Goal: Task Accomplishment & Management: Use online tool/utility

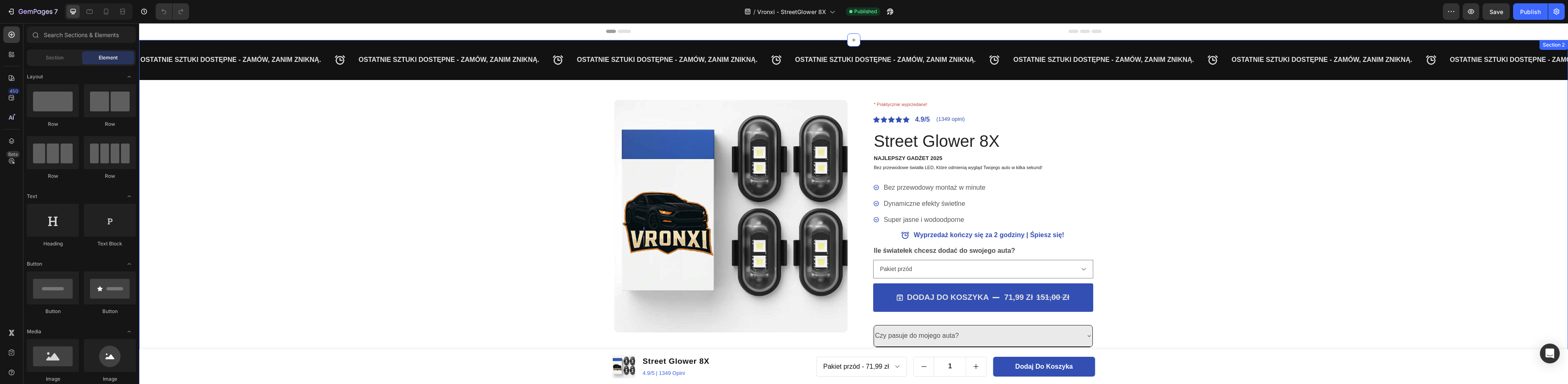
scroll to position [248, 0]
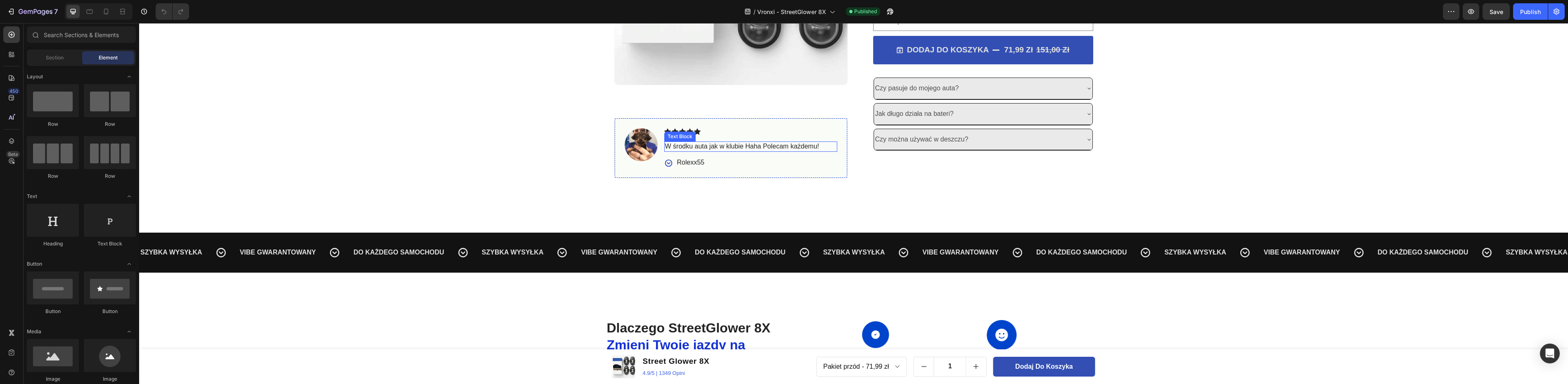
click at [730, 147] on p "W środku auta jak w klubie Haha Polecam każdemu!" at bounding box center [751, 147] width 171 height 9
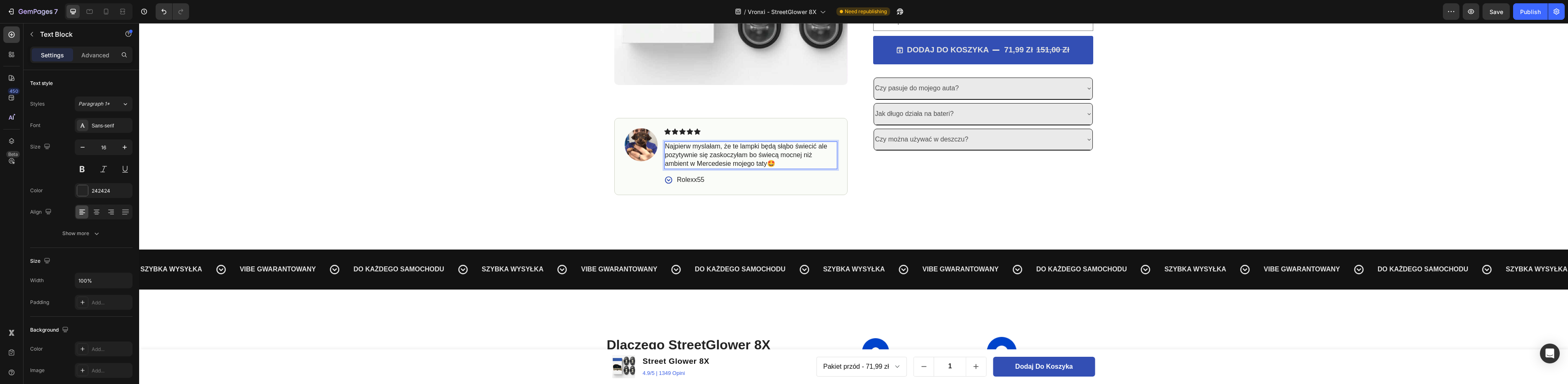
click at [782, 148] on p "Najpierw myslałam, że te lampki będą słąbo świecić ale pozytywnie się zaskoczył…" at bounding box center [751, 155] width 171 height 26
click at [942, 201] on div "OSTATNIE SZTUKI DOSTĘPNE - ZAMÓW, ZANIM ZNIKNĄ. Text Block OSTATNIE SZTUKI DOST…" at bounding box center [853, 15] width 1429 height 444
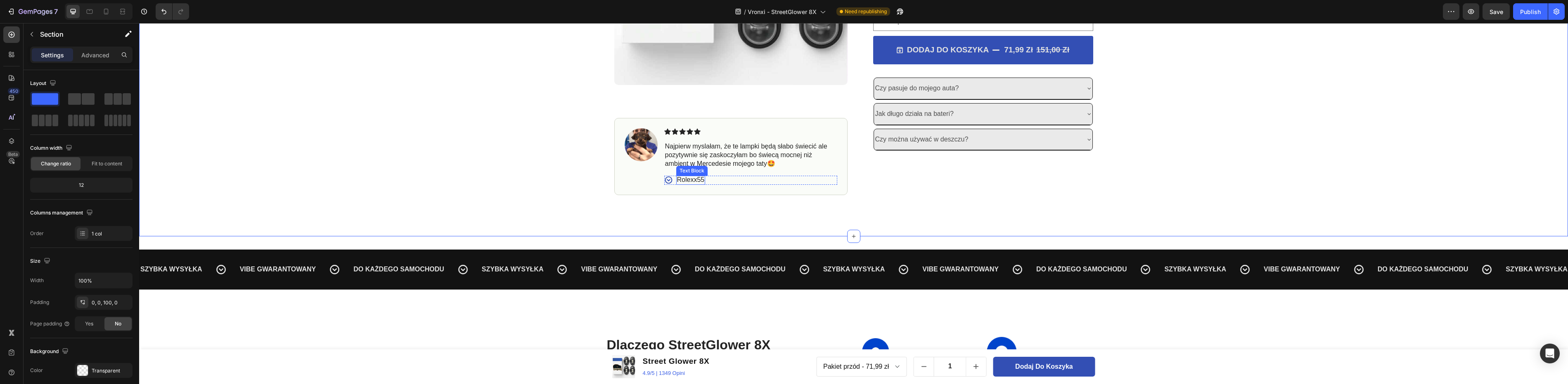
click at [688, 179] on p "Rolexx55" at bounding box center [690, 180] width 27 height 9
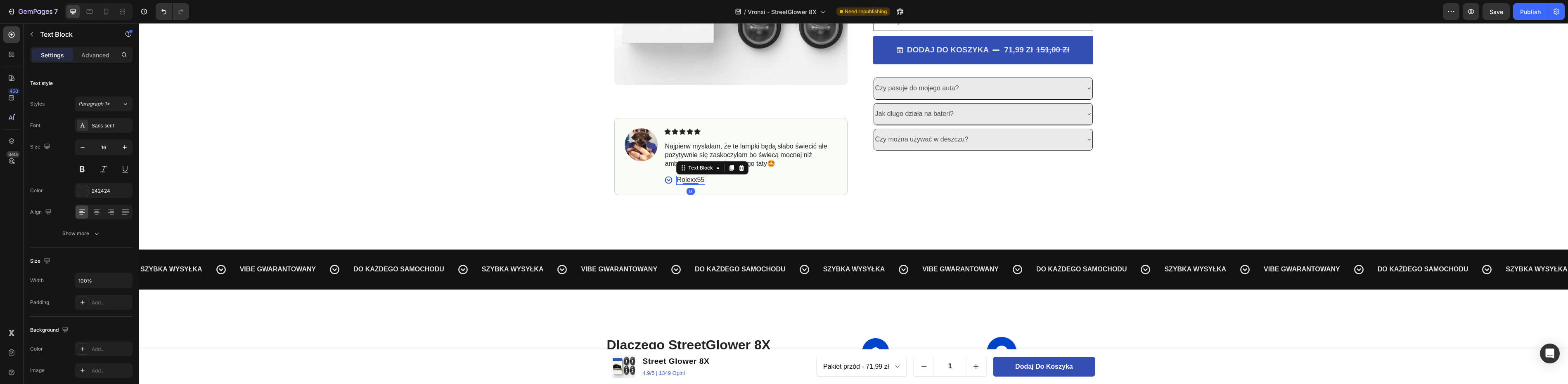
click at [688, 179] on p "Rolexx55" at bounding box center [690, 180] width 27 height 9
click at [958, 206] on div "OSTATNIE SZTUKI DOSTĘPNE - ZAMÓW, ZANIM ZNIKNĄ. Text Block OSTATNIE SZTUKI DOST…" at bounding box center [853, 15] width 1429 height 444
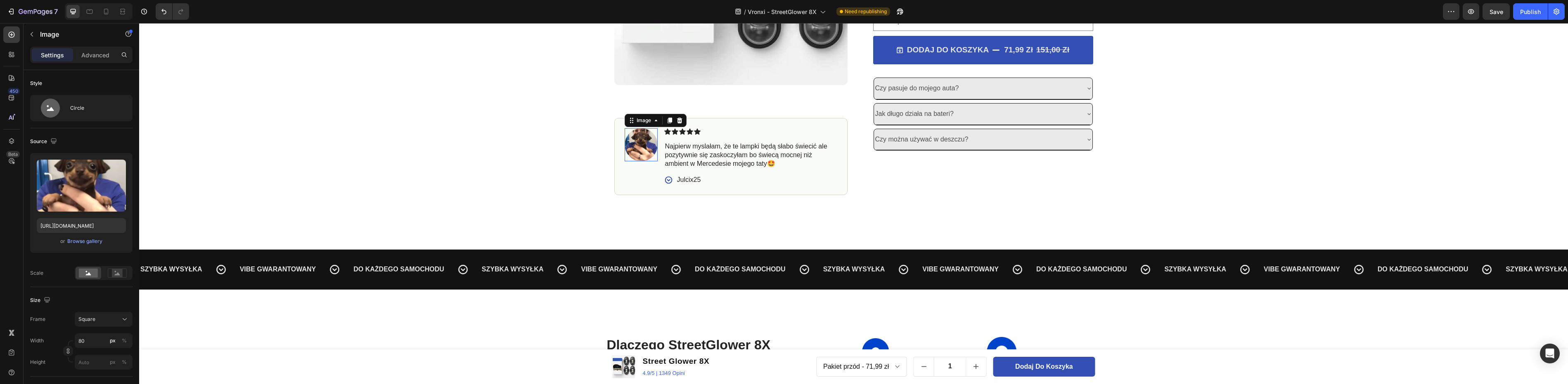
click at [642, 144] on img at bounding box center [641, 145] width 33 height 33
click at [91, 239] on div "Browse gallery" at bounding box center [85, 242] width 35 height 7
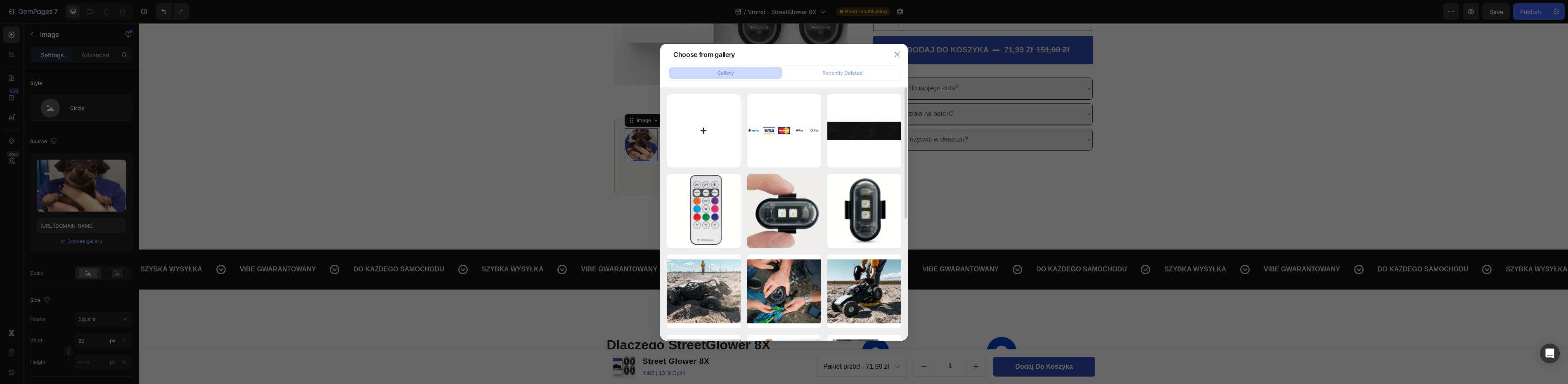
click at [711, 131] on input "file" at bounding box center [703, 131] width 74 height 74
click at [971, 192] on div at bounding box center [784, 192] width 1568 height 384
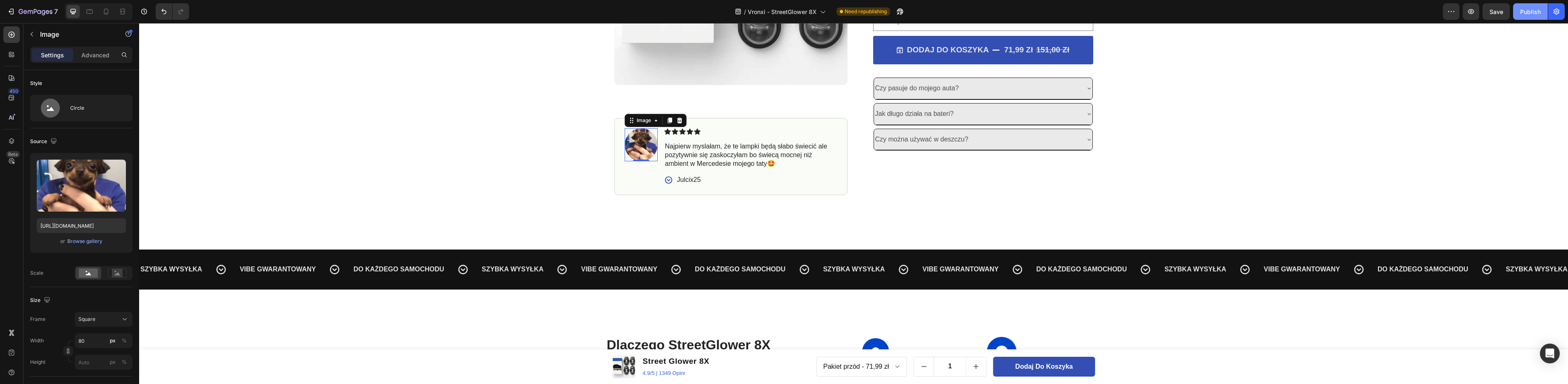
click at [1525, 12] on div "Publish" at bounding box center [1530, 12] width 21 height 9
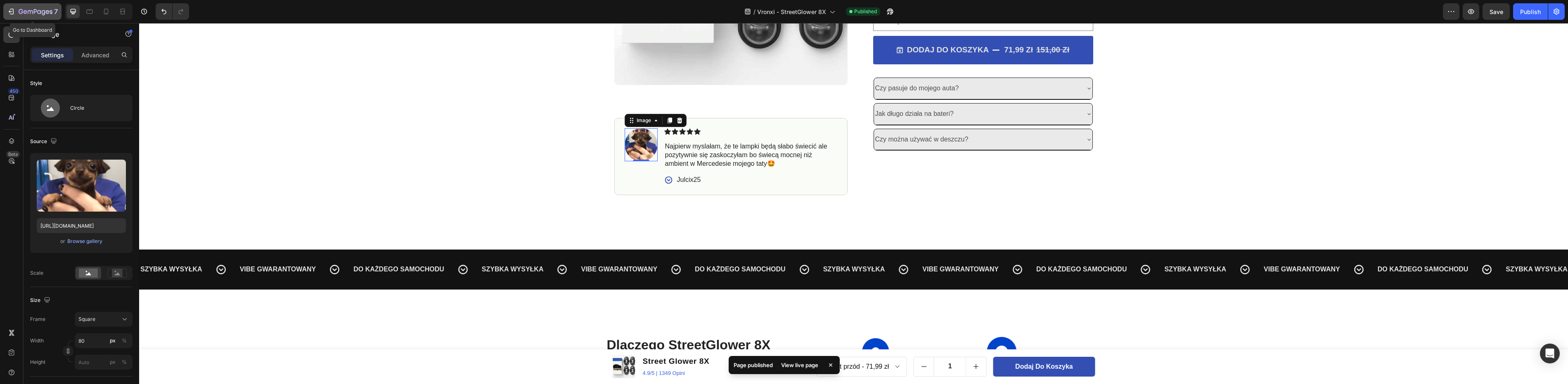
click at [24, 9] on icon "button" at bounding box center [36, 12] width 34 height 7
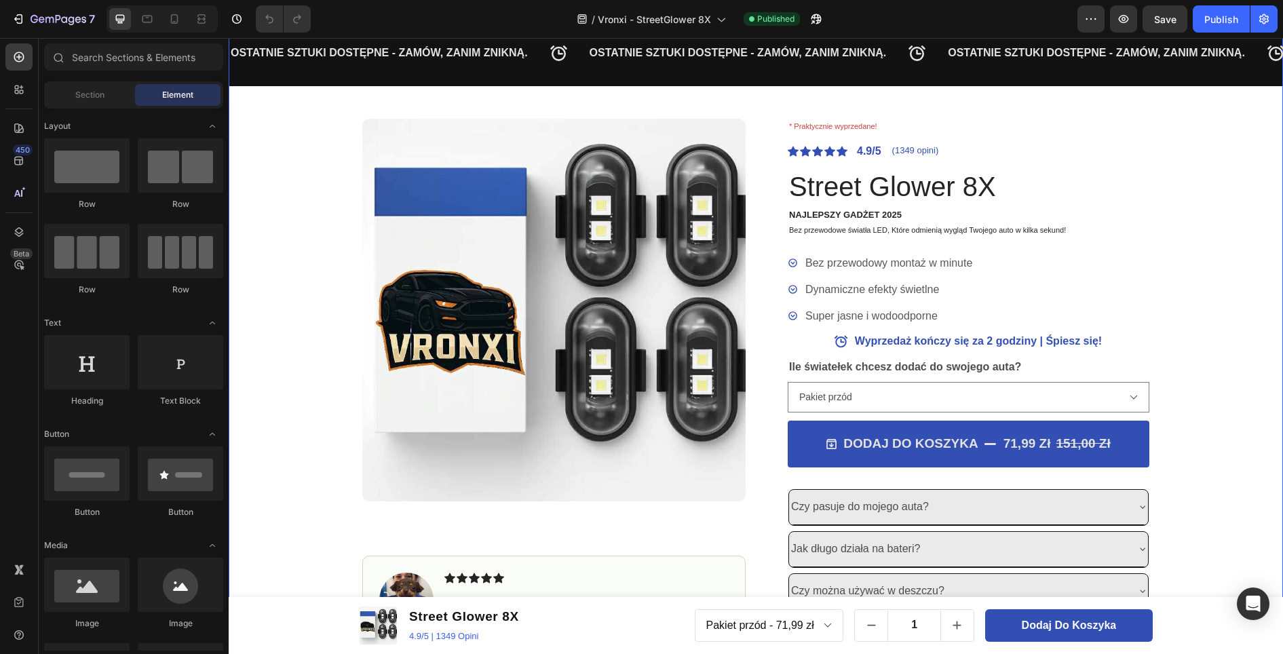
scroll to position [68, 0]
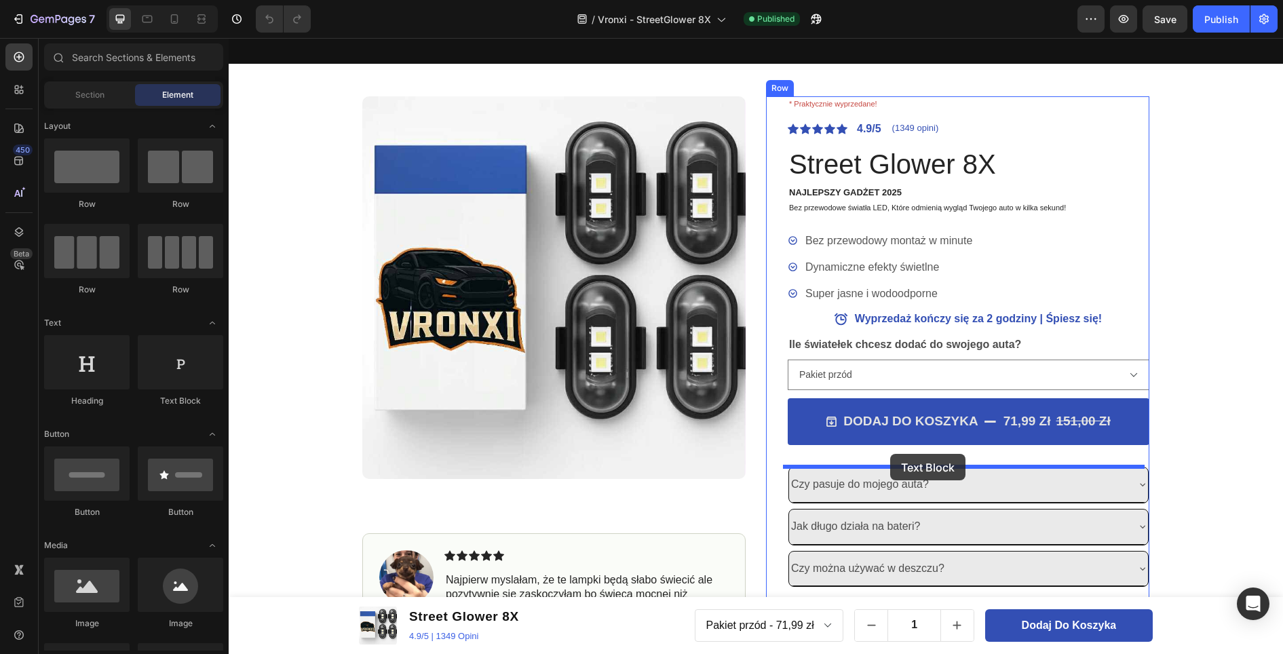
drag, startPoint x: 394, startPoint y: 397, endPoint x: 890, endPoint y: 454, distance: 499.1
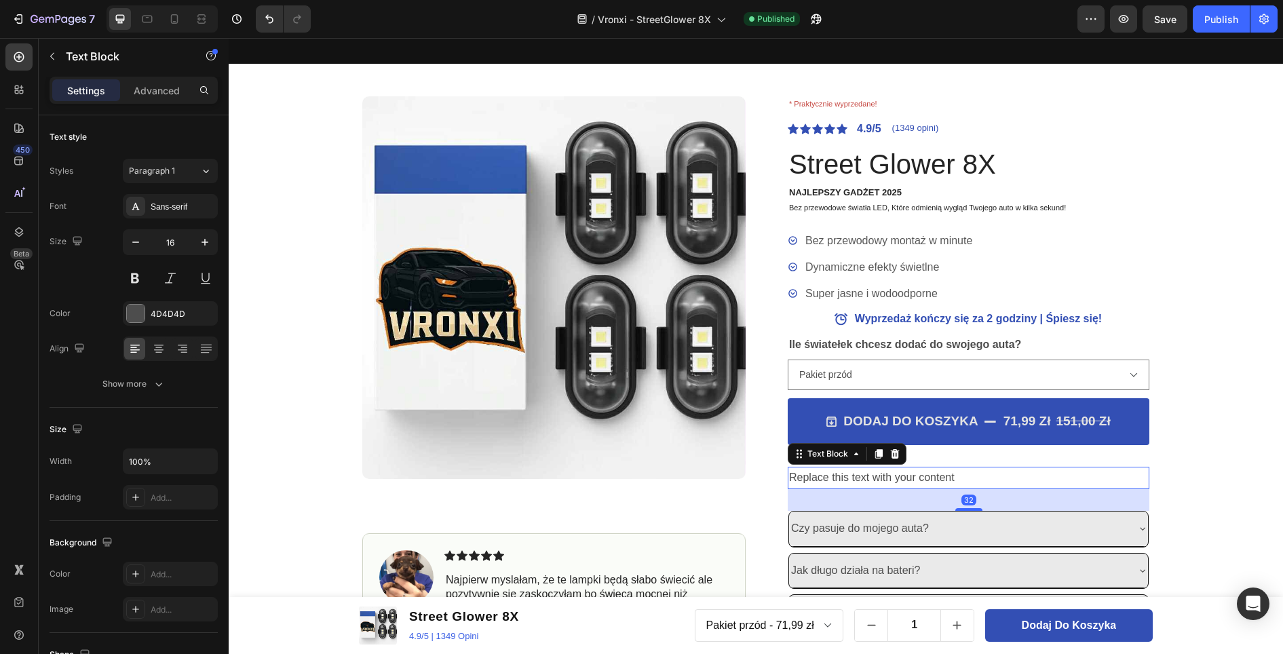
click at [908, 473] on div "Replace this text with your content" at bounding box center [968, 478] width 362 height 22
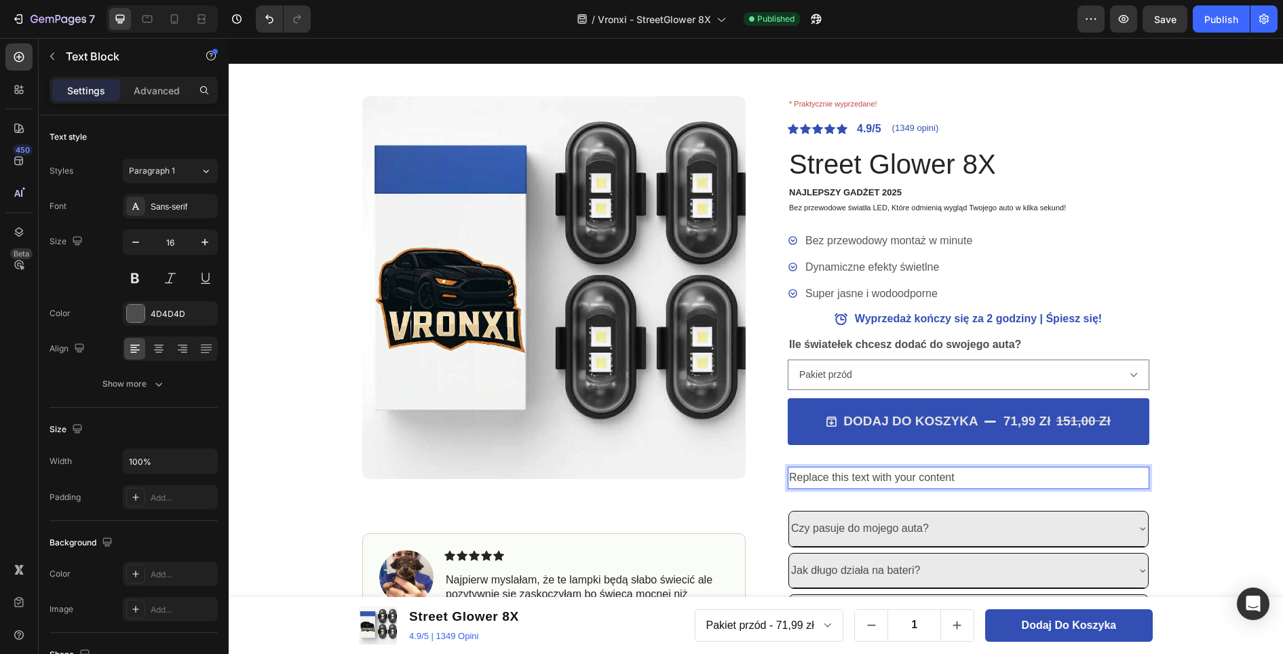
click at [970, 470] on p "Replace this text with your content" at bounding box center [968, 478] width 359 height 20
click at [983, 477] on p "14-Dniowa Gwarancja Zwrotu Pieniędzy Bezpieczna Płatność" at bounding box center [968, 478] width 359 height 20
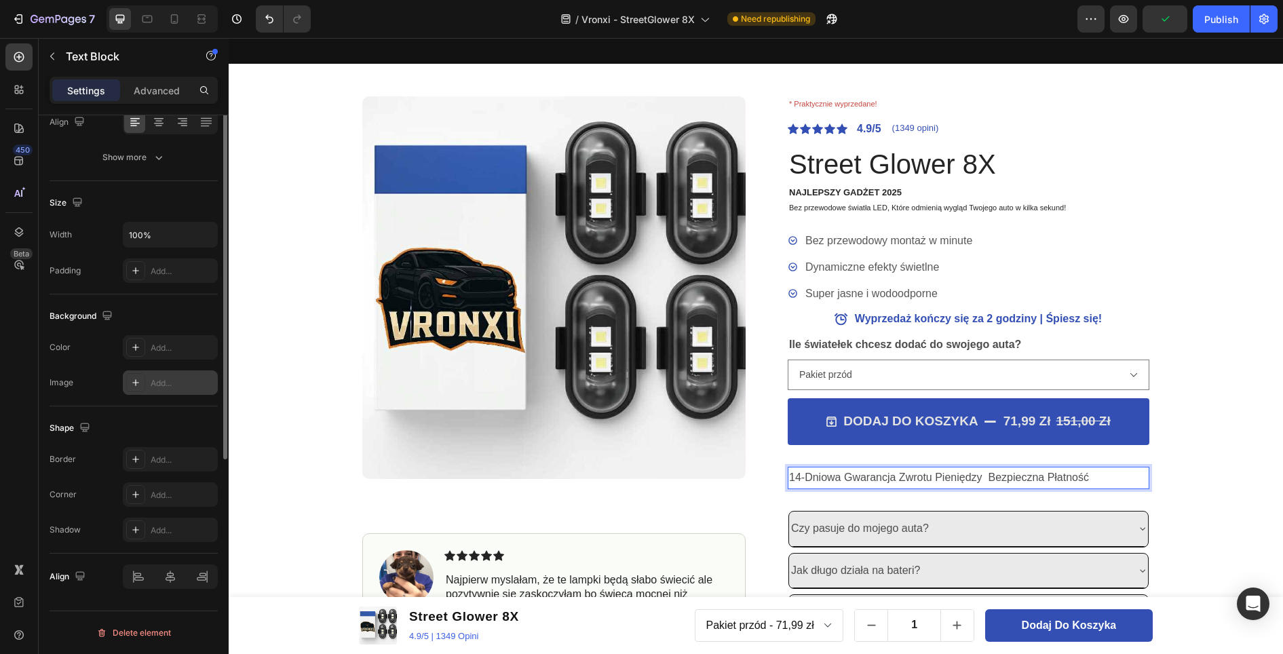
scroll to position [0, 0]
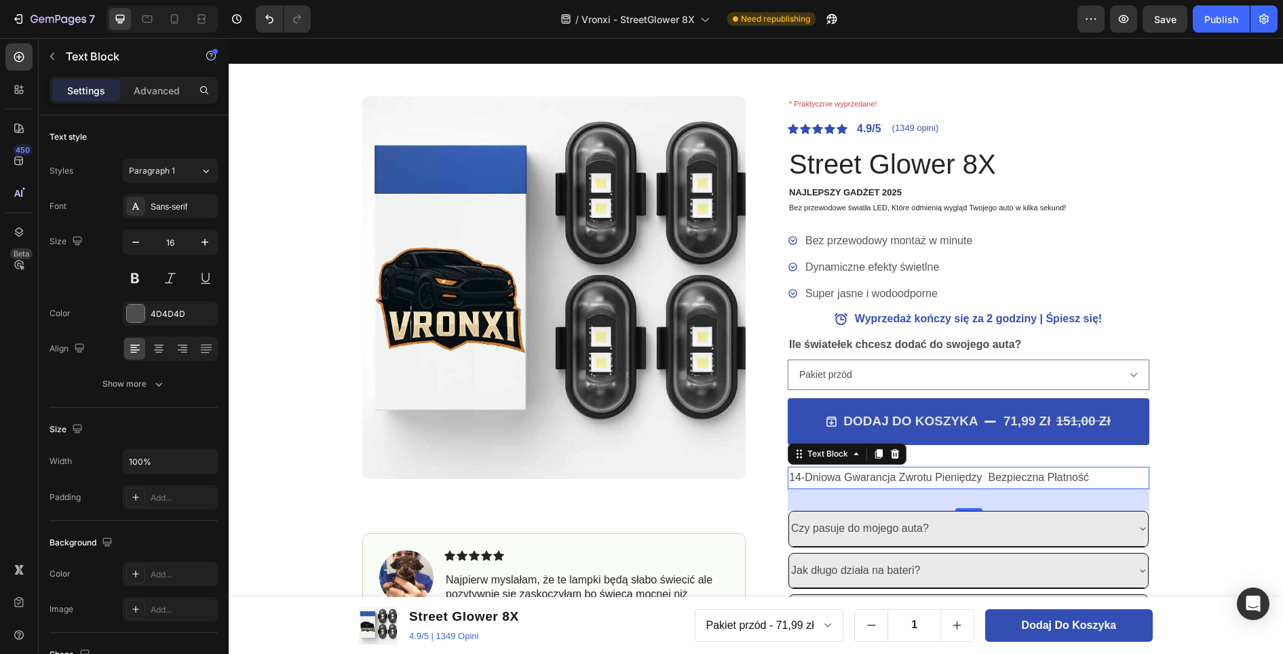
click at [789, 477] on p "14-Dniowa Gwarancja Zwrotu Pieniędzy Bezpieczna Płatność" at bounding box center [968, 478] width 359 height 20
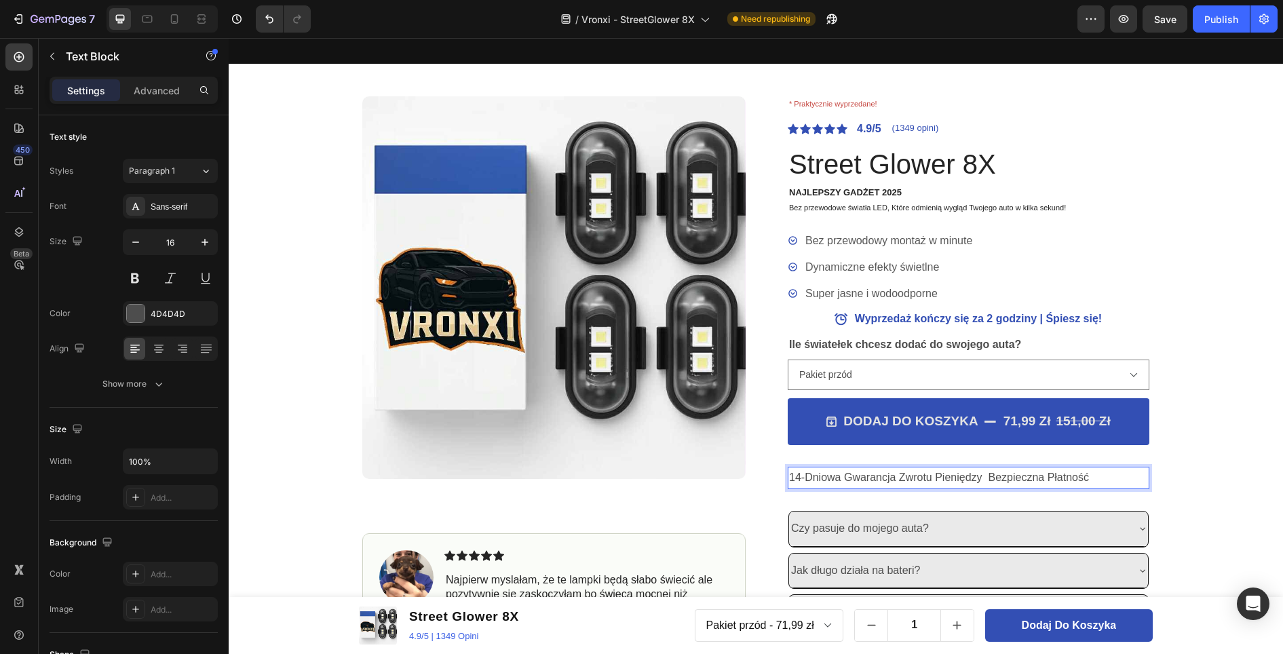
click at [789, 480] on p "14-Dniowa Gwarancja Zwrotu Pieniędzy Bezpieczna Płatność" at bounding box center [968, 478] width 359 height 20
click at [59, 58] on button "button" at bounding box center [52, 56] width 22 height 22
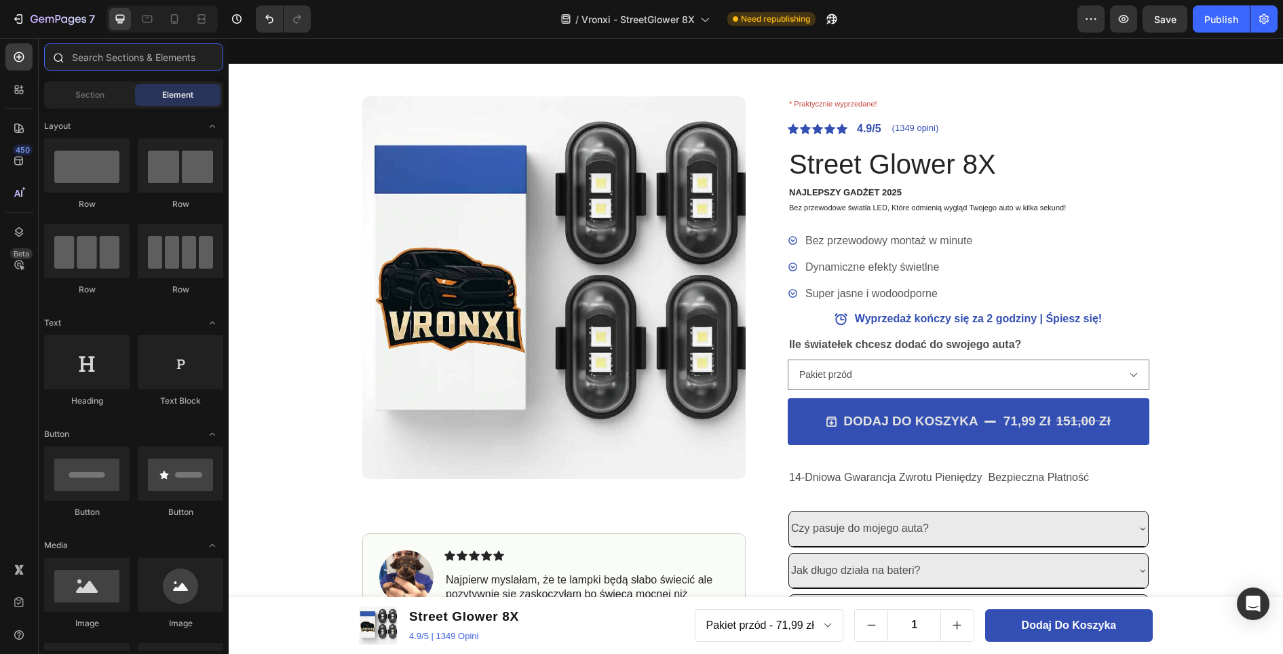
click at [123, 60] on input "text" at bounding box center [133, 56] width 179 height 27
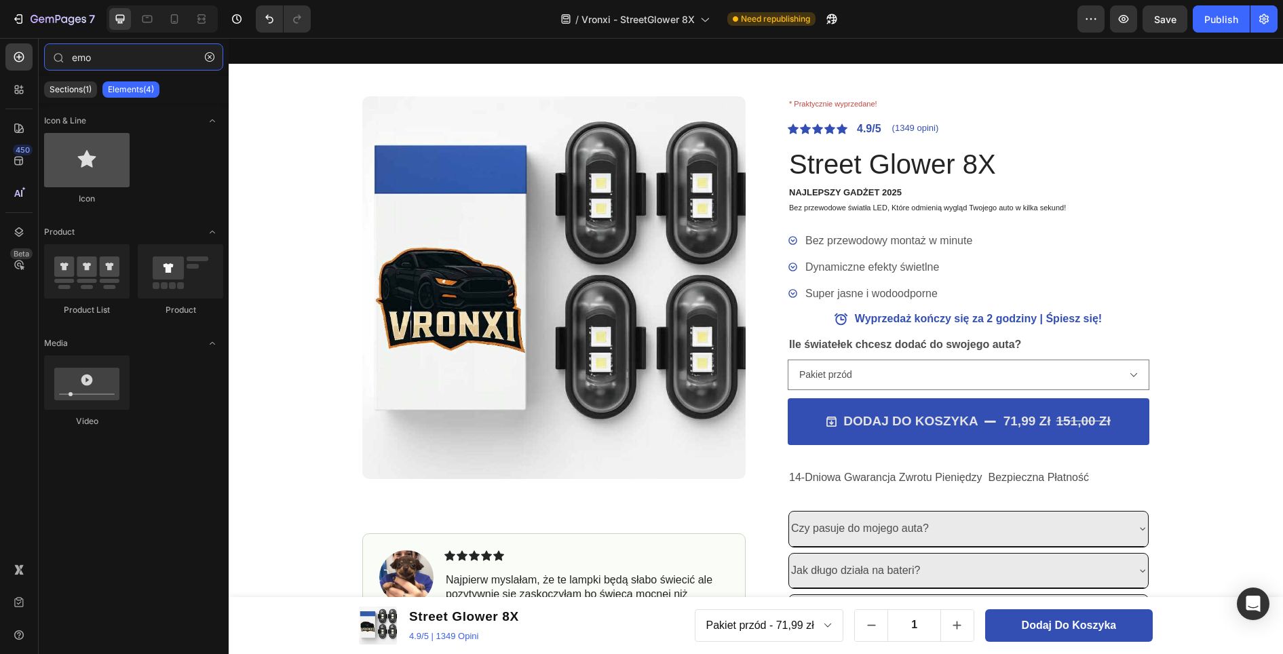
type input "emo"
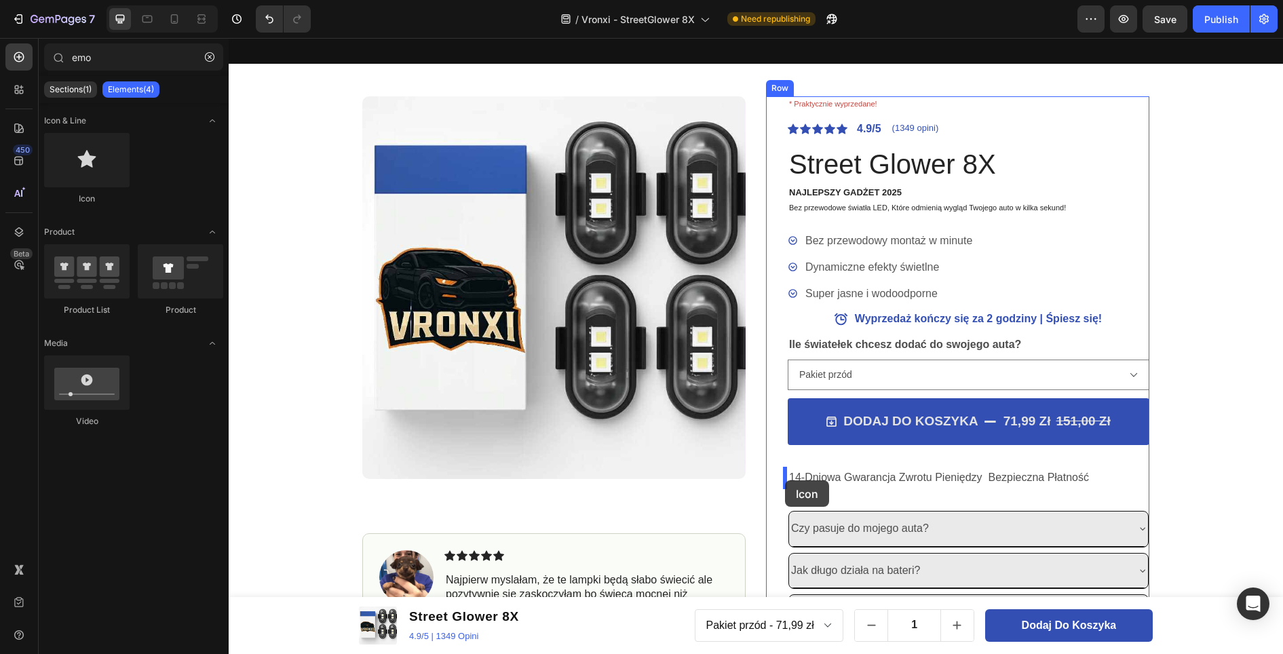
drag, startPoint x: 321, startPoint y: 190, endPoint x: 785, endPoint y: 480, distance: 546.9
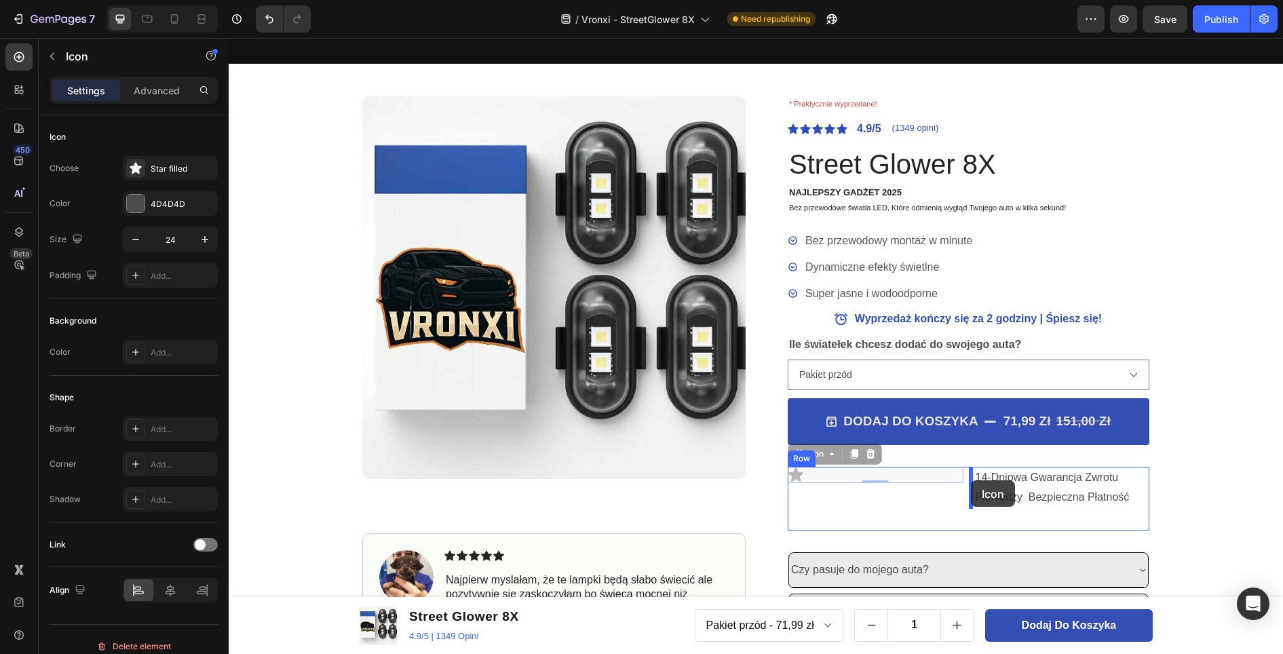
drag, startPoint x: 792, startPoint y: 475, endPoint x: 971, endPoint y: 480, distance: 179.1
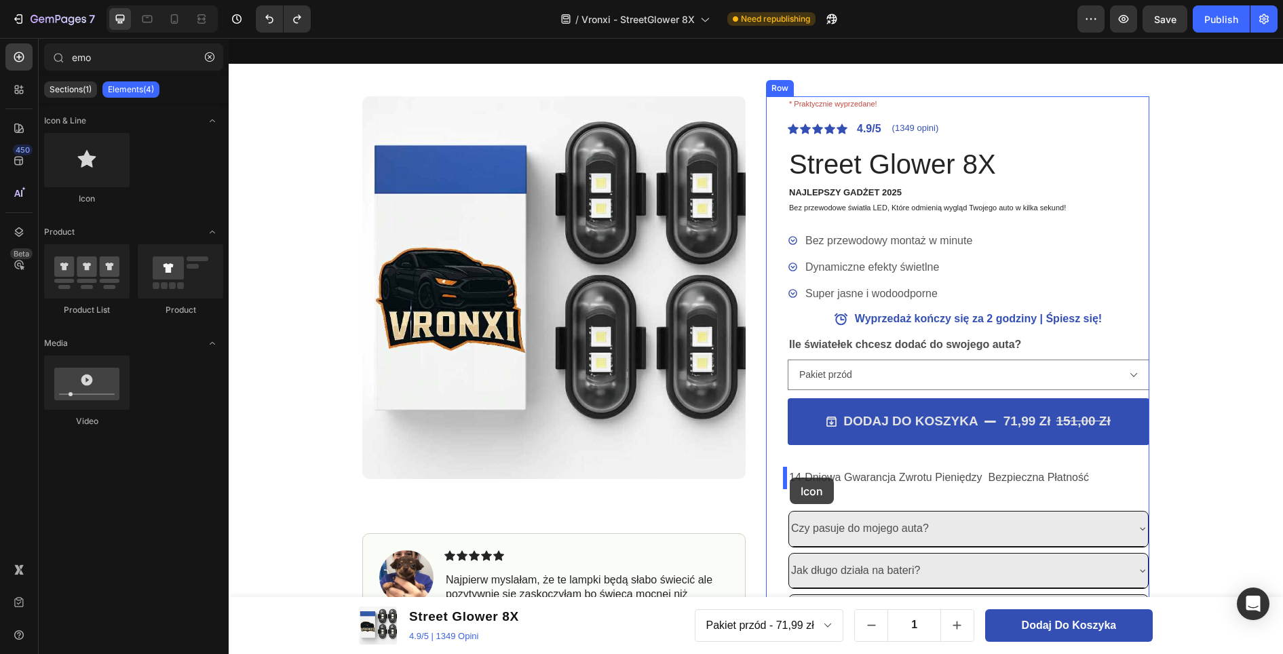
drag, startPoint x: 313, startPoint y: 202, endPoint x: 789, endPoint y: 477, distance: 550.6
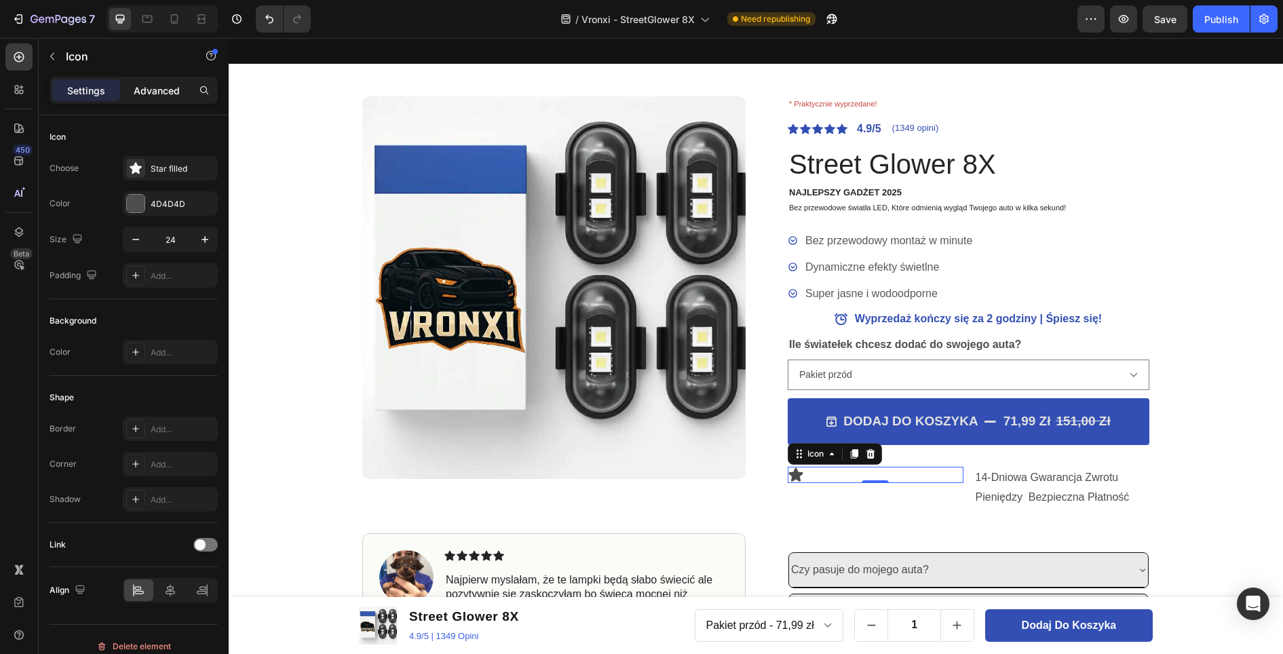
click at [143, 88] on p "Advanced" at bounding box center [157, 90] width 46 height 14
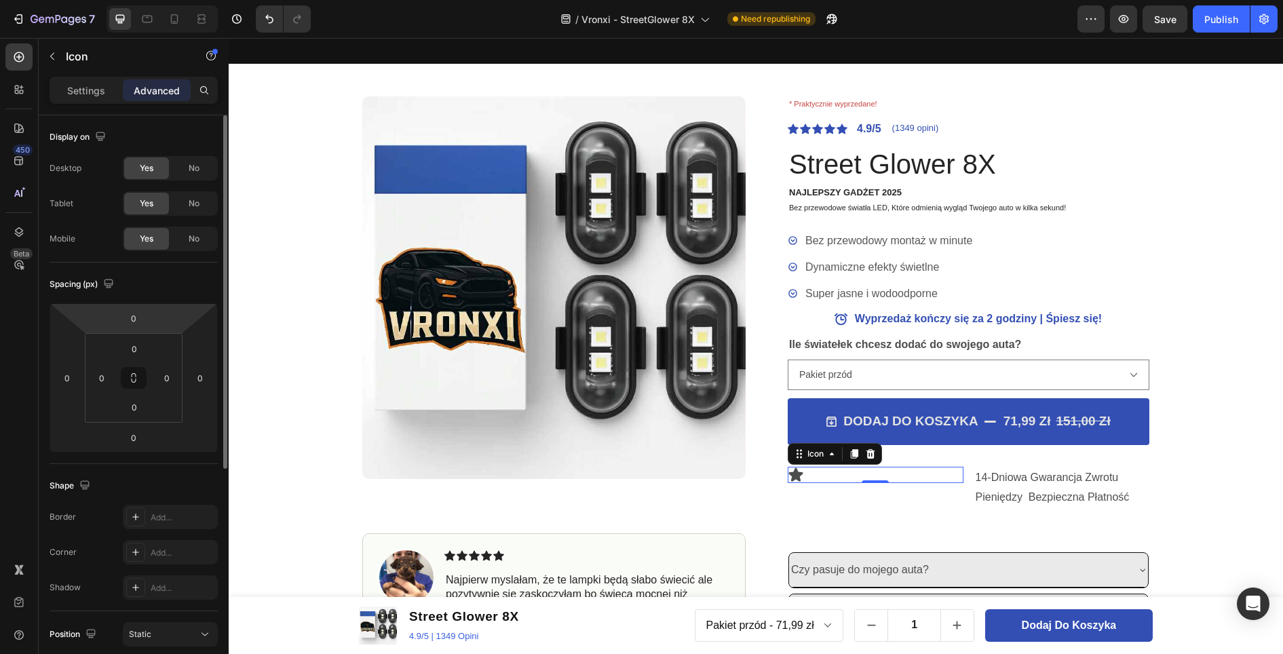
scroll to position [68, 0]
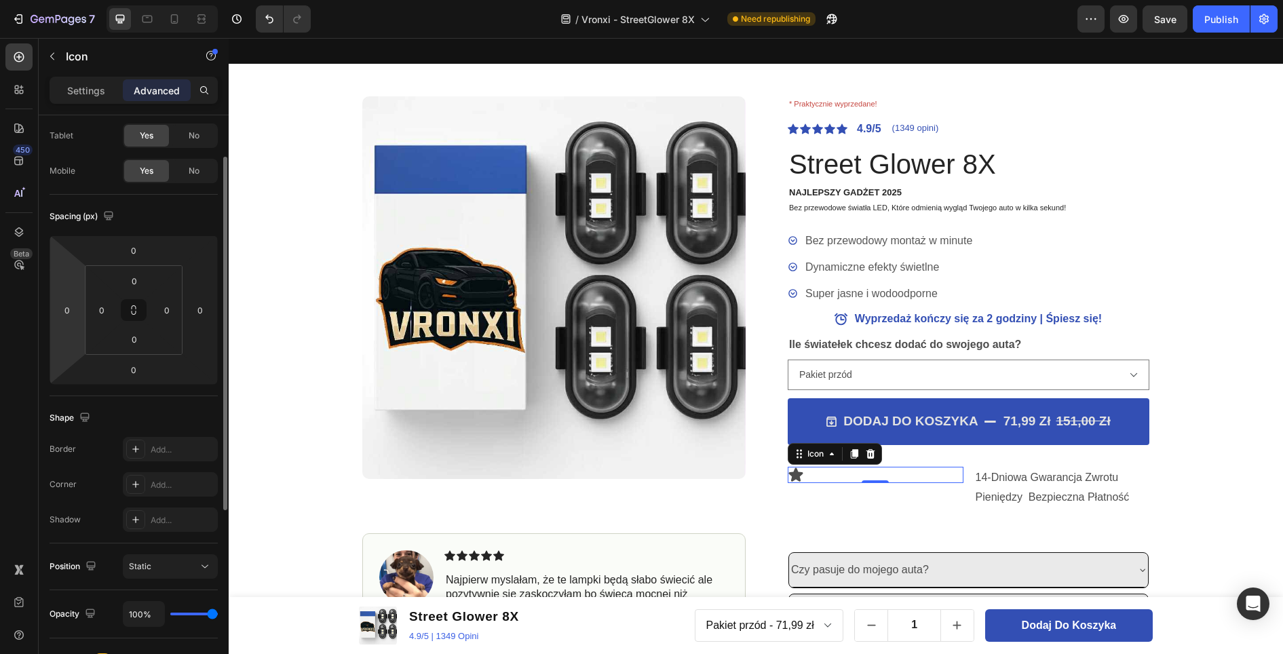
click at [67, 0] on html "7 / Vronxi - StreetGlower 8X Need republishing Preview Save Publish 450 Beta em…" at bounding box center [641, 0] width 1283 height 0
type input "11"
drag, startPoint x: 71, startPoint y: 307, endPoint x: 48, endPoint y: 311, distance: 22.9
click at [48, 311] on div "Display on Desktop Yes No Tablet Yes No Mobile Yes No Spacing (px) 0 11 0 0 0 0…" at bounding box center [134, 517] width 190 height 941
click at [198, 313] on input "0" at bounding box center [200, 310] width 20 height 20
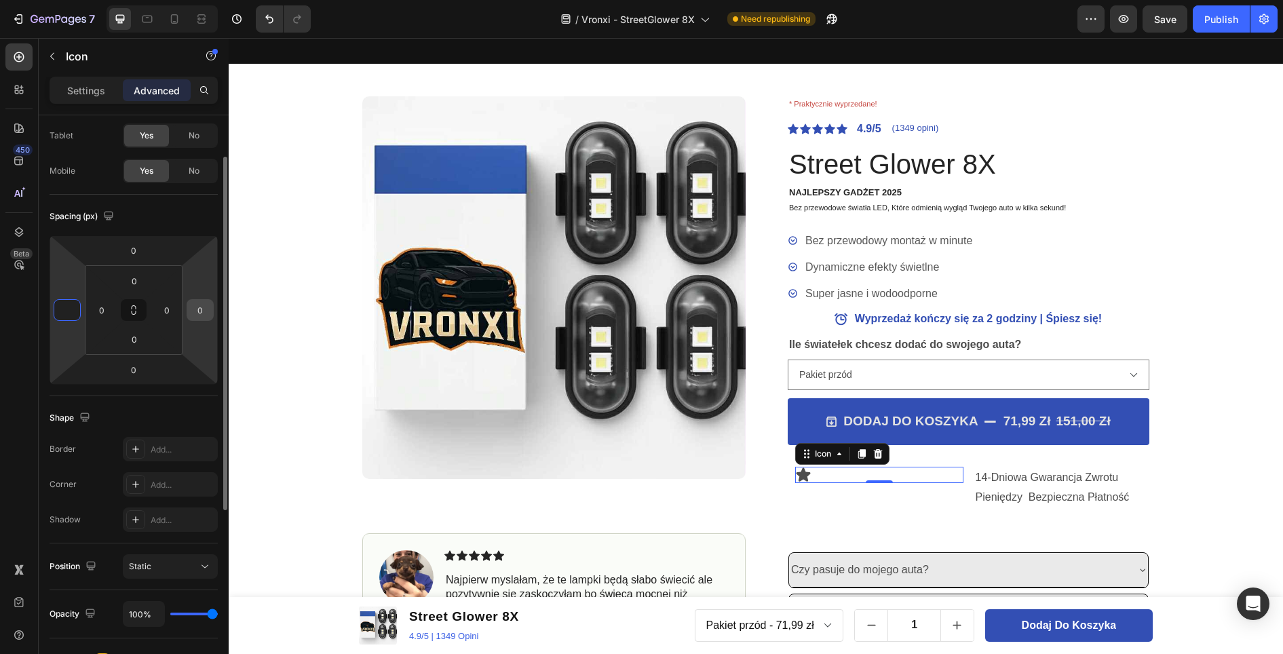
type input "0"
type input "9"
type input "8"
type input "1"
type input "3"
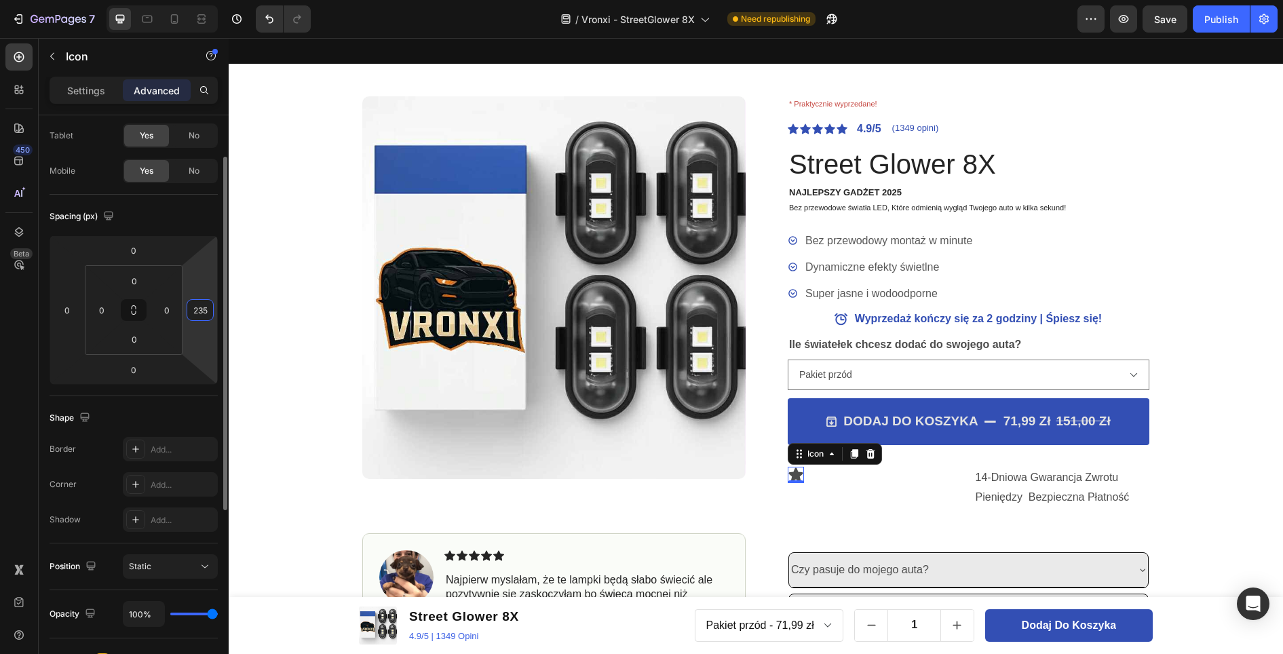
type input "235"
click at [184, 398] on div "Shape Border Add... Corner Add... Shadow Add..." at bounding box center [134, 469] width 168 height 147
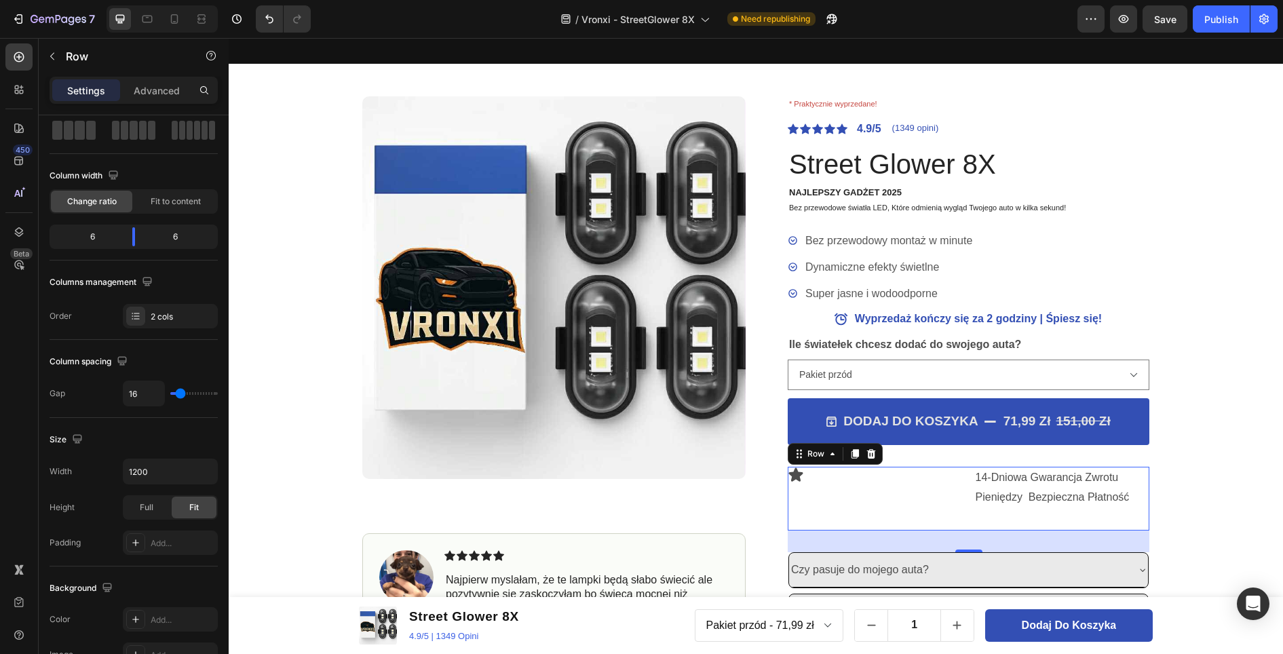
click at [882, 495] on div "Icon" at bounding box center [875, 499] width 176 height 64
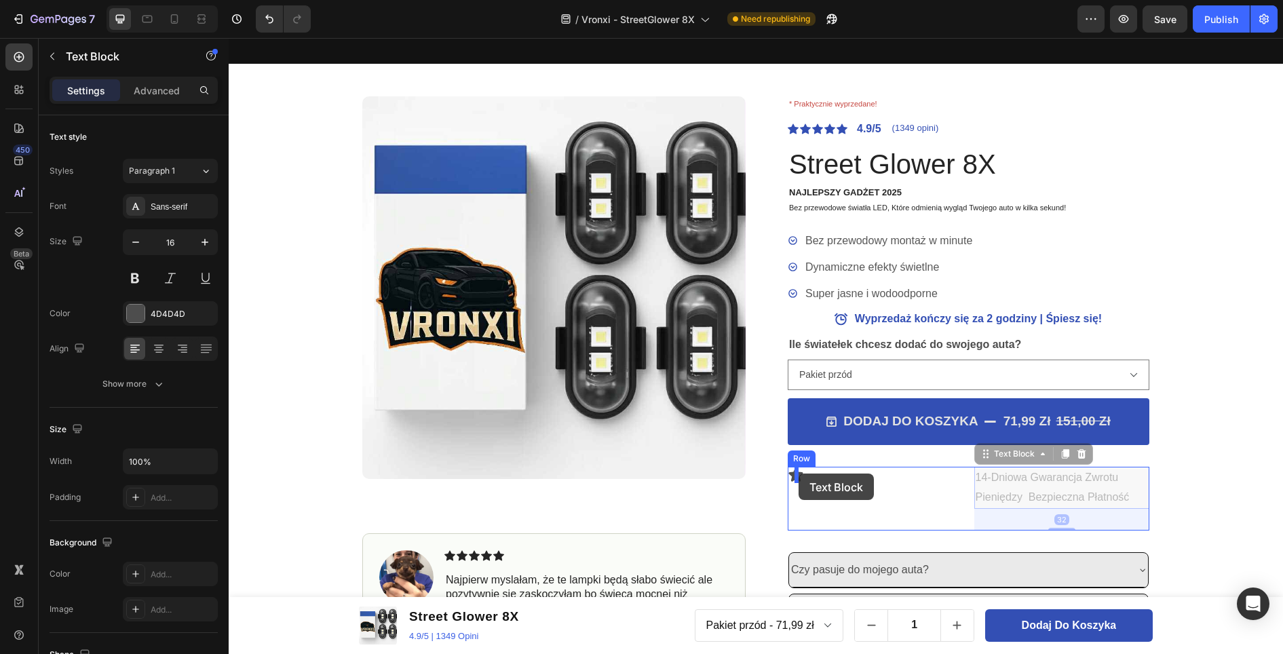
drag, startPoint x: 985, startPoint y: 479, endPoint x: 798, endPoint y: 473, distance: 187.3
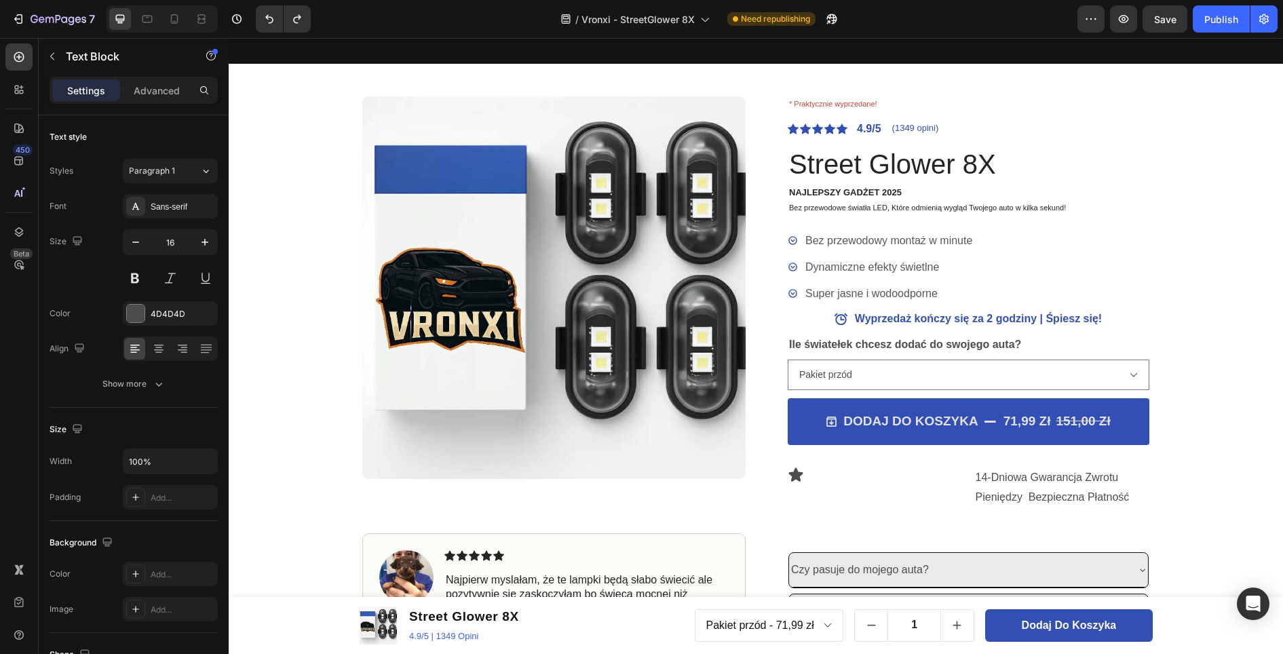
click at [983, 484] on p "14-Dniowa Gwarancja Zwrotu Pieniędzy Bezpieczna Płatność" at bounding box center [1061, 487] width 173 height 39
click at [975, 482] on p "14-Dniowa Gwarancja Zwrotu Pieniędzy Bezpieczna Płatność" at bounding box center [1061, 487] width 173 height 39
click at [952, 485] on div "Icon" at bounding box center [875, 499] width 176 height 64
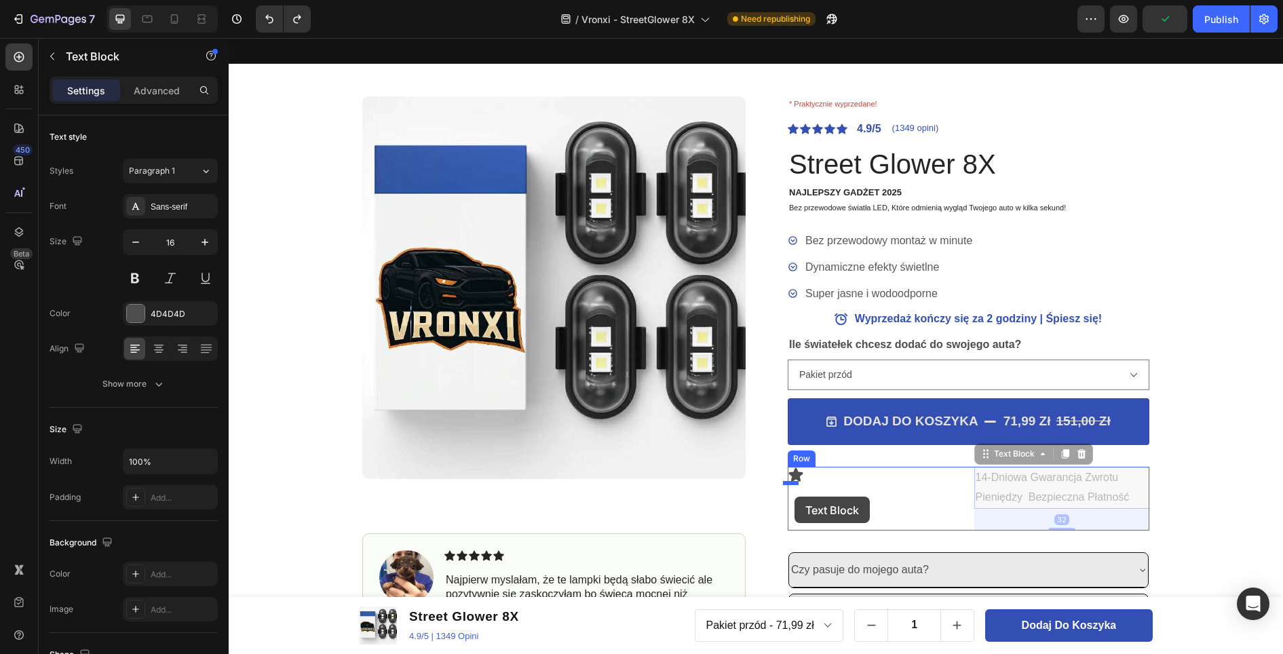
drag, startPoint x: 972, startPoint y: 475, endPoint x: 794, endPoint y: 496, distance: 179.0
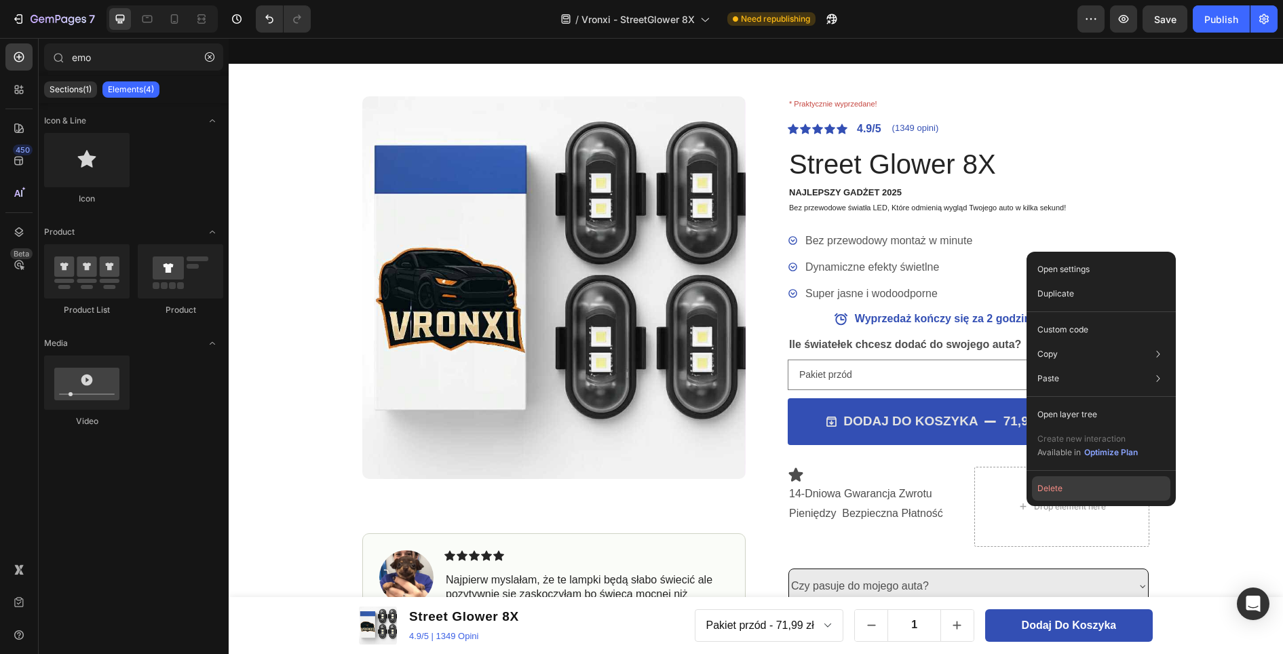
click at [1046, 486] on button "Delete" at bounding box center [1101, 488] width 138 height 24
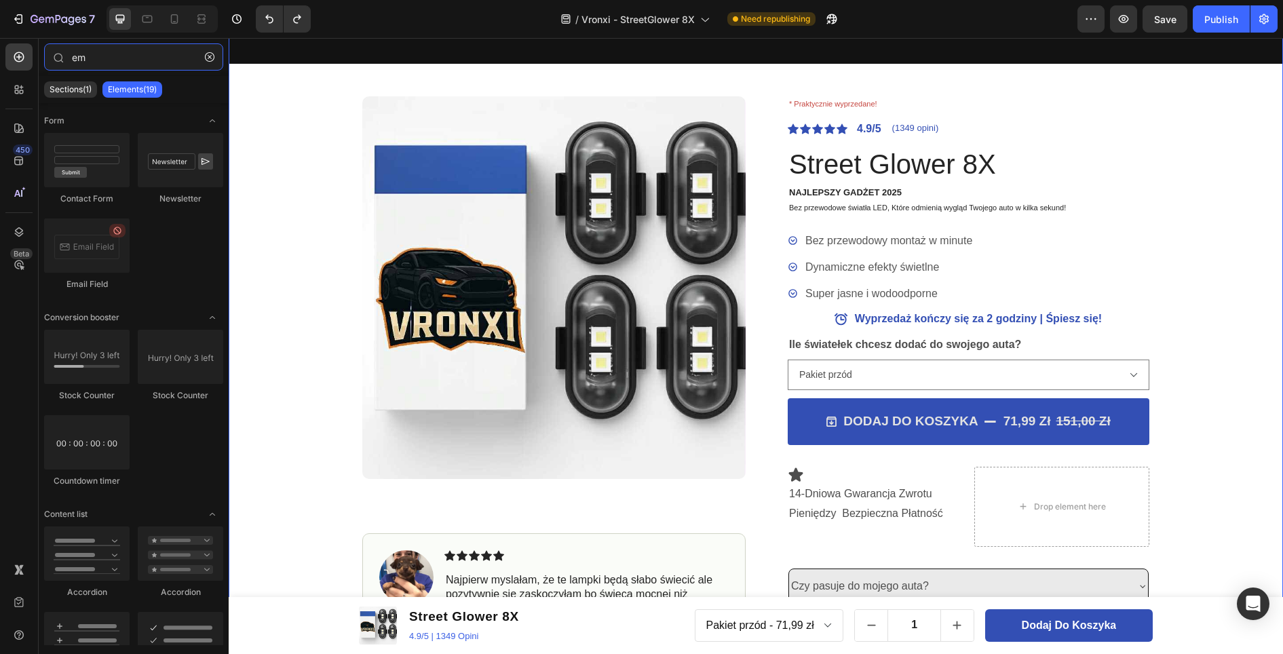
type input "e"
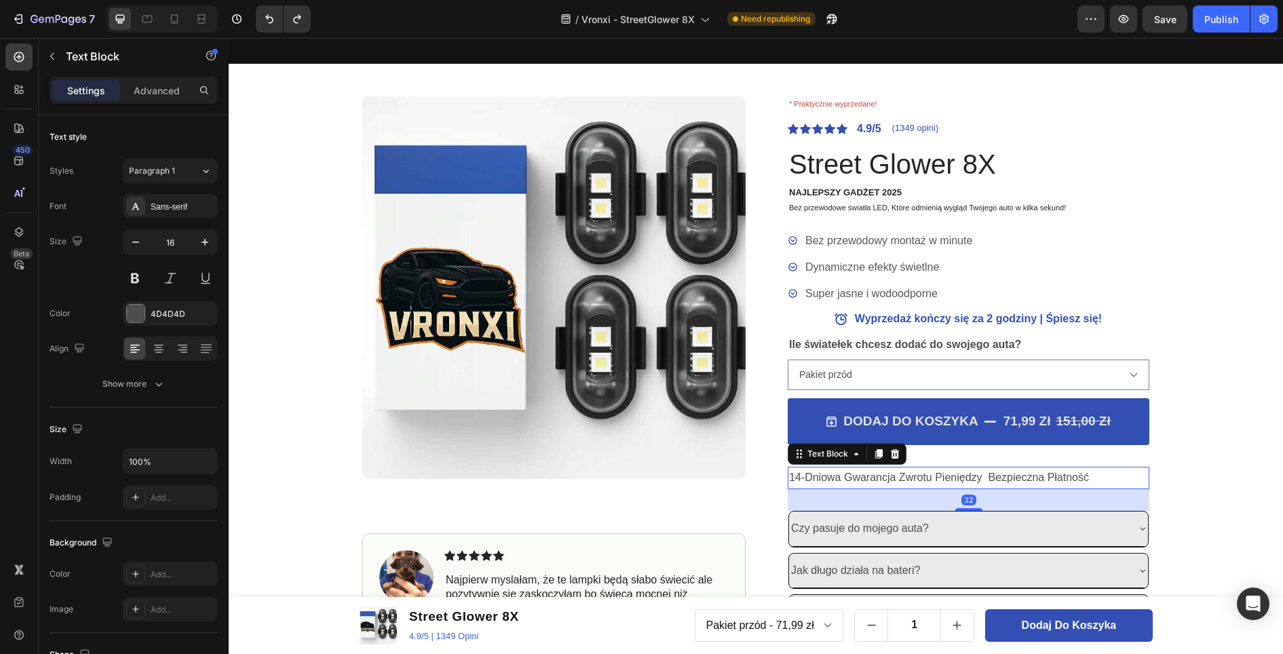
click at [815, 475] on p "14-Dniowa Gwarancja Zwrotu Pieniędzy Bezpieczna Płatność" at bounding box center [968, 478] width 359 height 20
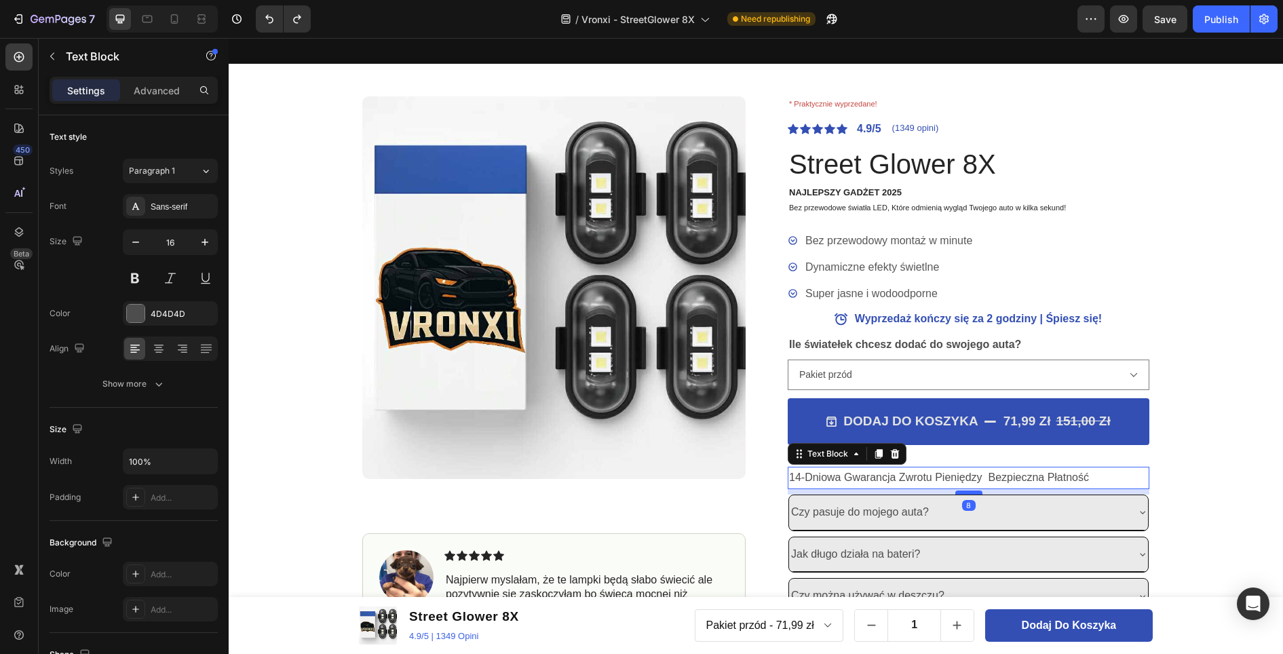
drag, startPoint x: 965, startPoint y: 508, endPoint x: 970, endPoint y: 492, distance: 17.0
click at [970, 492] on div at bounding box center [968, 492] width 27 height 4
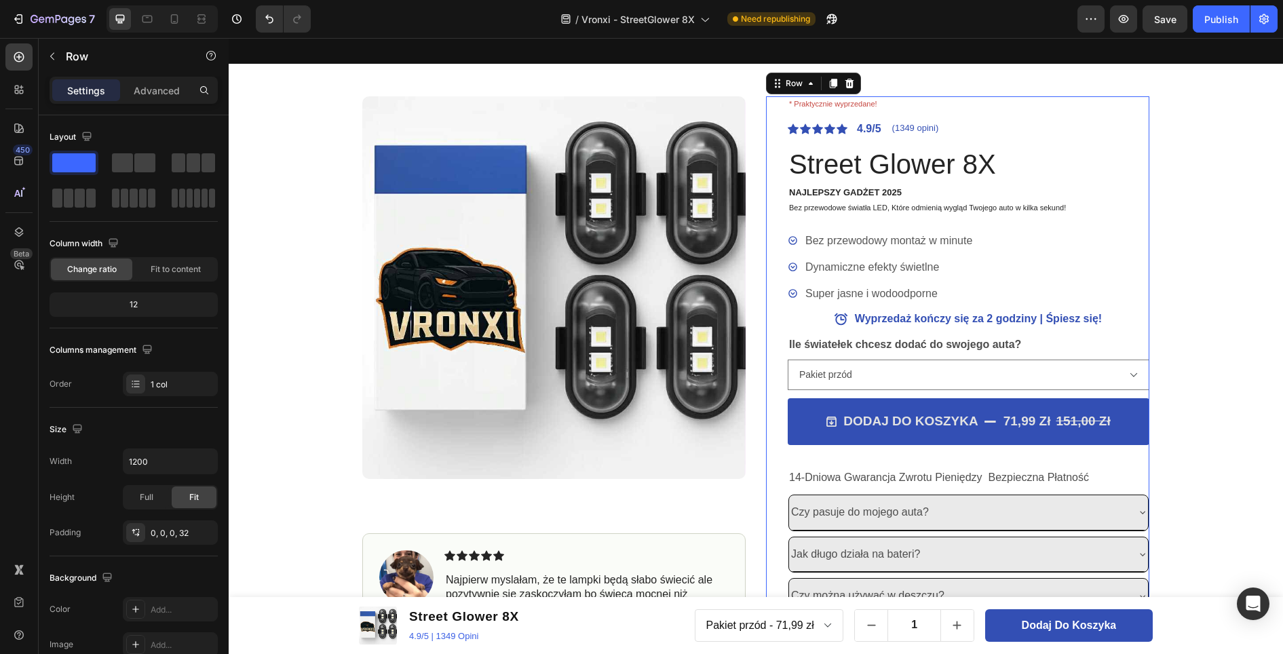
click at [1007, 459] on div "DODAJ DO KOSZYKA 71,99 zł 151,00 zł Add to Cart" at bounding box center [968, 432] width 362 height 69
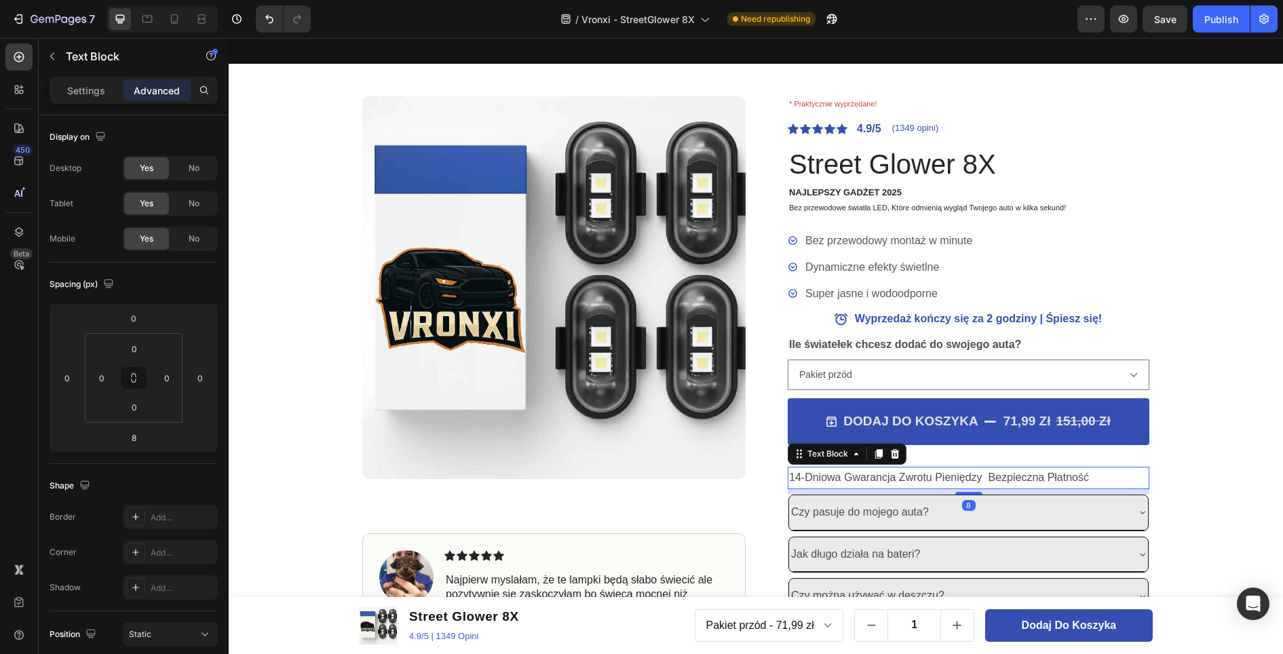
click at [969, 475] on p "14-Dniowa Gwarancja Zwrotu Pieniędzy Bezpieczna Płatność" at bounding box center [968, 478] width 359 height 20
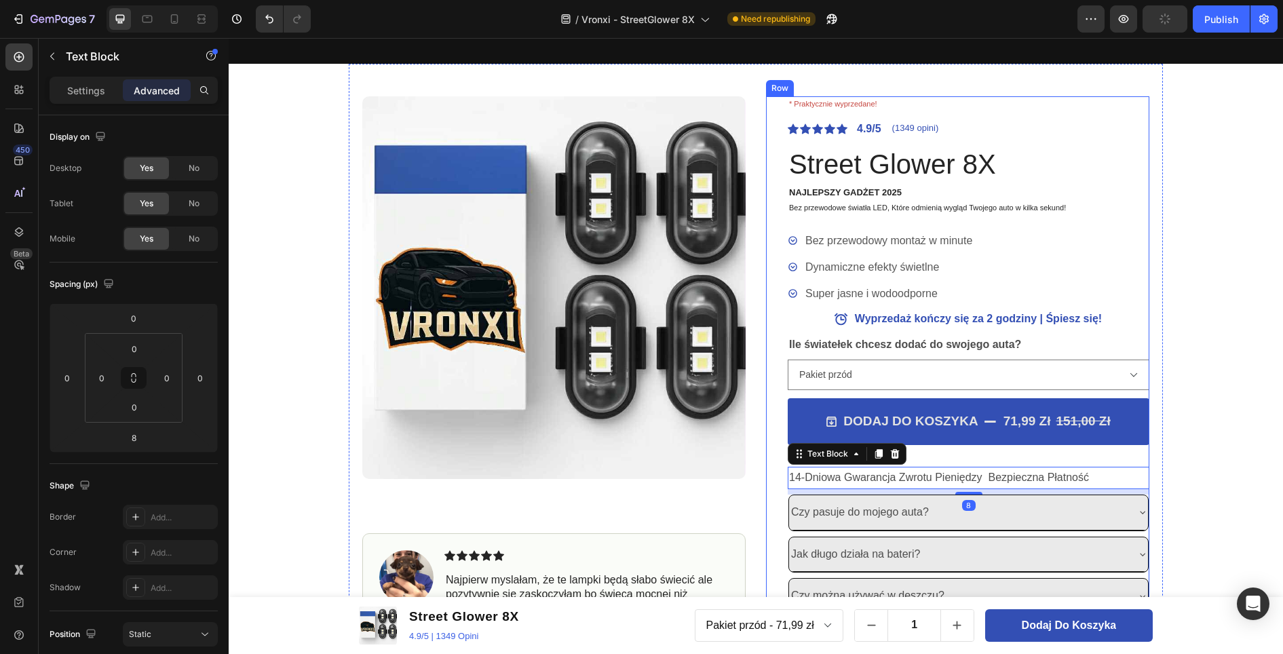
click at [984, 450] on div "DODAJ DO KOSZYKA 71,99 zł 151,00 zł Add to Cart" at bounding box center [968, 432] width 362 height 69
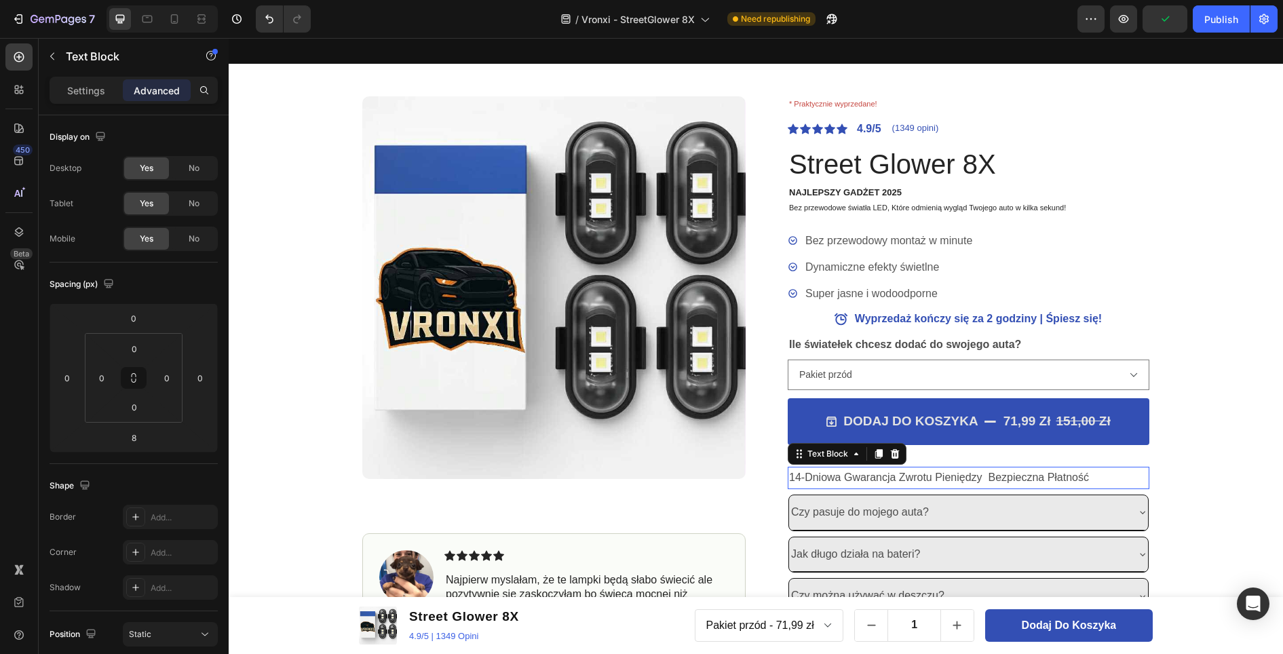
click at [859, 475] on p "14-Dniowa Gwarancja Zwrotu Pieniędzy Bezpieczna Płatność" at bounding box center [968, 478] width 359 height 20
click at [789, 475] on p "14-Dniowa Gwarancja Zwrotu Pieniędzy Bezpieczna Płatność" at bounding box center [968, 478] width 359 height 20
click at [789, 477] on p "14-Dniowa Gwarancja Zwrotu Pieniędzy Bezpieczna Płatność" at bounding box center [968, 478] width 359 height 20
click at [993, 477] on p "✔14-Dniowa Gwarancja Zwrotu Pieniędzy Bezpieczna Płatność" at bounding box center [968, 478] width 359 height 20
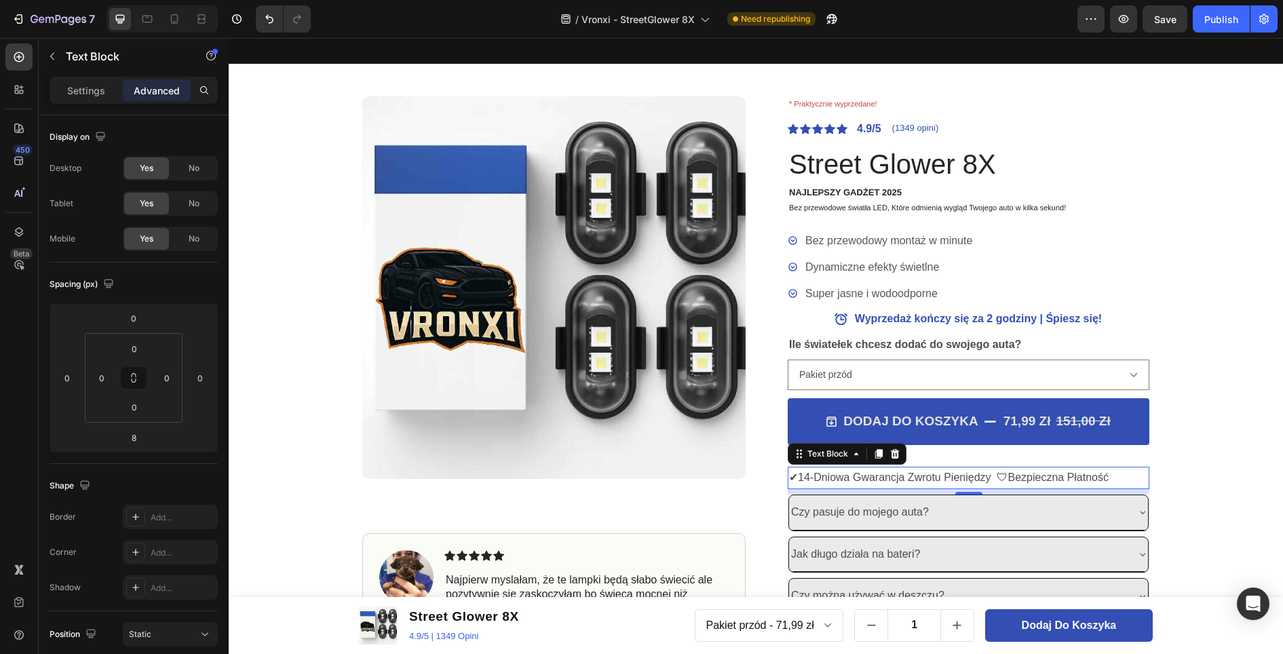
click at [1000, 477] on p "✔14-Dniowa Gwarancja Zwrotu Pieniędzy 🛡Bezpieczna Płatność" at bounding box center [968, 478] width 359 height 20
click at [996, 477] on p "✔14-Dniowa Gwarancja Zwrotu Pieniędzy 🛡Bezpieczna Płatność" at bounding box center [968, 478] width 359 height 20
click at [997, 477] on p "✔14-Dniowa Gwarancja Zwrotu Pieniędzy 🛡Bezpieczna Płatność" at bounding box center [968, 478] width 359 height 20
click at [1116, 477] on p "✔14-Dniowa Gwarancja Zwrotu Pieniędzy 🛡Bezpieczna Płatność" at bounding box center [968, 478] width 359 height 20
drag, startPoint x: 1114, startPoint y: 477, endPoint x: 785, endPoint y: 477, distance: 329.6
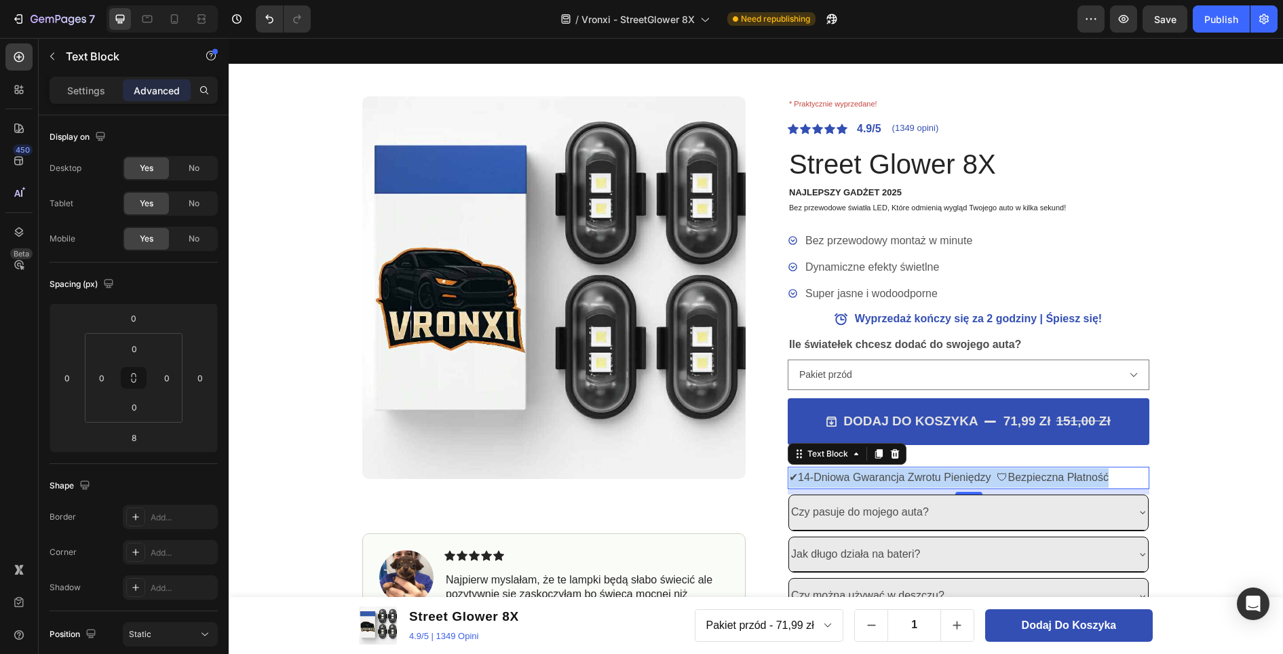
click at [789, 477] on p "✔14-Dniowa Gwarancja Zwrotu Pieniędzy 🛡Bezpieczna Płatność" at bounding box center [968, 478] width 359 height 20
click at [84, 90] on p "Settings" at bounding box center [86, 90] width 38 height 14
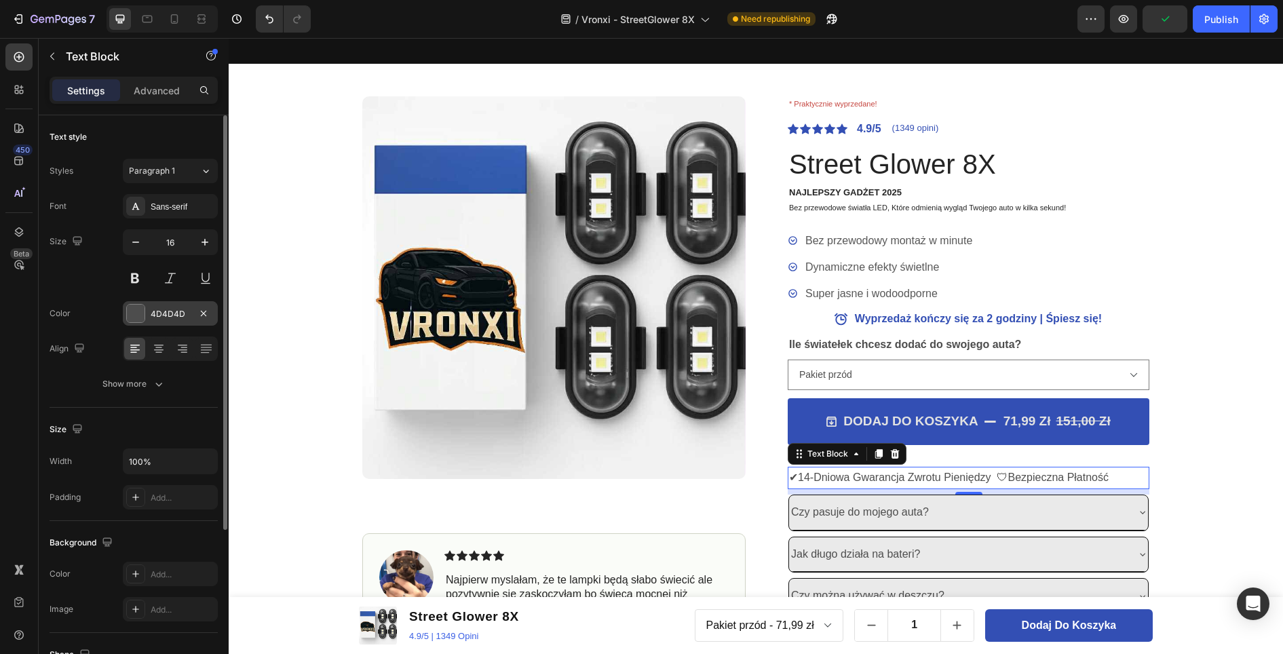
click at [134, 313] on div at bounding box center [136, 314] width 18 height 18
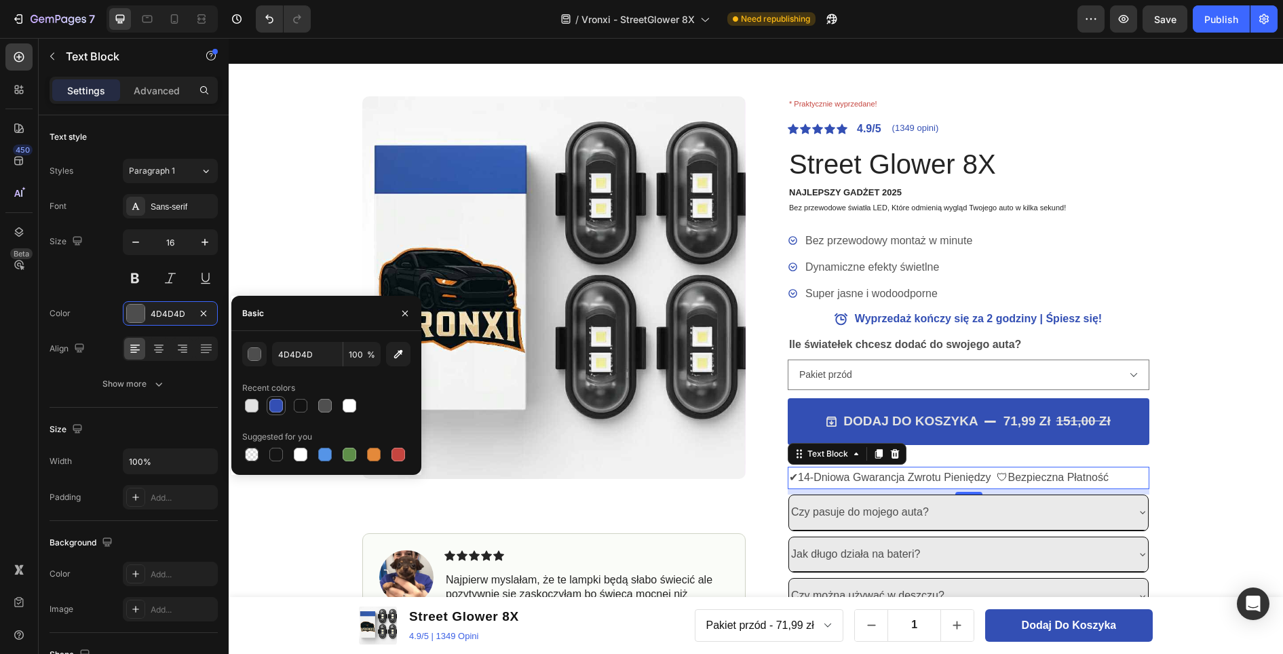
click at [273, 405] on div at bounding box center [276, 406] width 14 height 14
type input "334FB4"
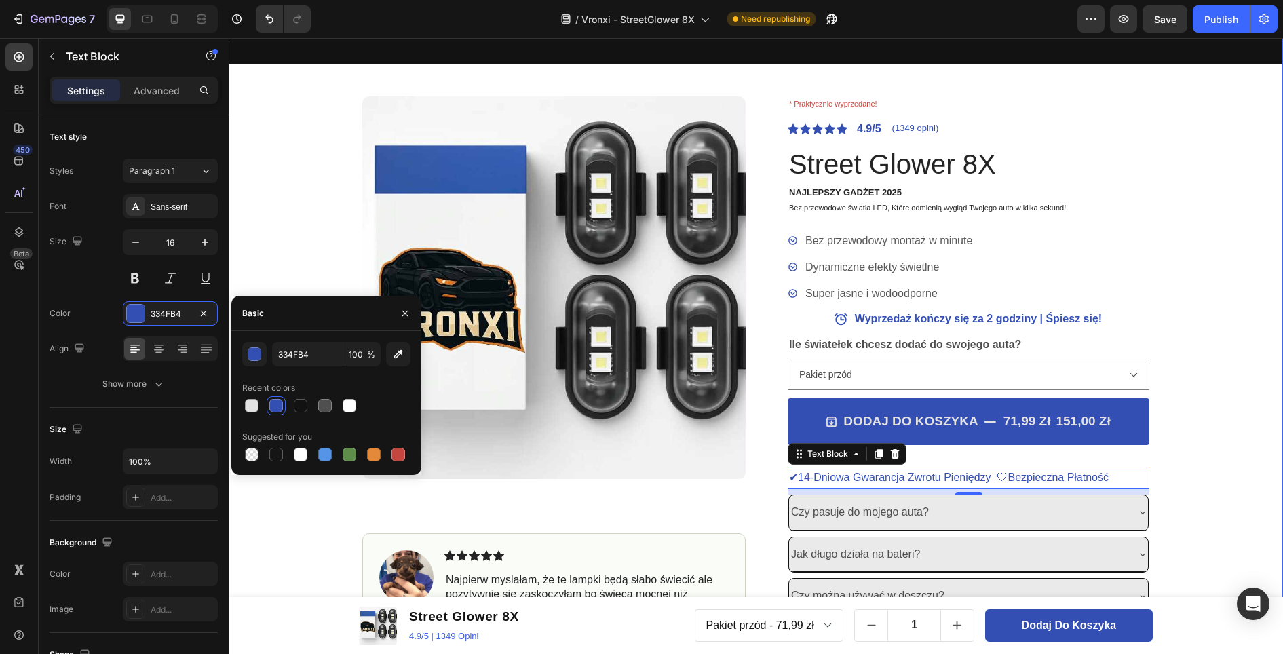
click at [1207, 344] on div "OSTATNIE SZTUKI DOSTĘPNE - ZAMÓW, ZANIM ZNIKNĄ. Text Block OSTATNIE SZTUKI DOST…" at bounding box center [756, 329] width 1054 height 662
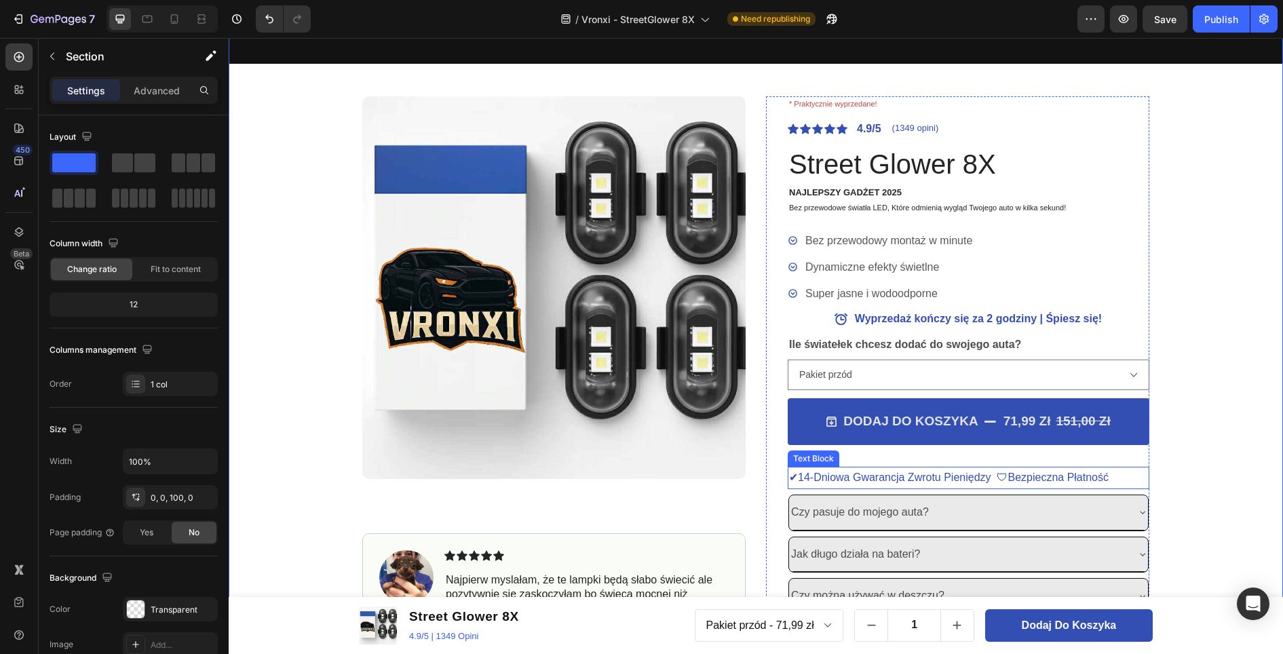
click at [1013, 481] on p "✔14-Dniowa Gwarancja Zwrotu Pieniędzy 🛡Bezpieczna Płatność" at bounding box center [968, 478] width 359 height 20
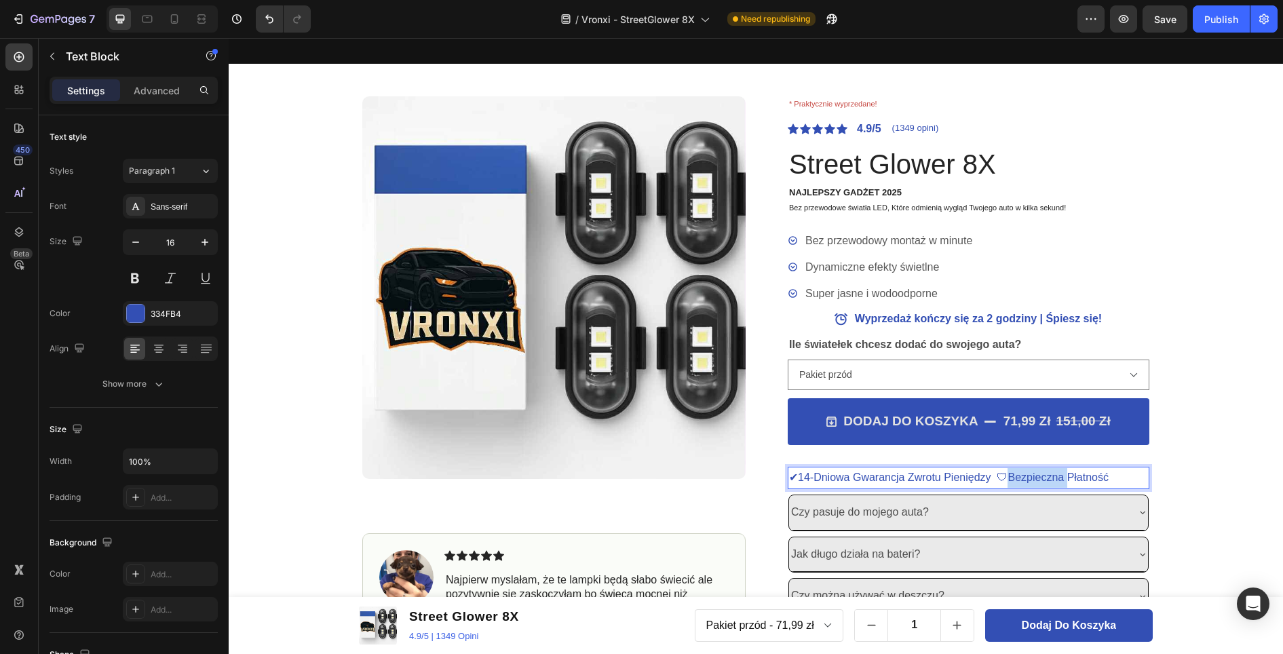
click at [999, 477] on p "✔14-Dniowa Gwarancja Zwrotu Pieniędzy 🛡Bezpieczna Płatność" at bounding box center [968, 478] width 359 height 20
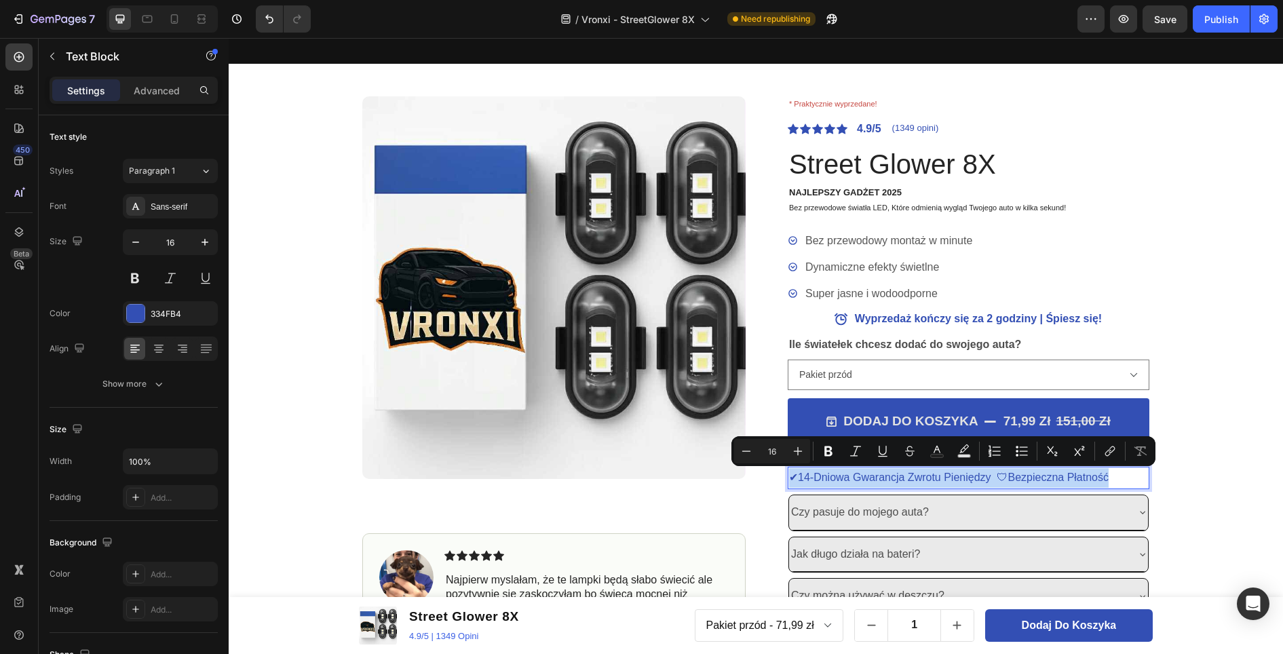
click at [998, 477] on p "✔14-Dniowa Gwarancja Zwrotu Pieniędzy 🛡Bezpieczna Płatność" at bounding box center [968, 478] width 359 height 20
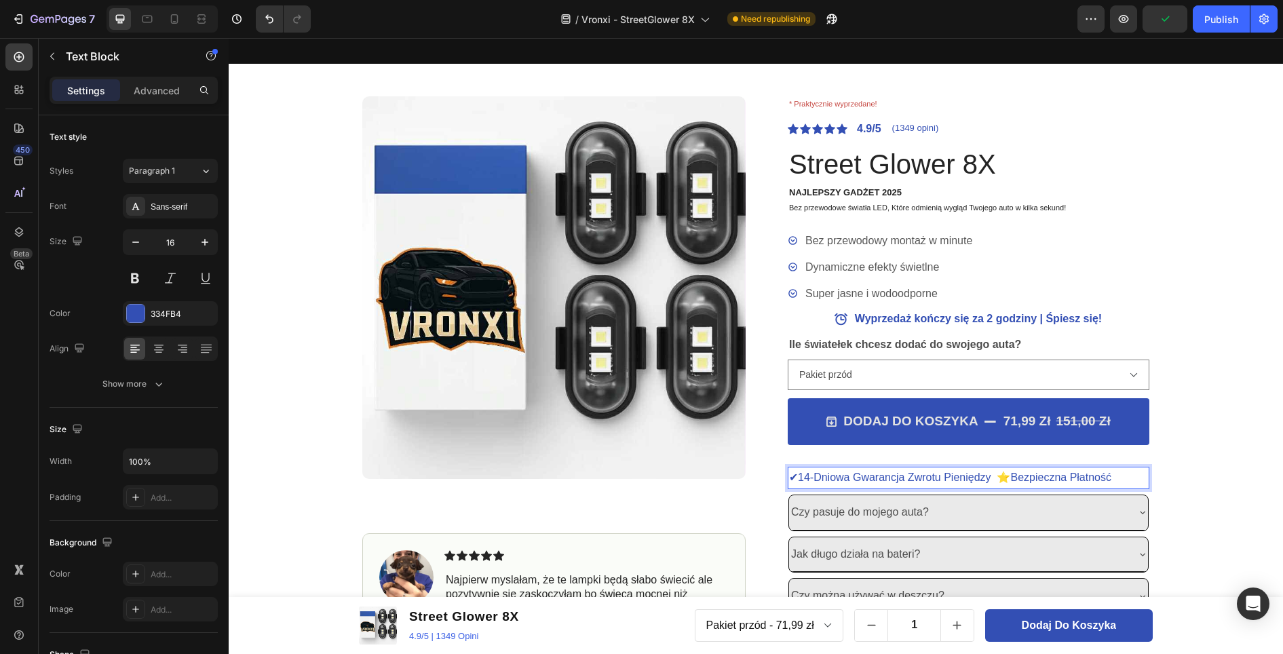
click at [1120, 479] on p "✔14-Dniowa Gwarancja Zwrotu Pieniędzy ⭐Bezpieczna Płatność" at bounding box center [968, 478] width 359 height 20
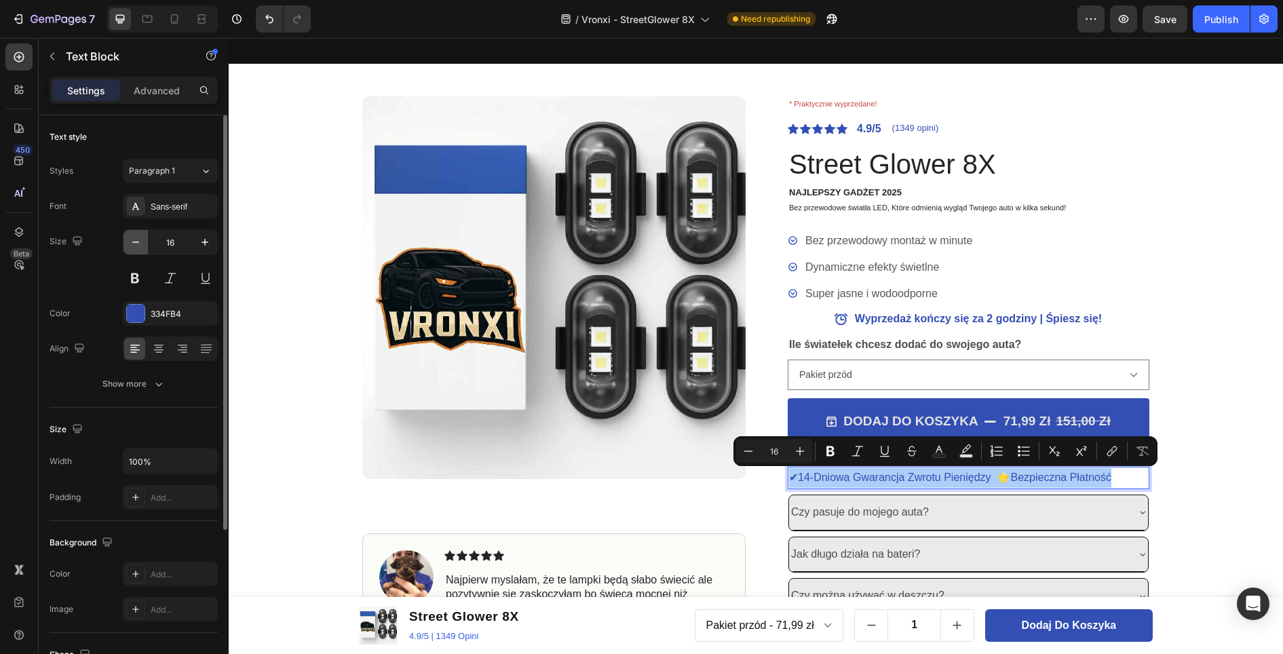
click at [144, 243] on button "button" at bounding box center [135, 242] width 24 height 24
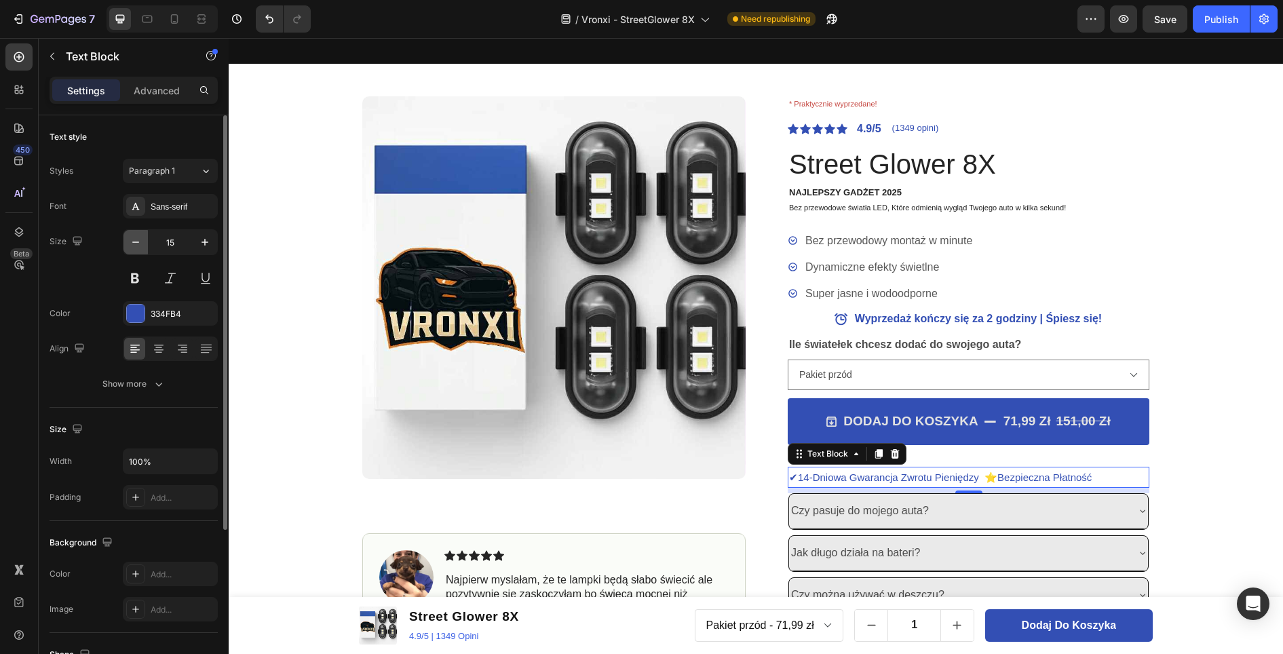
click at [144, 243] on button "button" at bounding box center [135, 242] width 24 height 24
type input "13"
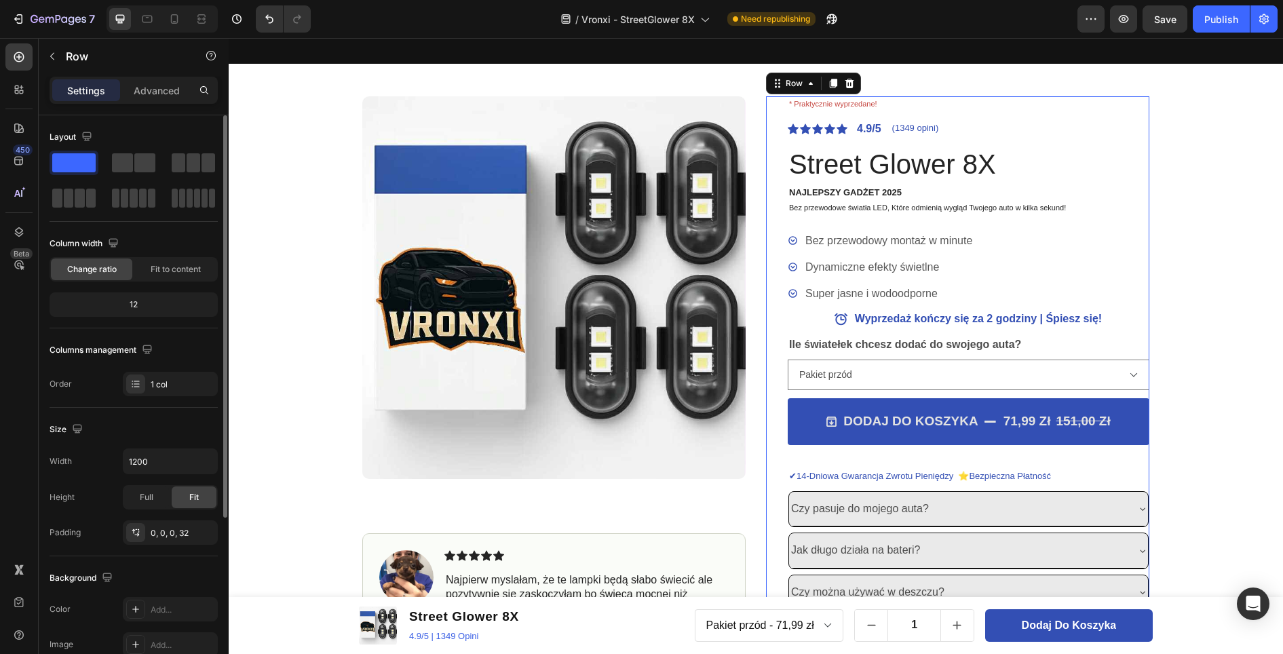
click at [1029, 459] on div "DODAJ DO KOSZYKA 71,99 zł 151,00 zł Add to Cart" at bounding box center [968, 432] width 362 height 69
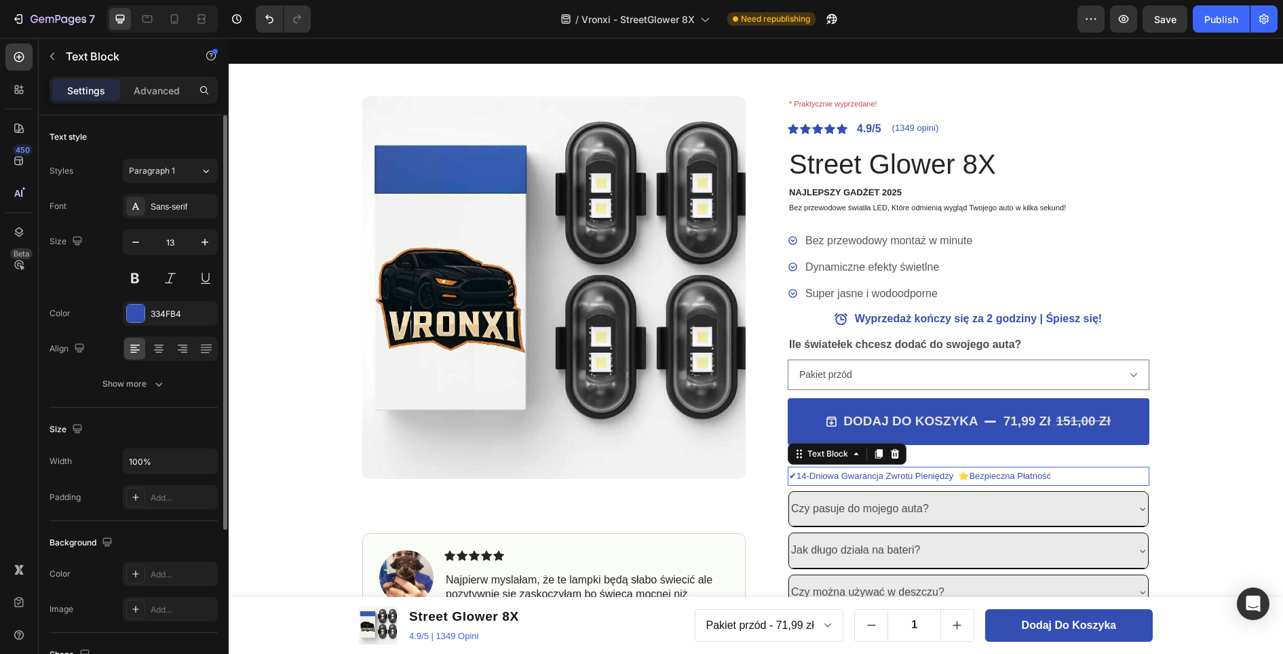
click at [1042, 475] on p "✔14-Dniowa Gwarancja Zwrotu Pieniędzy ⭐Bezpieczna Płatność" at bounding box center [968, 476] width 359 height 16
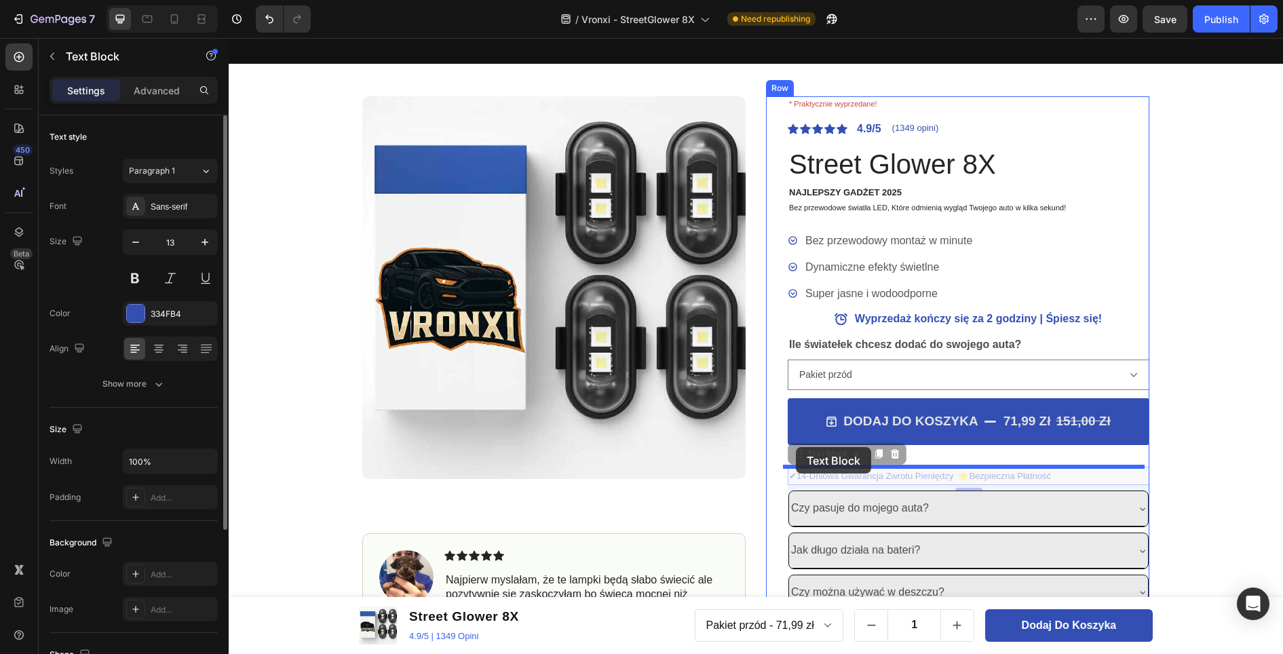
drag, startPoint x: 792, startPoint y: 454, endPoint x: 796, endPoint y: 446, distance: 9.1
drag, startPoint x: 793, startPoint y: 455, endPoint x: 935, endPoint y: 452, distance: 141.8
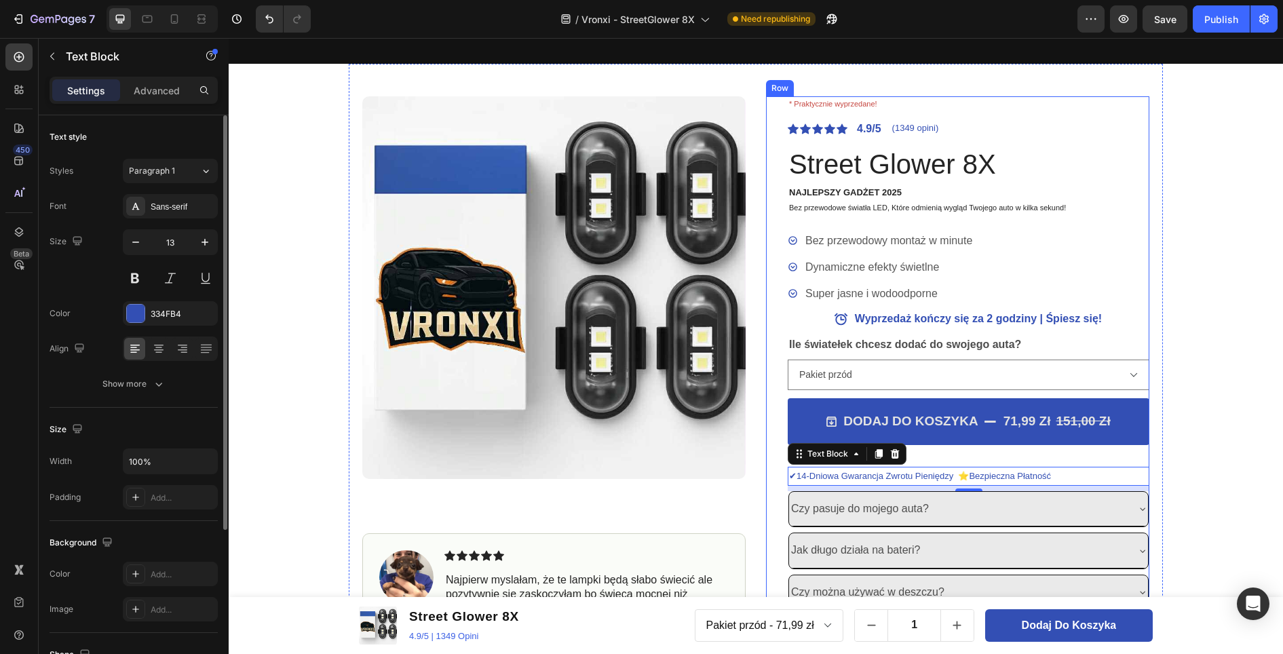
click at [990, 456] on div "DODAJ DO KOSZYKA 71,99 zł 151,00 zł Add to Cart" at bounding box center [968, 432] width 362 height 69
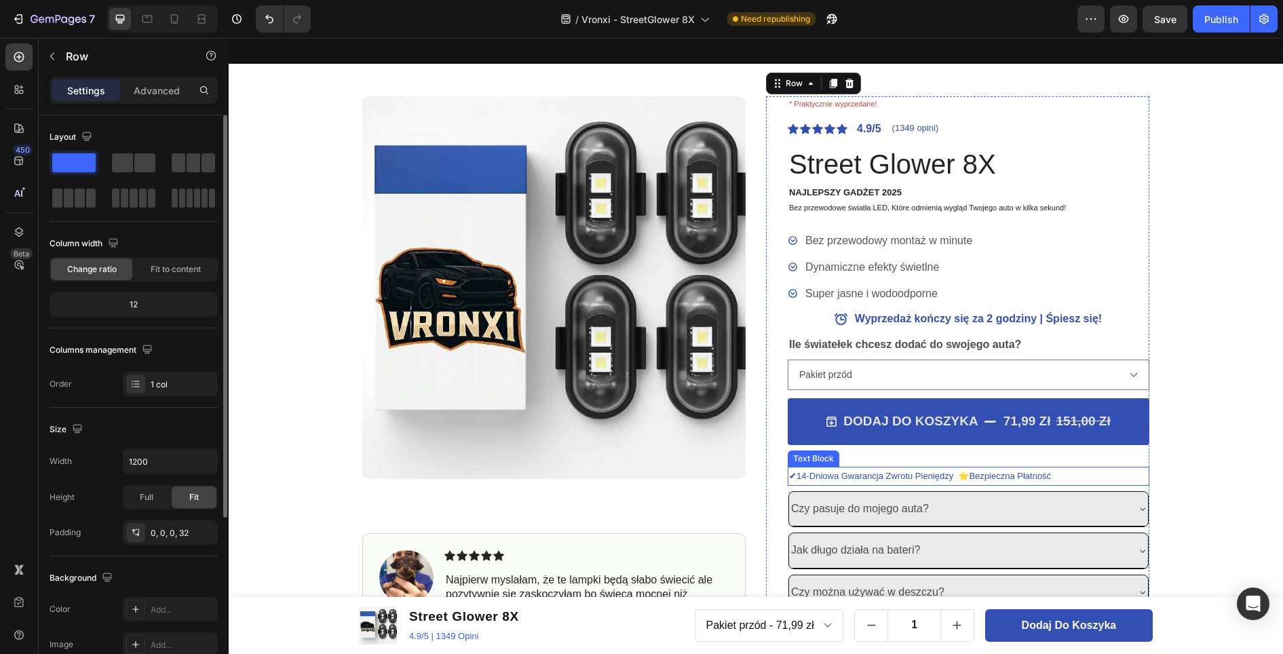
click at [988, 476] on p "✔14-Dniowa Gwarancja Zwrotu Pieniędzy ⭐Bezpieczna Płatność" at bounding box center [968, 476] width 359 height 16
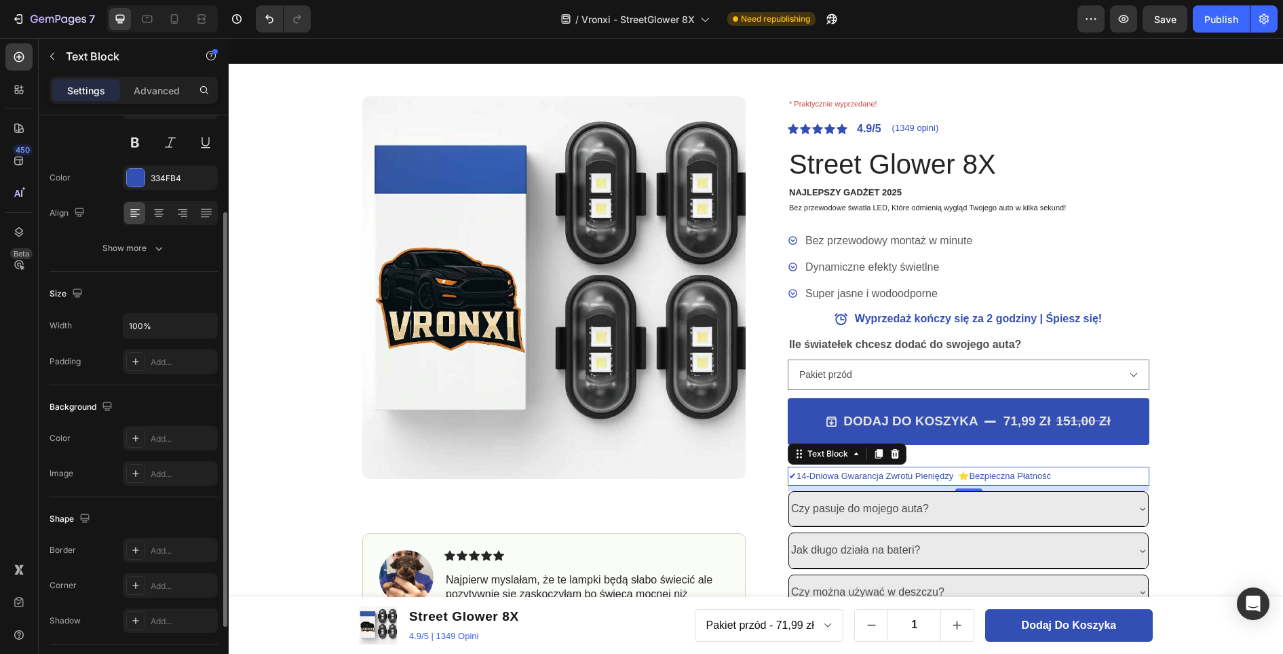
scroll to position [227, 0]
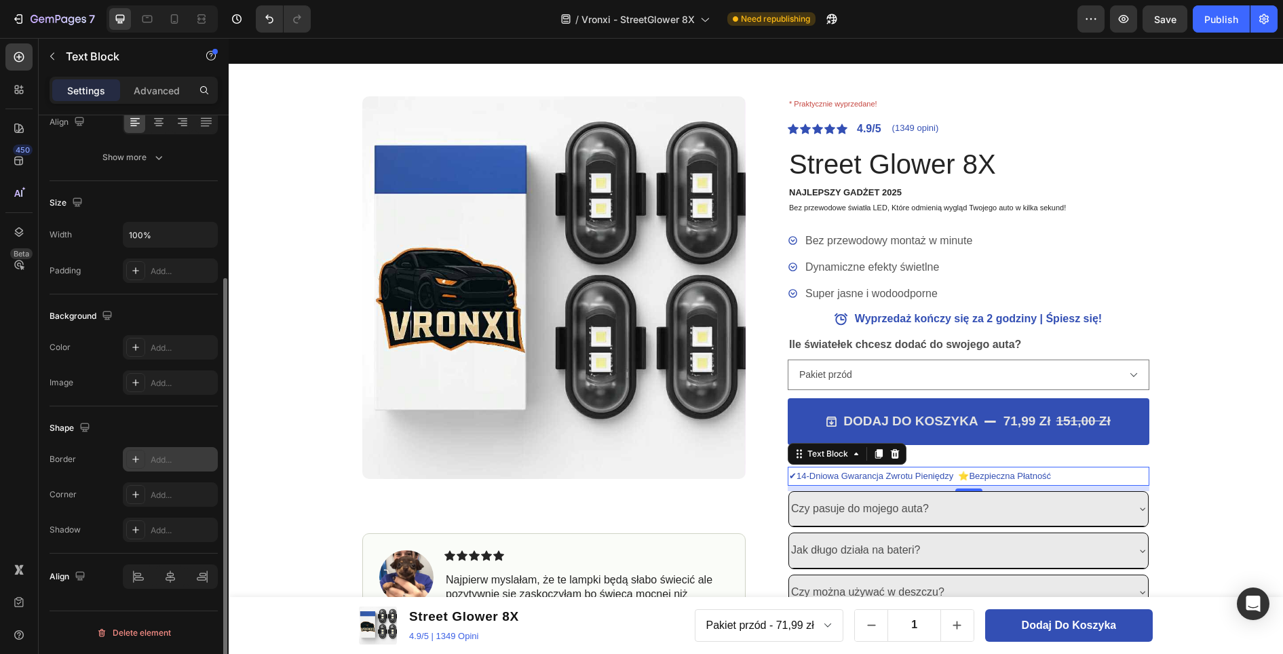
click at [155, 458] on div "Add..." at bounding box center [183, 460] width 64 height 12
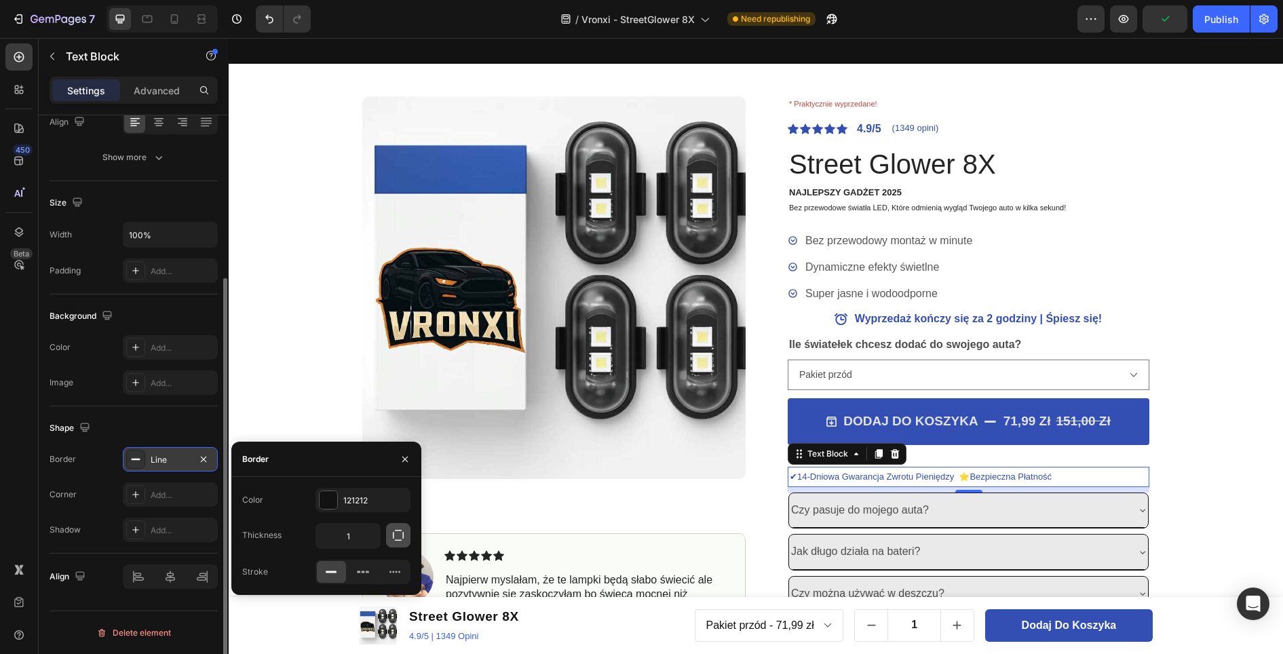
click at [401, 536] on icon "button" at bounding box center [398, 535] width 14 height 14
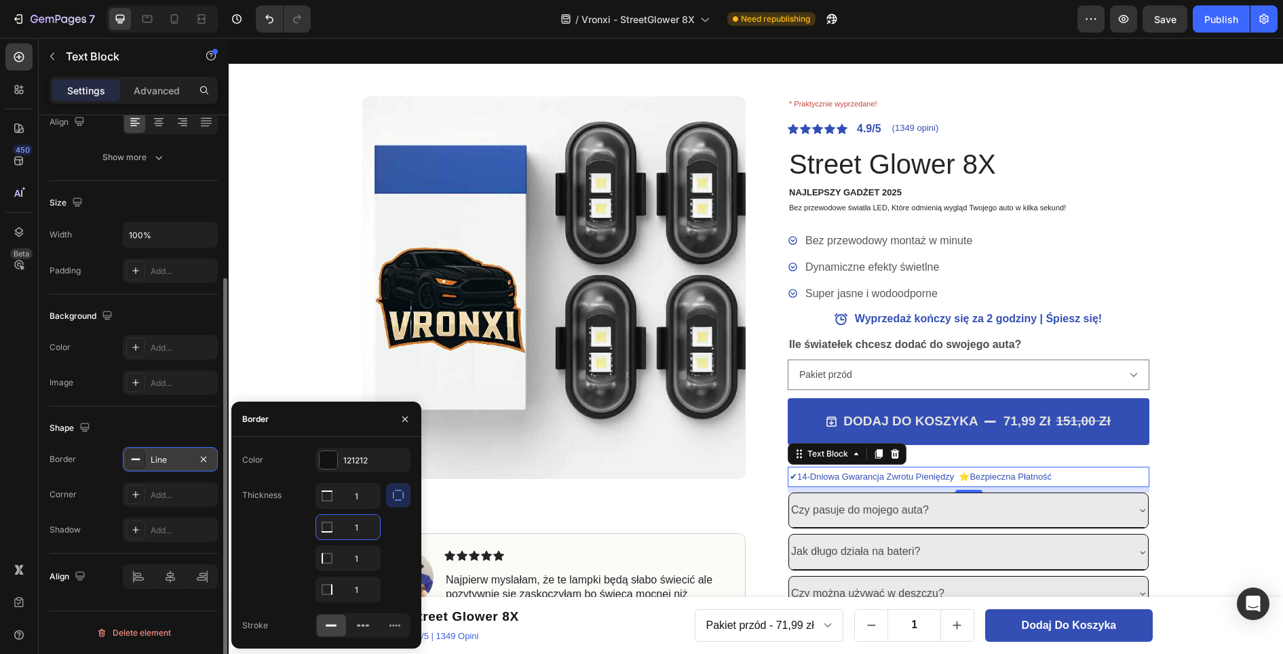
click at [343, 531] on input "1" at bounding box center [348, 527] width 64 height 24
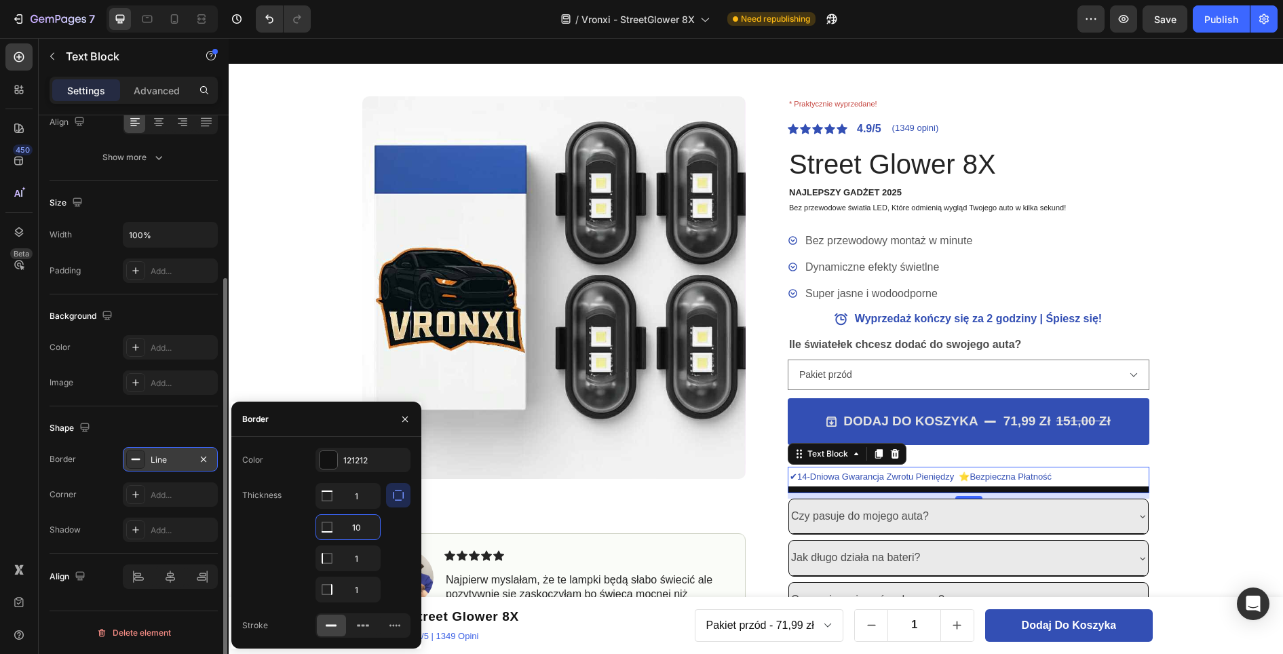
type input "1"
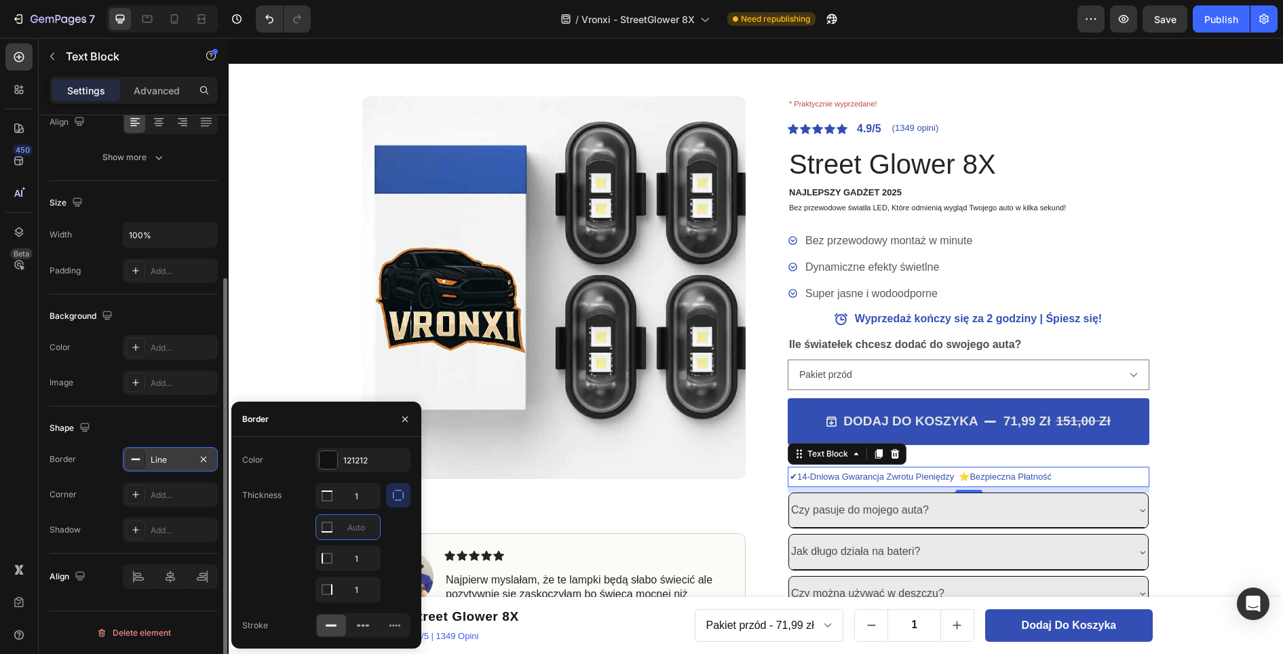
type input "5"
type input "2"
click at [328, 463] on div at bounding box center [328, 460] width 18 height 18
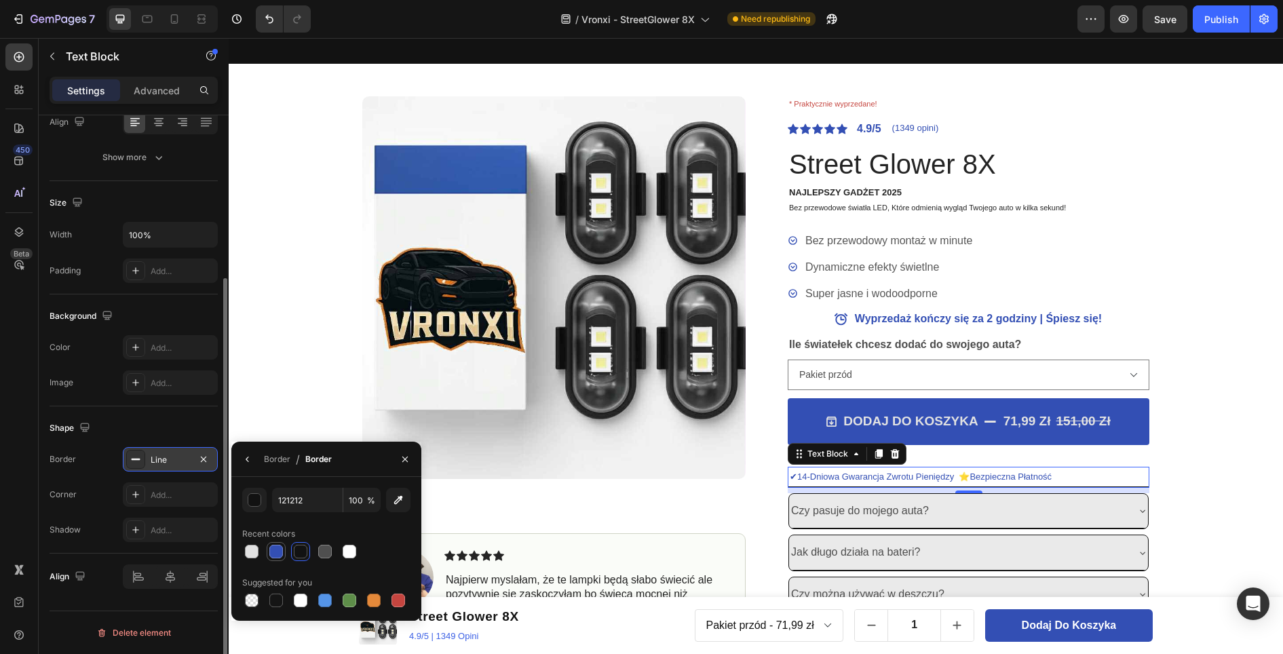
click at [281, 551] on div at bounding box center [276, 552] width 14 height 14
click at [298, 545] on div at bounding box center [301, 552] width 14 height 14
type input "121212"
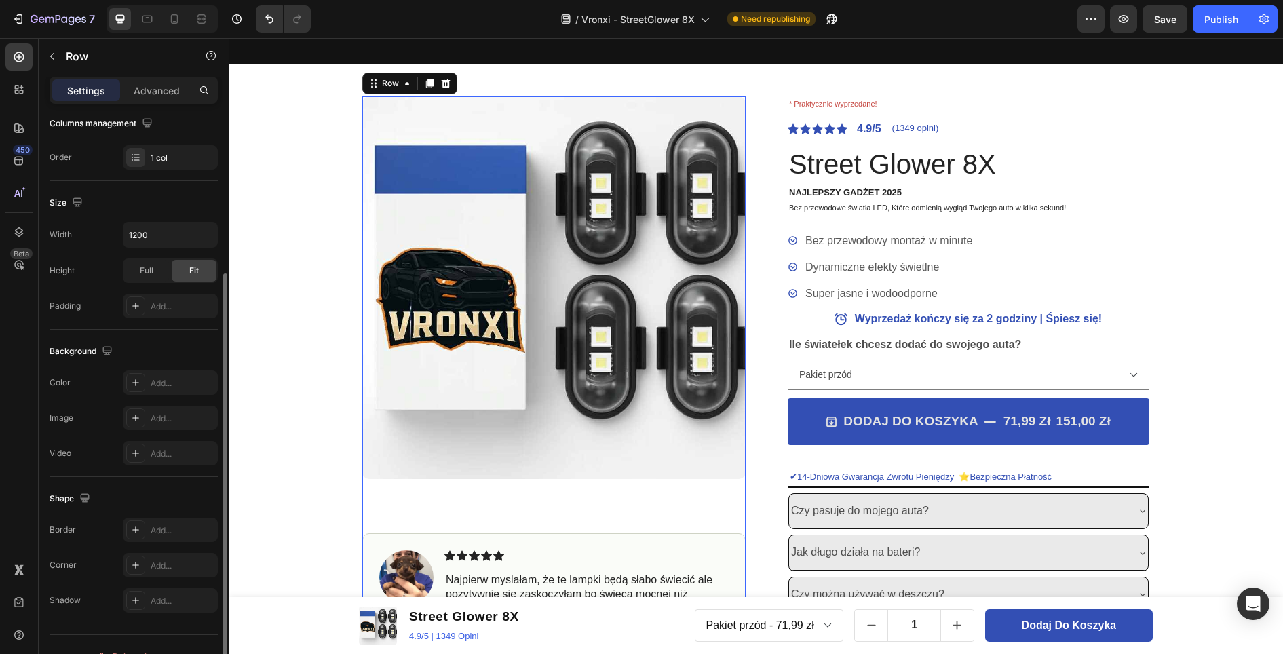
click at [596, 500] on div "Product Images Image Icon Icon Icon Icon Icon Icon List Najpierw myslałam, że t…" at bounding box center [553, 378] width 383 height 564
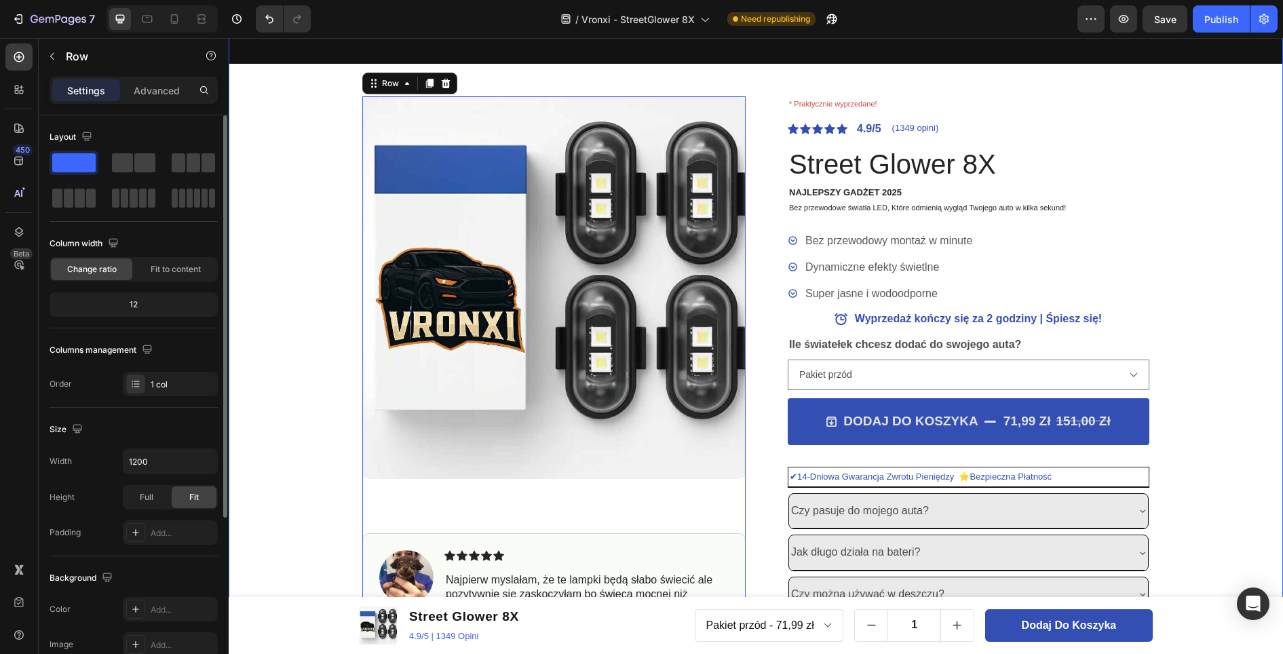
click at [1180, 412] on div "OSTATNIE SZTUKI DOSTĘPNE - ZAMÓW, ZANIM ZNIKNĄ. Text Block OSTATNIE SZTUKI DOST…" at bounding box center [756, 329] width 1054 height 662
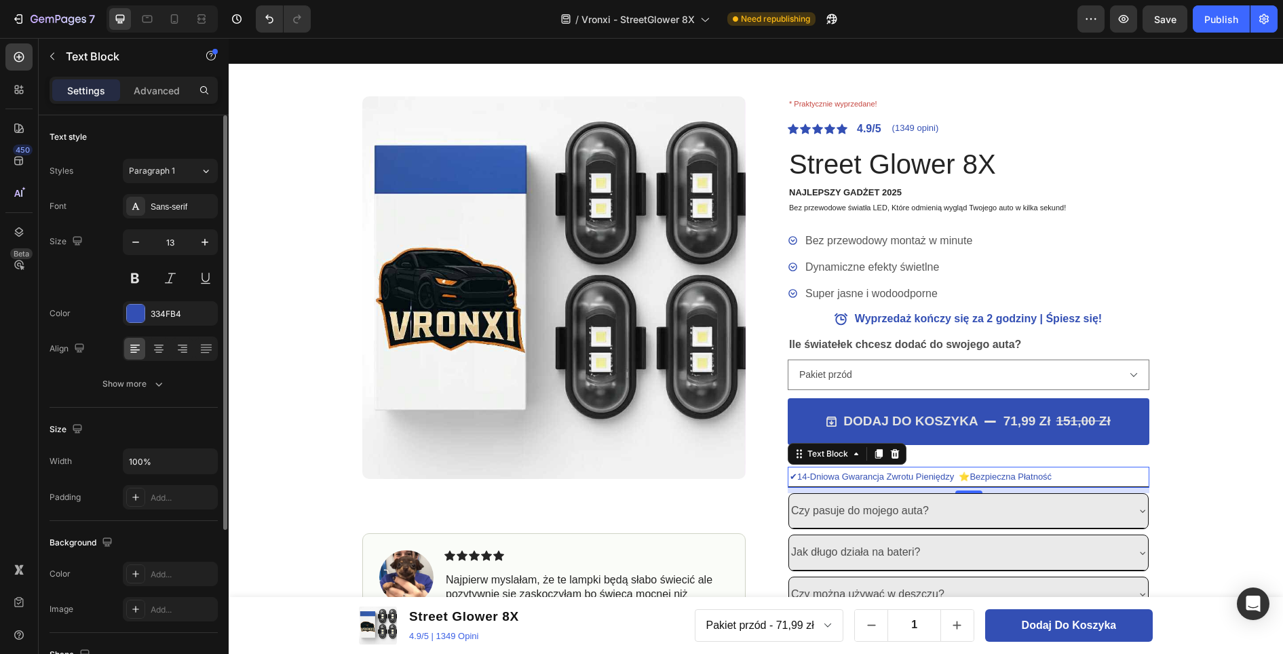
click at [1089, 475] on p "✔14-Dniowa Gwarancja Zwrotu Pieniędzy ⭐Bezpieczna Płatność" at bounding box center [967, 477] width 357 height 16
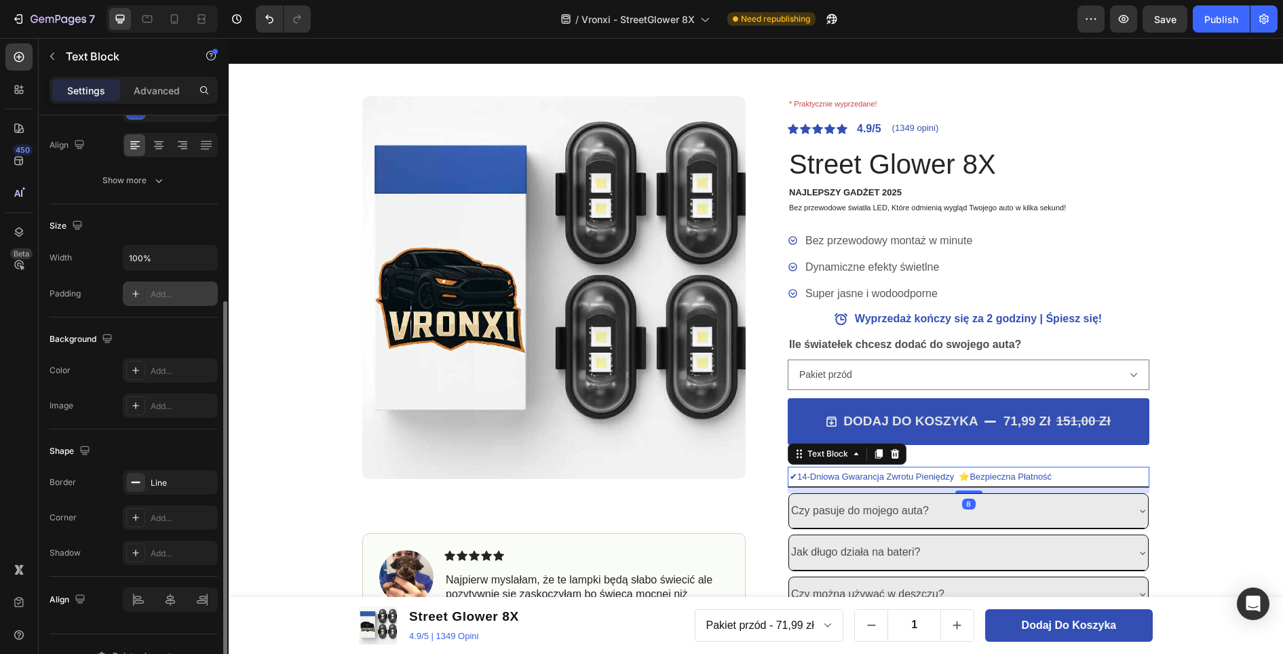
scroll to position [227, 0]
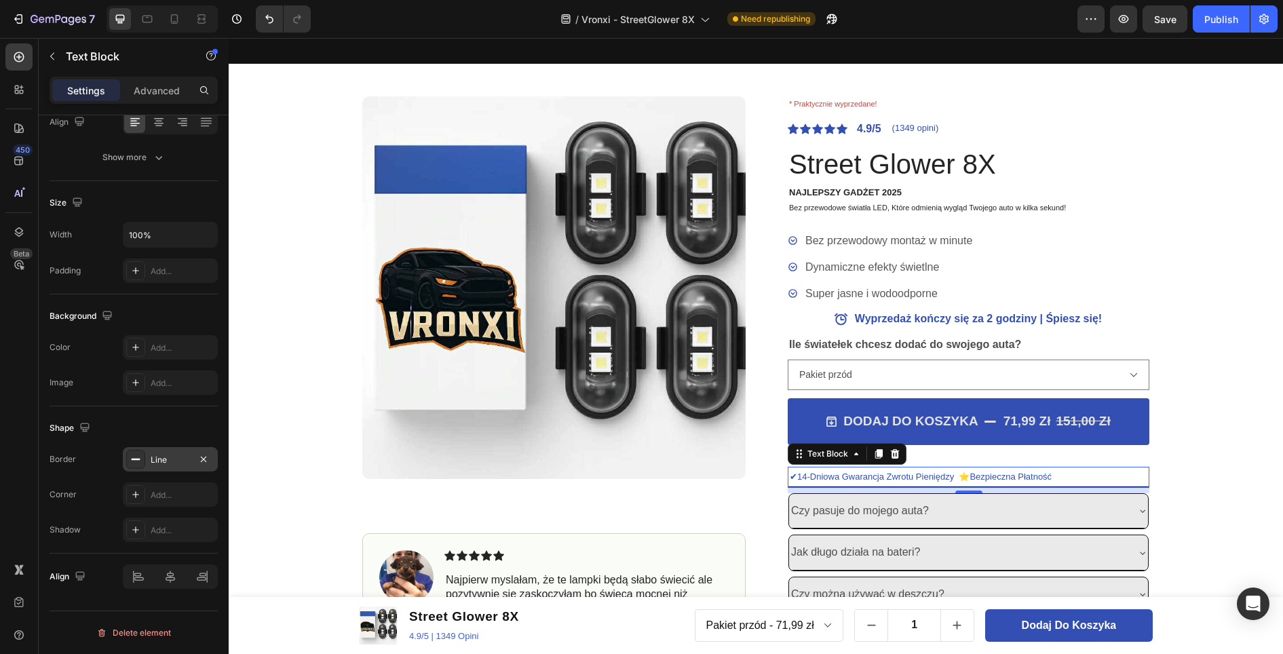
click at [168, 463] on div "Line" at bounding box center [170, 460] width 39 height 12
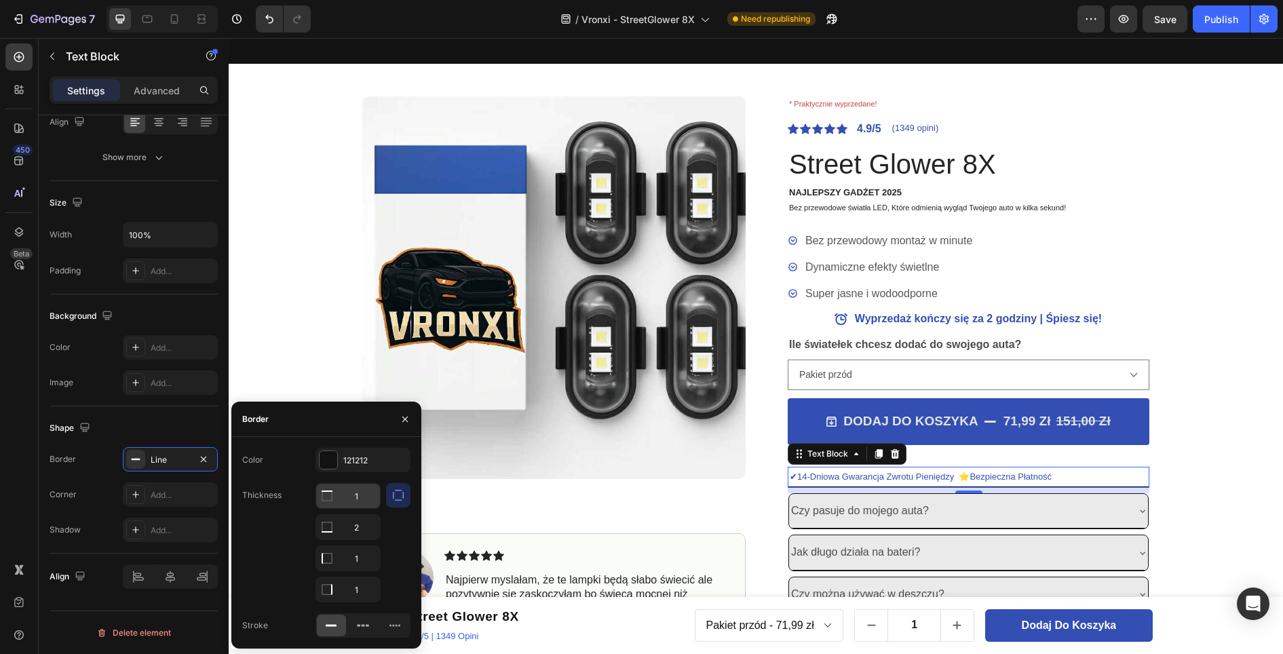
click at [362, 499] on input "1" at bounding box center [348, 496] width 64 height 24
type input "0"
click at [364, 560] on input "1" at bounding box center [348, 558] width 64 height 24
type input "0"
click at [363, 585] on input "1" at bounding box center [348, 589] width 64 height 24
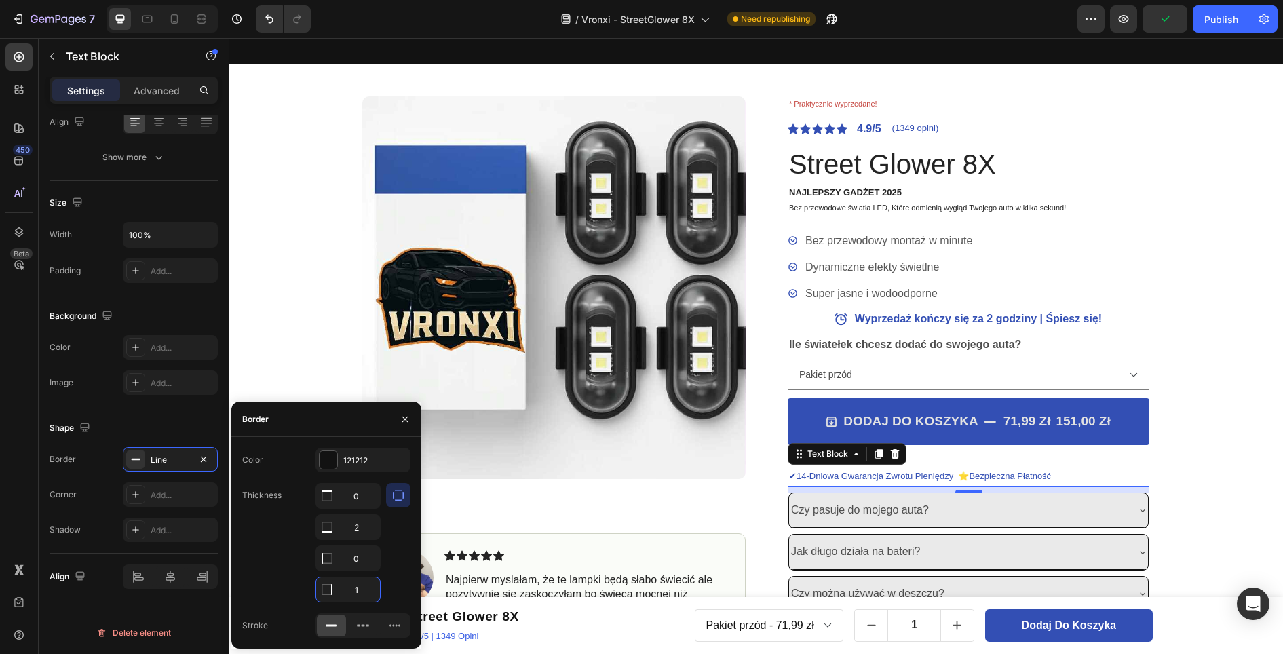
type input "0"
click at [1192, 388] on div "OSTATNIE SZTUKI DOSTĘPNE - ZAMÓW, ZANIM ZNIKNĄ. Text Block OSTATNIE SZTUKI DOST…" at bounding box center [756, 329] width 1054 height 662
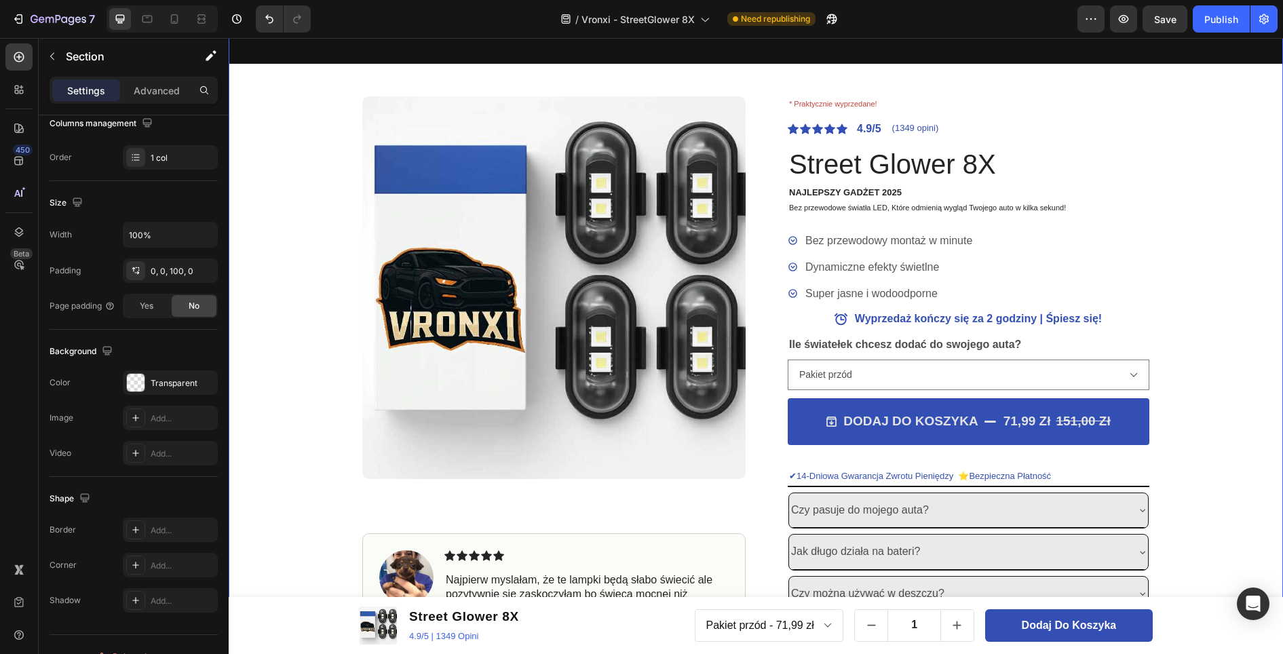
scroll to position [0, 0]
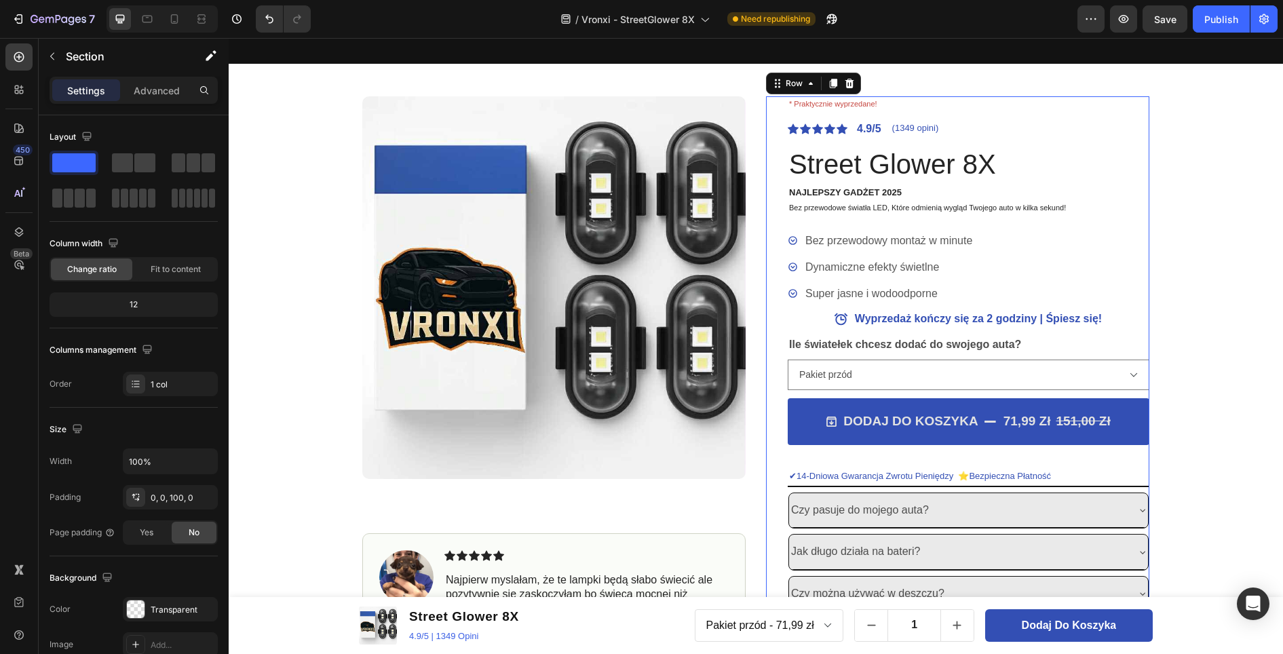
click at [853, 461] on div "DODAJ DO KOSZYKA 71,99 zł 151,00 zł Add to Cart" at bounding box center [968, 432] width 362 height 69
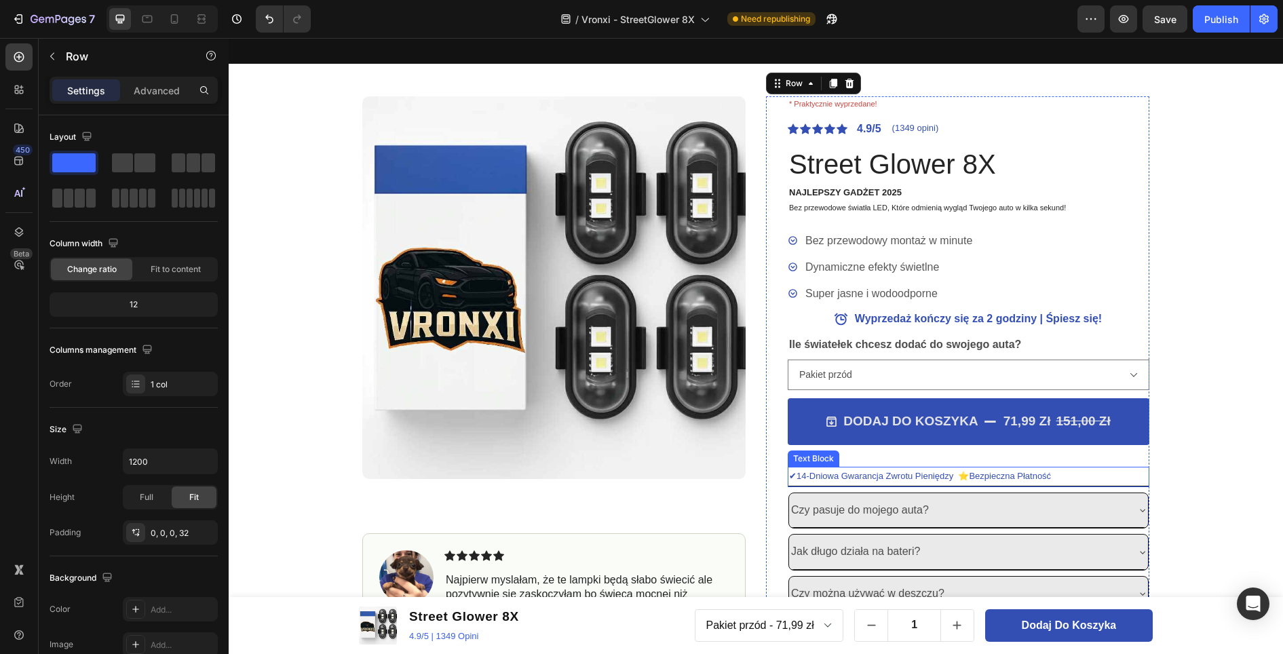
click at [842, 474] on p "✔14-Dniowa Gwarancja Zwrotu Pieniędzy ⭐Bezpieczna Płatność" at bounding box center [968, 476] width 359 height 16
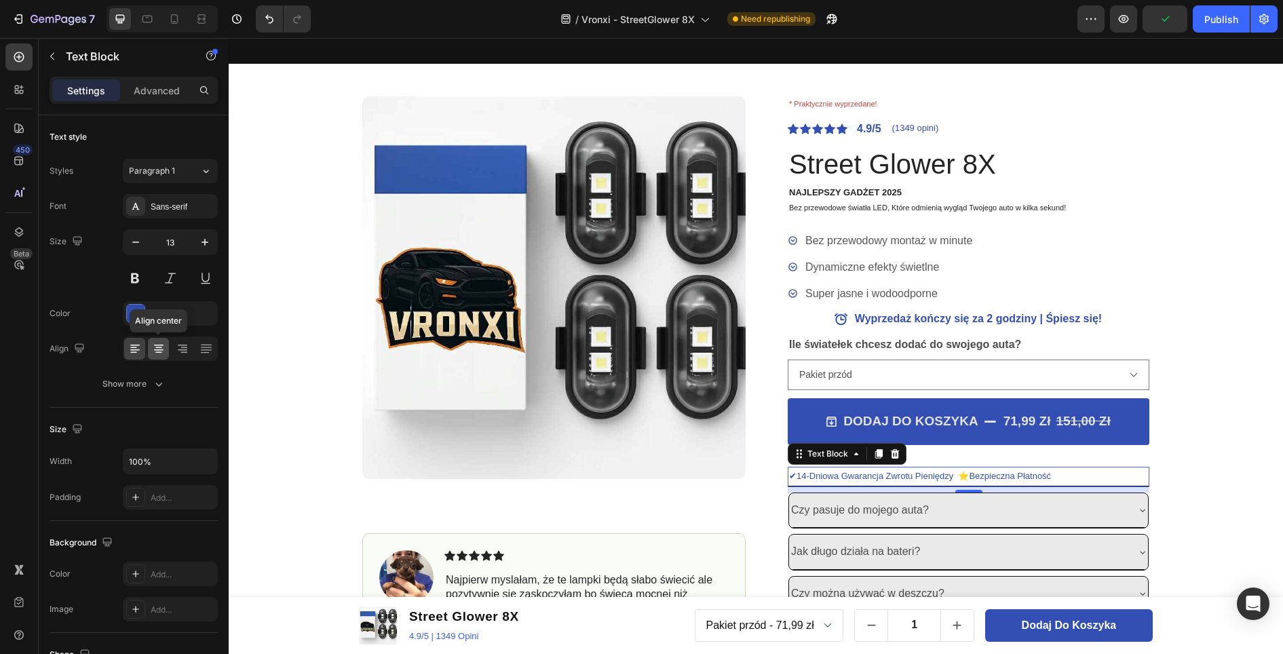
click at [163, 351] on icon at bounding box center [159, 349] width 14 height 14
click at [140, 385] on div "Show more" at bounding box center [133, 384] width 63 height 14
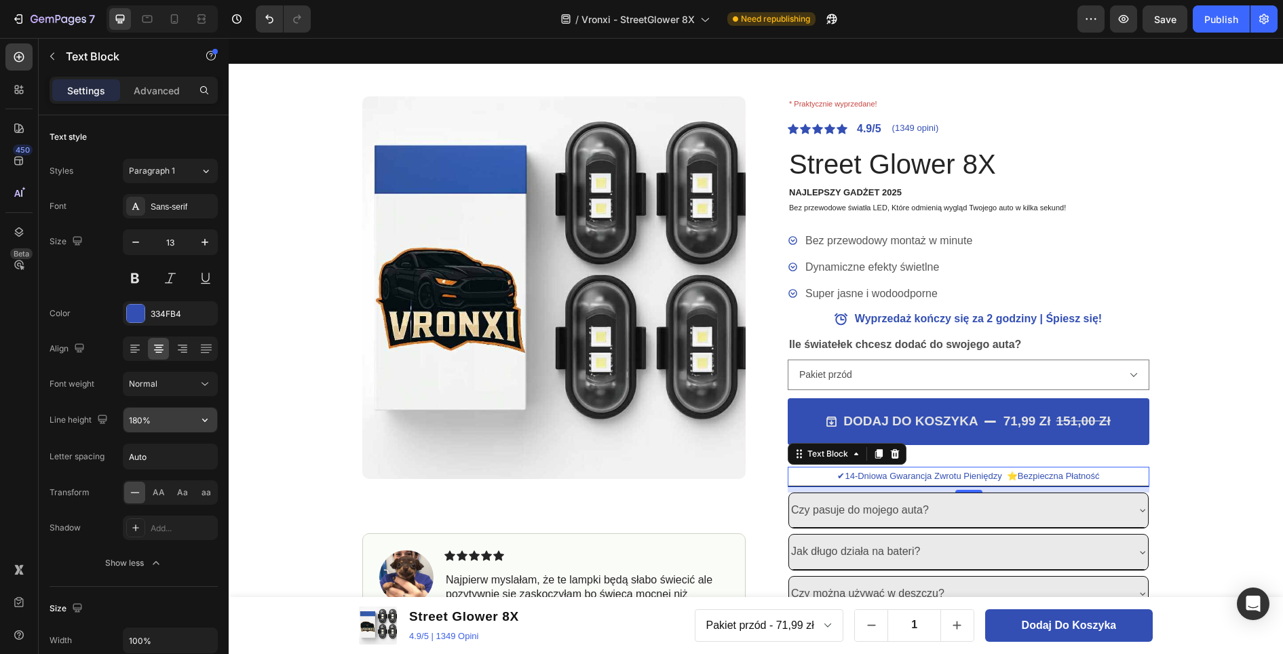
click at [170, 421] on input "180%" at bounding box center [170, 420] width 94 height 24
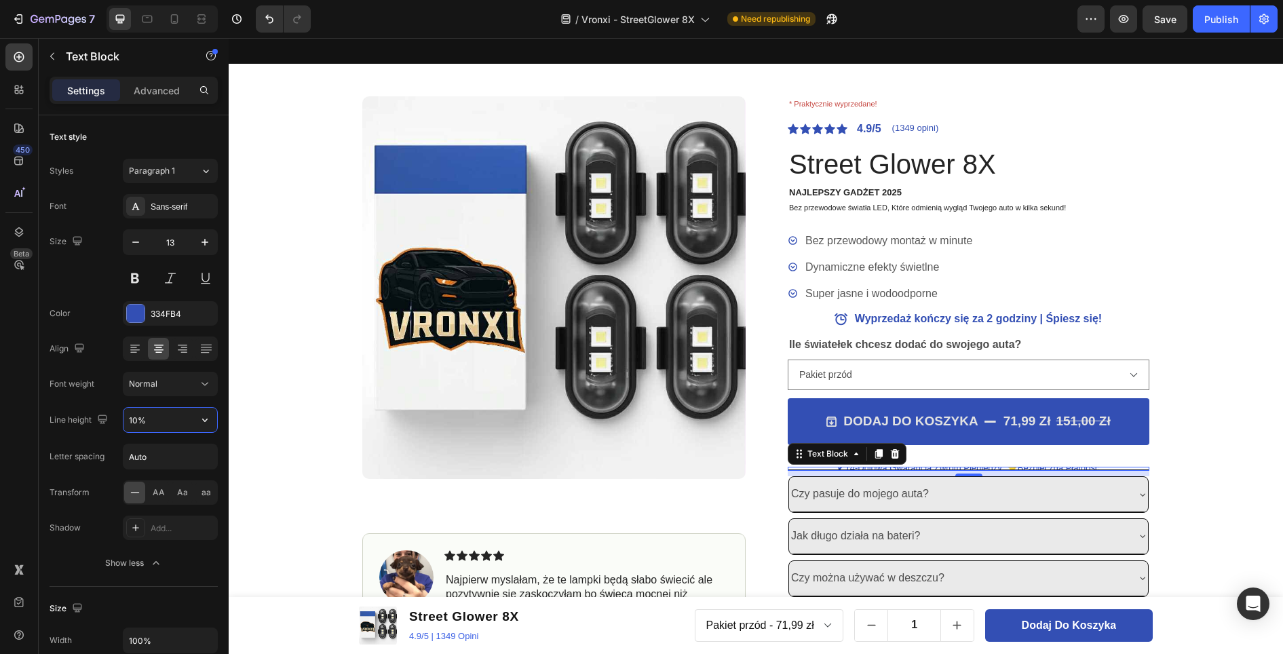
type input "100%"
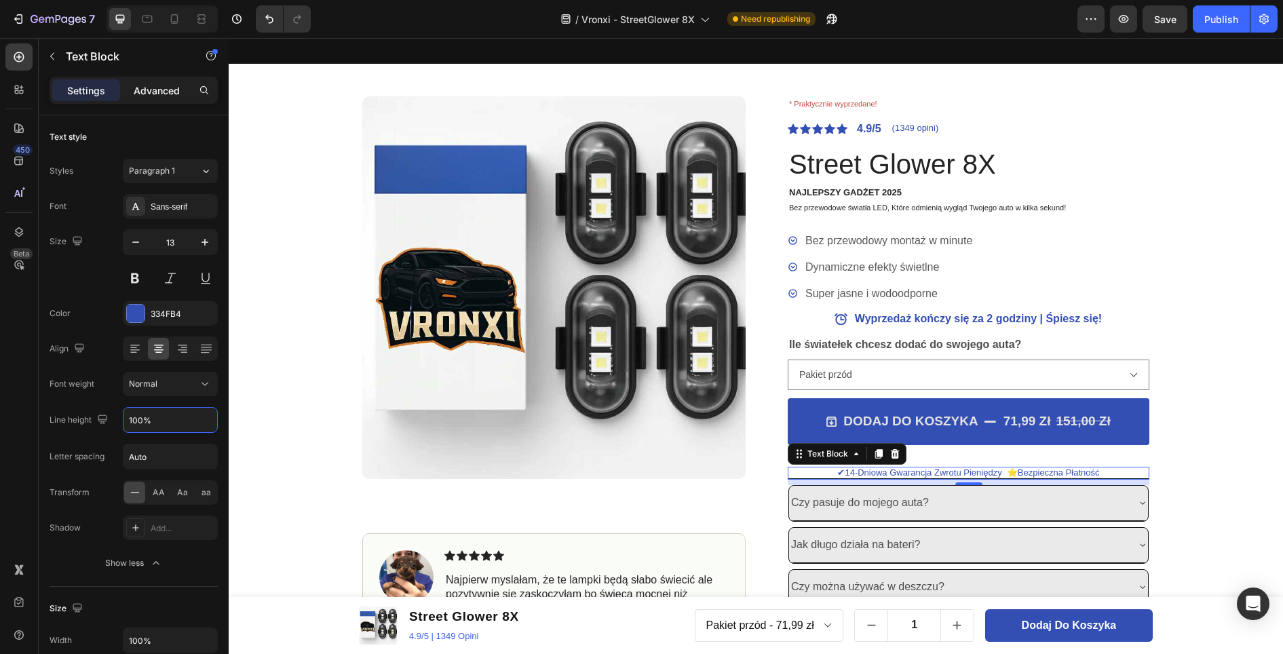
click at [159, 97] on p "Advanced" at bounding box center [157, 90] width 46 height 14
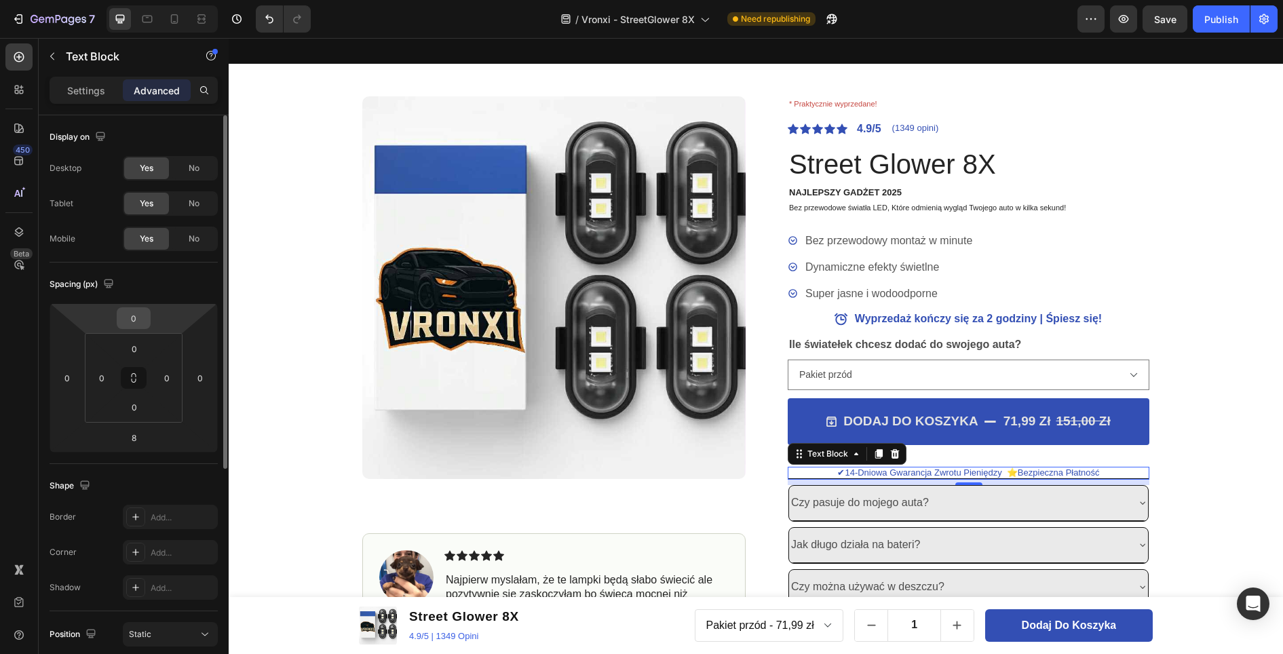
click at [145, 322] on input "0" at bounding box center [133, 318] width 27 height 20
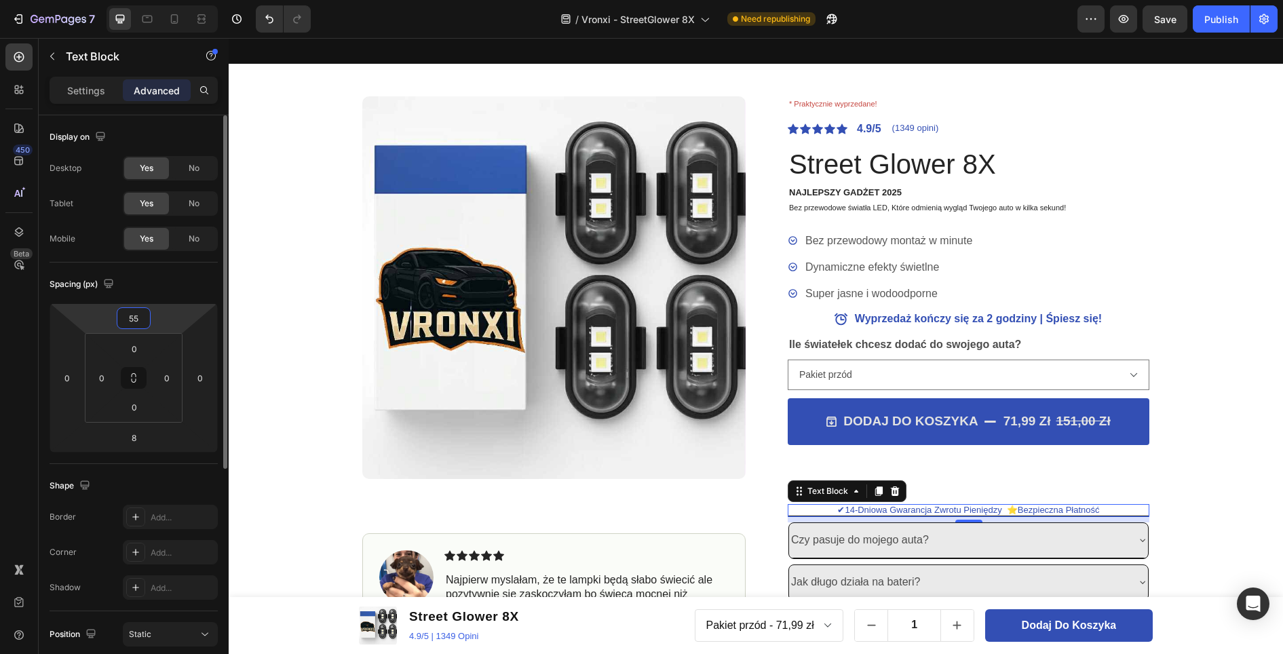
type input "5"
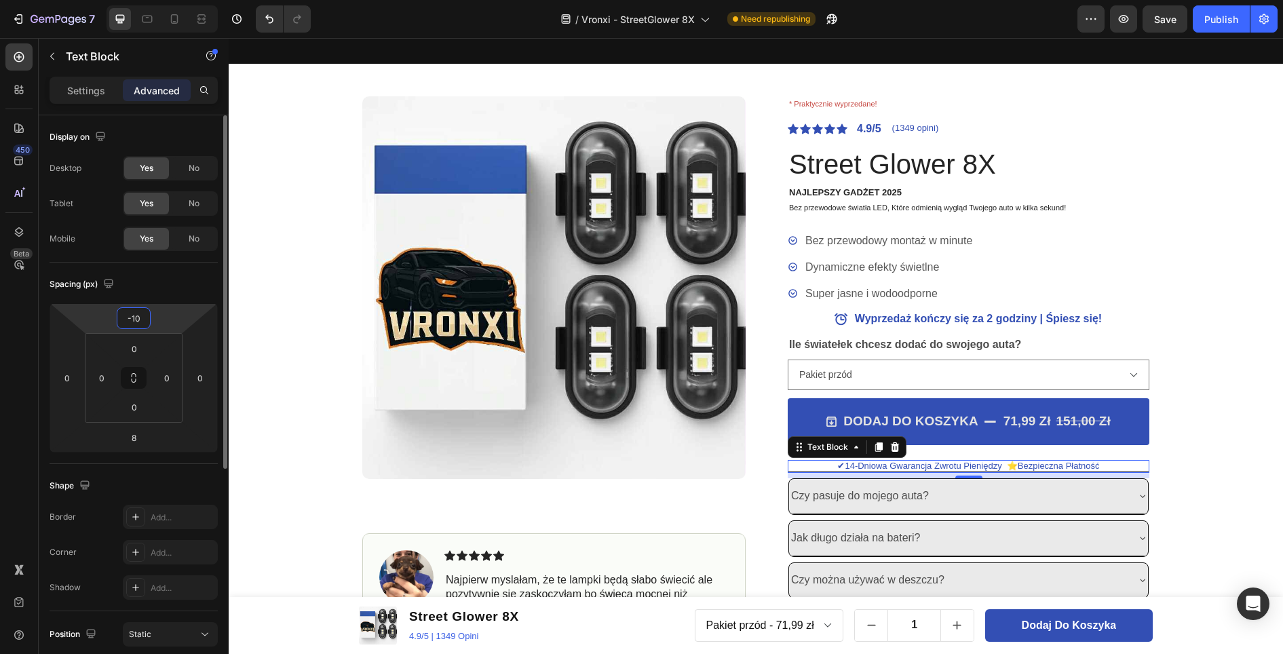
type input "-1"
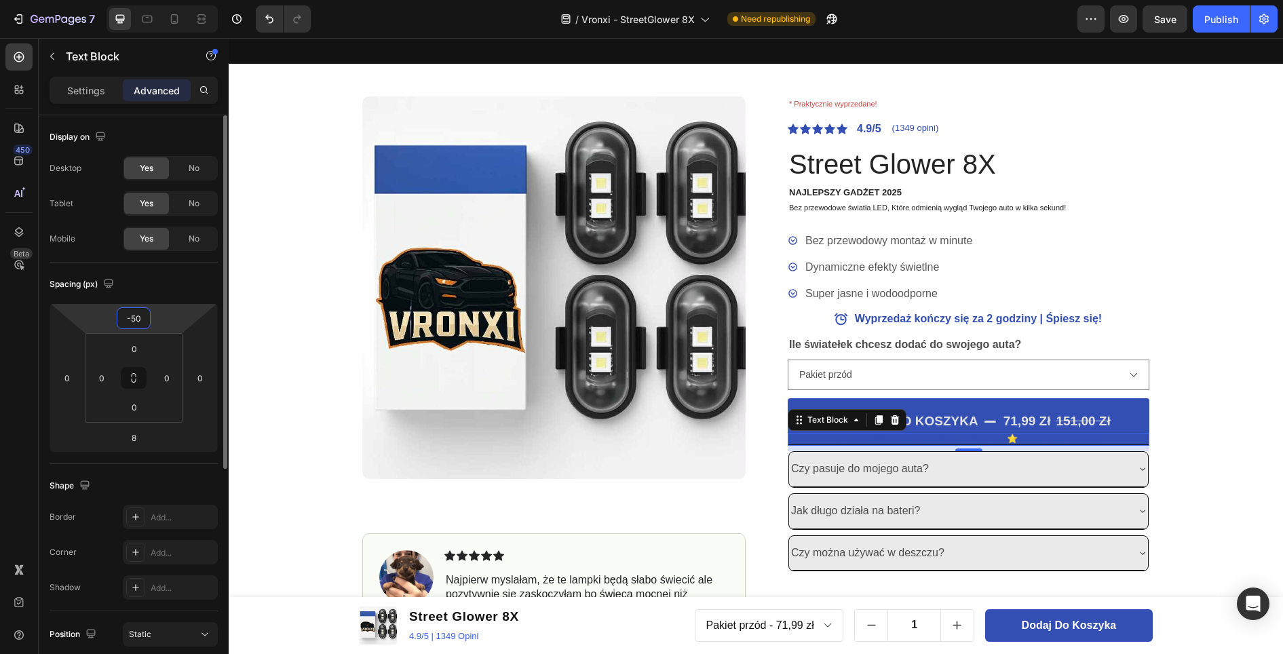
type input "-5"
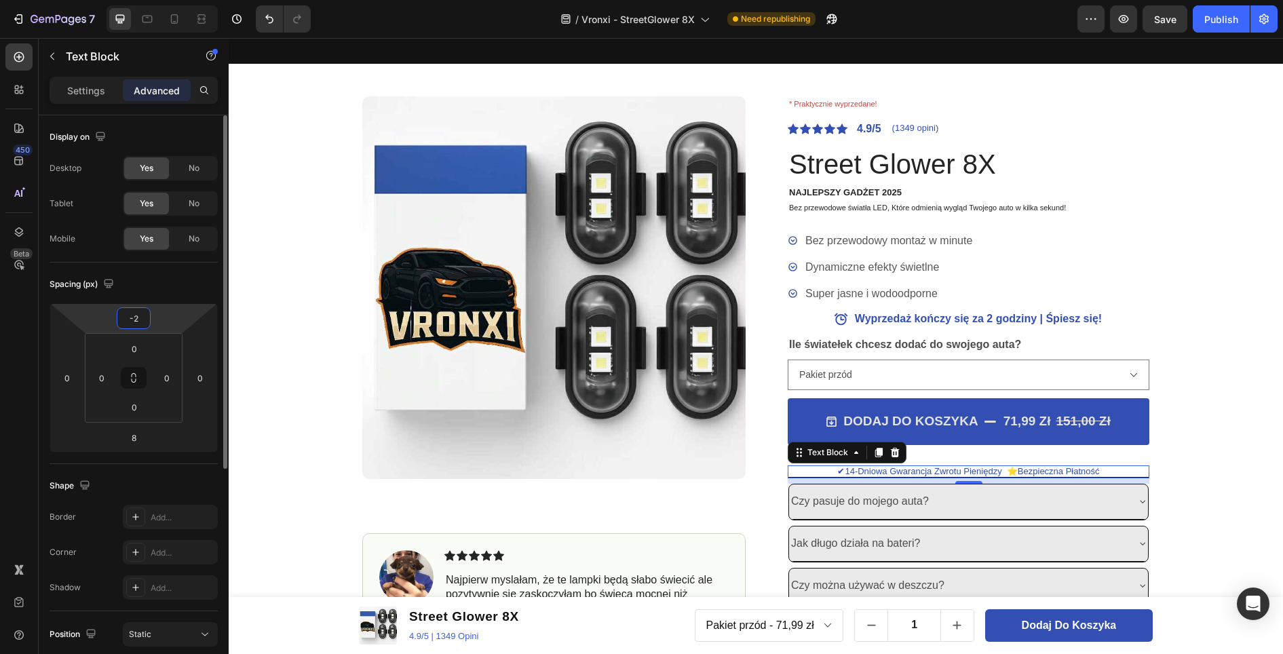
type input "-24"
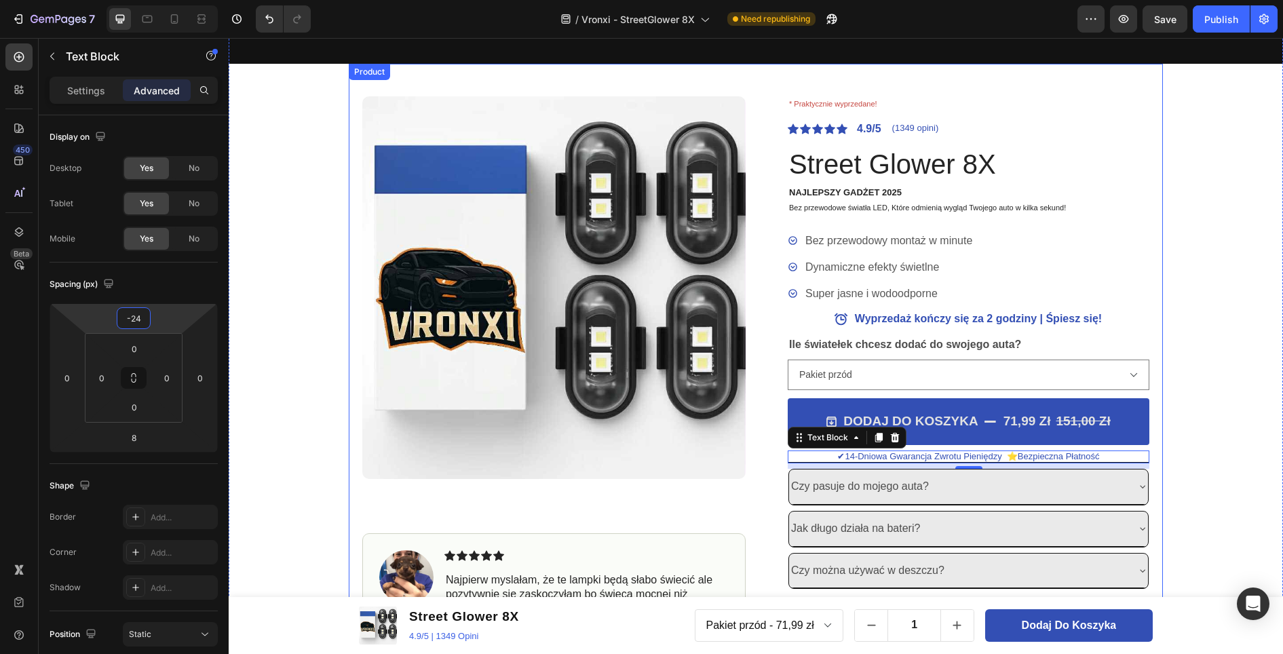
click at [1179, 439] on div "OSTATNIE SZTUKI DOSTĘPNE - ZAMÓW, ZANIM ZNIKNĄ. Text Block OSTATNIE SZTUKI DOST…" at bounding box center [756, 329] width 1054 height 662
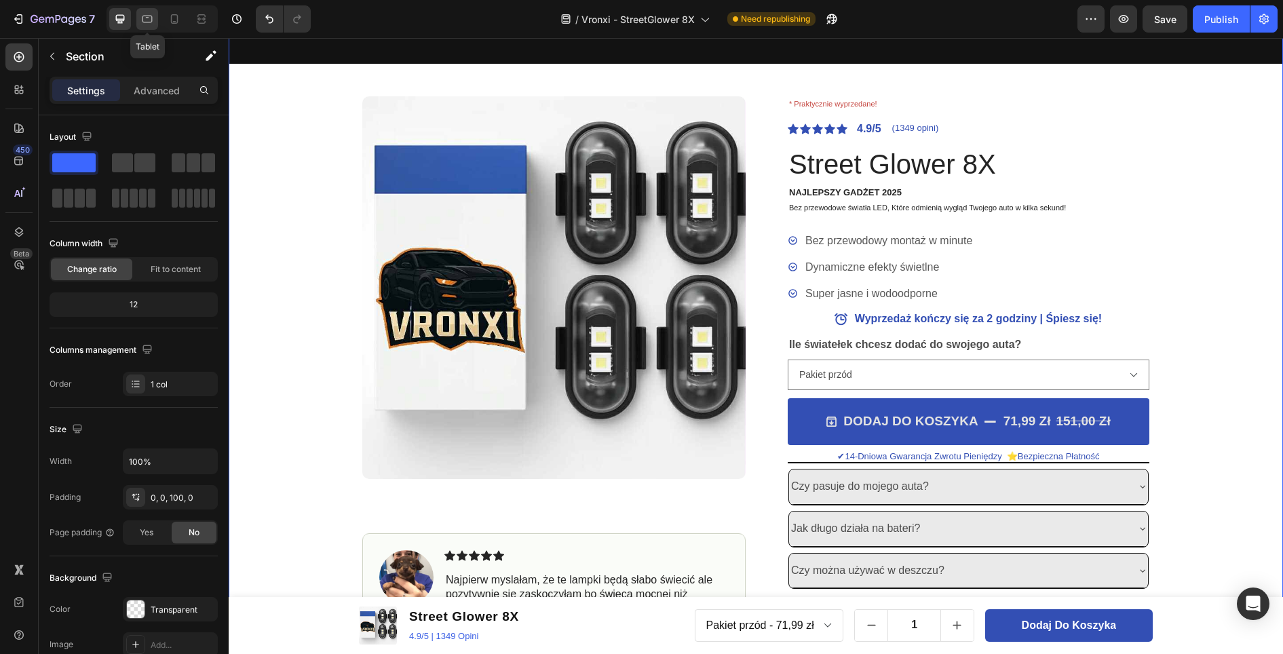
click at [150, 18] on icon at bounding box center [147, 19] width 14 height 14
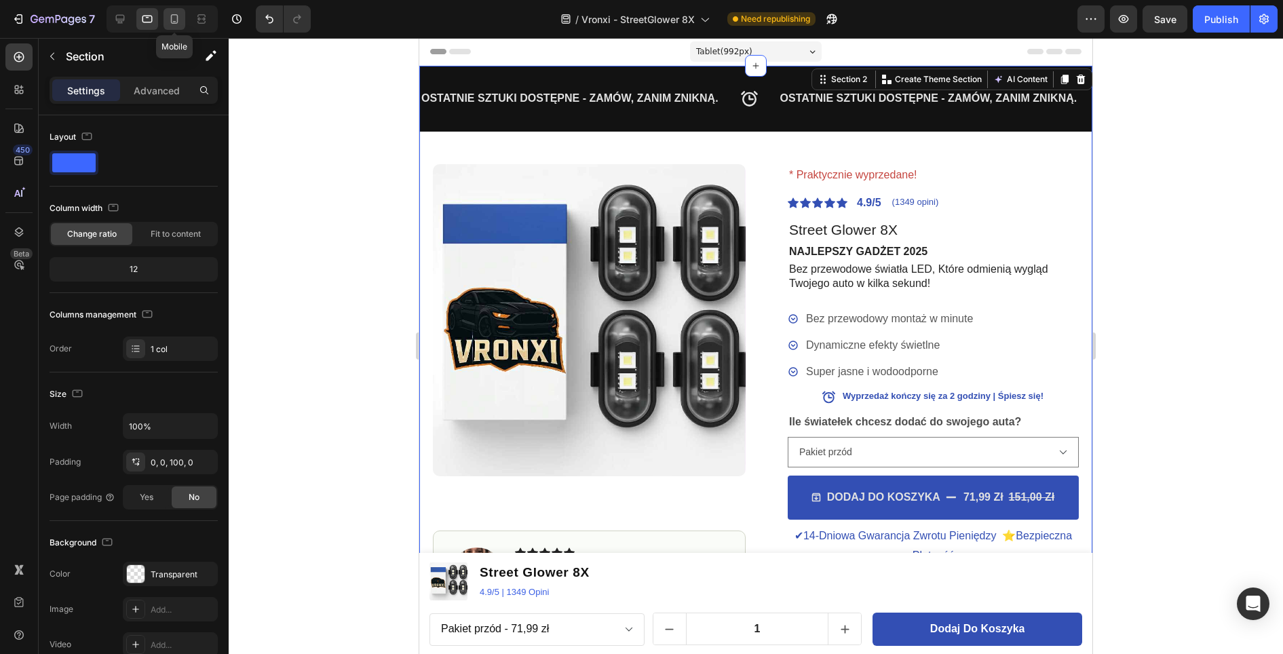
click at [174, 17] on icon at bounding box center [175, 19] width 14 height 14
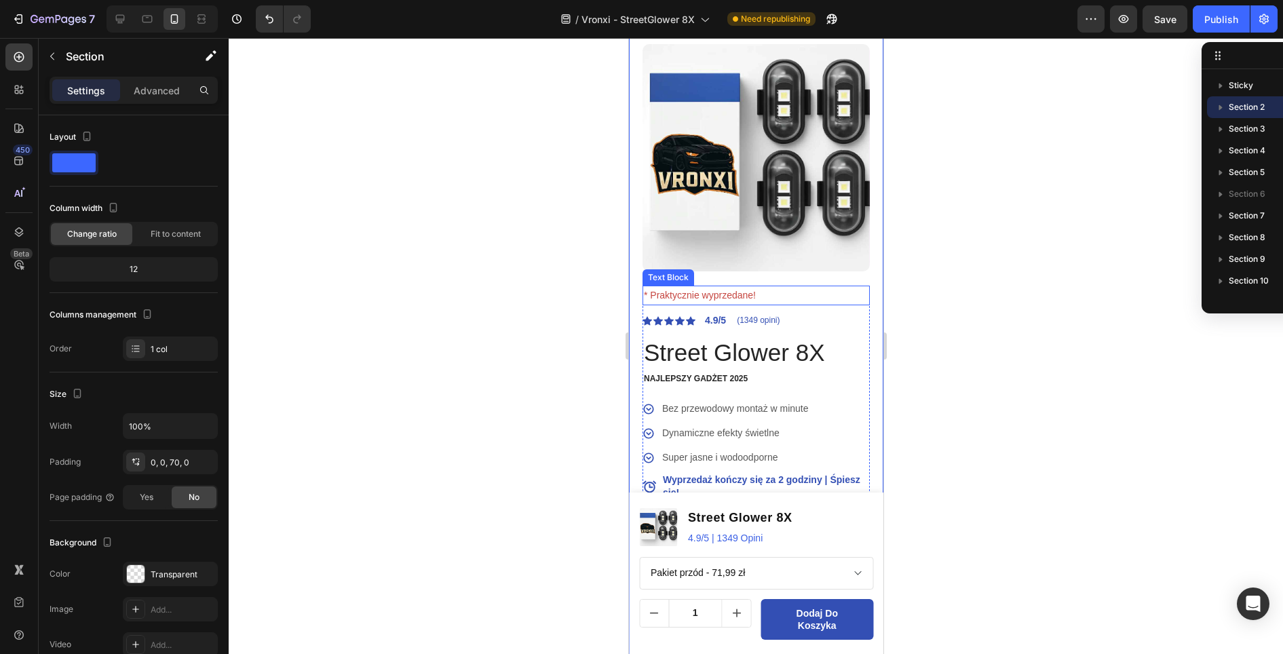
scroll to position [68, 0]
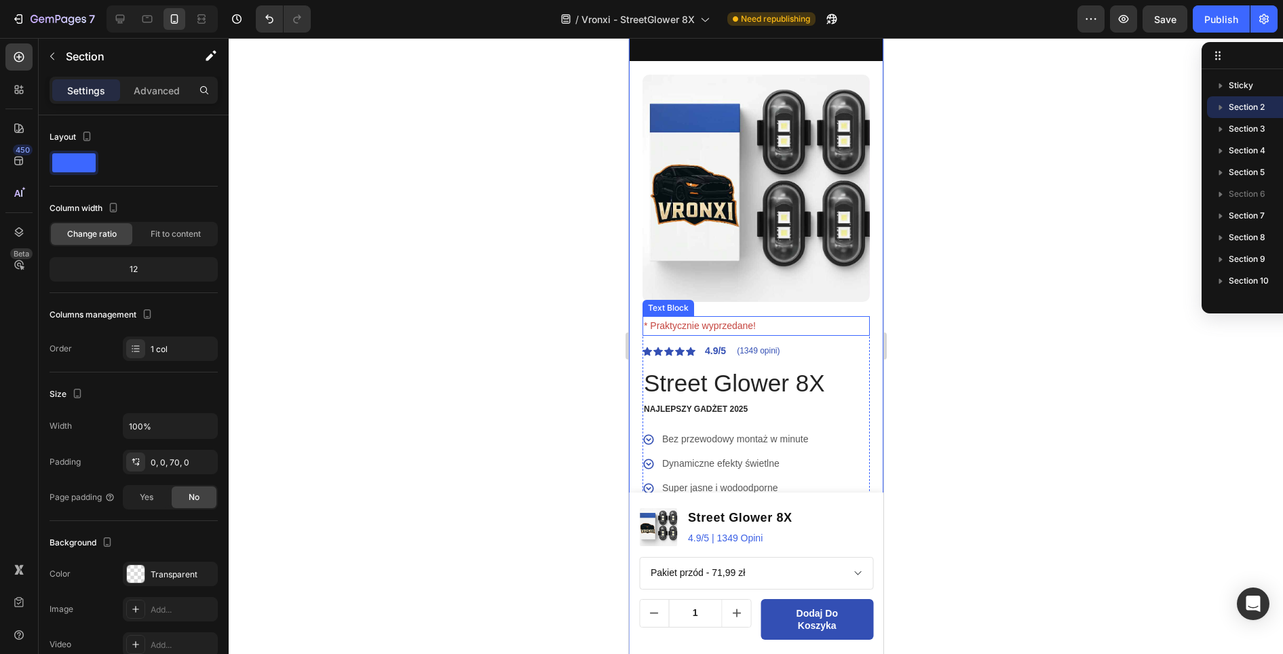
click at [733, 317] on p "* Praktycznie wyprzedane!" at bounding box center [755, 325] width 225 height 17
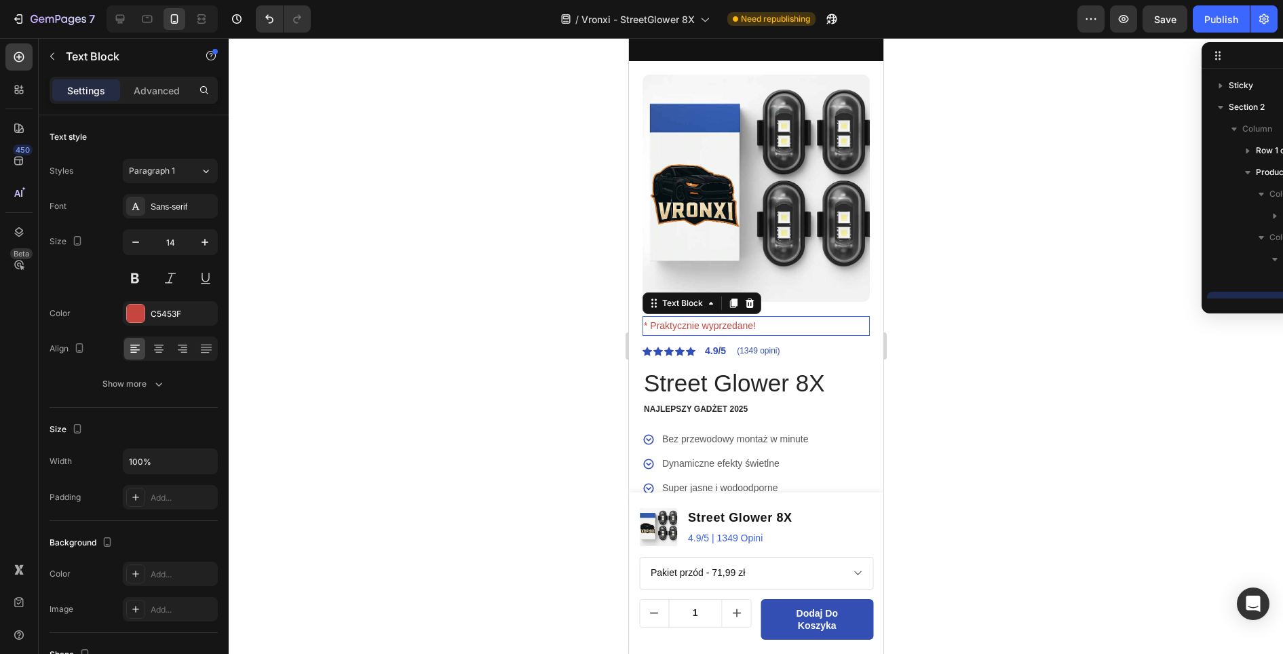
scroll to position [127, 0]
click at [648, 317] on p "* Praktycznie wyprzedane!" at bounding box center [755, 325] width 225 height 17
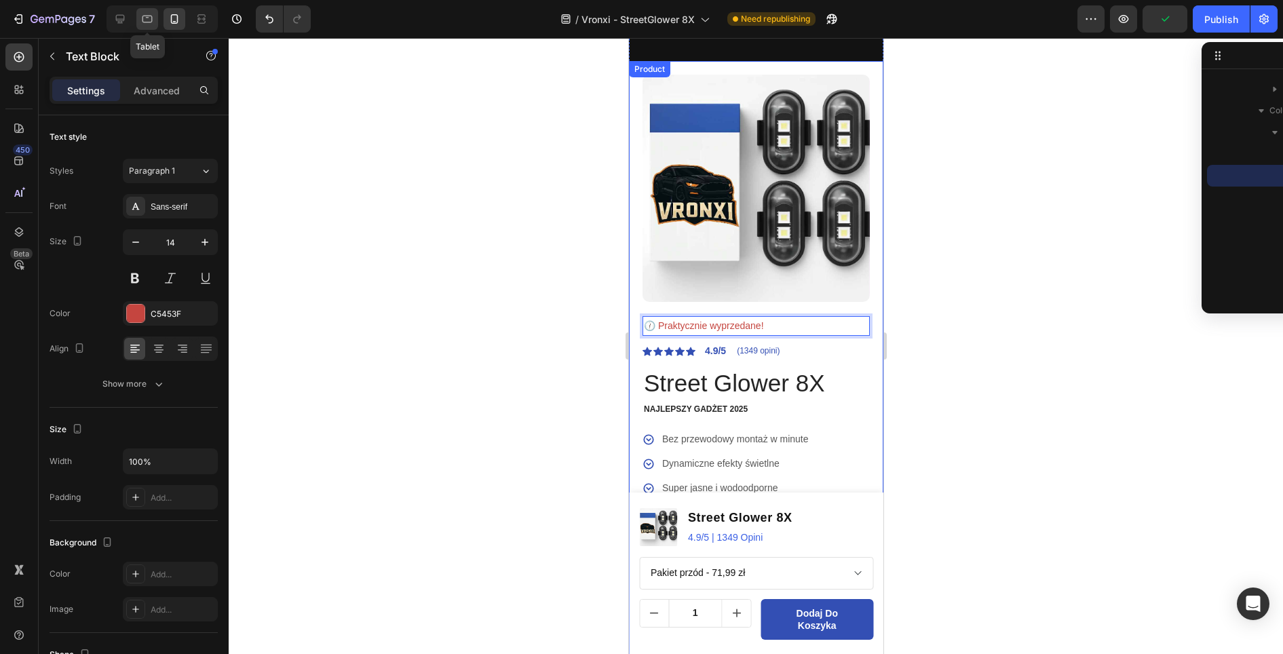
click at [155, 21] on div at bounding box center [147, 19] width 22 height 22
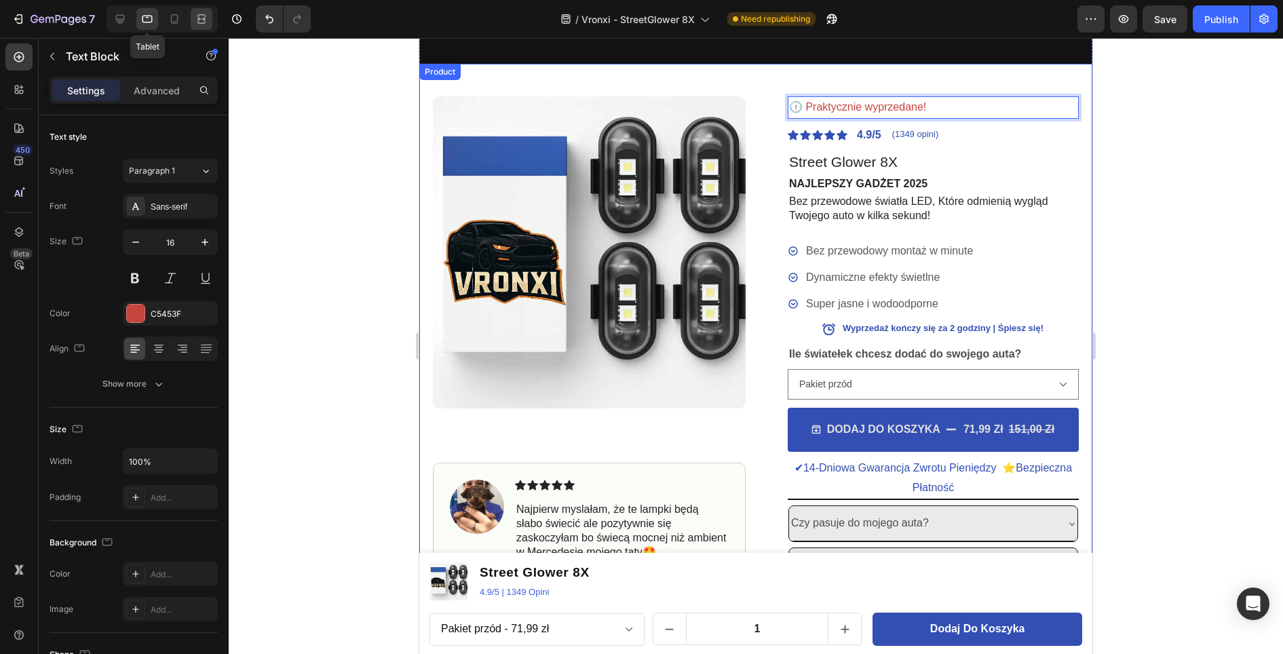
scroll to position [79, 0]
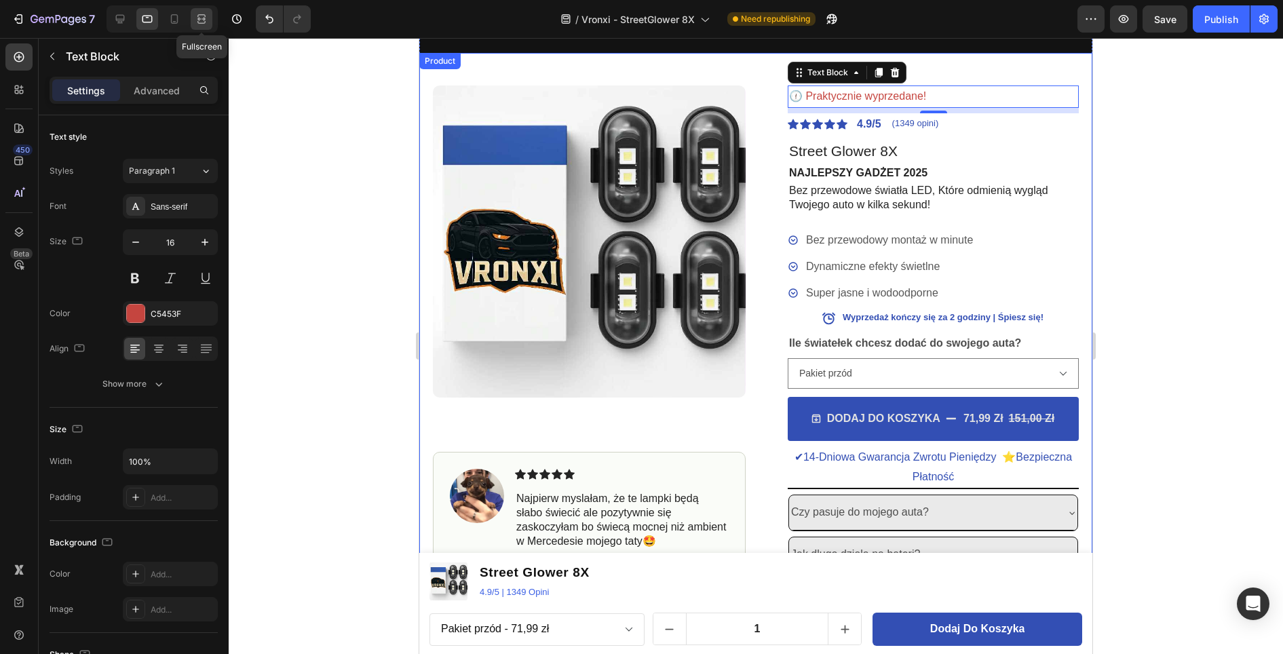
click at [196, 14] on icon at bounding box center [202, 19] width 14 height 14
type input "11"
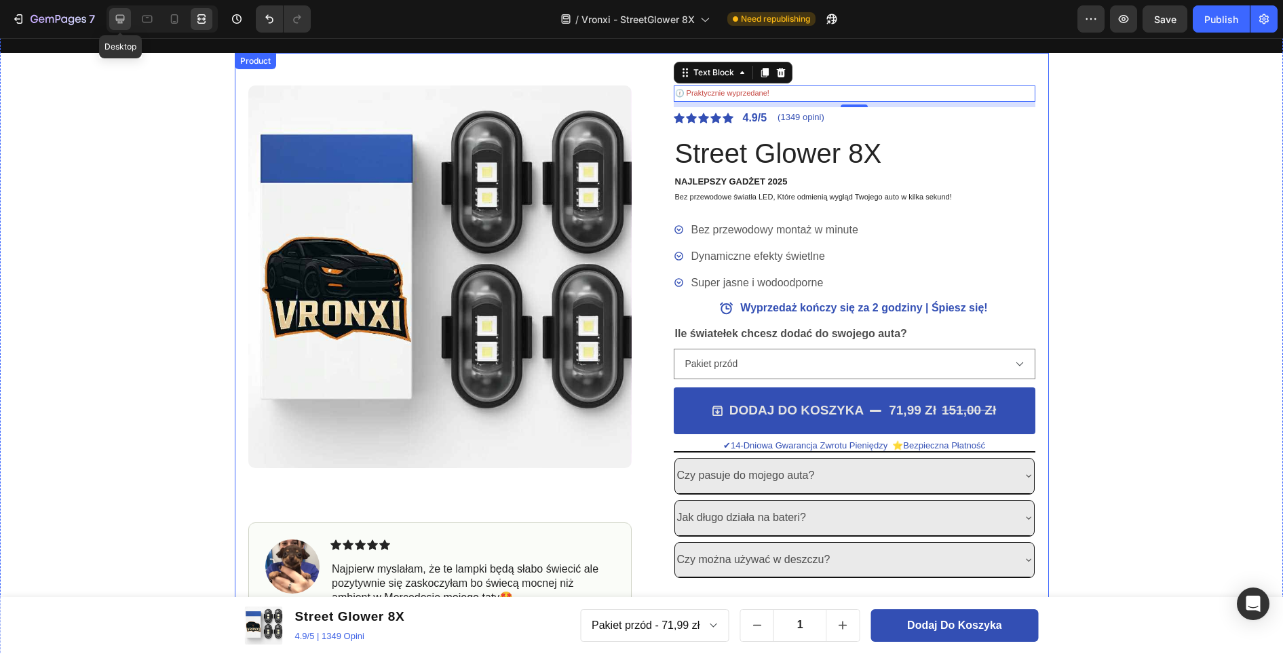
click at [120, 16] on icon at bounding box center [120, 19] width 9 height 9
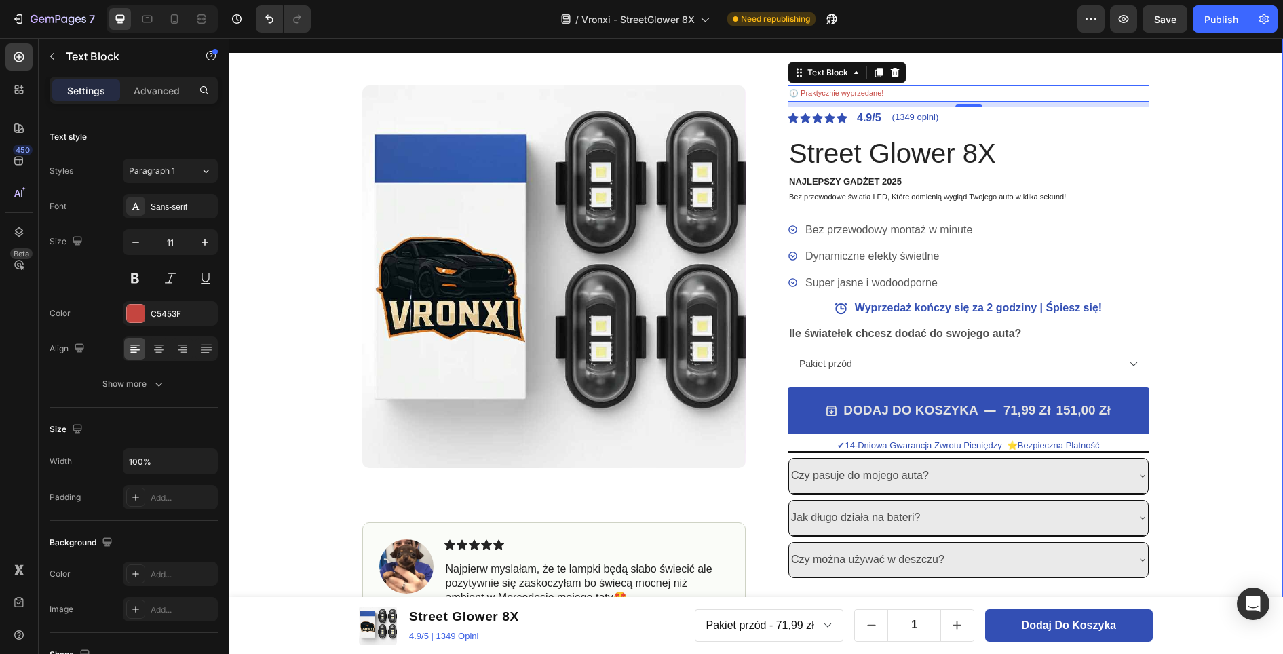
click at [1203, 170] on div "OSTATNIE SZTUKI DOSTĘPNE - ZAMÓW, ZANIM ZNIKNĄ. Text Block OSTATNIE SZTUKI DOST…" at bounding box center [756, 318] width 1054 height 662
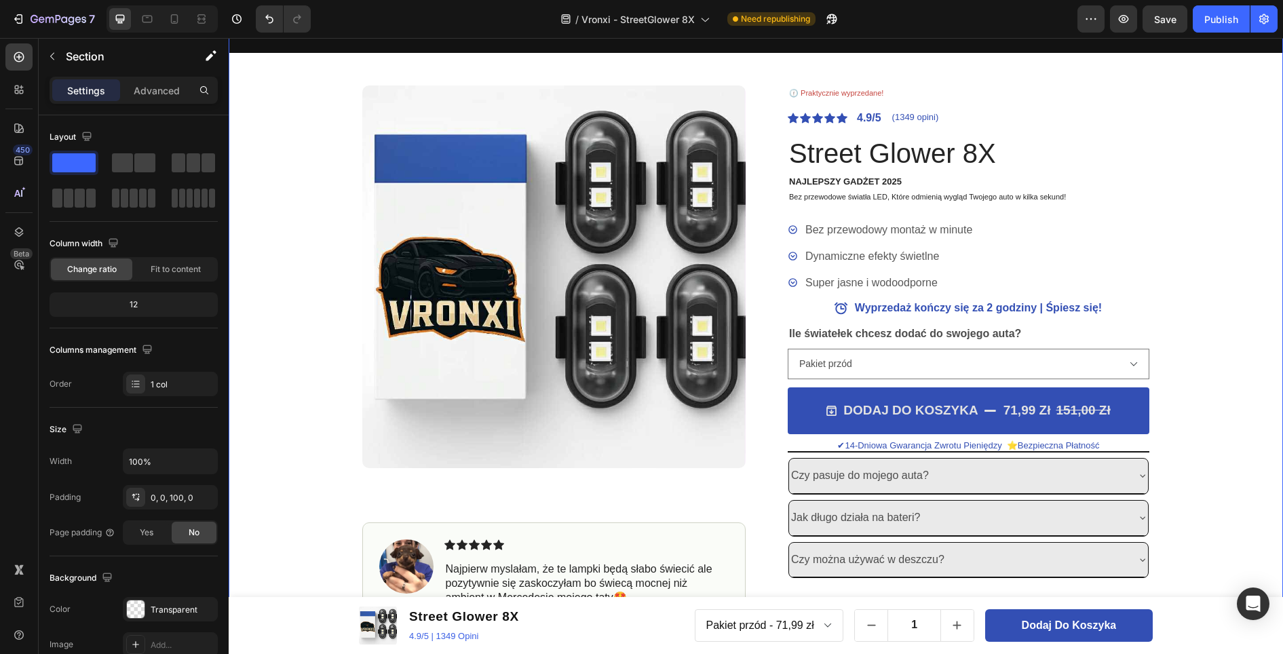
drag, startPoint x: 1207, startPoint y: 160, endPoint x: 1206, endPoint y: 174, distance: 14.3
click at [1206, 174] on div "OSTATNIE SZTUKI DOSTĘPNE - ZAMÓW, ZANIM ZNIKNĄ. Text Block OSTATNIE SZTUKI DOST…" at bounding box center [756, 318] width 1054 height 662
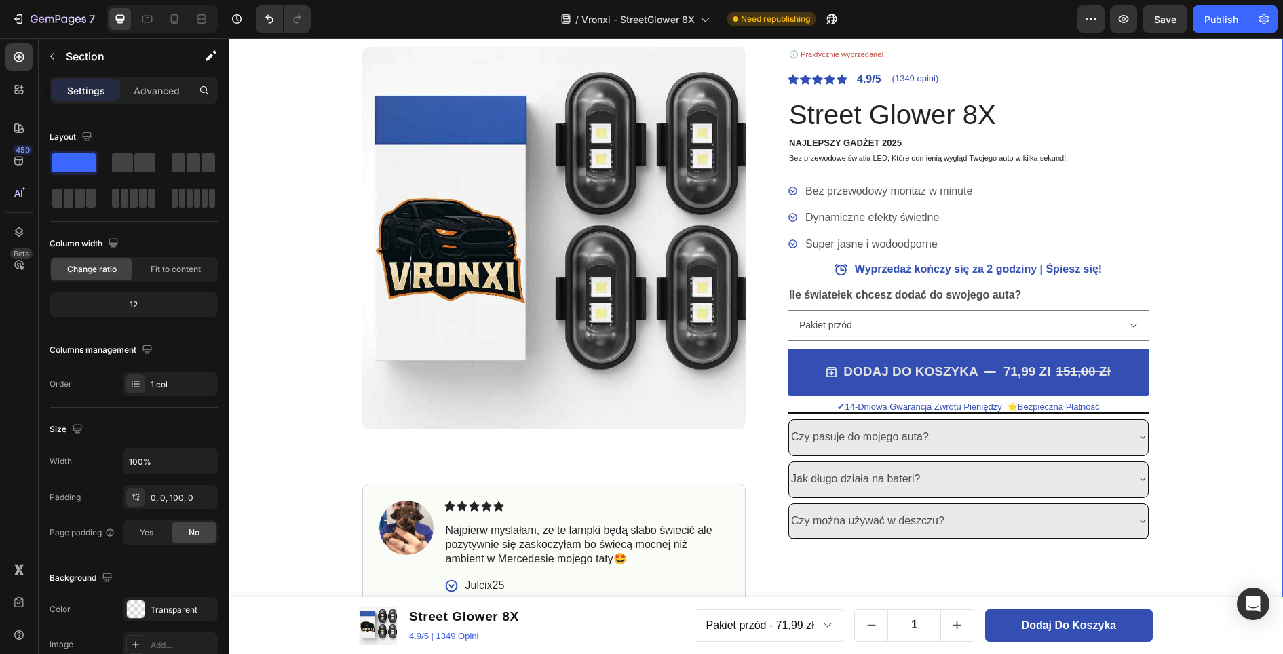
scroll to position [147, 0]
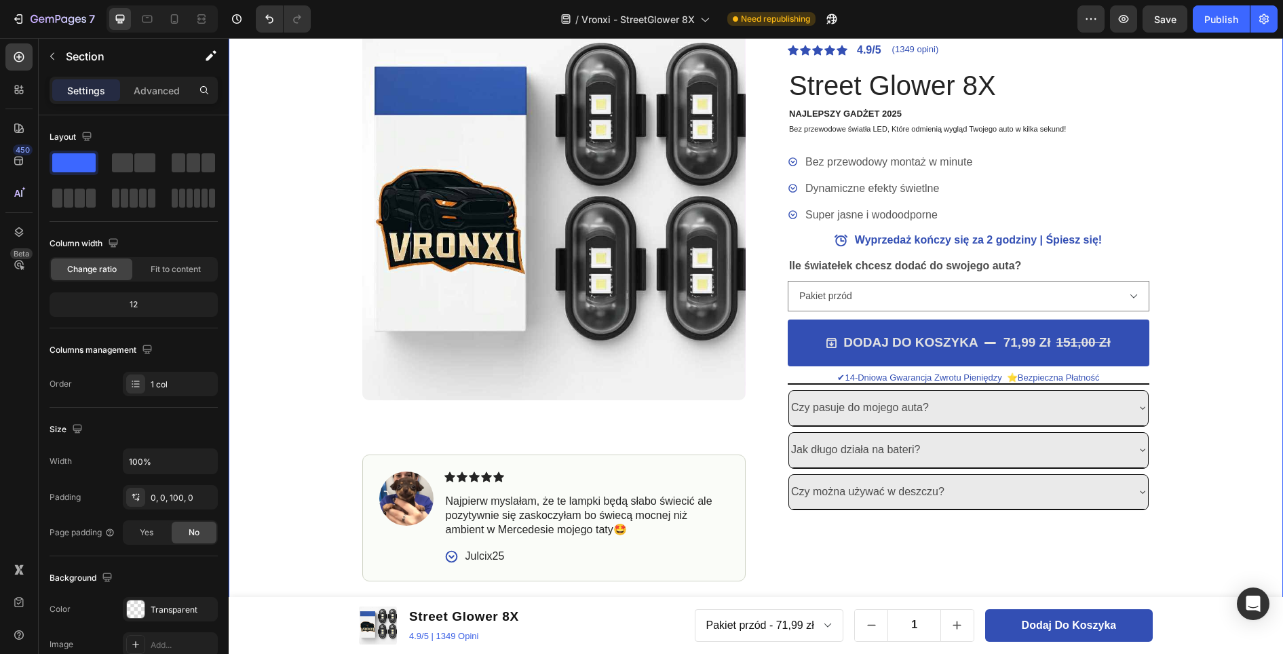
click at [1204, 152] on div "OSTATNIE SZTUKI DOSTĘPNE - ZAMÓW, ZANIM ZNIKNĄ. Text Block OSTATNIE SZTUKI DOST…" at bounding box center [756, 250] width 1054 height 662
click at [1204, 151] on div "OSTATNIE SZTUKI DOSTĘPNE - ZAMÓW, ZANIM ZNIKNĄ. Text Block OSTATNIE SZTUKI DOST…" at bounding box center [756, 250] width 1054 height 662
click at [1114, 343] on button "DODAJ DO KOSZYKA 71,99 zł 151,00 zł" at bounding box center [968, 342] width 362 height 47
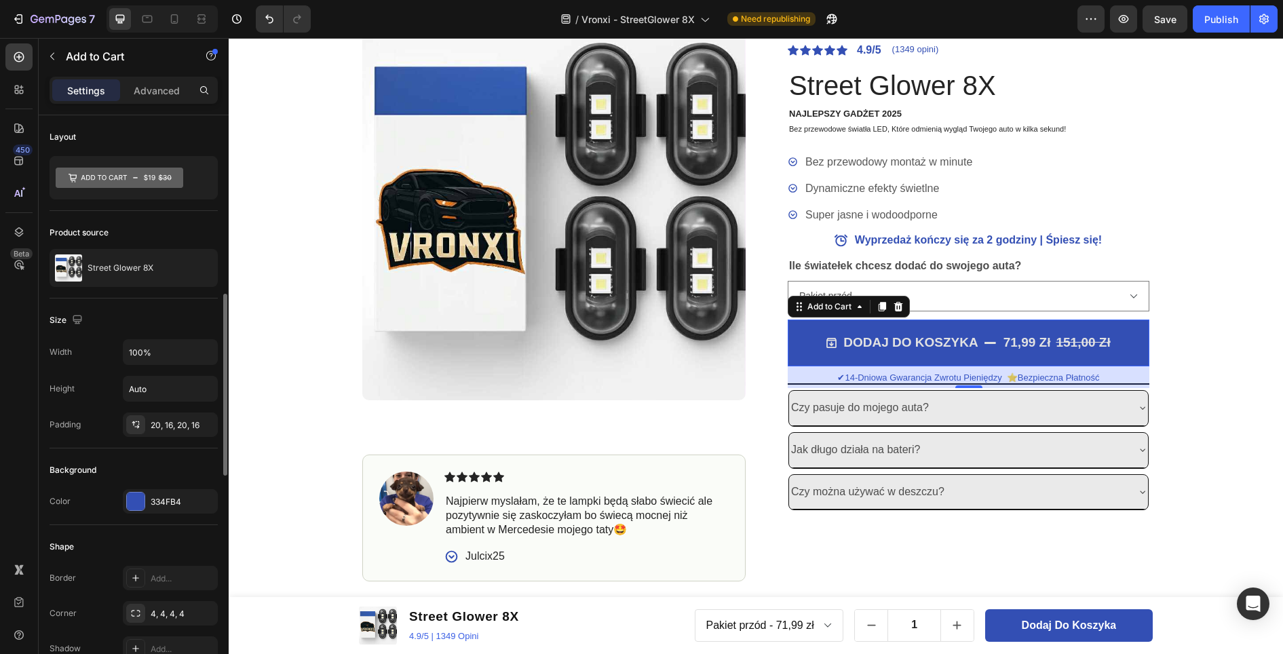
scroll to position [203, 0]
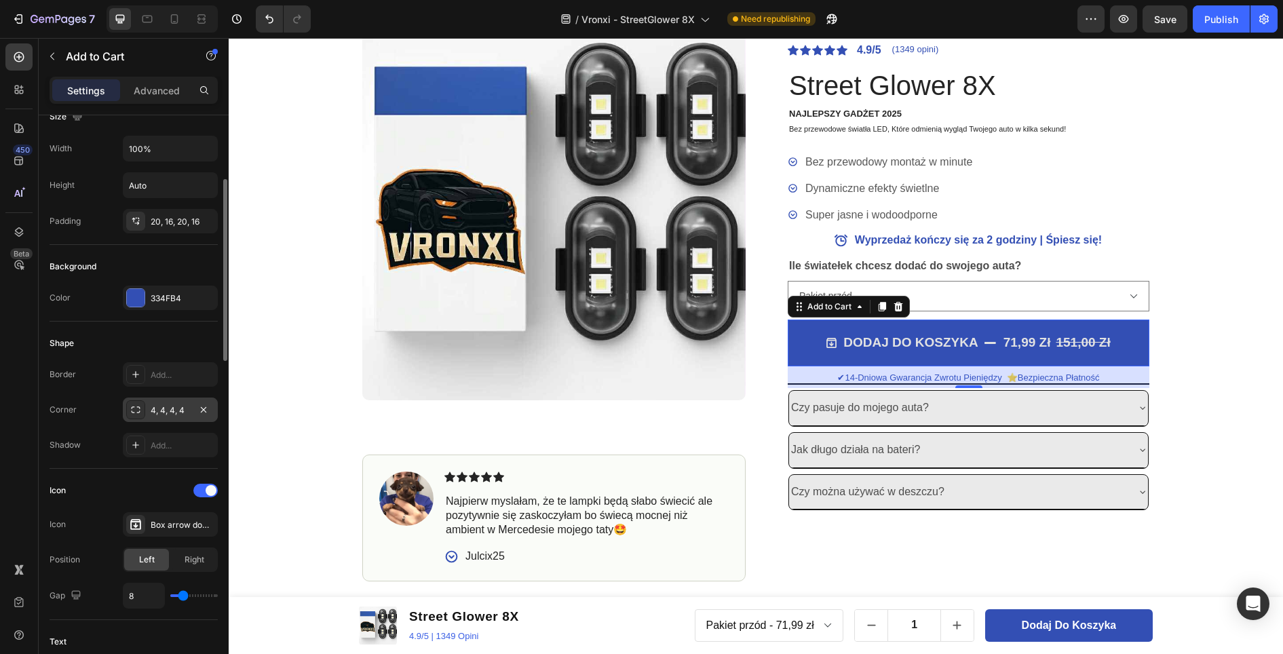
click at [140, 414] on icon at bounding box center [135, 409] width 11 height 11
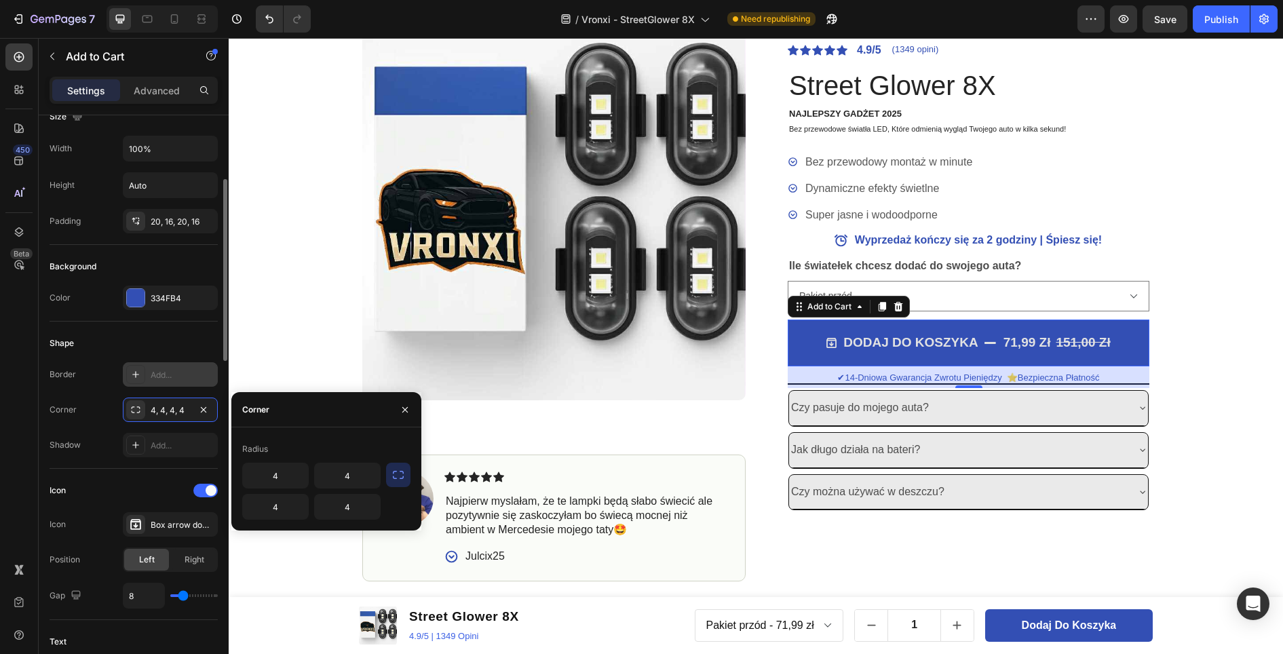
click at [142, 372] on div at bounding box center [135, 374] width 19 height 19
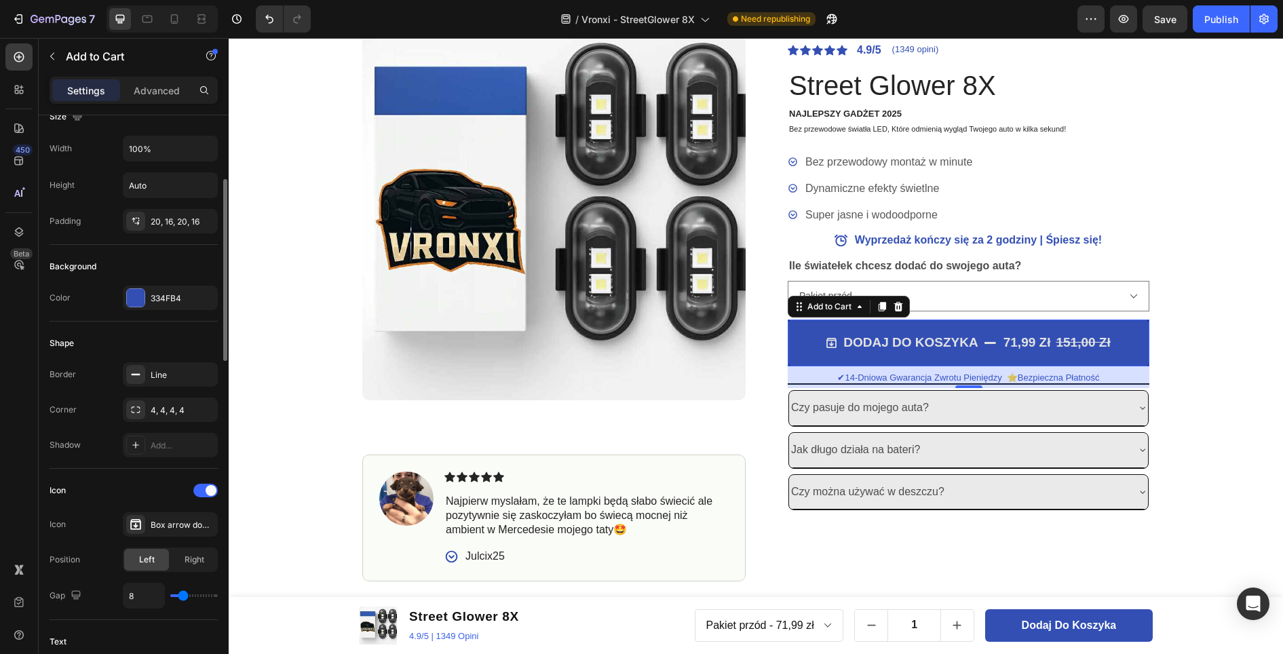
click at [163, 343] on div "Shape" at bounding box center [134, 343] width 168 height 22
click at [135, 444] on icon at bounding box center [135, 445] width 11 height 11
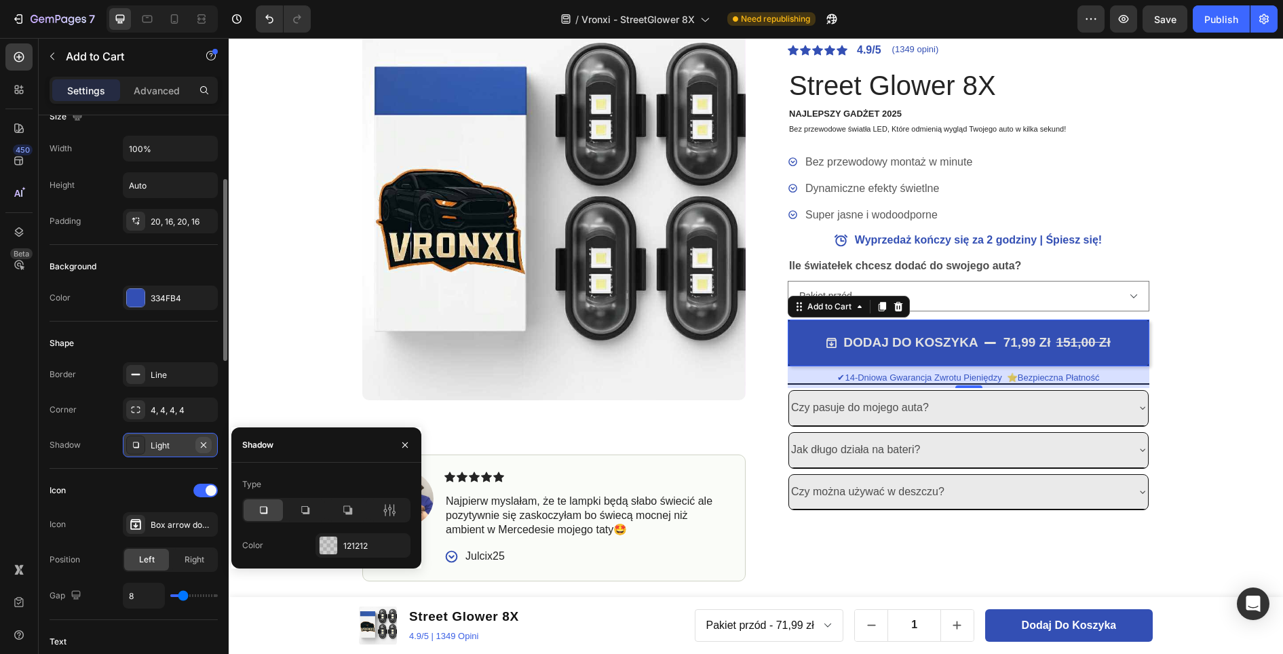
click at [201, 442] on icon "button" at bounding box center [203, 445] width 11 height 11
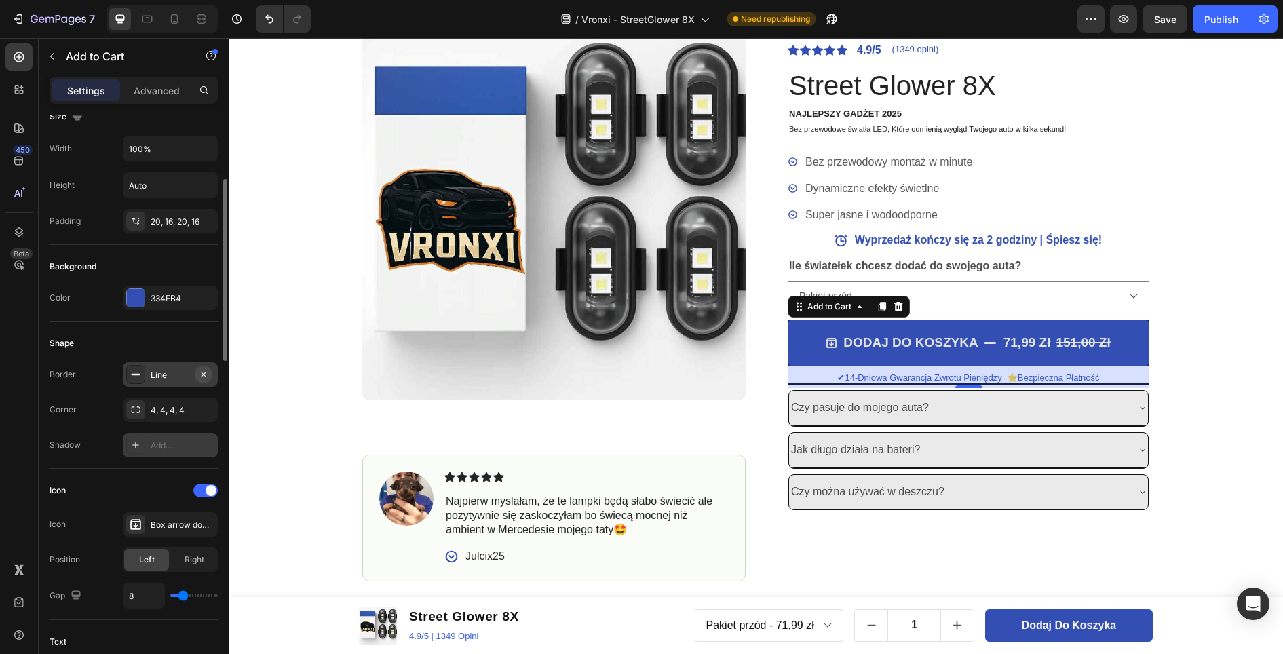
click at [202, 371] on icon "button" at bounding box center [203, 374] width 11 height 11
click at [206, 408] on icon "button" at bounding box center [203, 409] width 11 height 11
click at [149, 412] on div "Add..." at bounding box center [170, 409] width 95 height 24
type input "8"
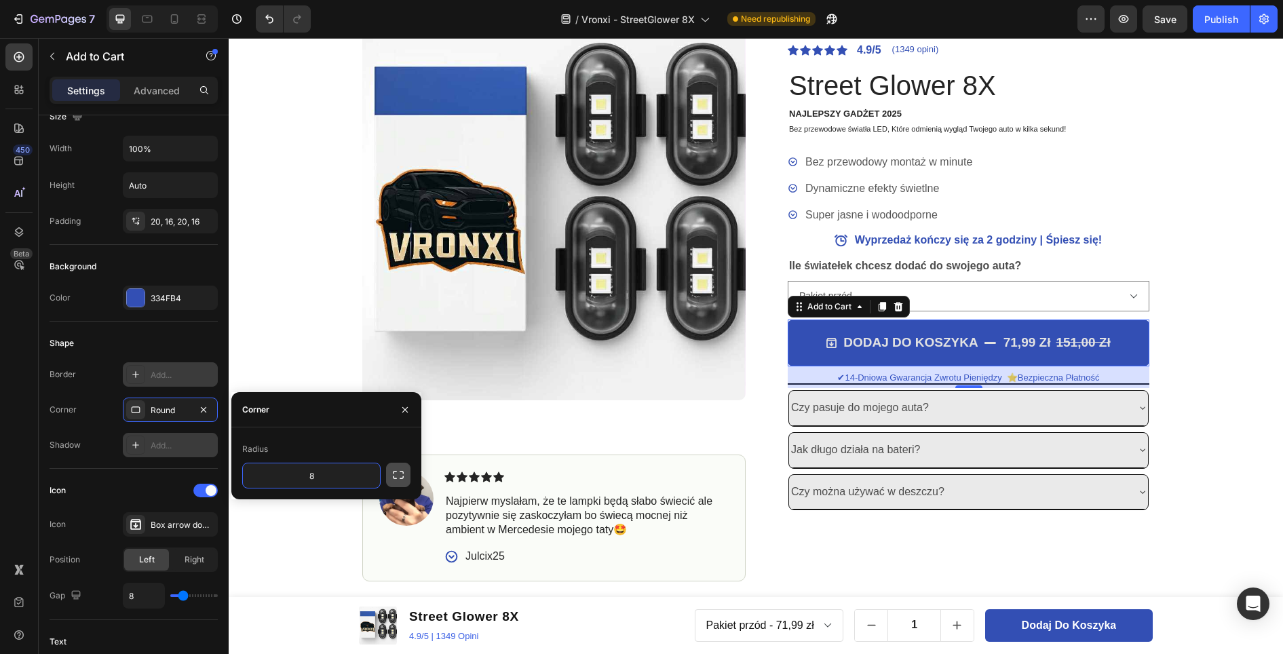
click at [396, 478] on icon "button" at bounding box center [398, 475] width 11 height 8
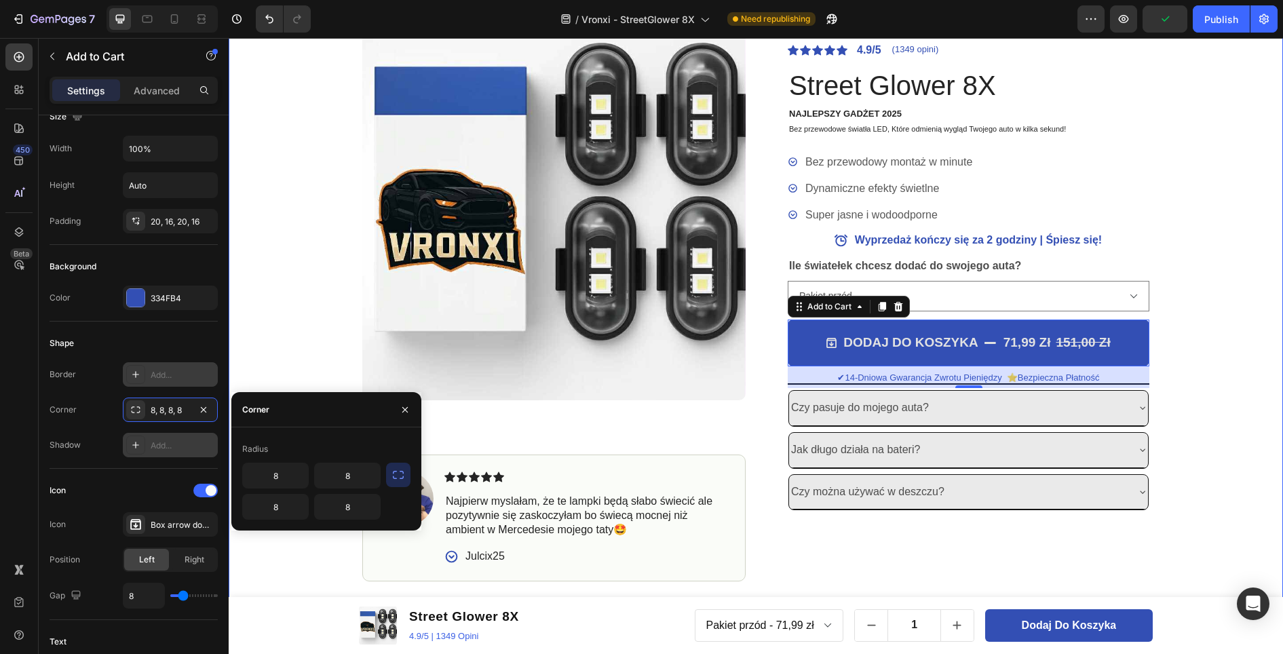
click at [1206, 315] on div "OSTATNIE SZTUKI DOSTĘPNE - ZAMÓW, ZANIM ZNIKNĄ. Text Block OSTATNIE SZTUKI DOST…" at bounding box center [756, 250] width 1054 height 662
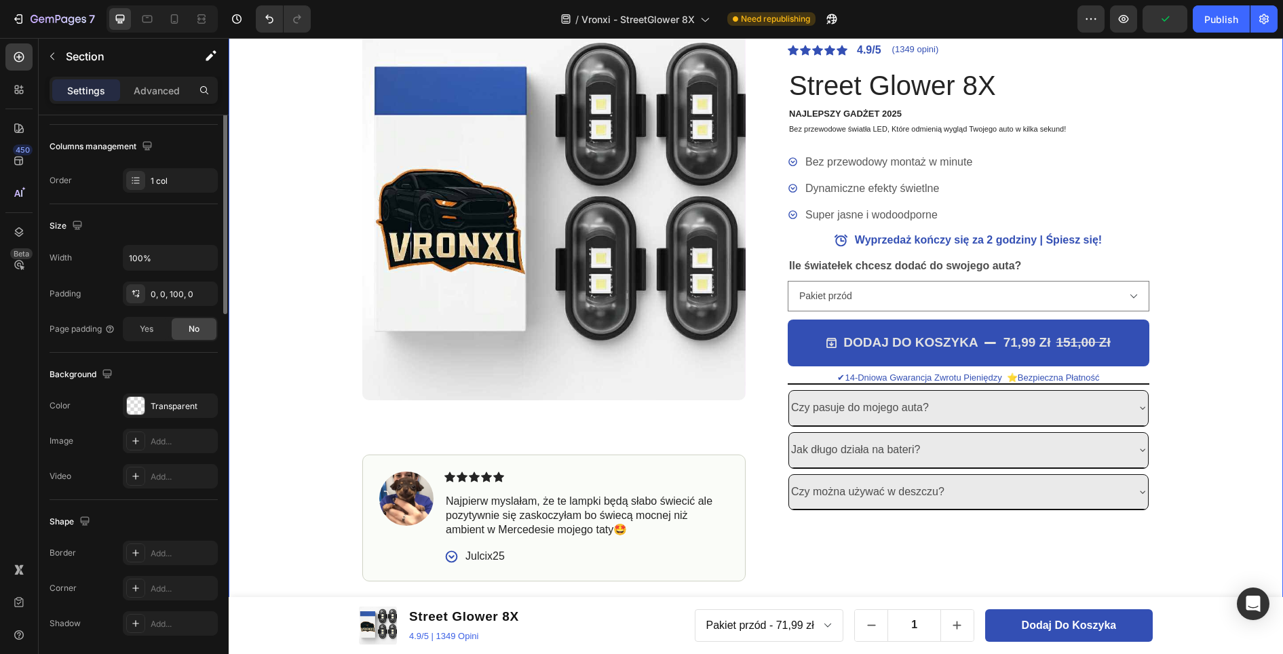
scroll to position [0, 0]
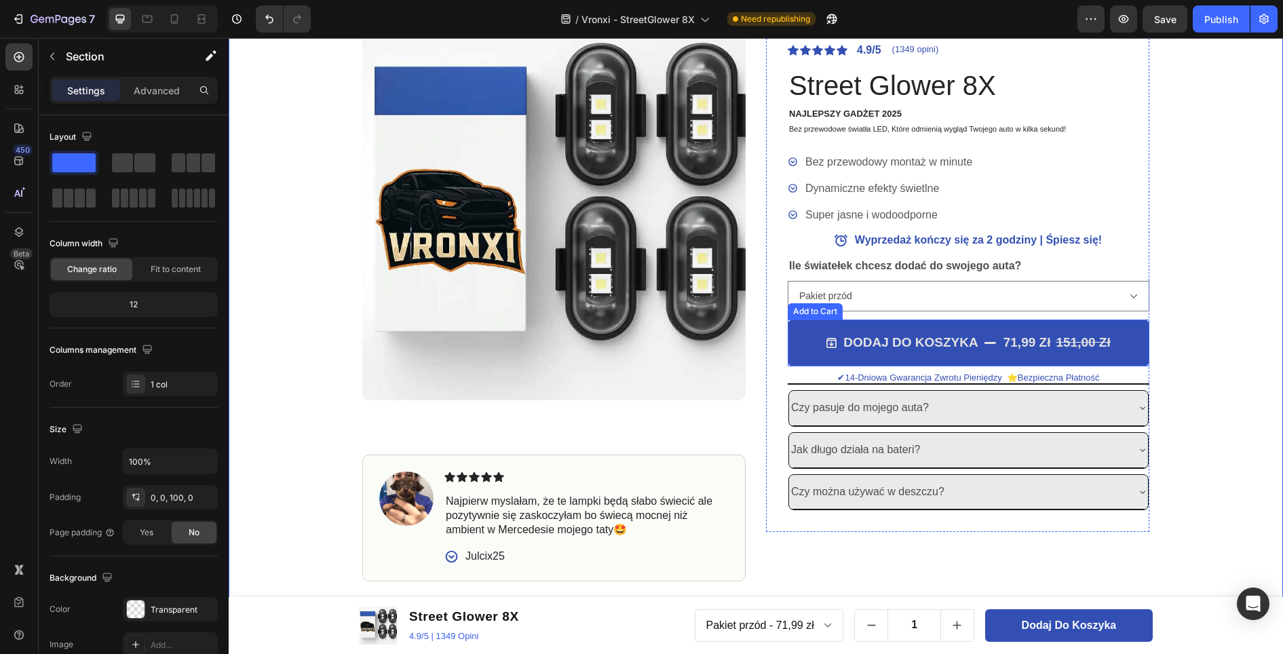
click at [1061, 344] on div "151,00 zł" at bounding box center [1082, 343] width 57 height 20
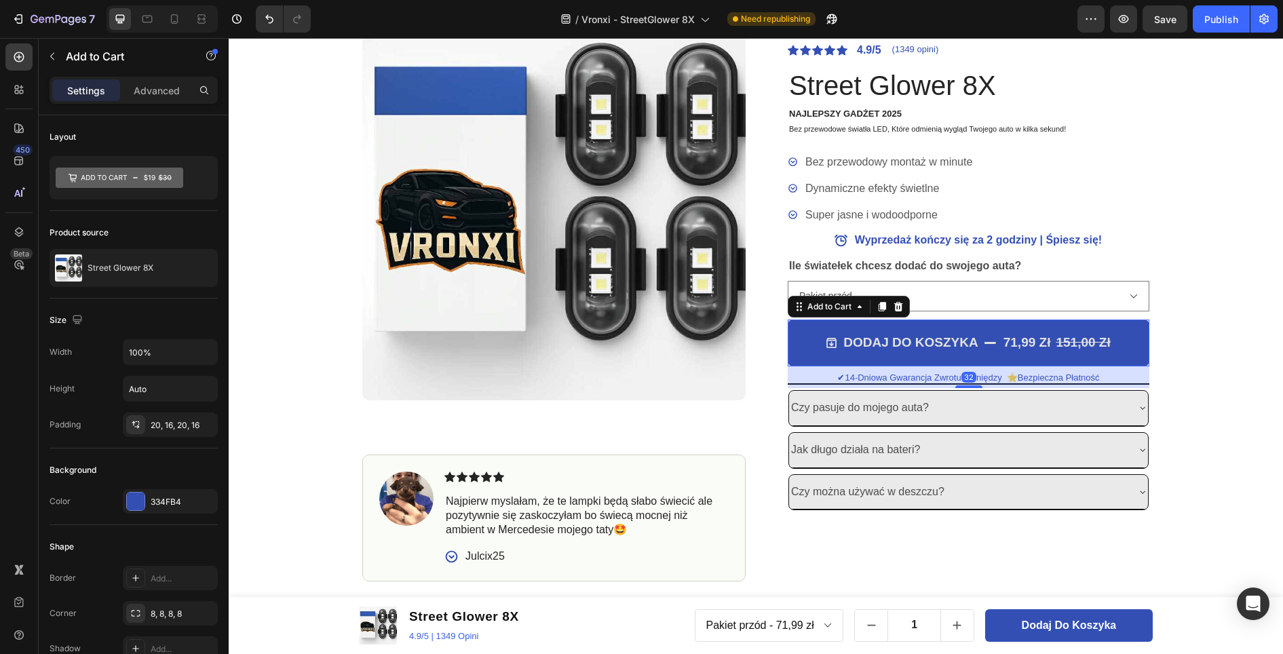
click at [1015, 344] on div "71,99 zł" at bounding box center [1027, 343] width 50 height 20
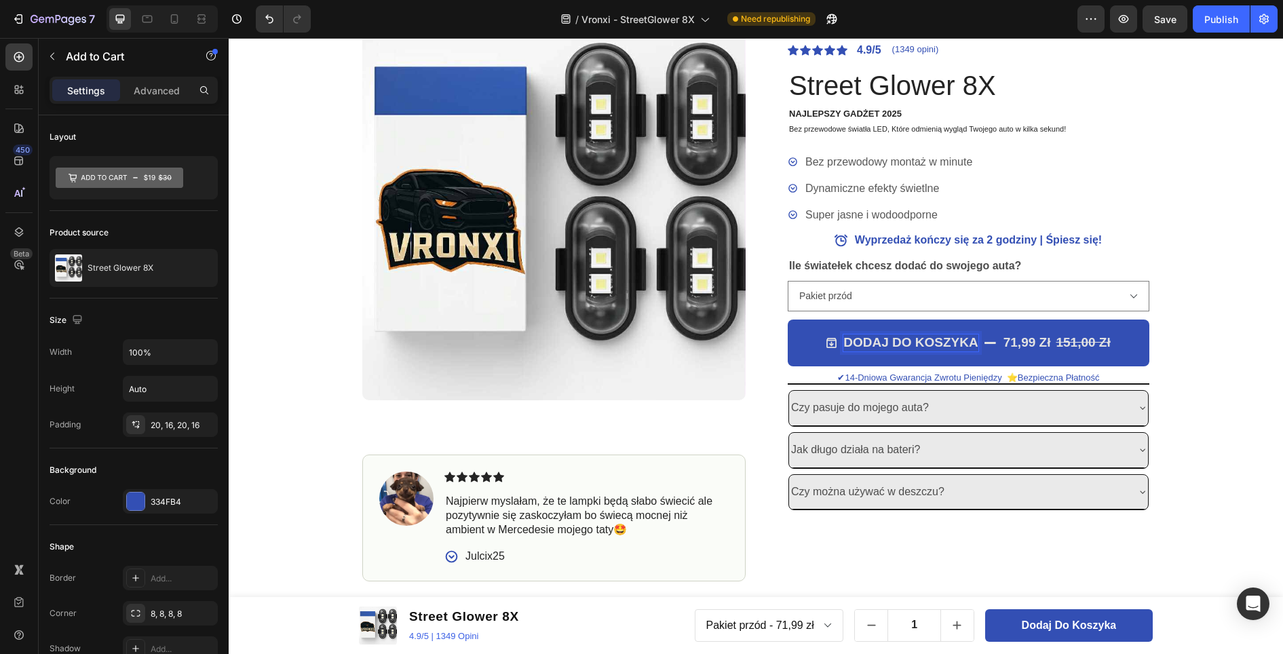
click at [955, 339] on p "DODAJ DO KOSZYKA" at bounding box center [910, 342] width 134 height 17
click at [1004, 342] on div "71,99 zł" at bounding box center [1027, 343] width 50 height 20
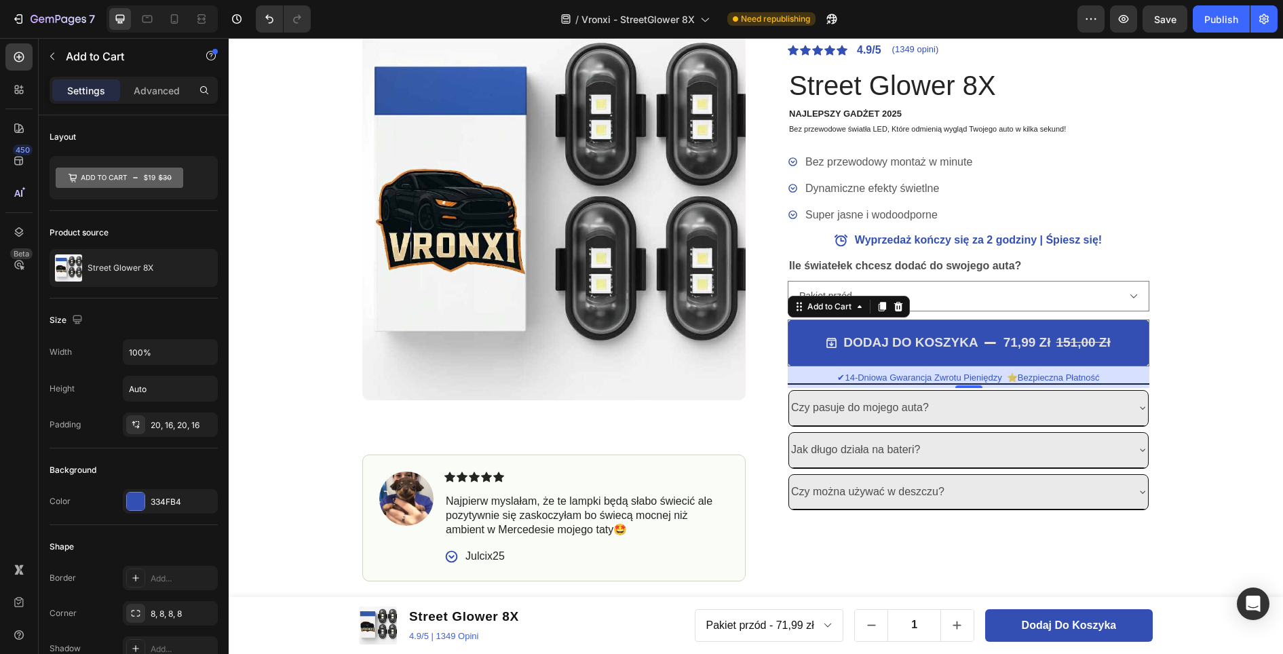
click at [1124, 331] on button "DODAJ DO KOSZYKA 71,99 zł 151,00 zł" at bounding box center [968, 342] width 362 height 47
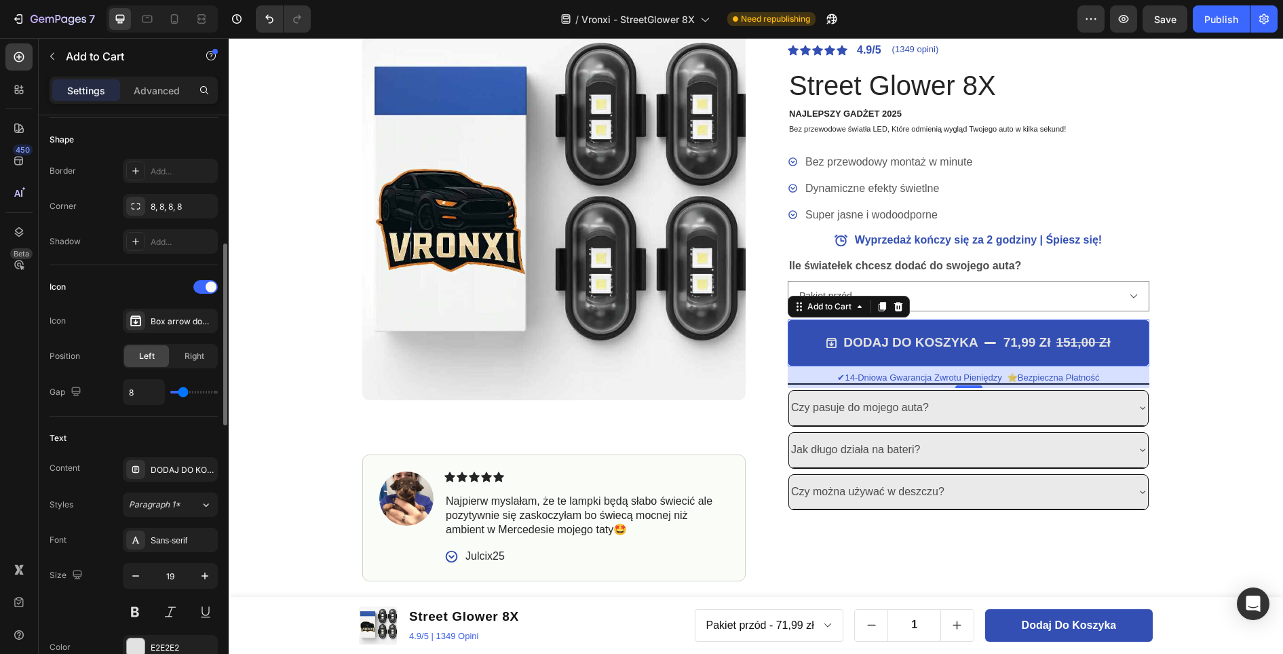
scroll to position [543, 0]
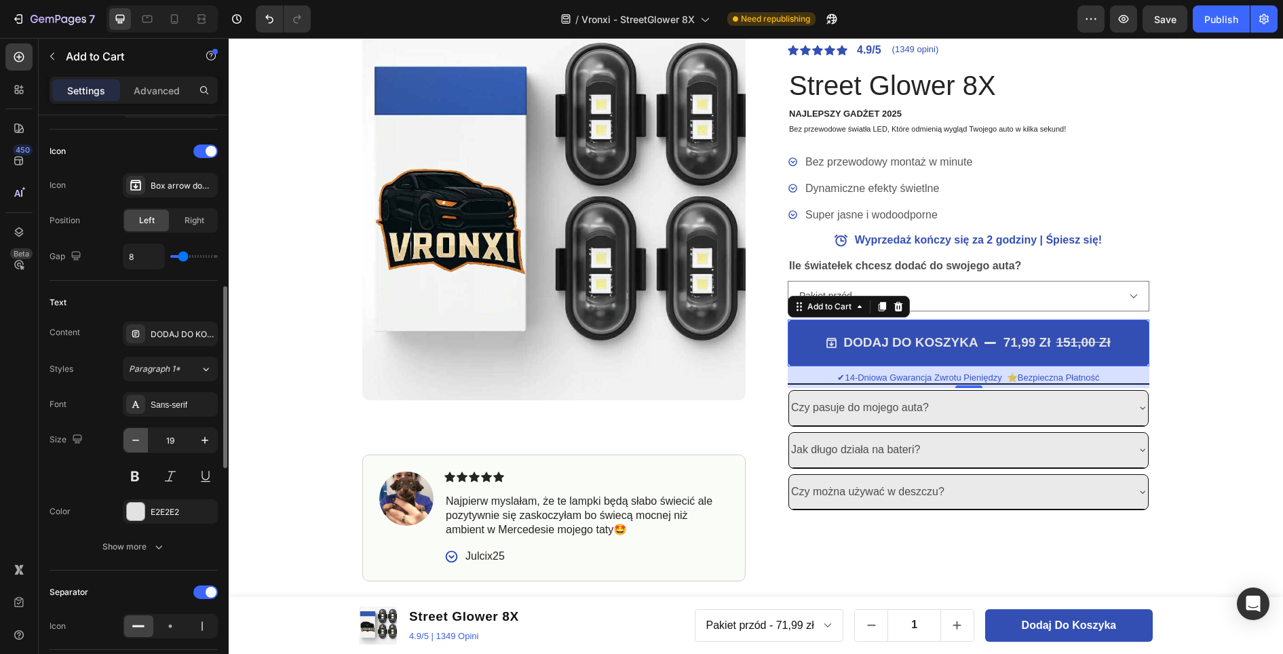
click at [138, 445] on icon "button" at bounding box center [136, 440] width 14 height 14
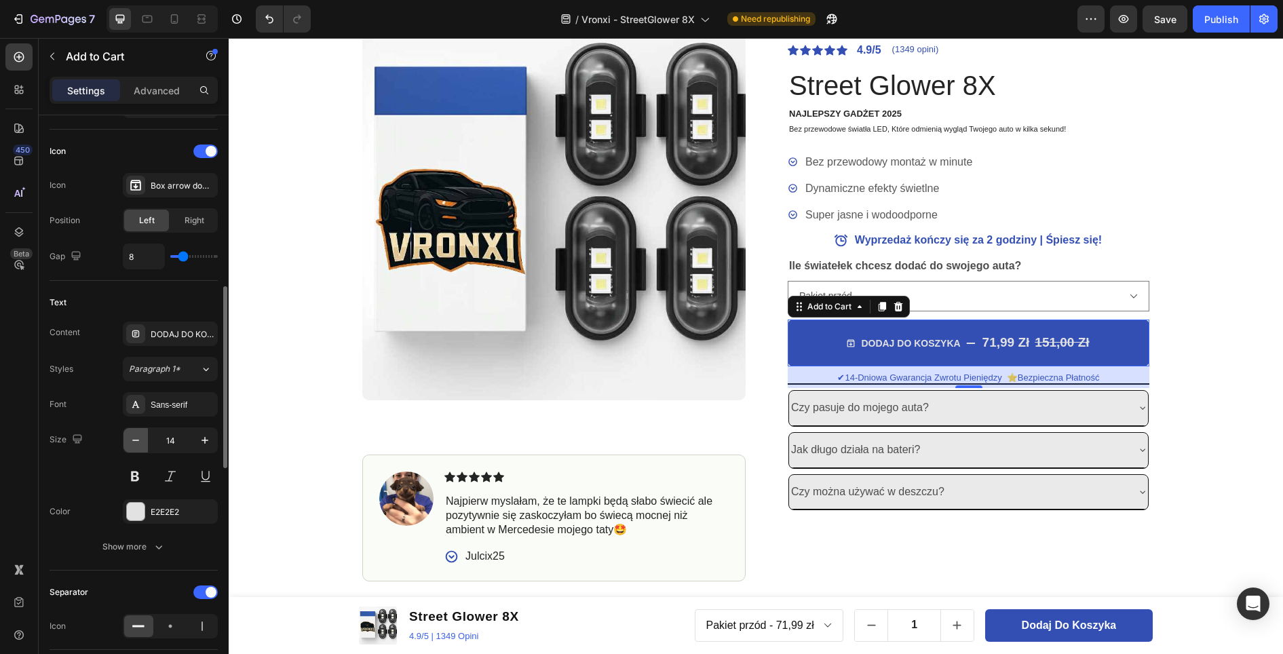
click at [138, 445] on icon "button" at bounding box center [136, 440] width 14 height 14
click at [199, 437] on icon "button" at bounding box center [205, 440] width 14 height 14
click at [202, 437] on icon "button" at bounding box center [205, 440] width 14 height 14
type input "14"
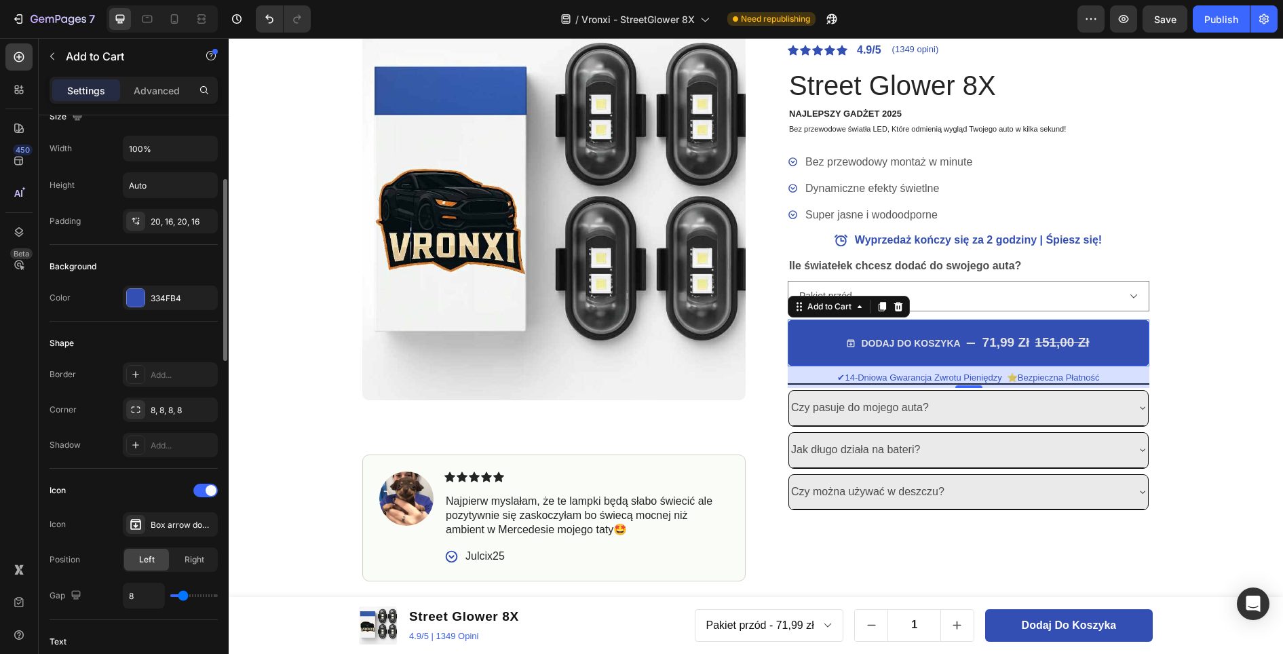
scroll to position [0, 0]
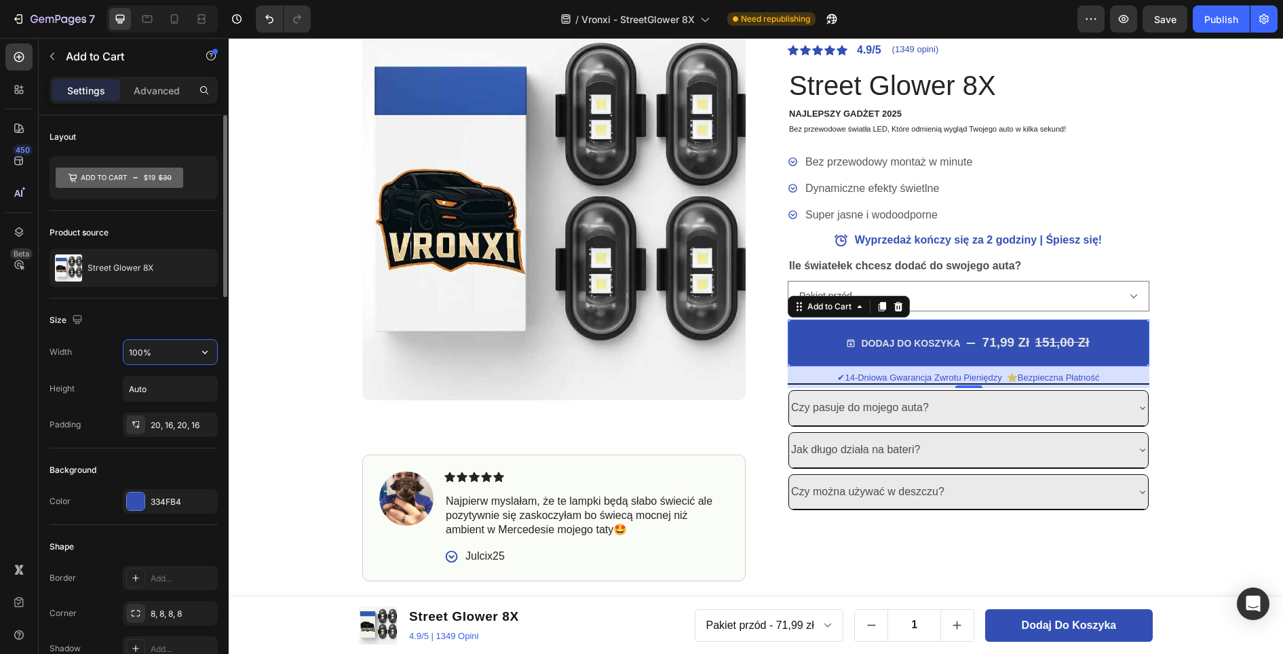
drag, startPoint x: 163, startPoint y: 354, endPoint x: 111, endPoint y: 353, distance: 52.2
click at [111, 353] on div "Width 100%" at bounding box center [134, 352] width 168 height 26
click at [200, 351] on icon "button" at bounding box center [205, 352] width 14 height 14
click at [175, 348] on input "100%" at bounding box center [170, 352] width 94 height 24
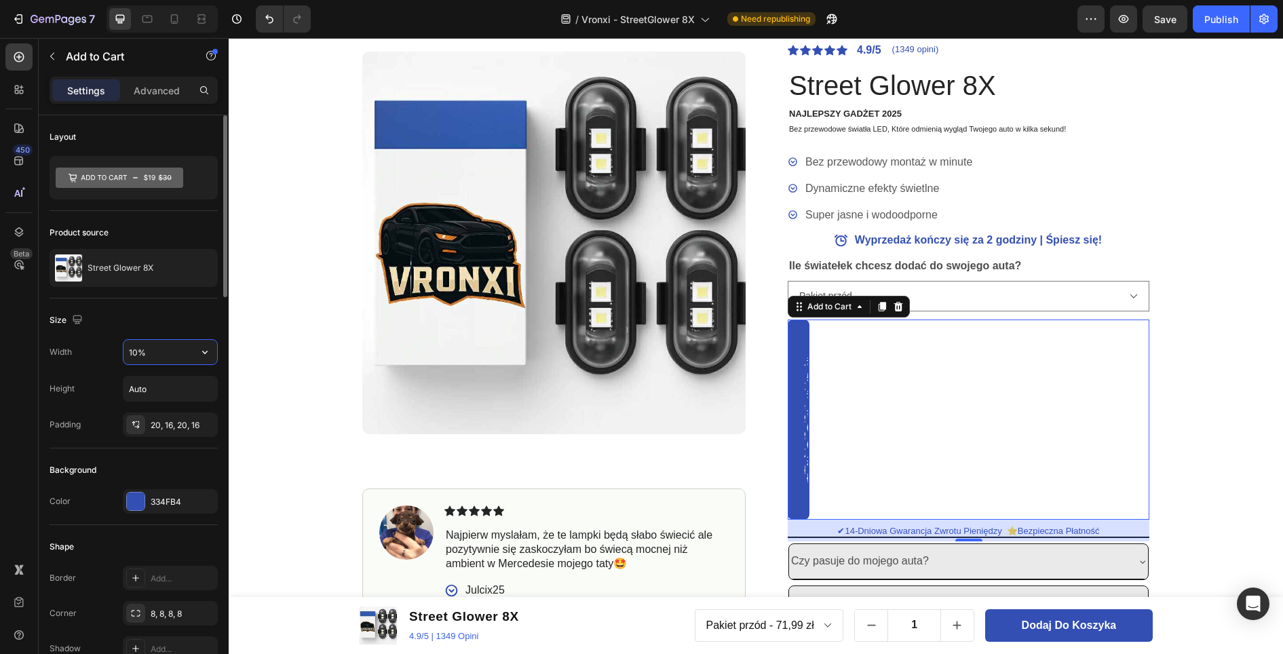
type input "100%"
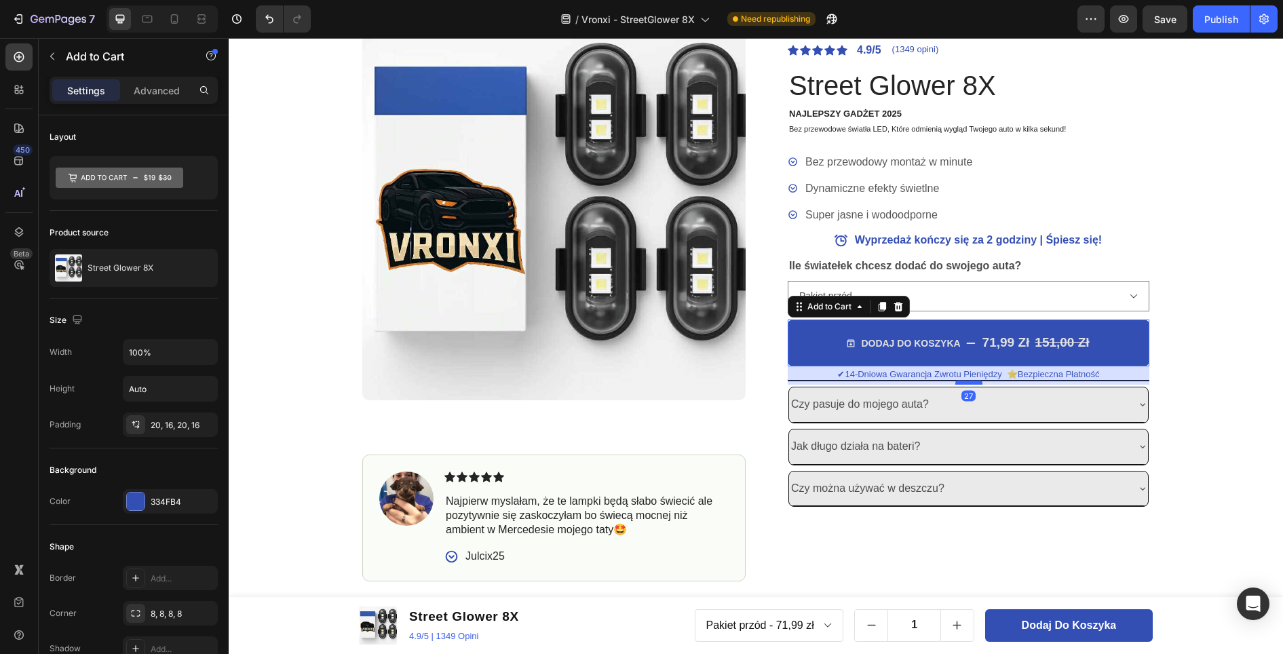
click at [959, 383] on div at bounding box center [968, 382] width 27 height 4
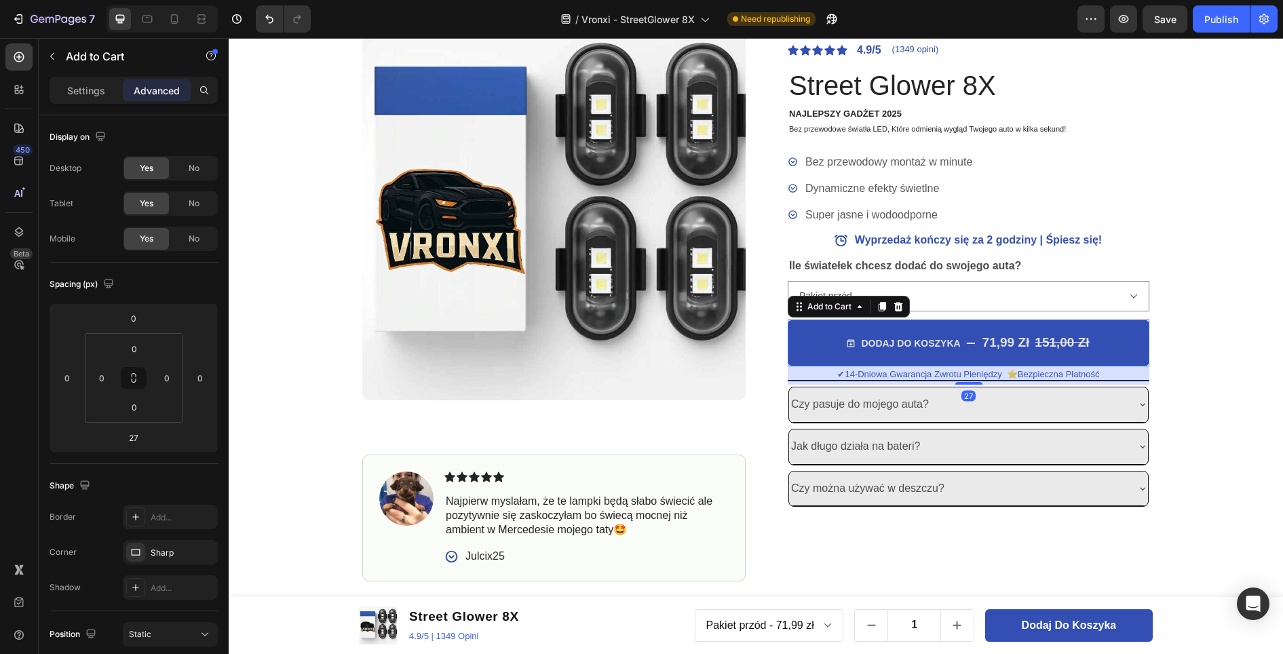
click at [1111, 326] on button "DODAJ DO KOSZYKA 71,99 zł 151,00 zł" at bounding box center [968, 342] width 362 height 47
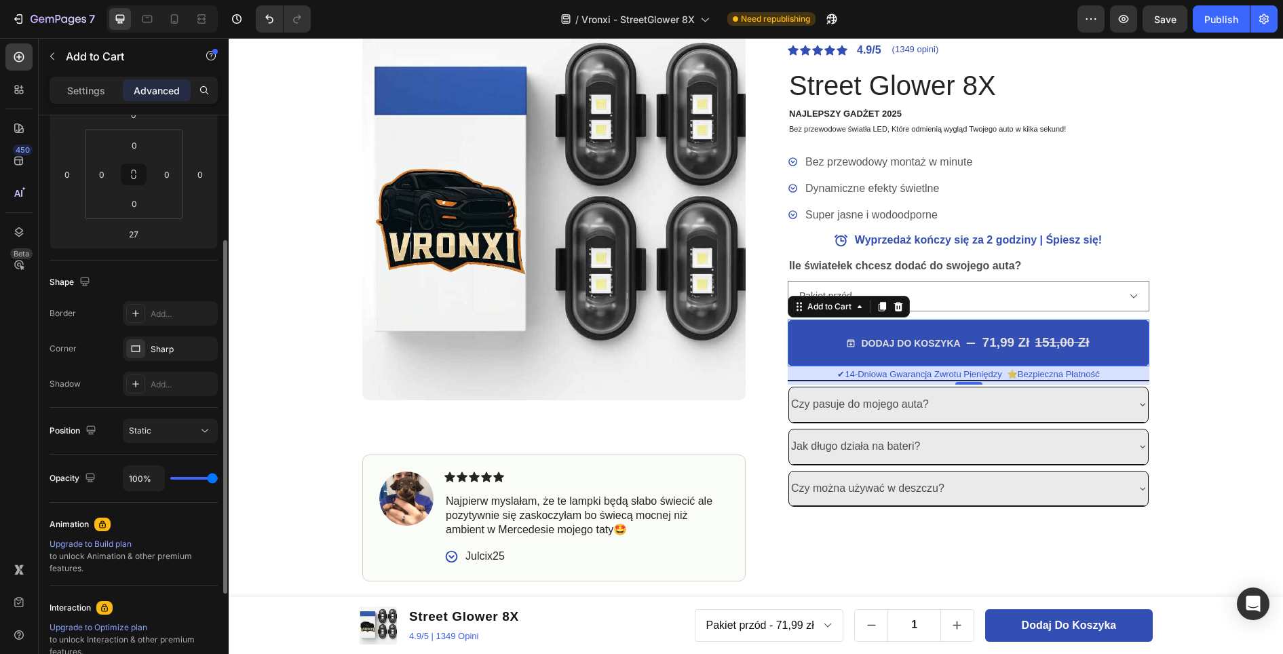
scroll to position [68, 0]
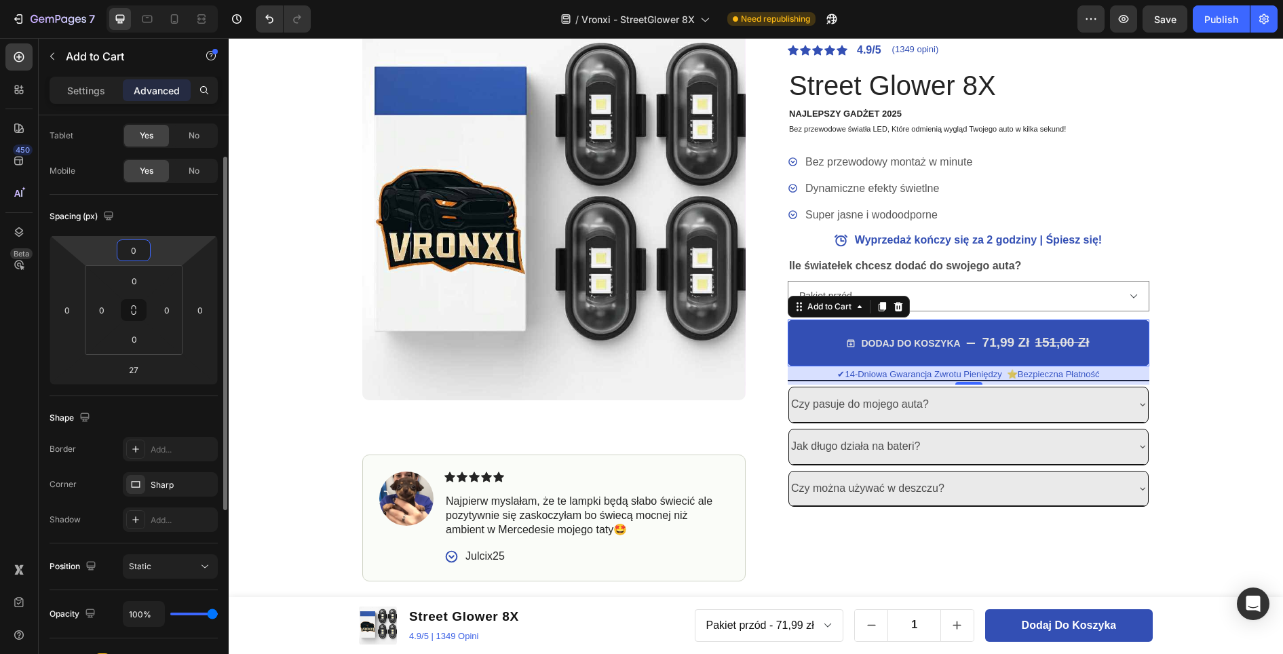
click at [142, 248] on input "0" at bounding box center [133, 250] width 27 height 20
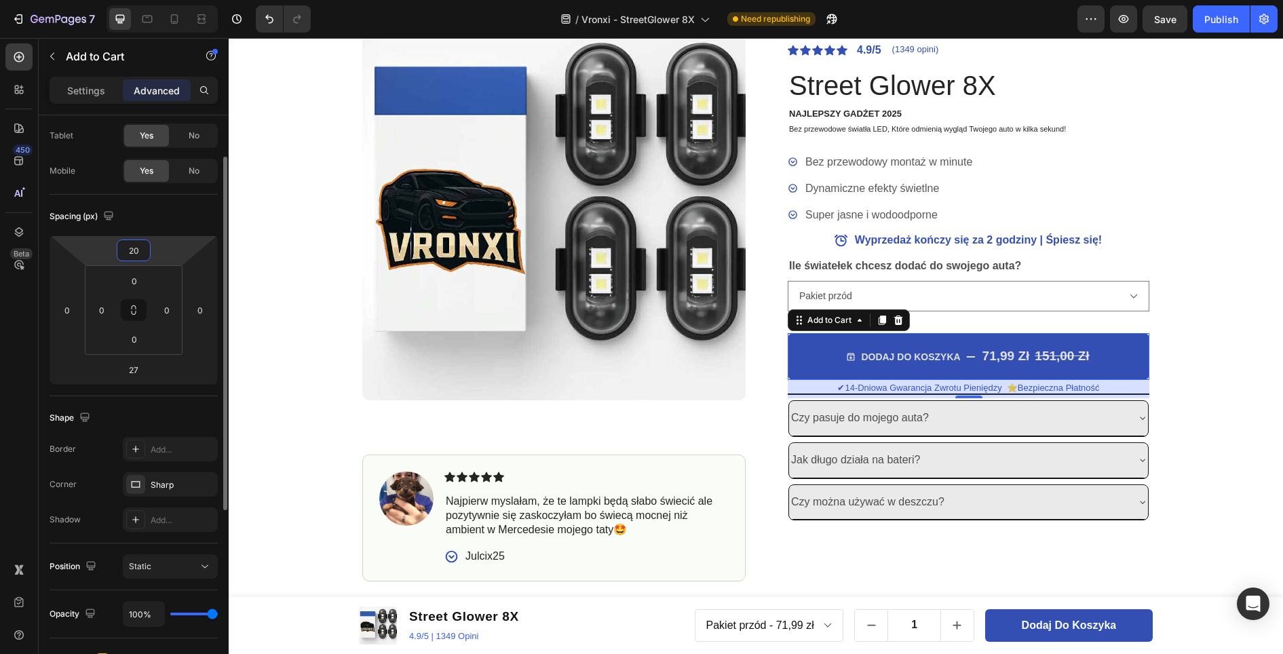
type input "2"
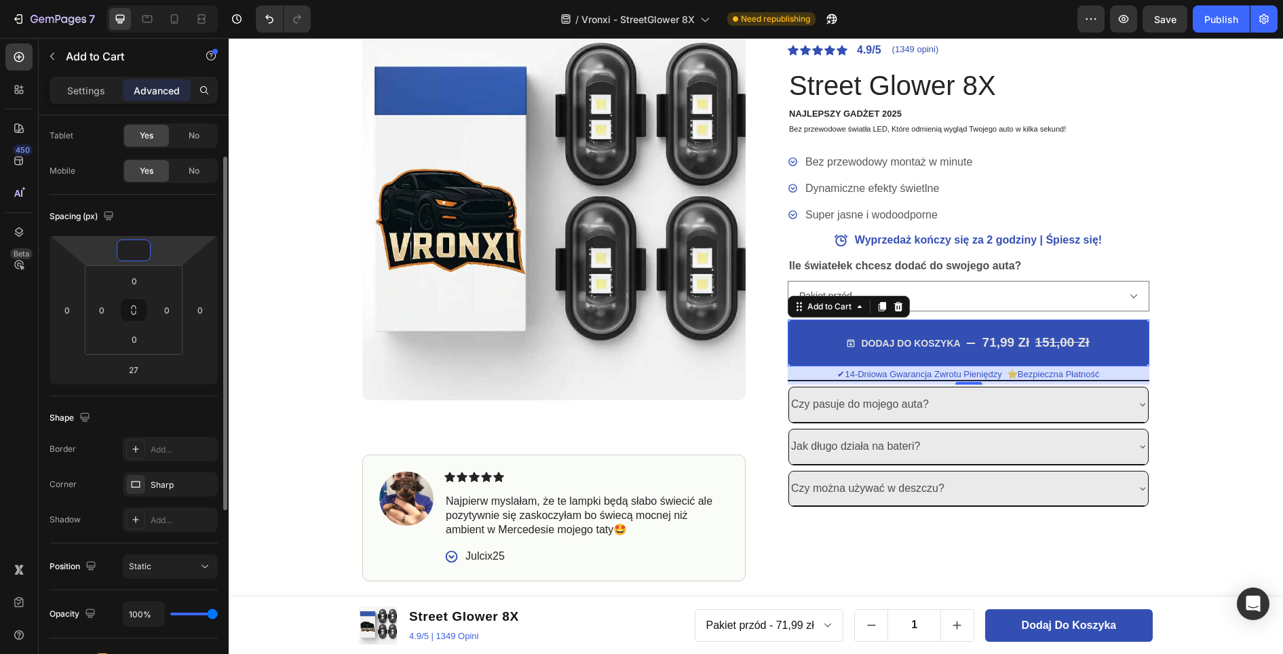
type input "0"
click at [180, 218] on div "Spacing (px)" at bounding box center [134, 217] width 168 height 22
click at [1038, 342] on div "151,00 zł" at bounding box center [1061, 343] width 57 height 20
click at [100, 87] on p "Settings" at bounding box center [86, 90] width 38 height 14
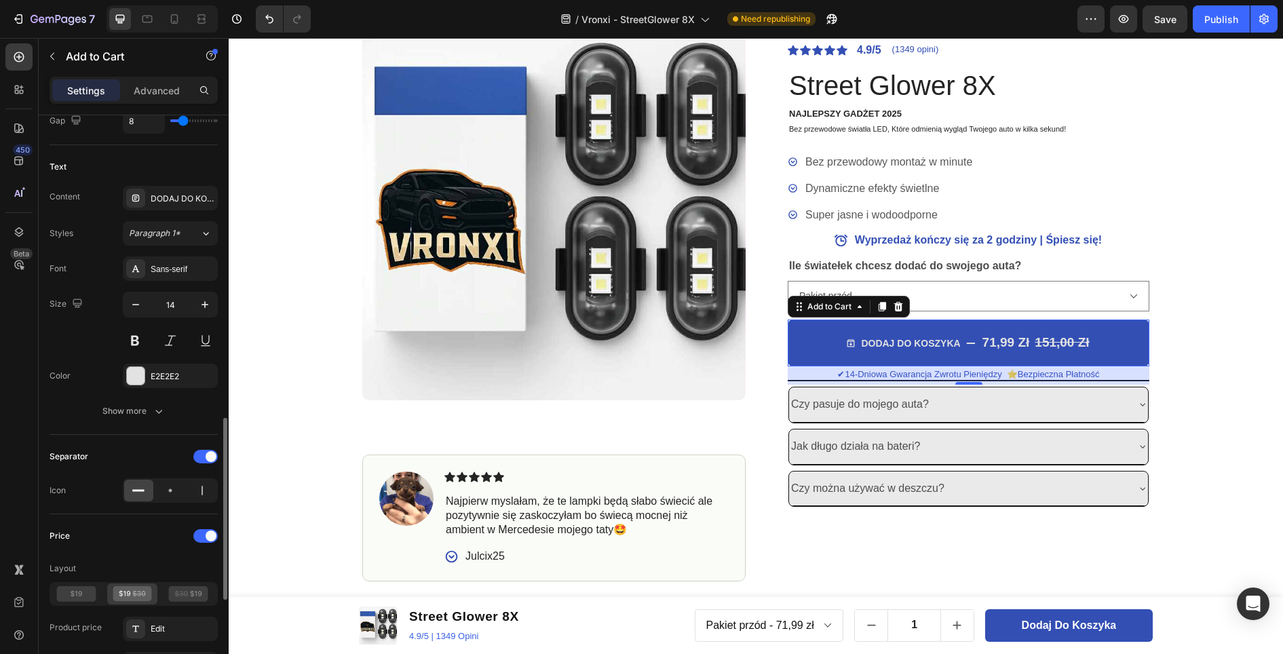
scroll to position [746, 0]
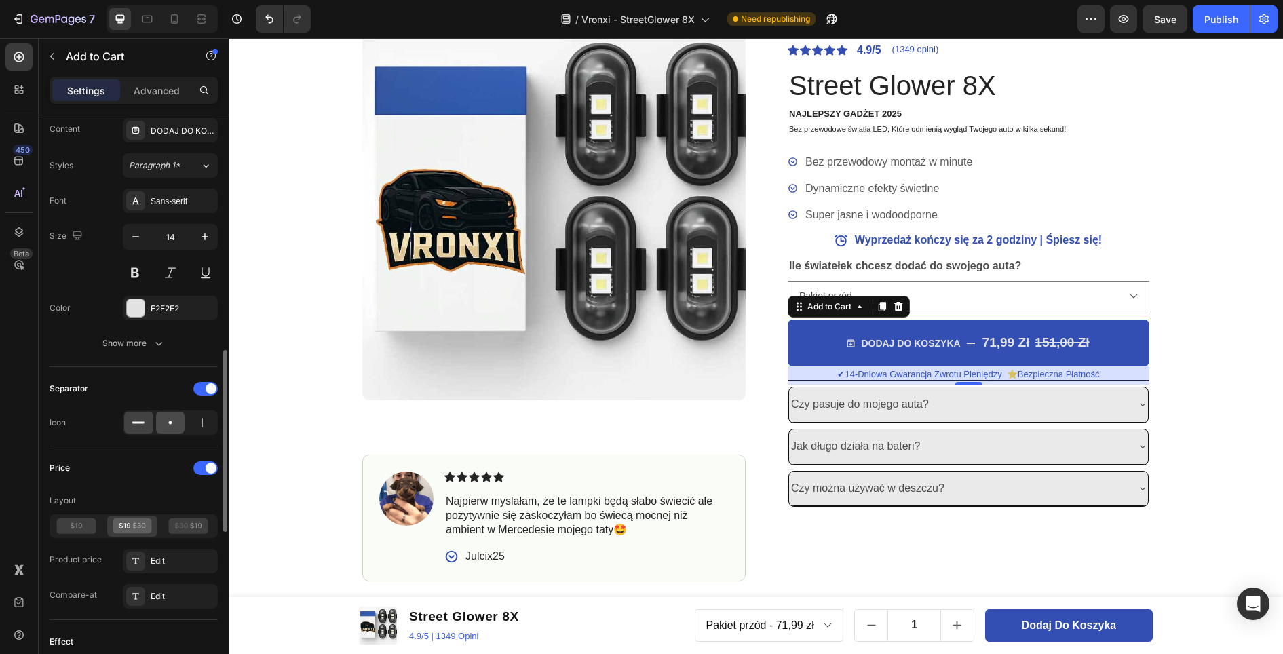
click at [169, 424] on icon at bounding box center [170, 423] width 14 height 14
click at [144, 421] on icon at bounding box center [139, 423] width 14 height 14
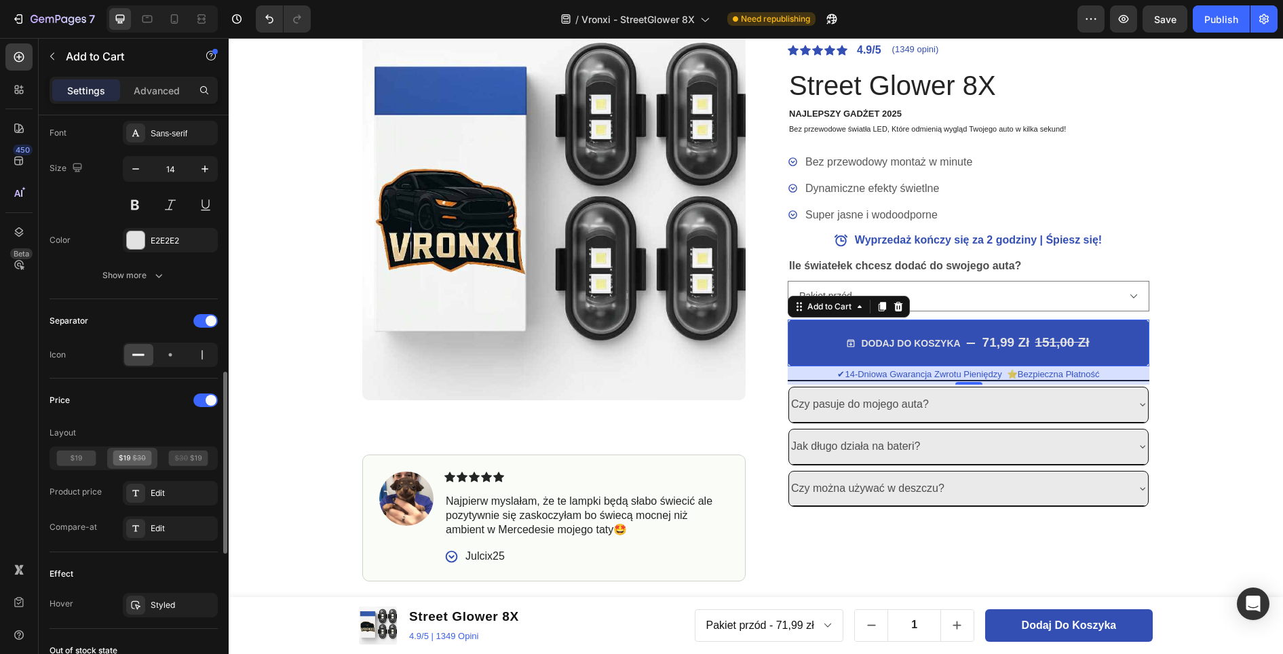
scroll to position [882, 0]
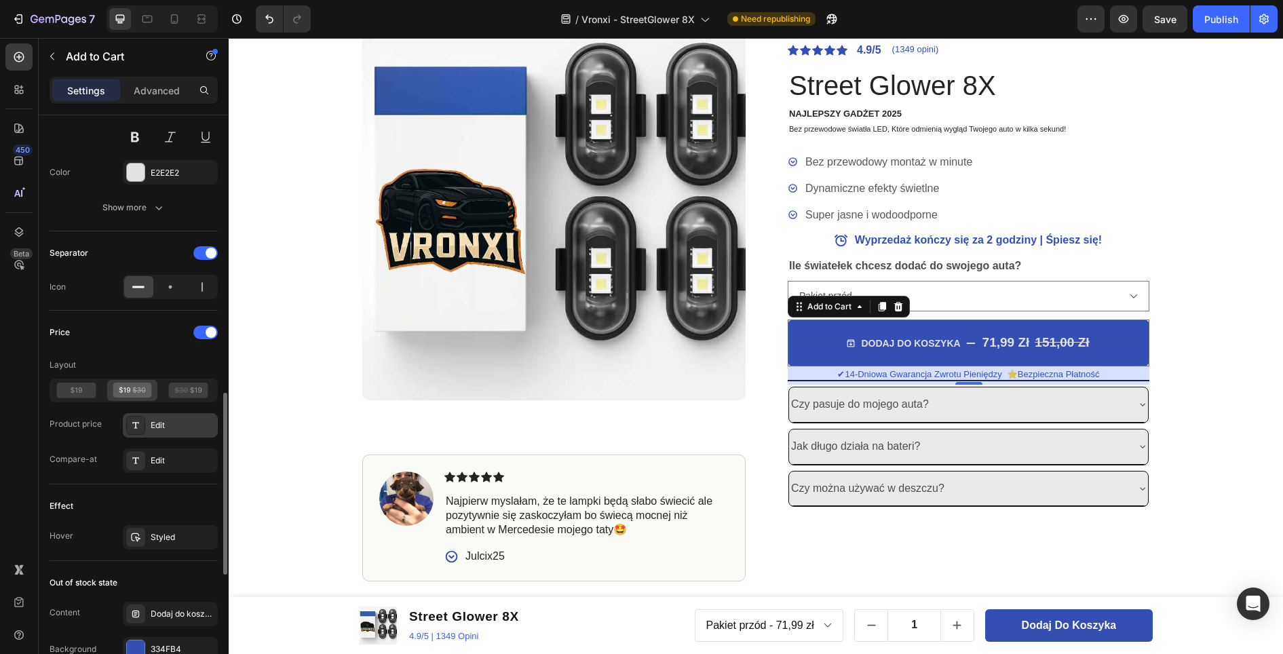
click at [167, 426] on div "Edit" at bounding box center [183, 425] width 64 height 12
click at [175, 464] on div "Edit" at bounding box center [183, 460] width 64 height 12
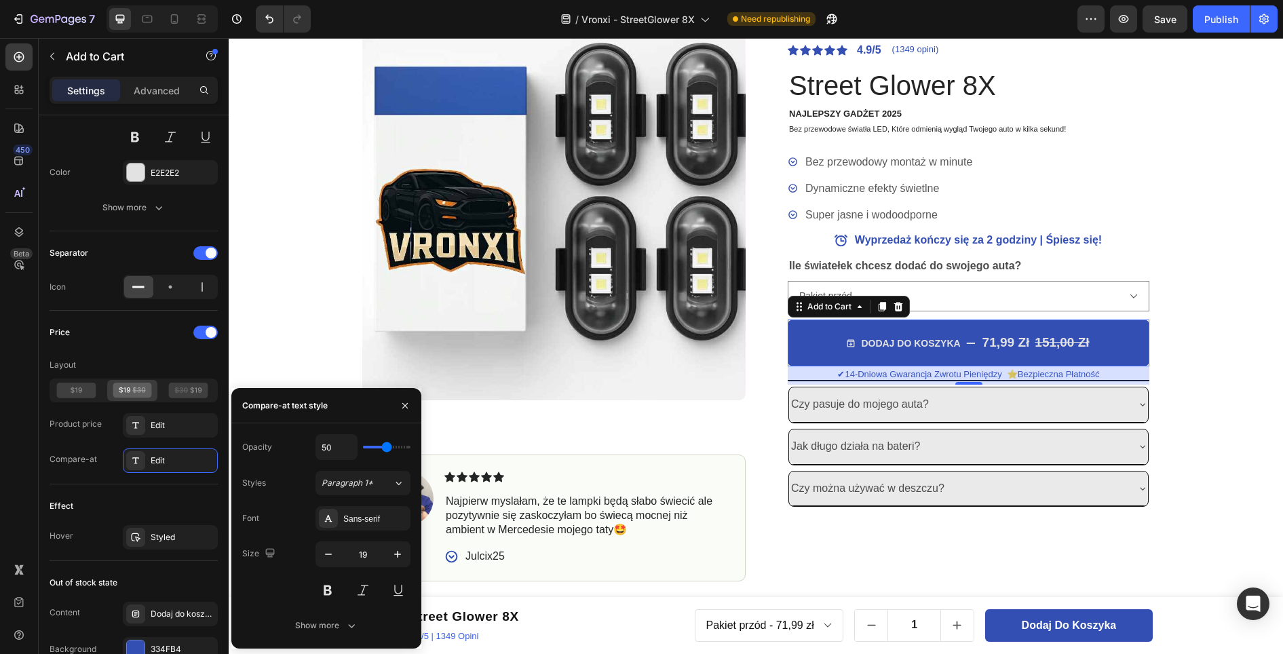
type input "40"
type input "38"
type input "36"
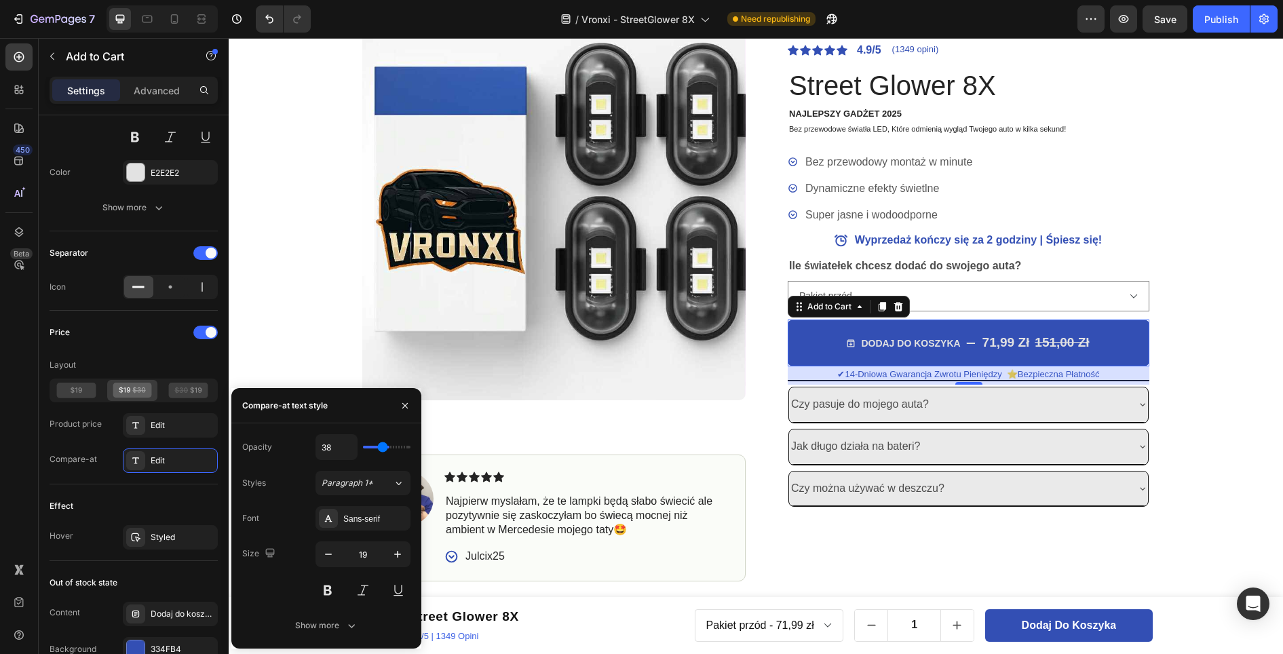
type input "36"
type input "33"
type input "31"
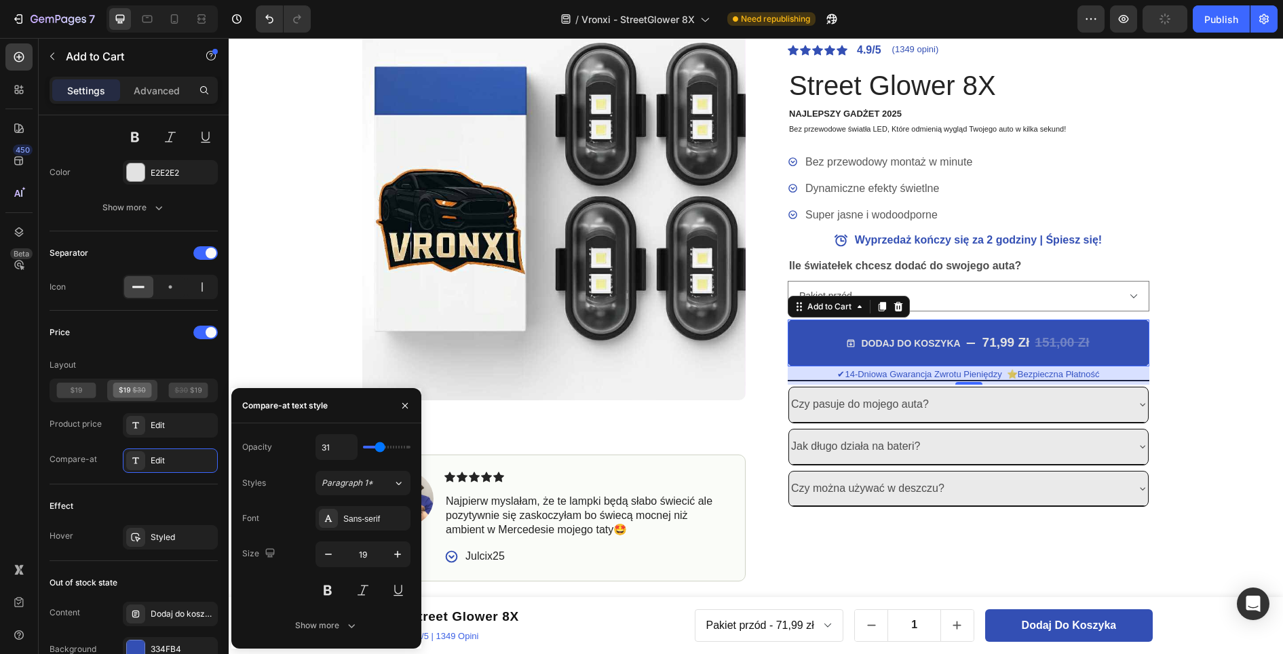
type input "30"
type input "28"
type input "26"
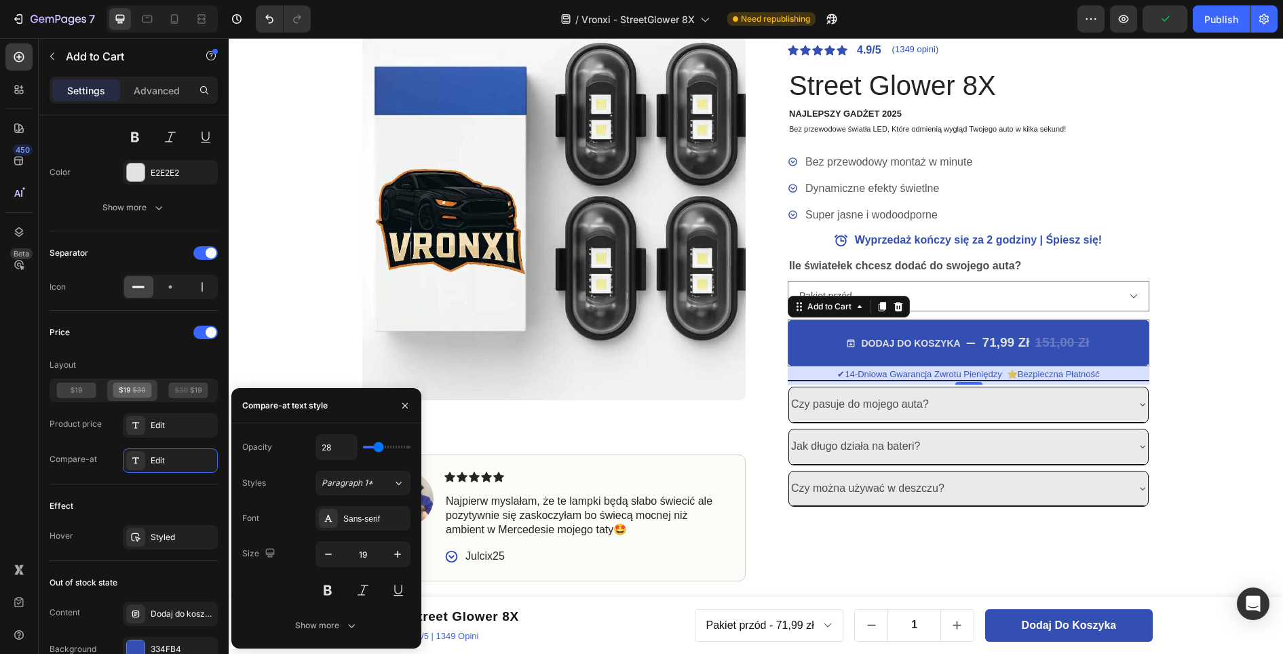
type input "26"
type input "25"
type input "26"
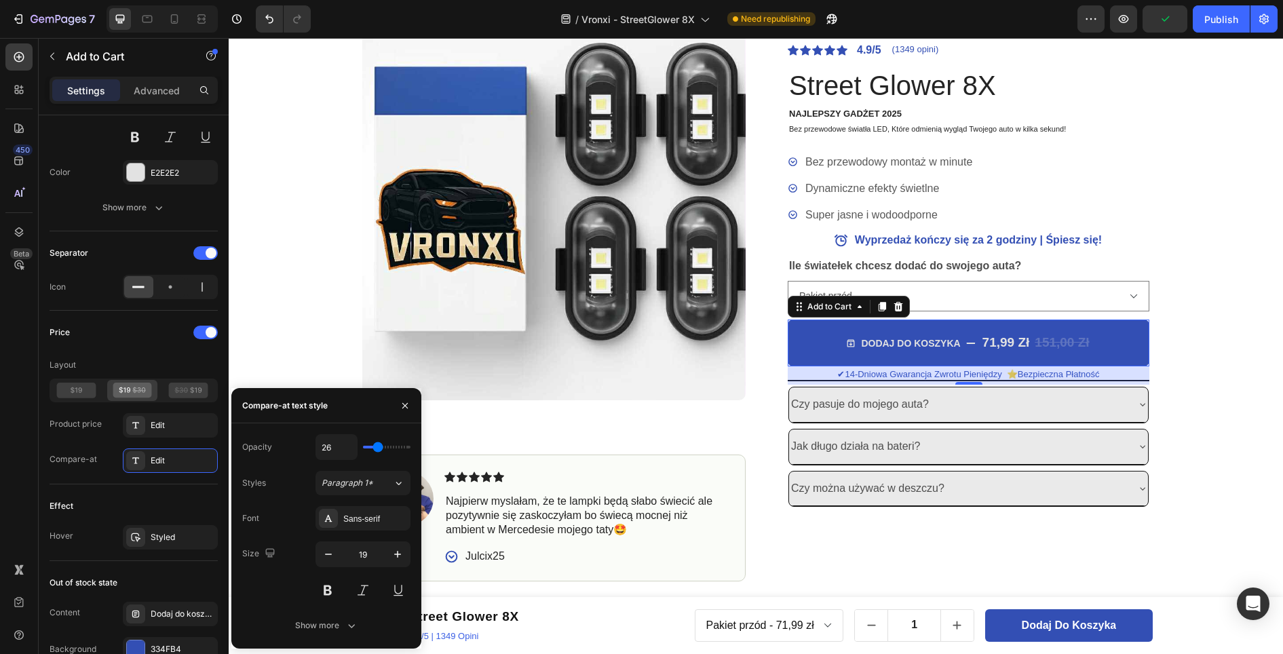
type input "28"
type input "30"
type input "33"
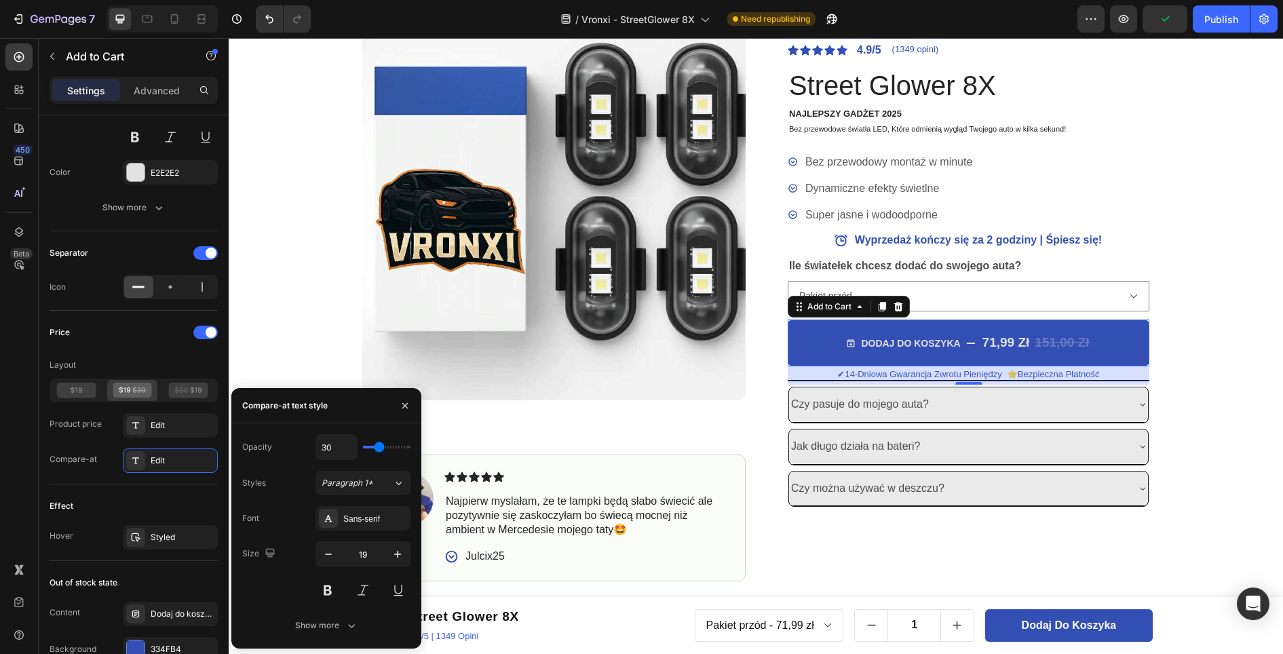
type input "33"
type input "36"
type input "40"
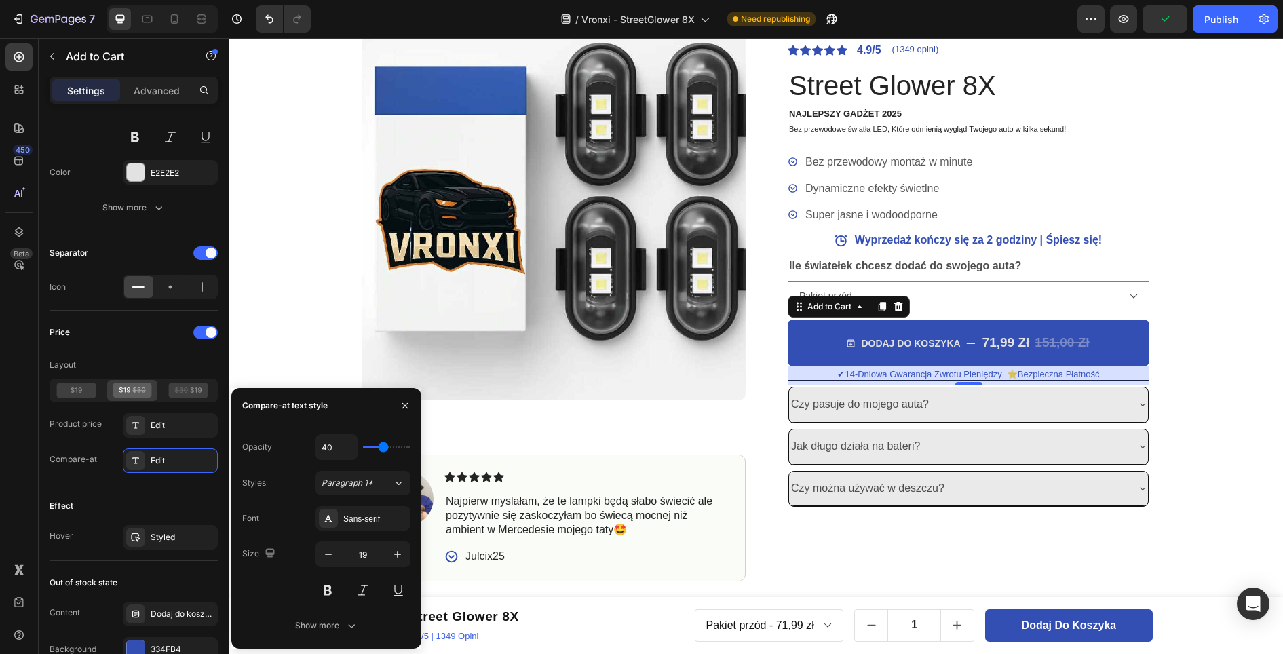
type input "42"
type input "43"
type input "45"
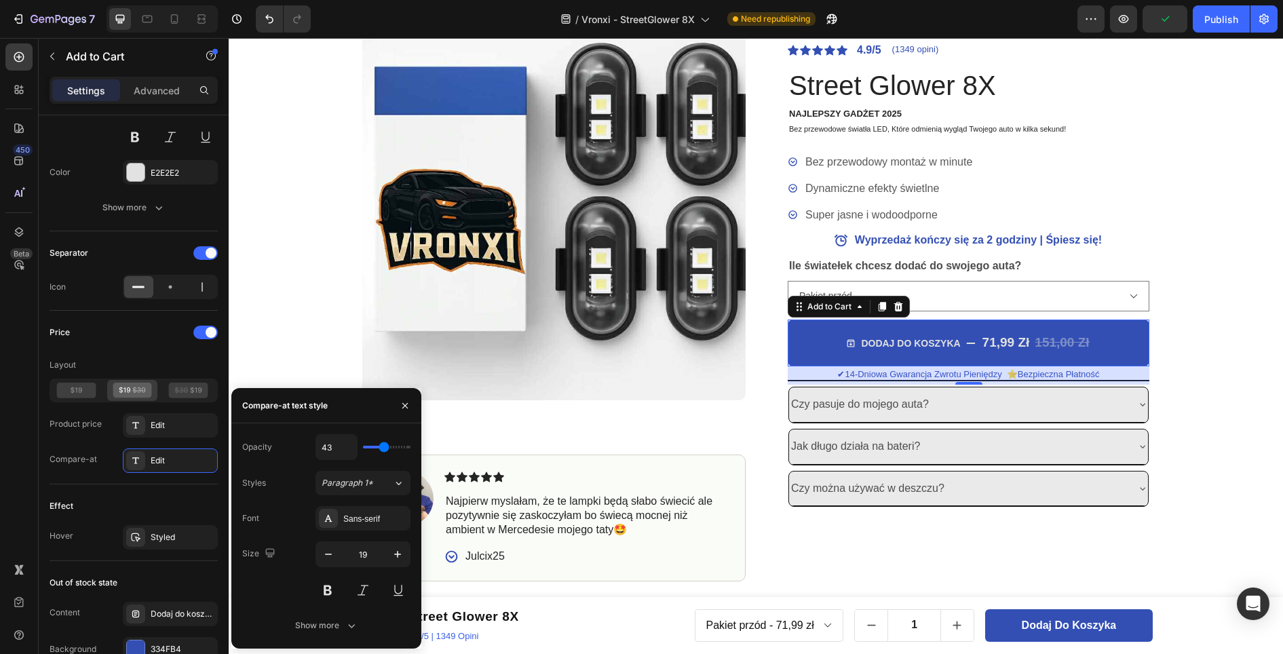
type input "45"
type input "47"
type input "48"
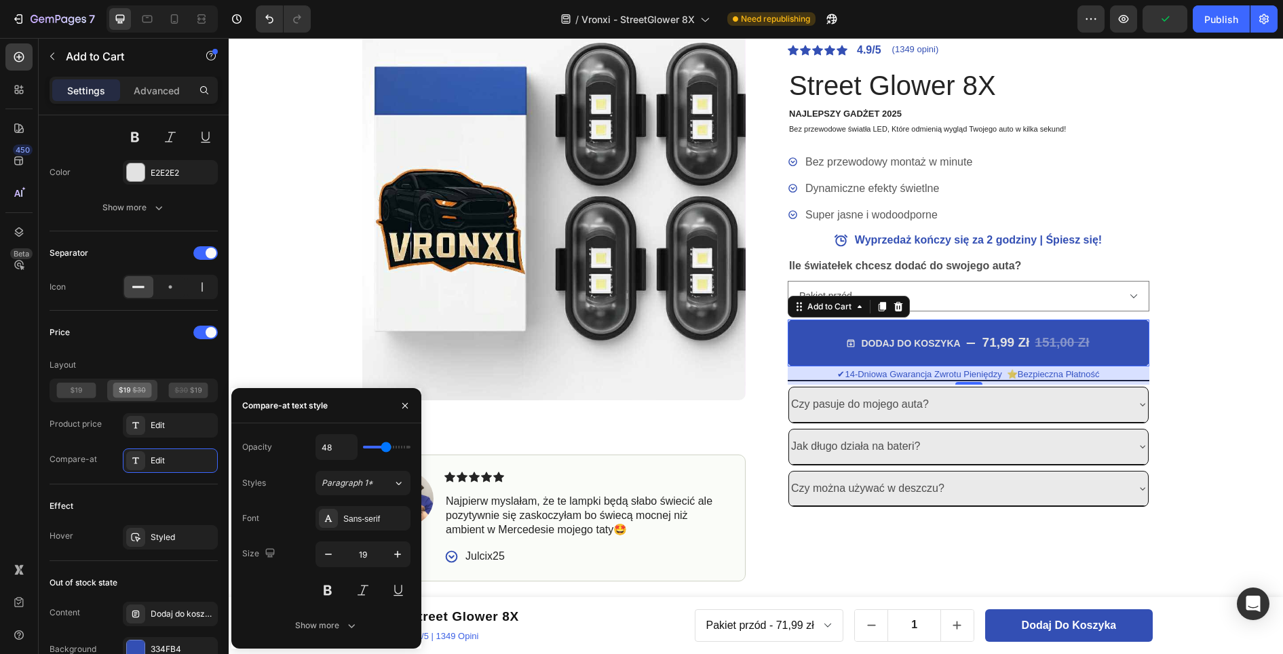
type input "50"
type input "52"
type input "50"
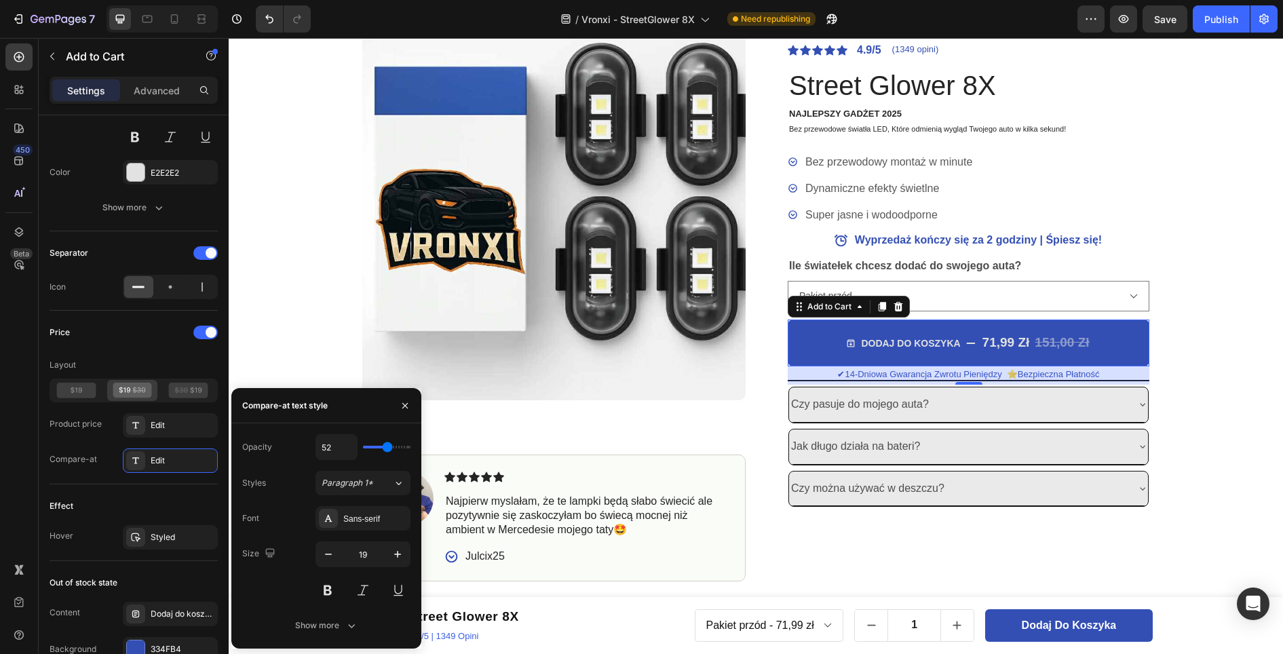
type input "50"
type input "48"
type input "50"
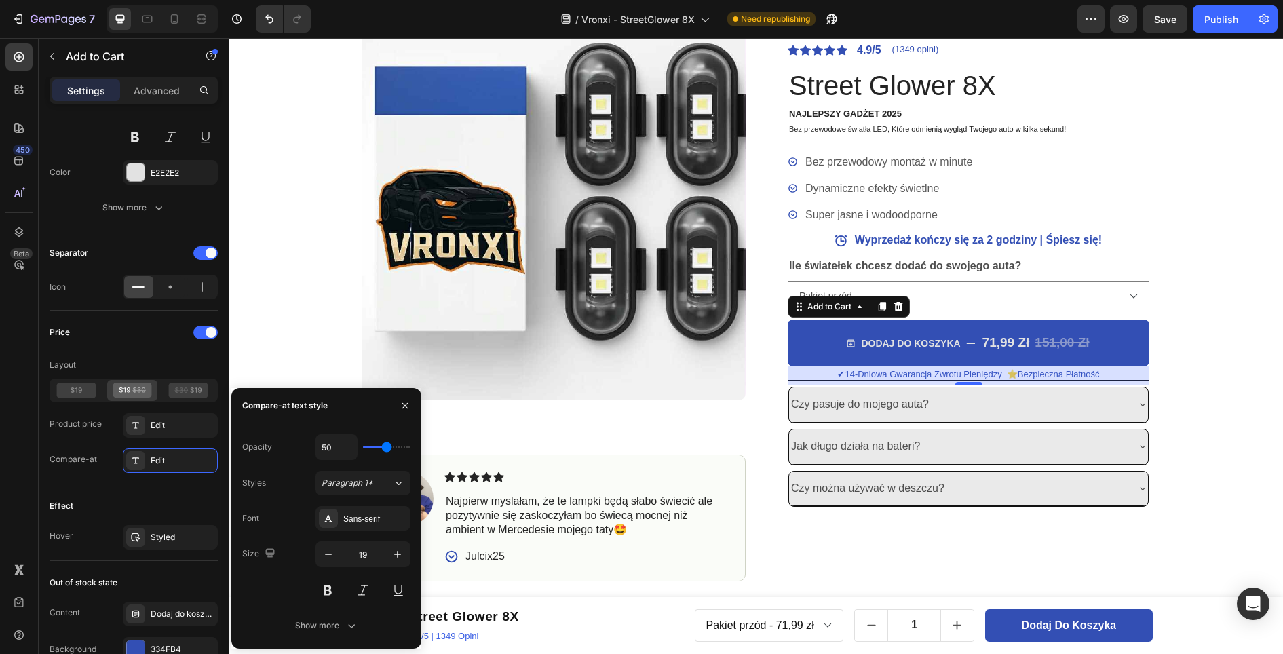
type input "52"
type input "53"
type input "55"
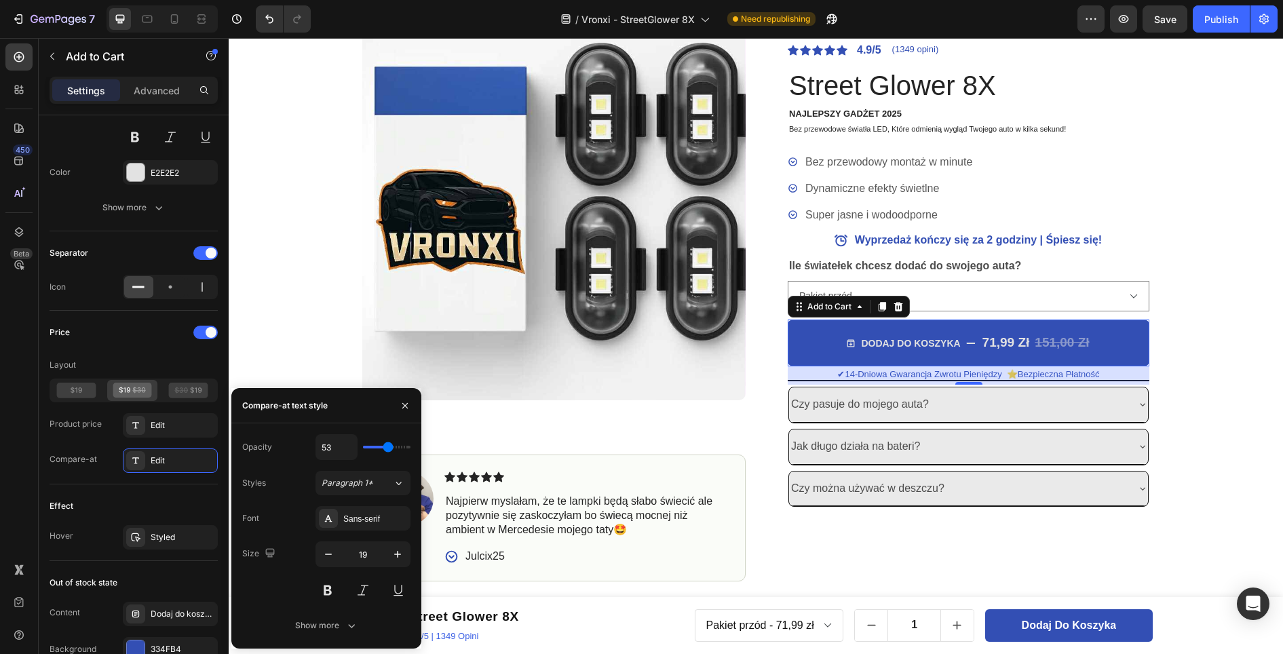
type input "55"
type input "64"
type input "100"
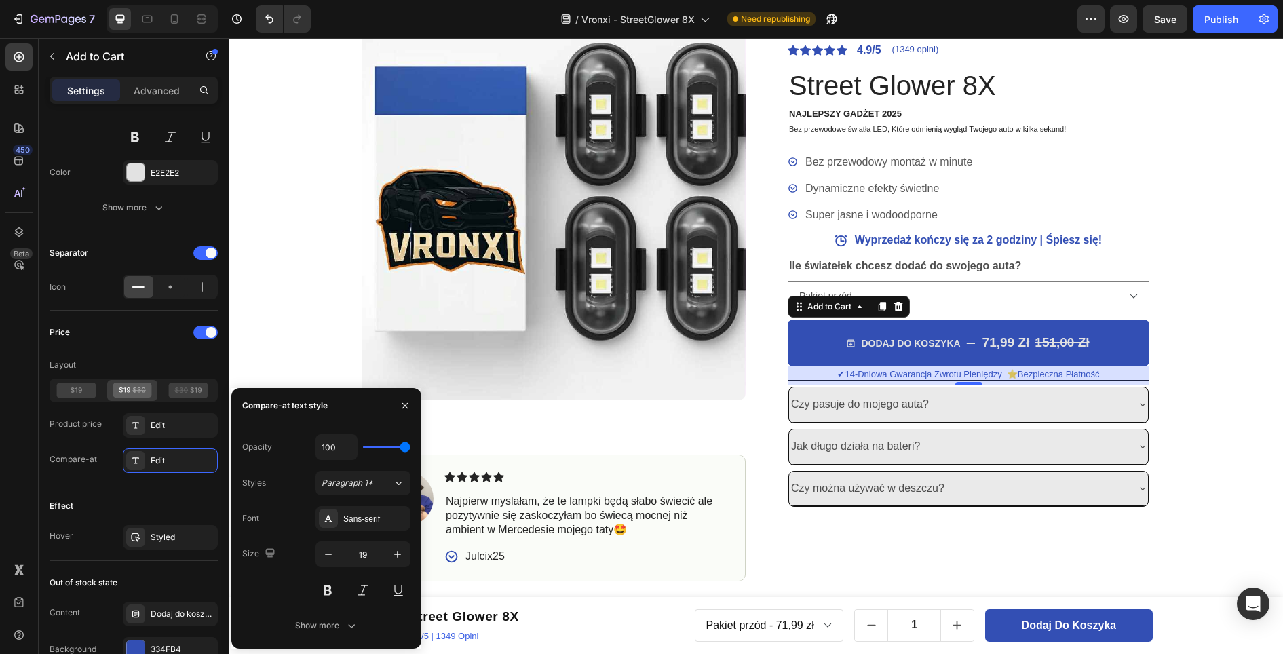
type input "99"
type input "86"
type input "84"
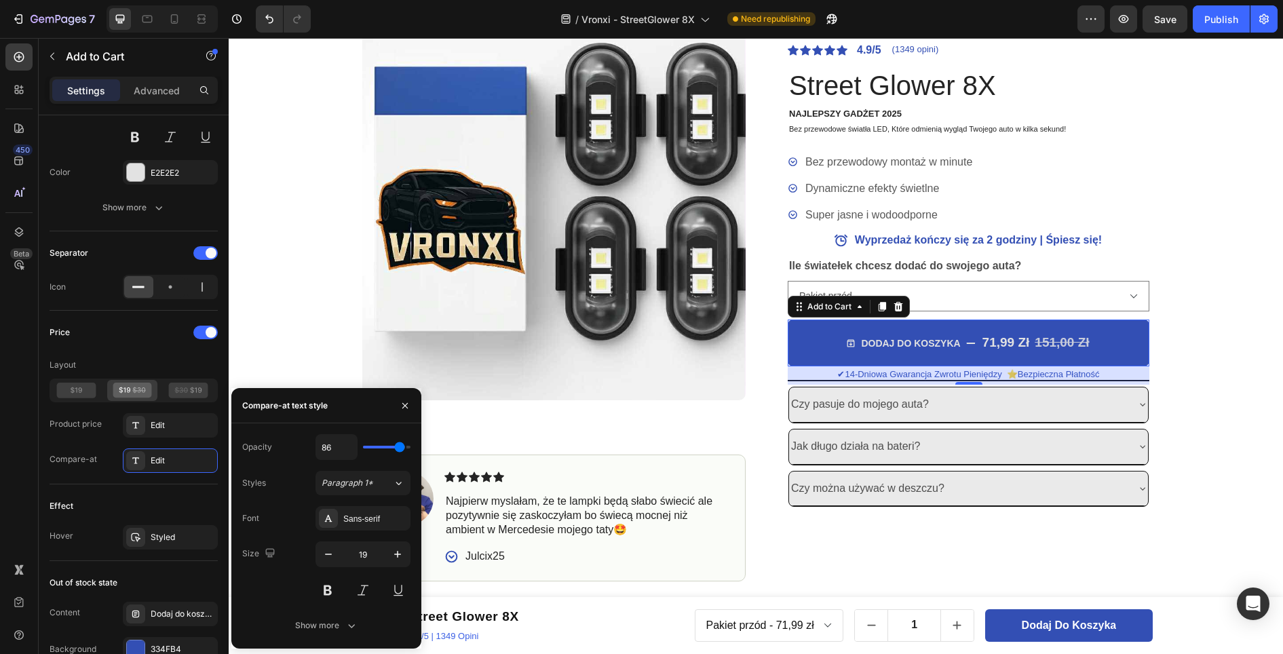
type input "84"
type input "82"
type input "81"
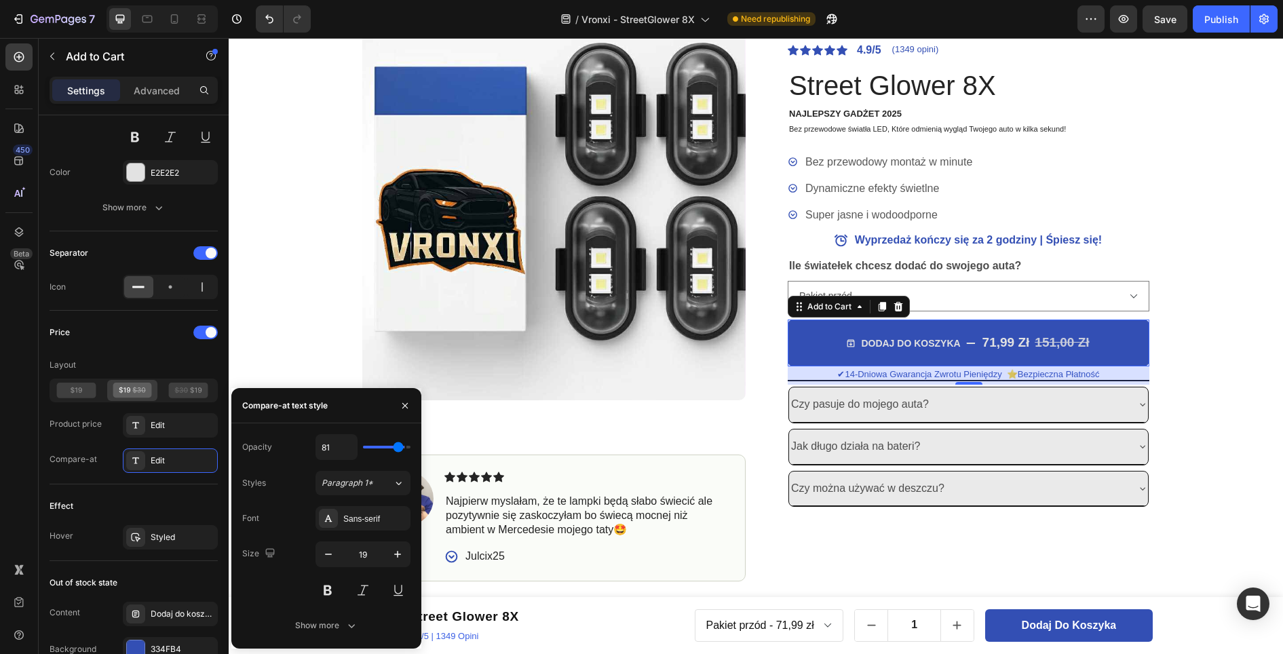
type input "77"
type input "75"
type input "74"
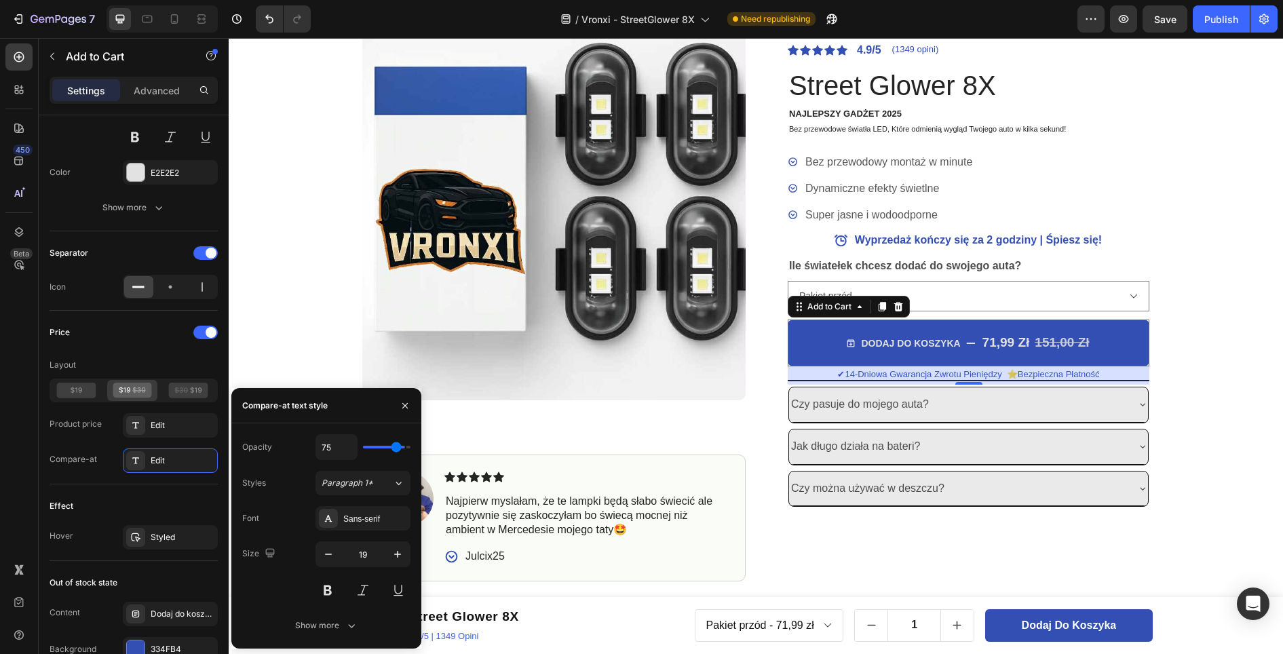
type input "74"
type input "72"
type input "70"
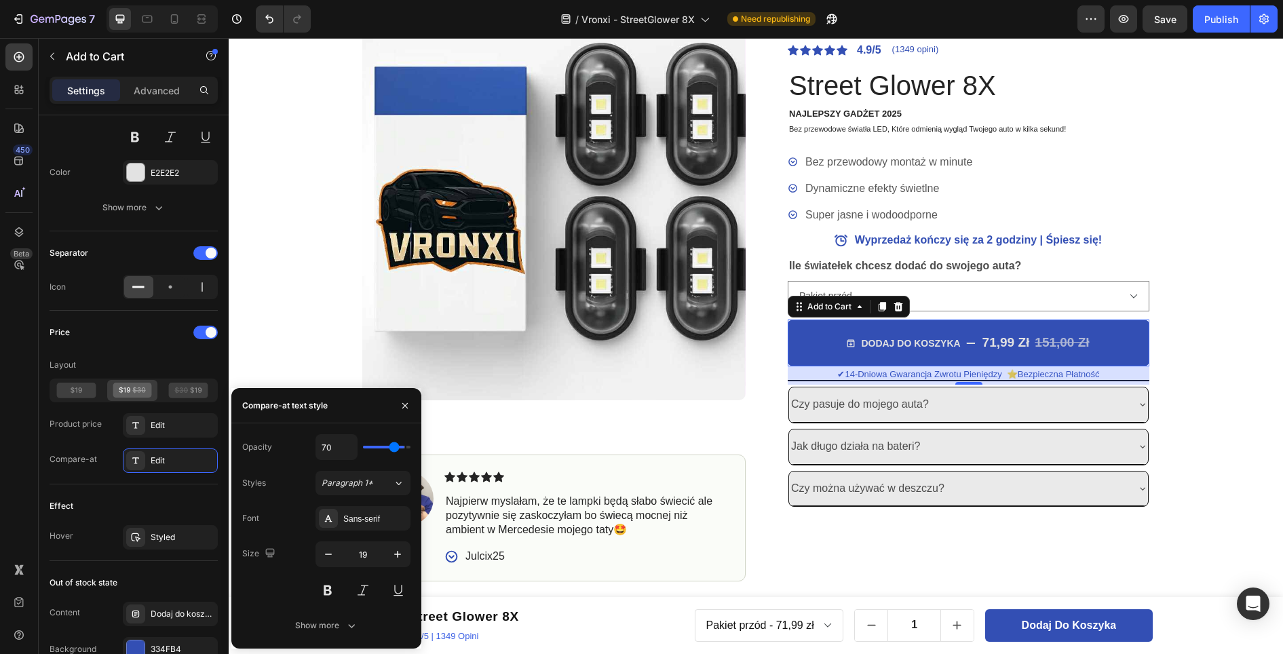
type input "67"
type input "65"
type input "64"
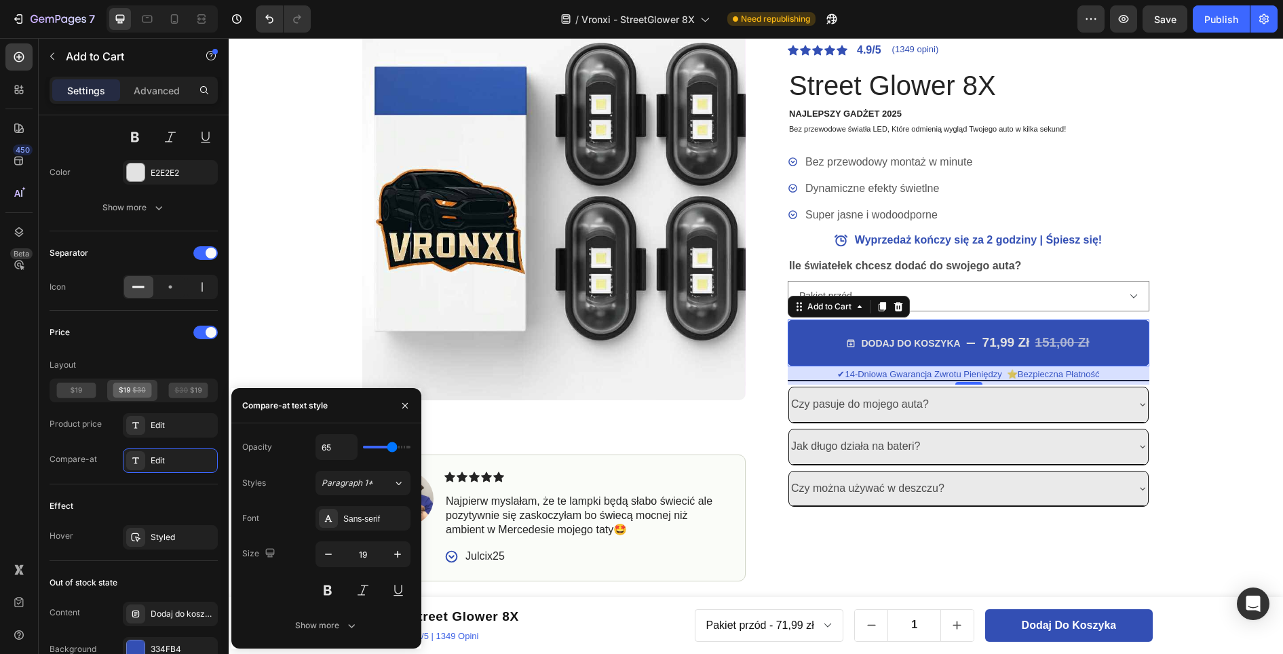
type input "64"
type input "62"
type input "60"
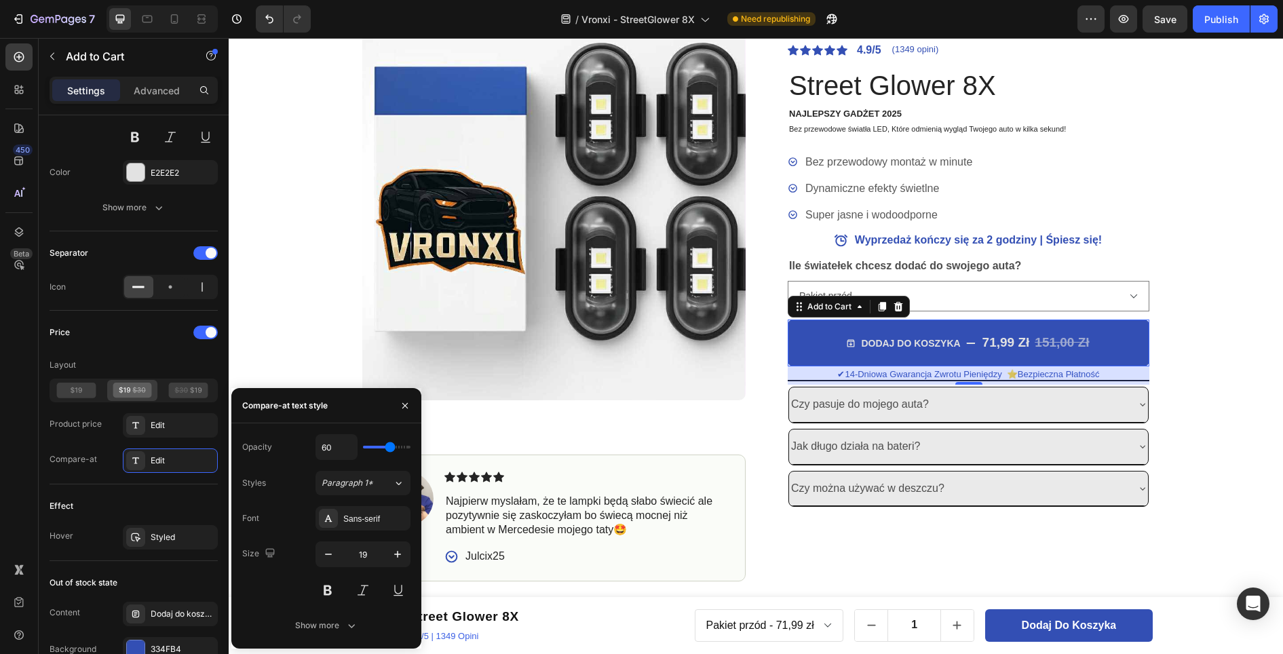
type input "58"
type input "57"
type input "55"
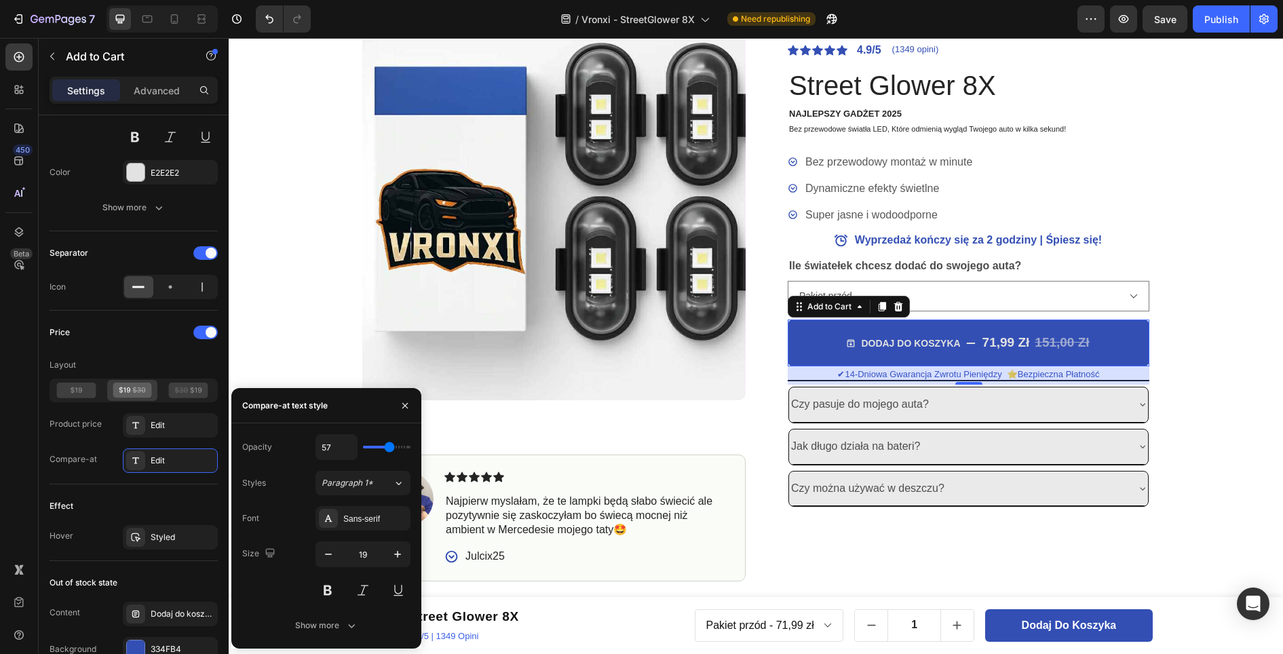
type input "55"
type input "53"
type input "52"
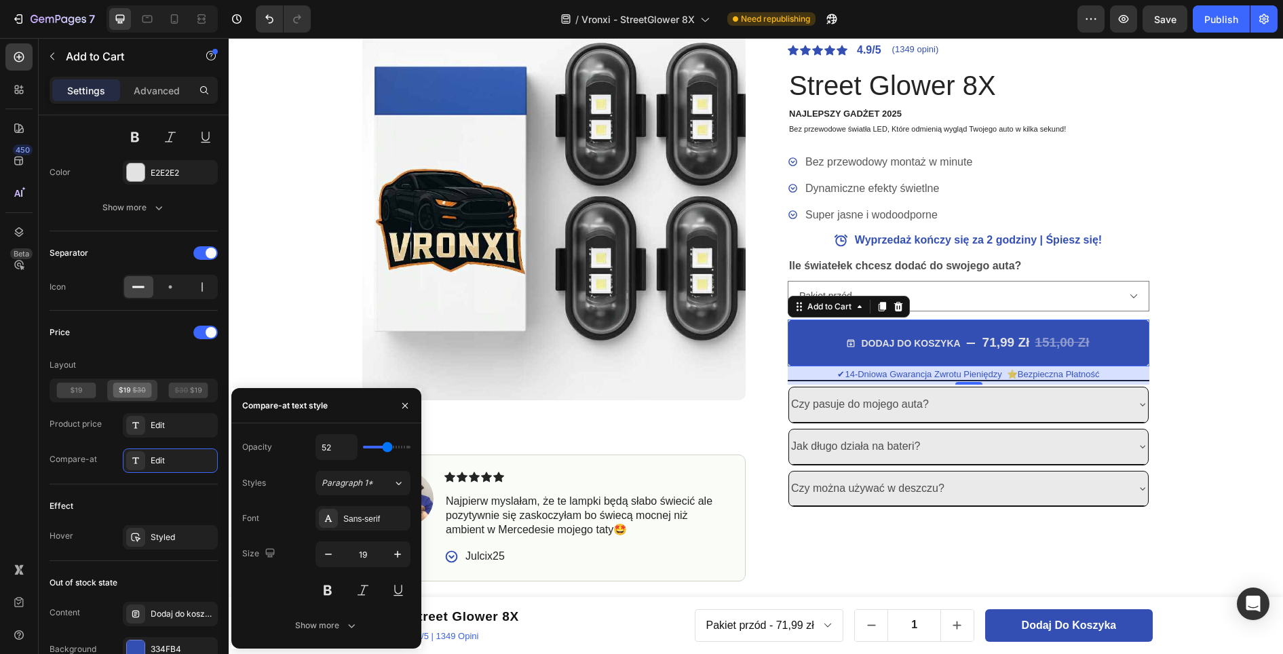
type input "50"
type input "48"
type input "50"
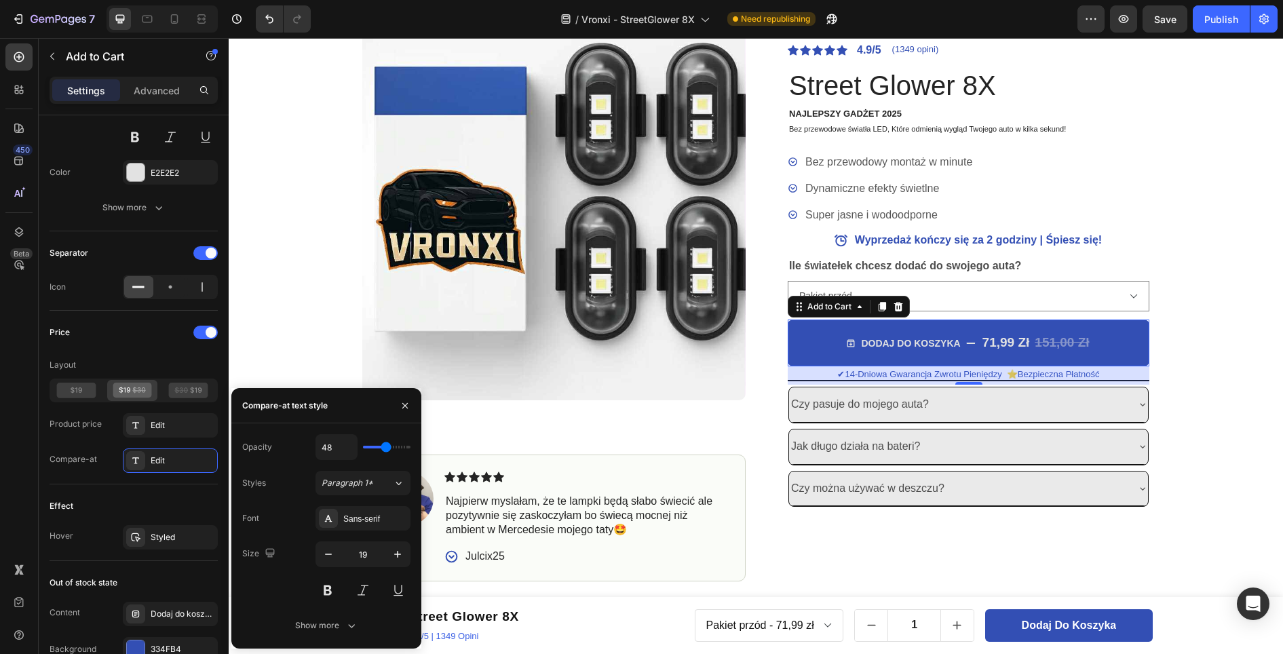
type input "50"
type input "52"
type input "50"
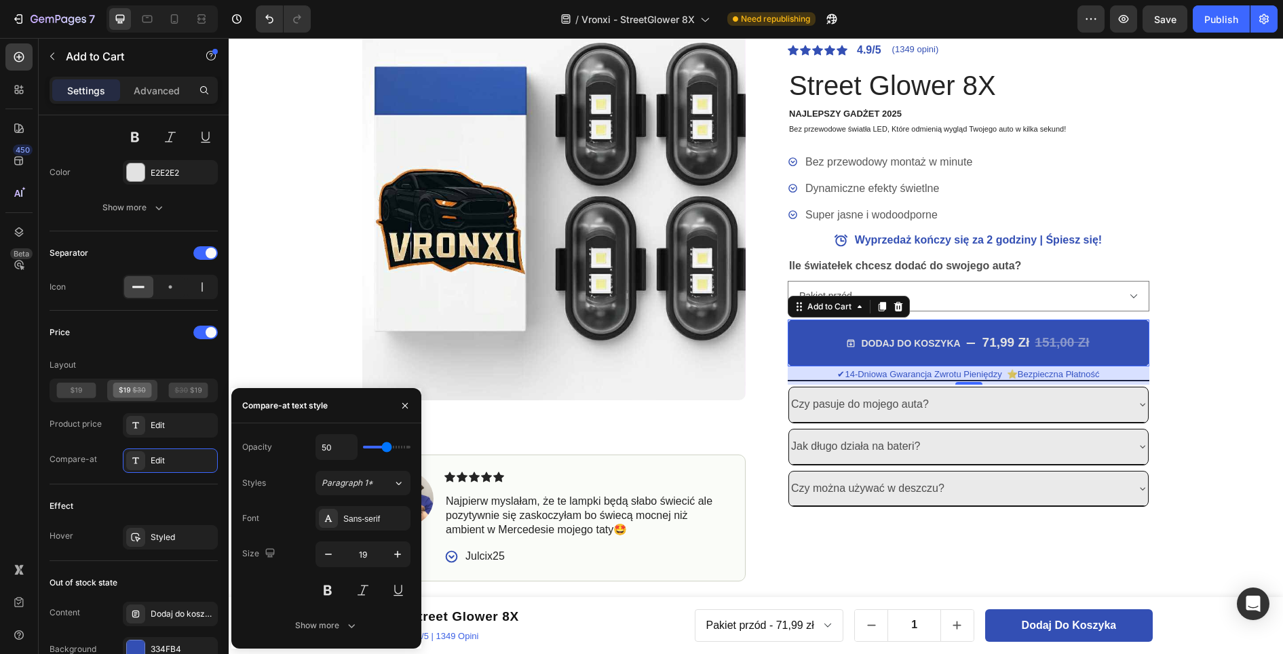
drag, startPoint x: 385, startPoint y: 444, endPoint x: 387, endPoint y: 451, distance: 6.9
click at [387, 448] on input "range" at bounding box center [386, 447] width 47 height 3
click at [335, 555] on button "button" at bounding box center [328, 554] width 24 height 24
type input "17"
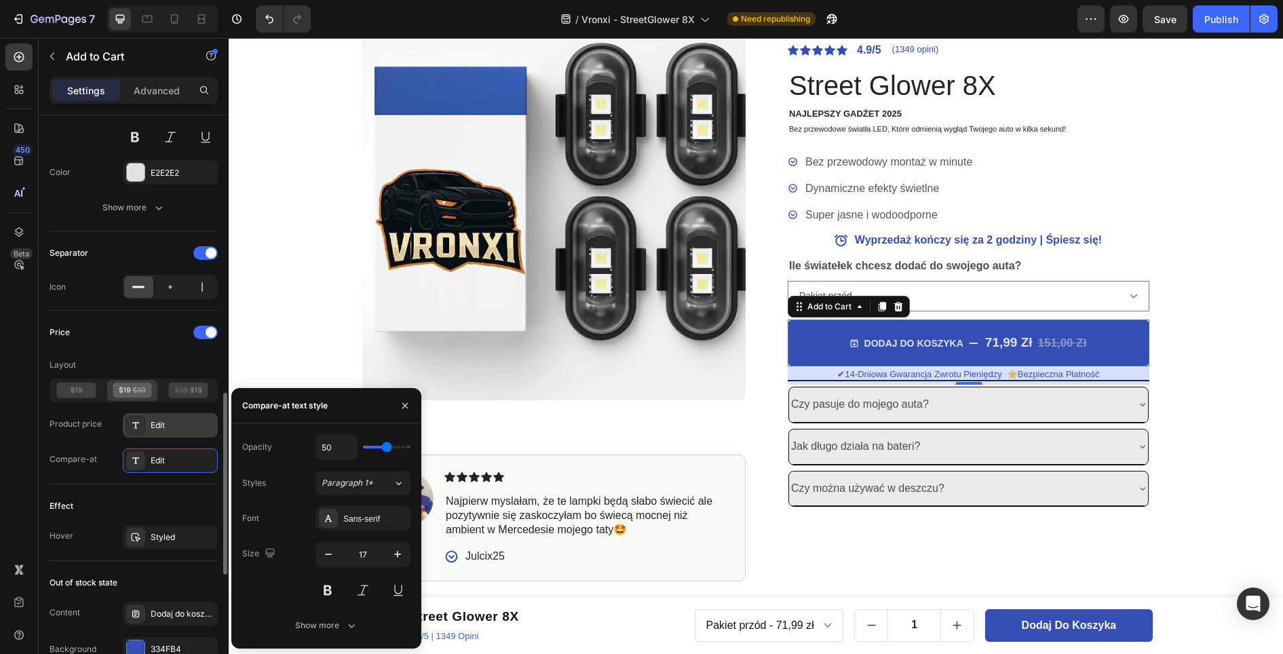
click at [177, 427] on div "Edit" at bounding box center [183, 425] width 64 height 12
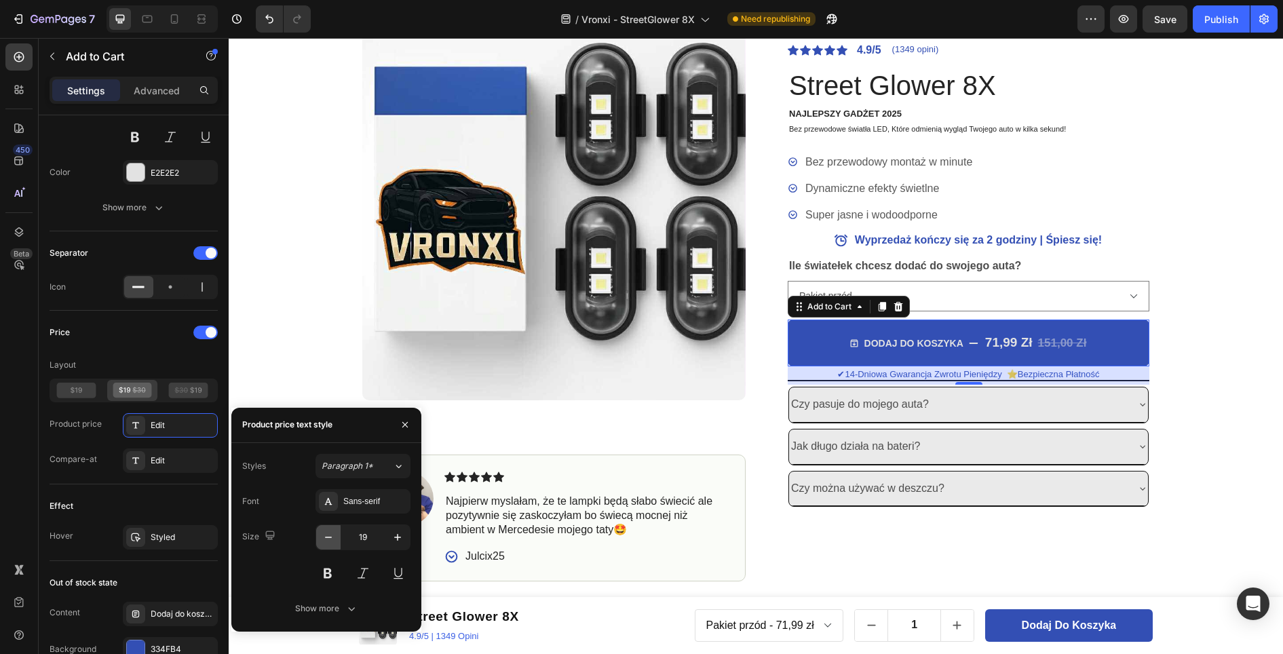
click at [330, 542] on icon "button" at bounding box center [328, 537] width 14 height 14
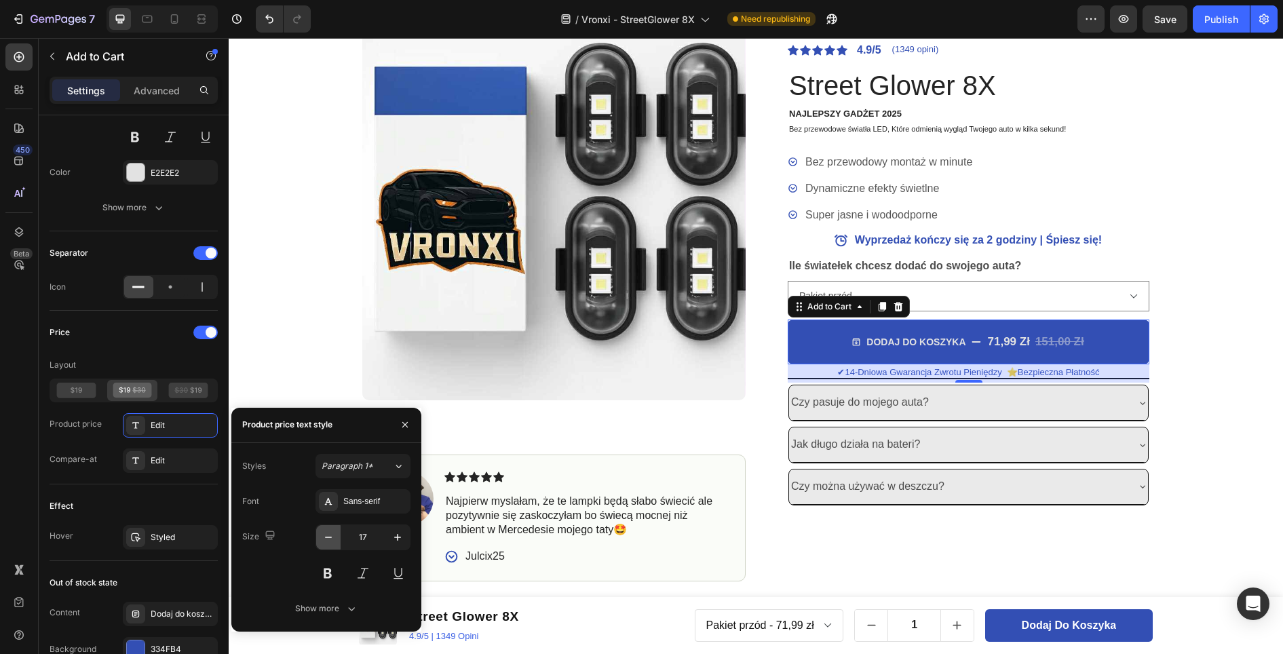
click at [330, 541] on icon "button" at bounding box center [328, 537] width 14 height 14
click at [395, 534] on icon "button" at bounding box center [398, 537] width 14 height 14
type input "16"
click at [162, 461] on div "Edit" at bounding box center [183, 460] width 64 height 12
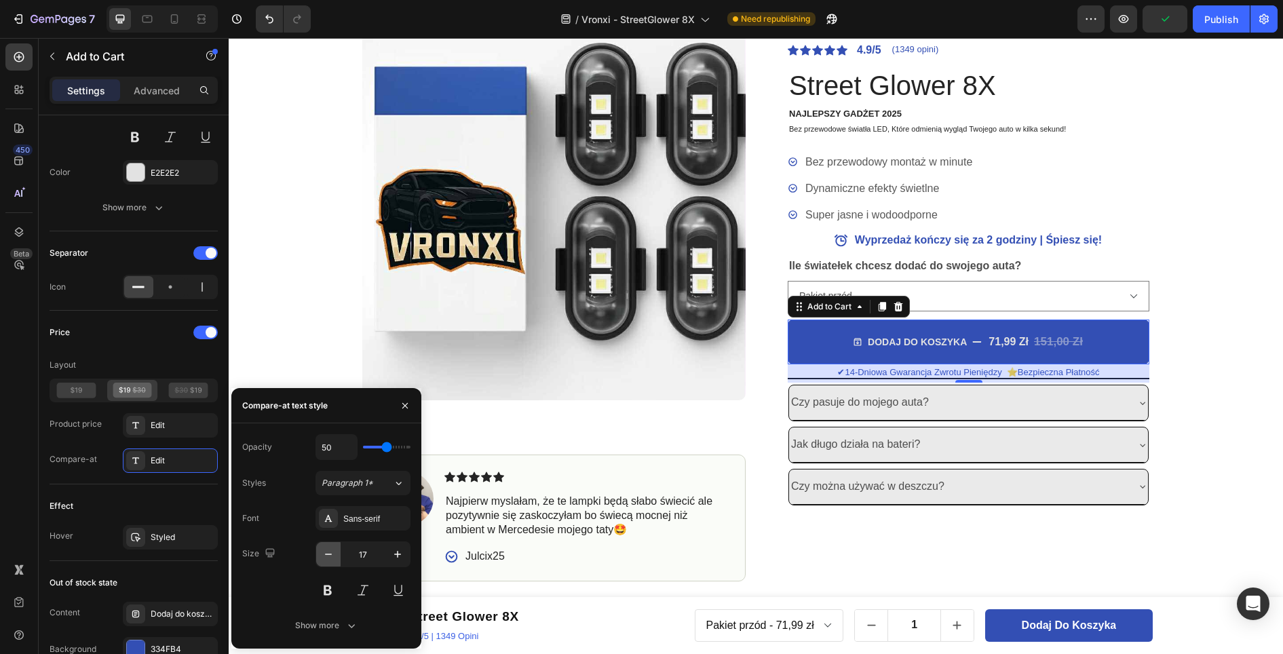
click at [334, 552] on icon "button" at bounding box center [328, 554] width 14 height 14
type input "16"
click at [165, 497] on div "Effect" at bounding box center [134, 506] width 168 height 22
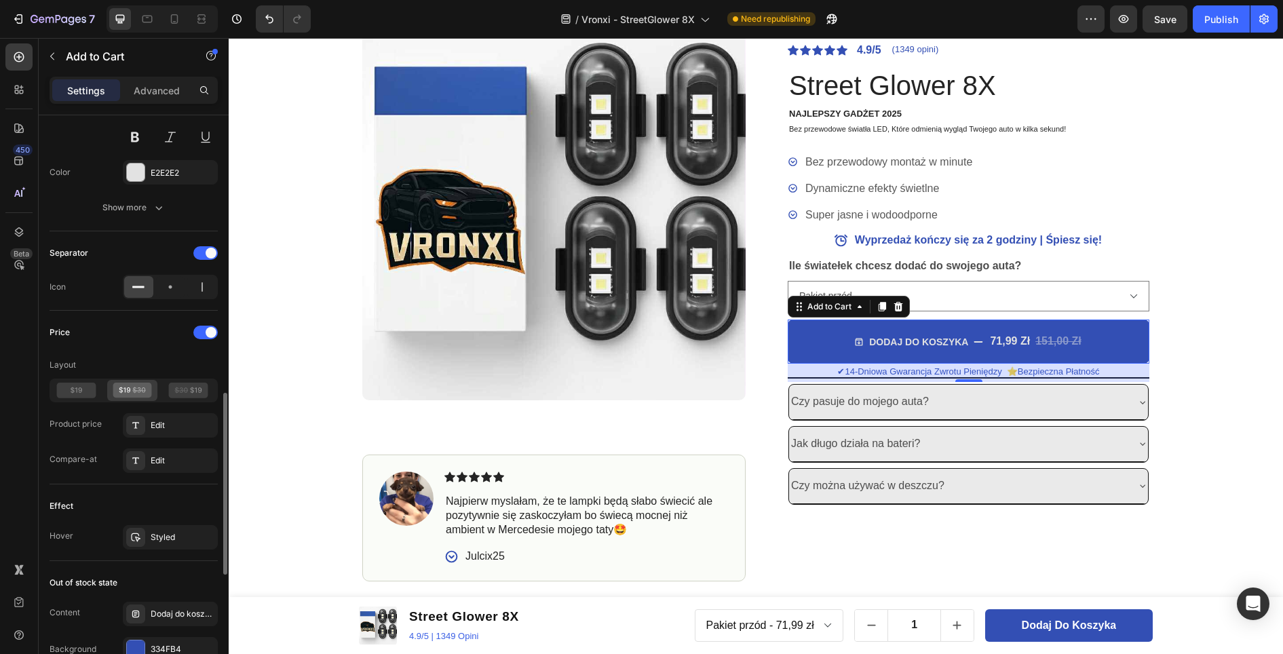
scroll to position [950, 0]
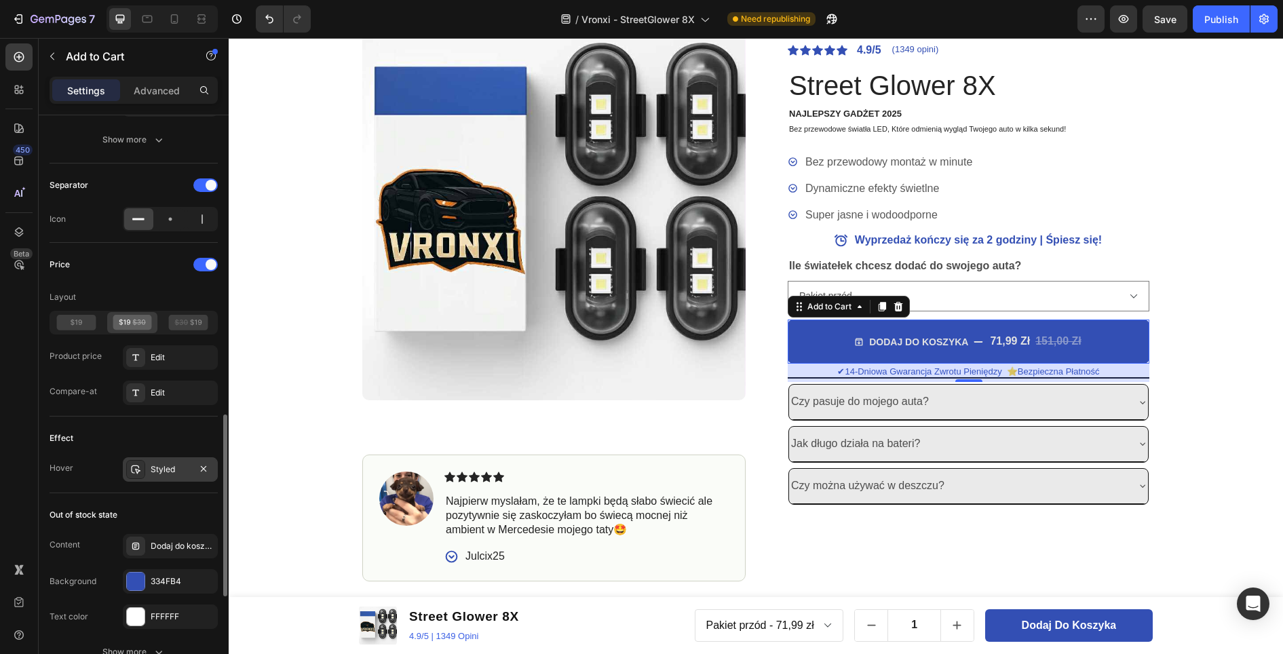
click at [164, 477] on div "Styled" at bounding box center [170, 469] width 95 height 24
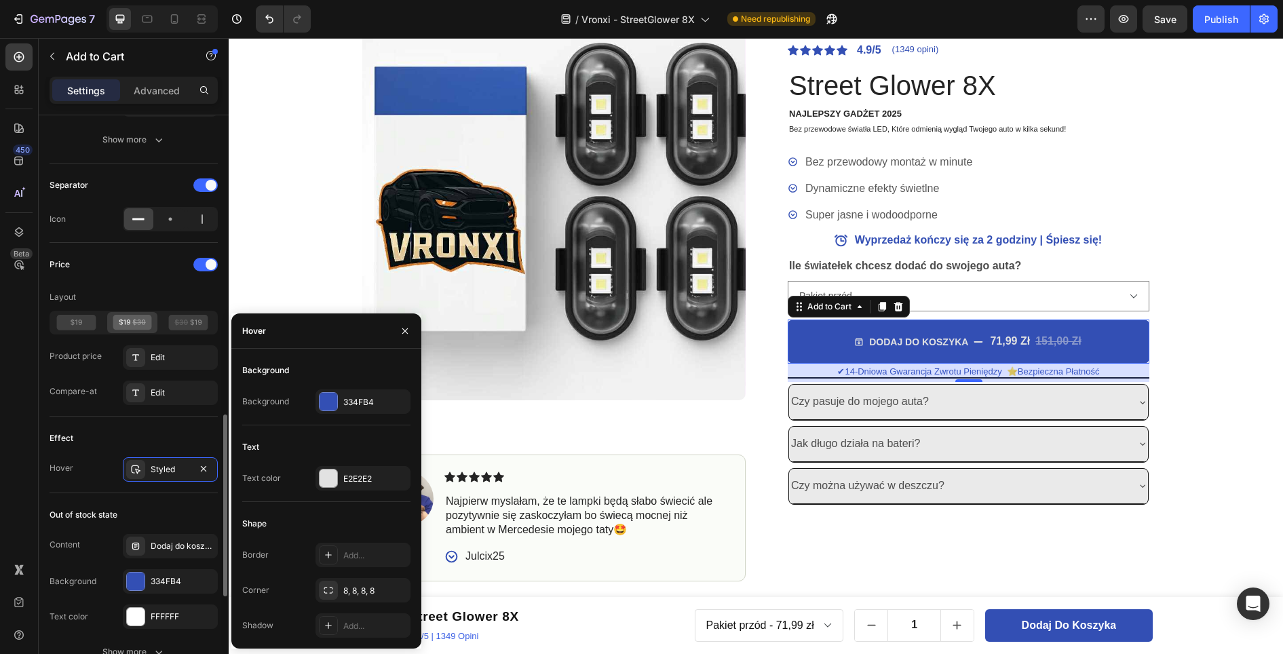
click at [168, 434] on div "Effect" at bounding box center [134, 438] width 168 height 22
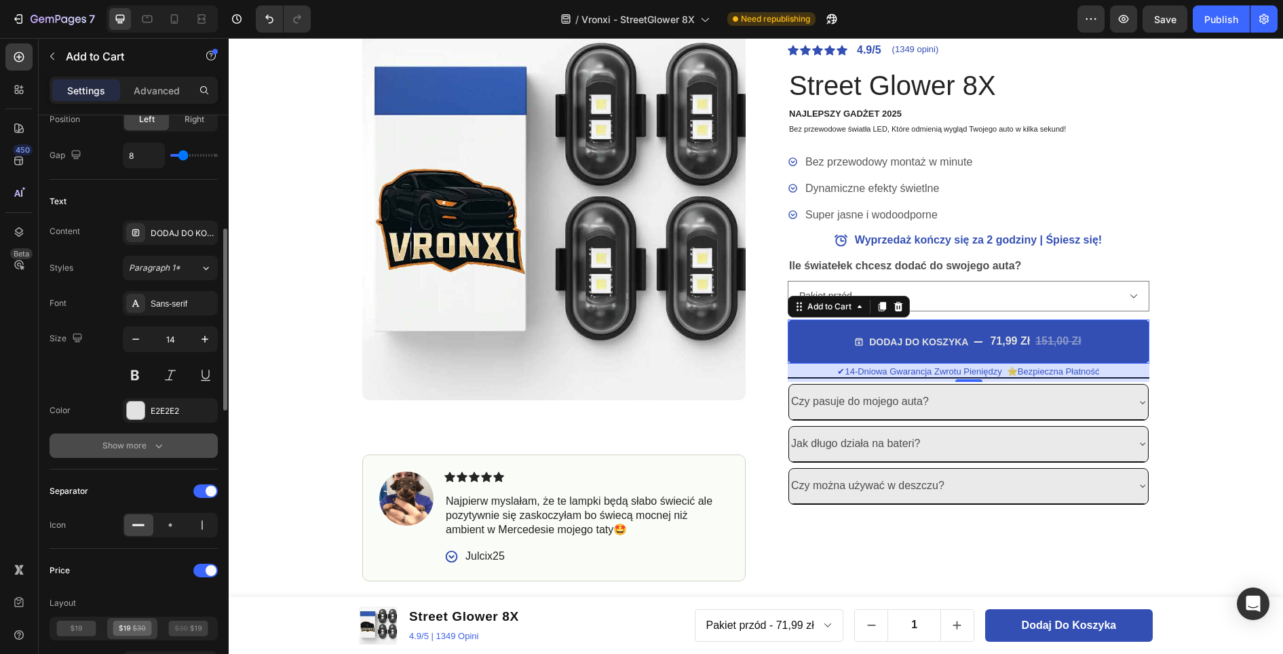
scroll to position [576, 0]
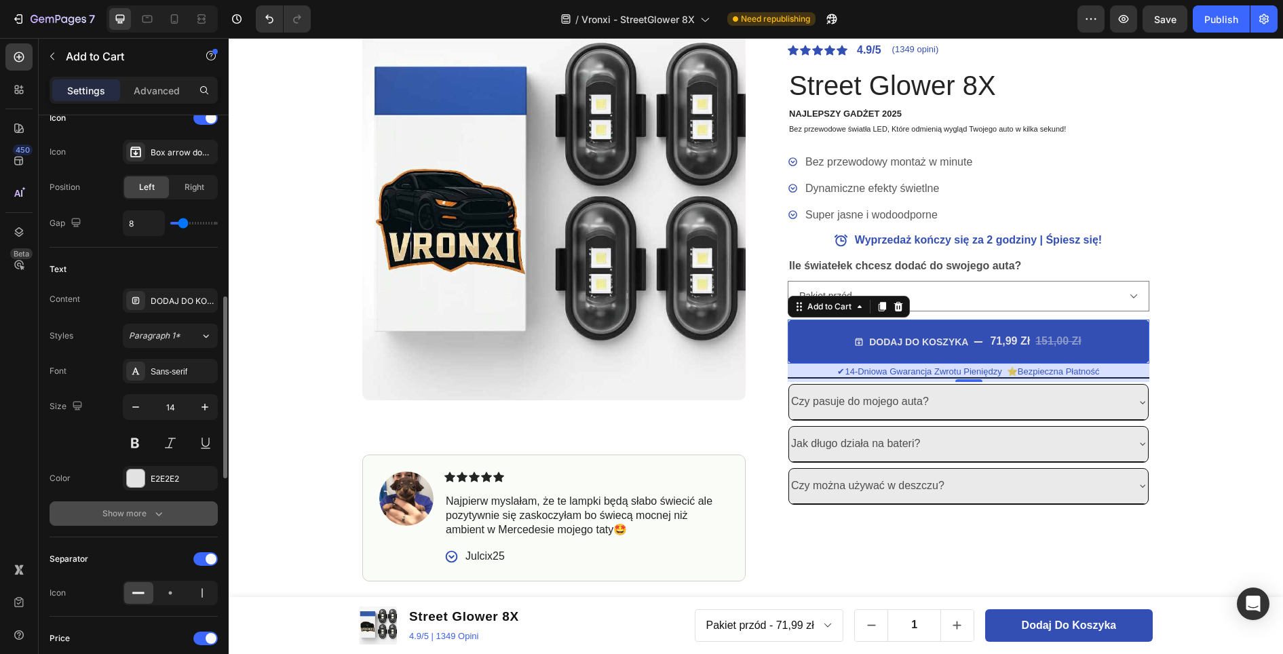
click at [97, 514] on button "Show more" at bounding box center [134, 513] width 168 height 24
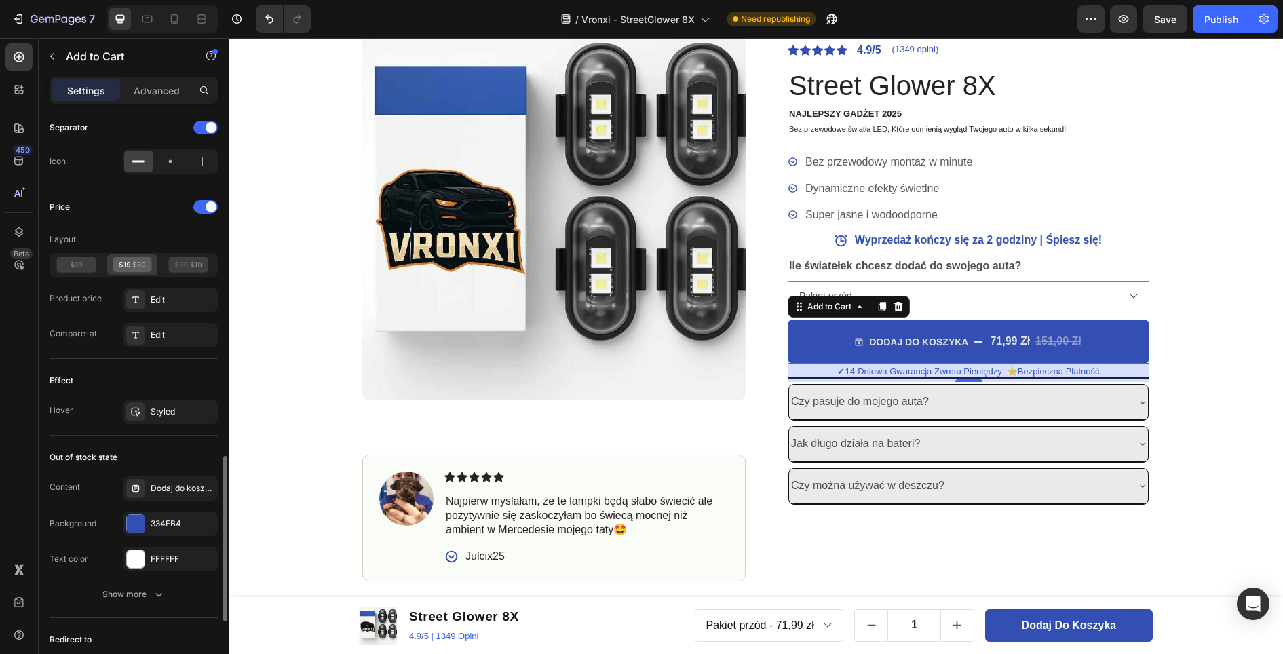
scroll to position [1254, 0]
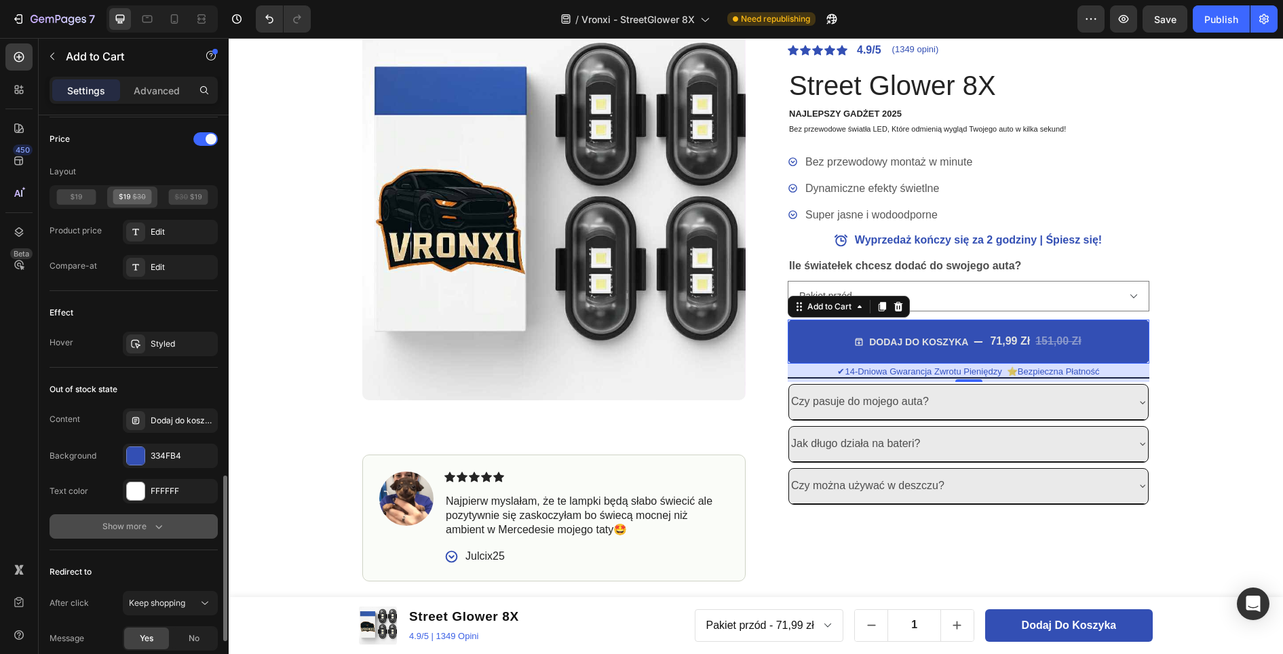
click at [116, 530] on div "Show more" at bounding box center [133, 527] width 63 height 14
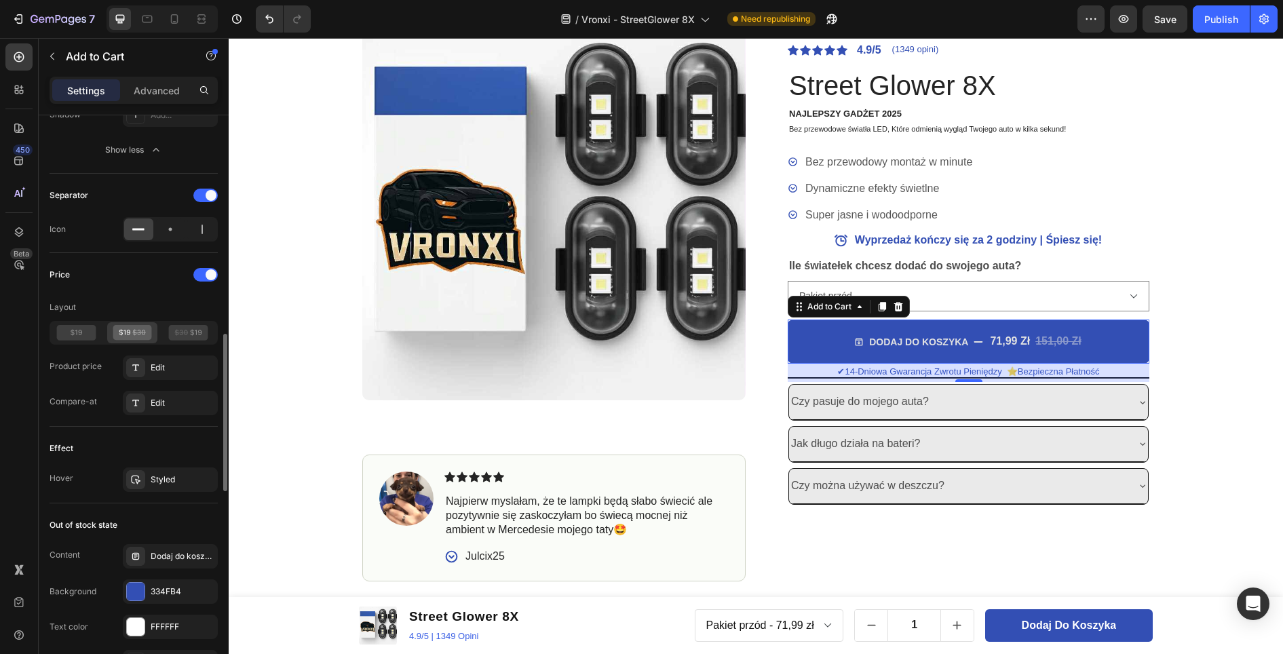
scroll to position [1051, 0]
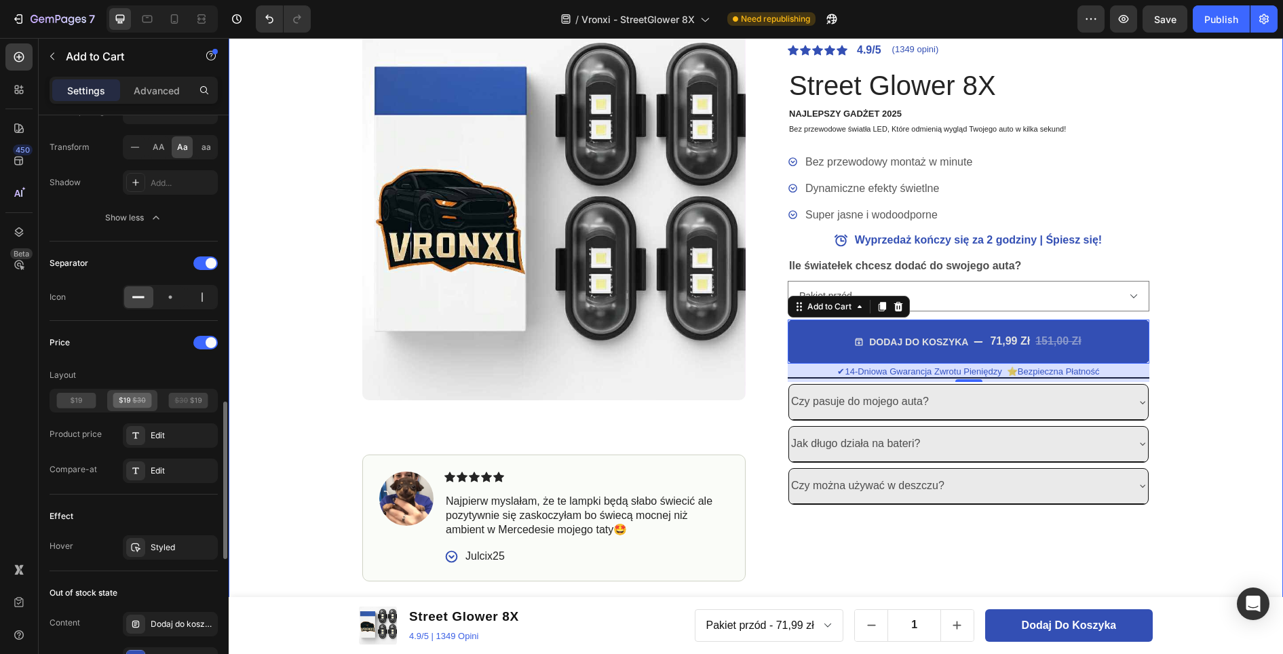
click at [1215, 225] on div "OSTATNIE SZTUKI DOSTĘPNE - ZAMÓW, ZANIM ZNIKNĄ. Text Block OSTATNIE SZTUKI DOST…" at bounding box center [756, 250] width 1054 height 662
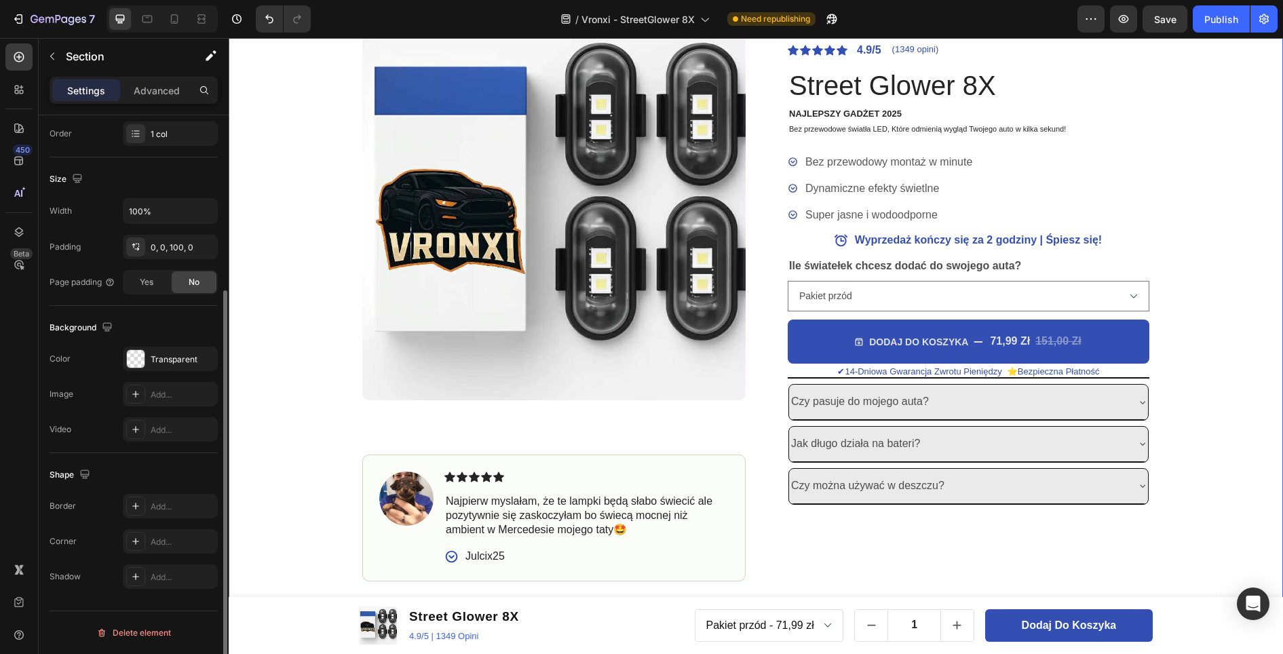
scroll to position [0, 0]
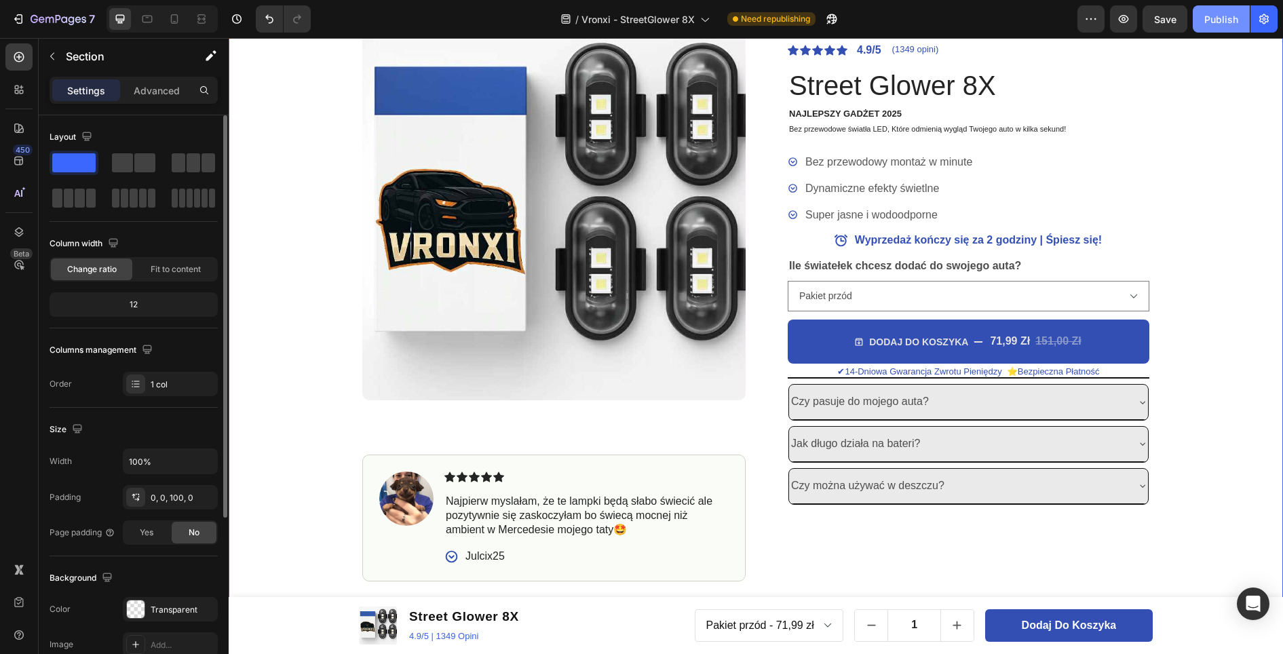
click at [1228, 22] on div "Publish" at bounding box center [1221, 19] width 34 height 14
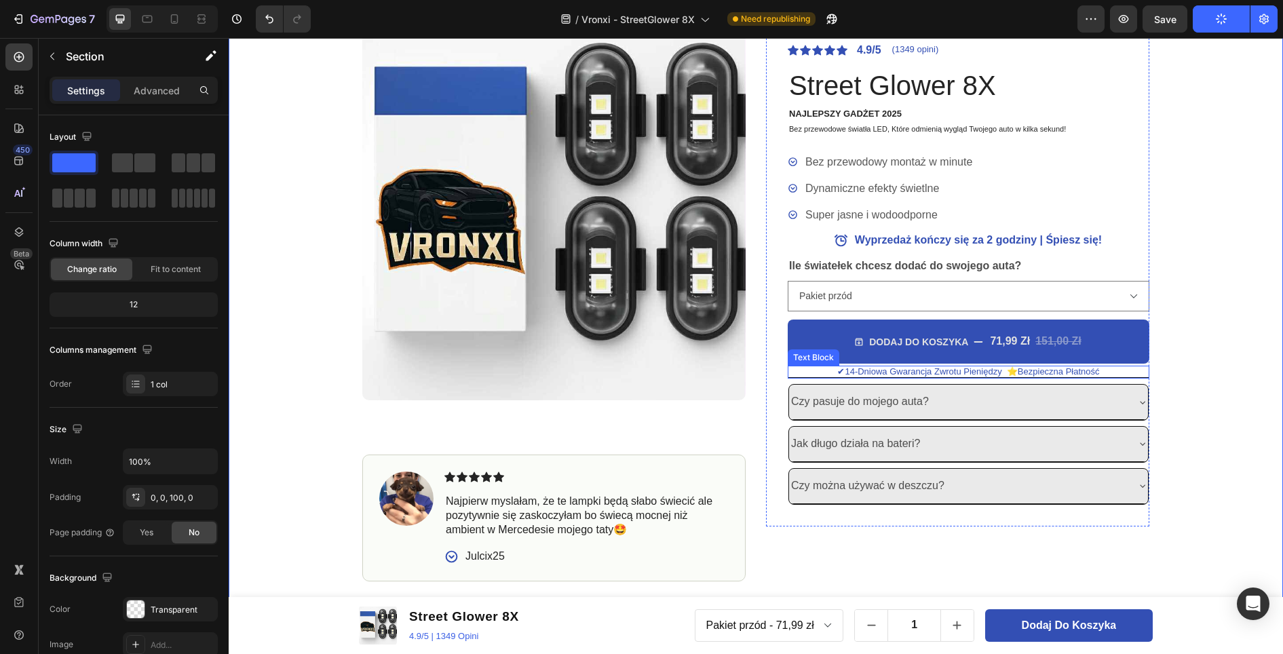
click at [1061, 370] on p "✔14-Dniowa Gwarancja Zwrotu Pieniędzy ⭐Bezpieczna Płatność" at bounding box center [968, 371] width 359 height 9
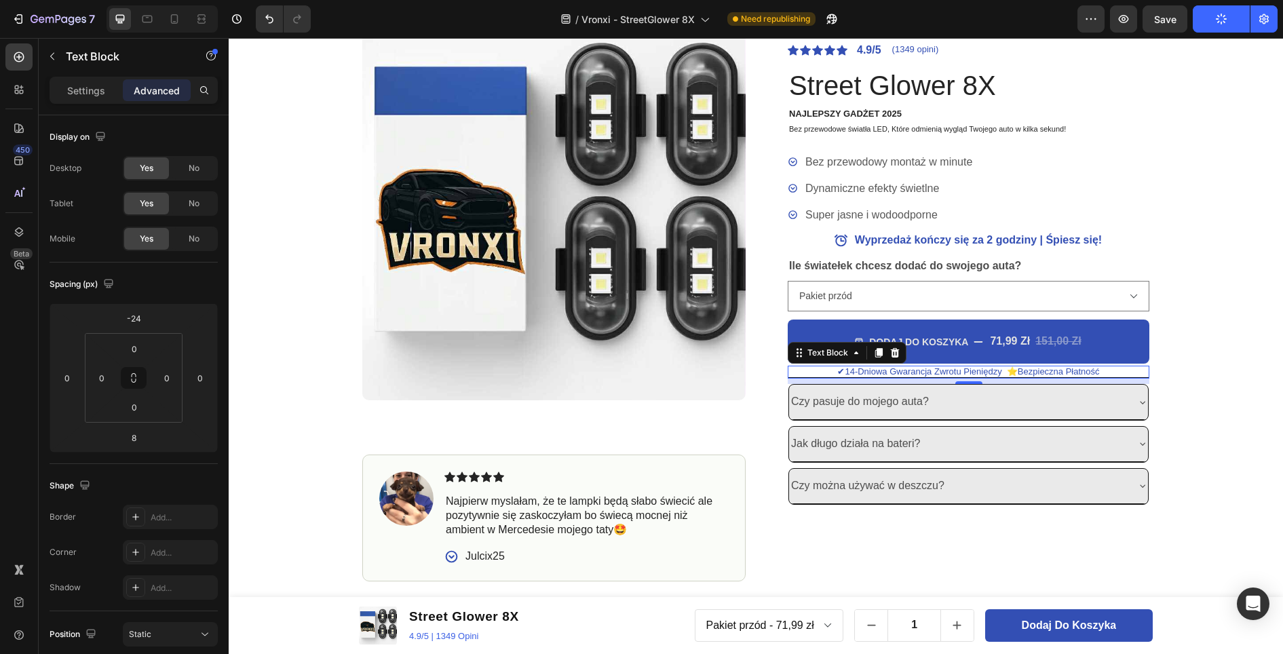
click at [889, 371] on p "✔14-Dniowa Gwarancja Zwrotu Pieniędzy ⭐Bezpieczna Płatność" at bounding box center [968, 371] width 359 height 9
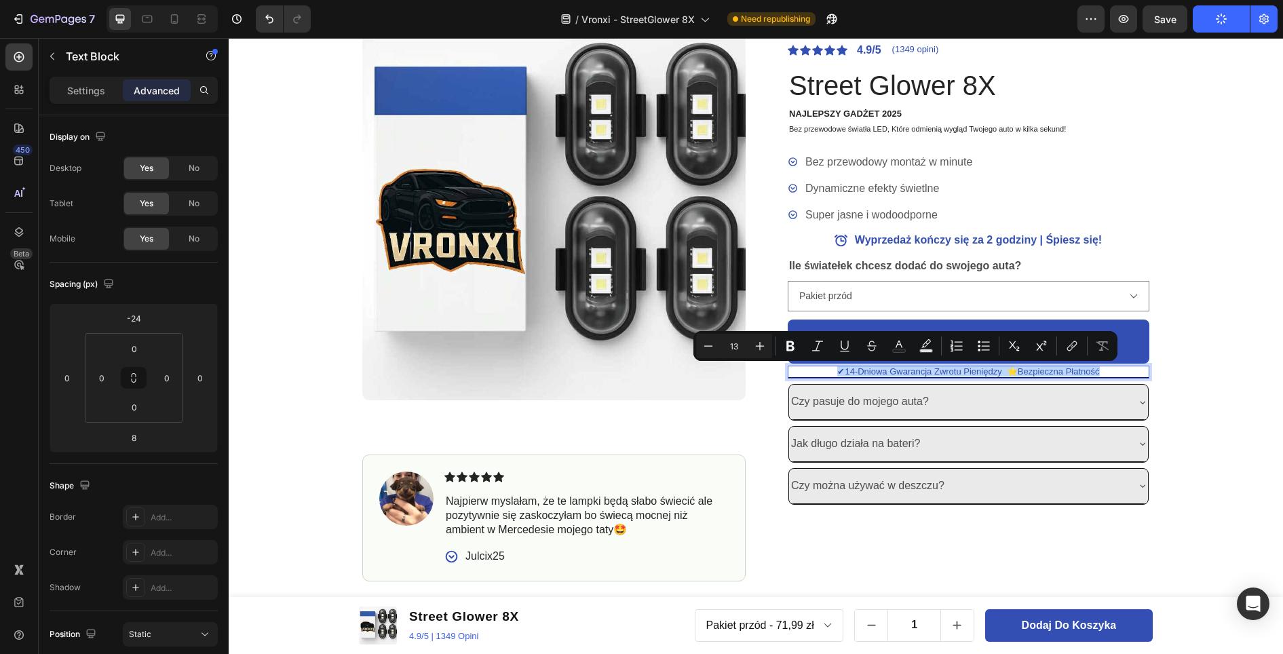
click at [889, 371] on p "✔14-Dniowa Gwarancja Zwrotu Pieniędzy ⭐Bezpieczna Płatność" at bounding box center [968, 371] width 359 height 9
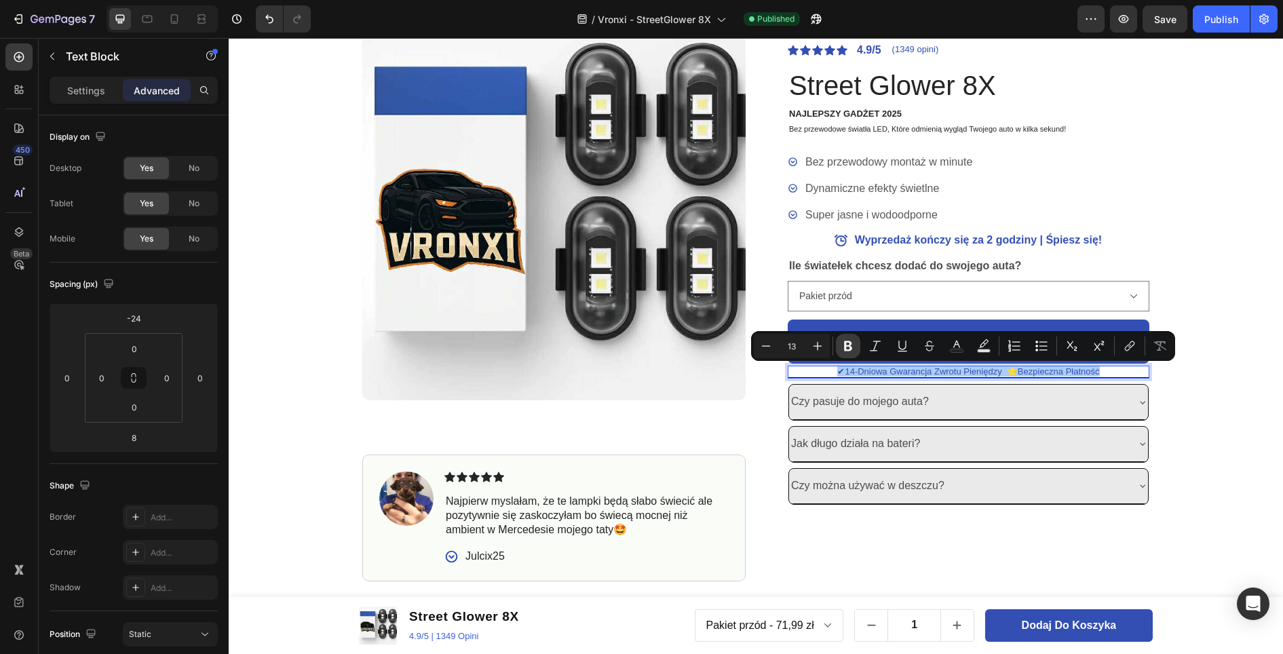
click at [852, 347] on icon "Editor contextual toolbar" at bounding box center [848, 346] width 14 height 14
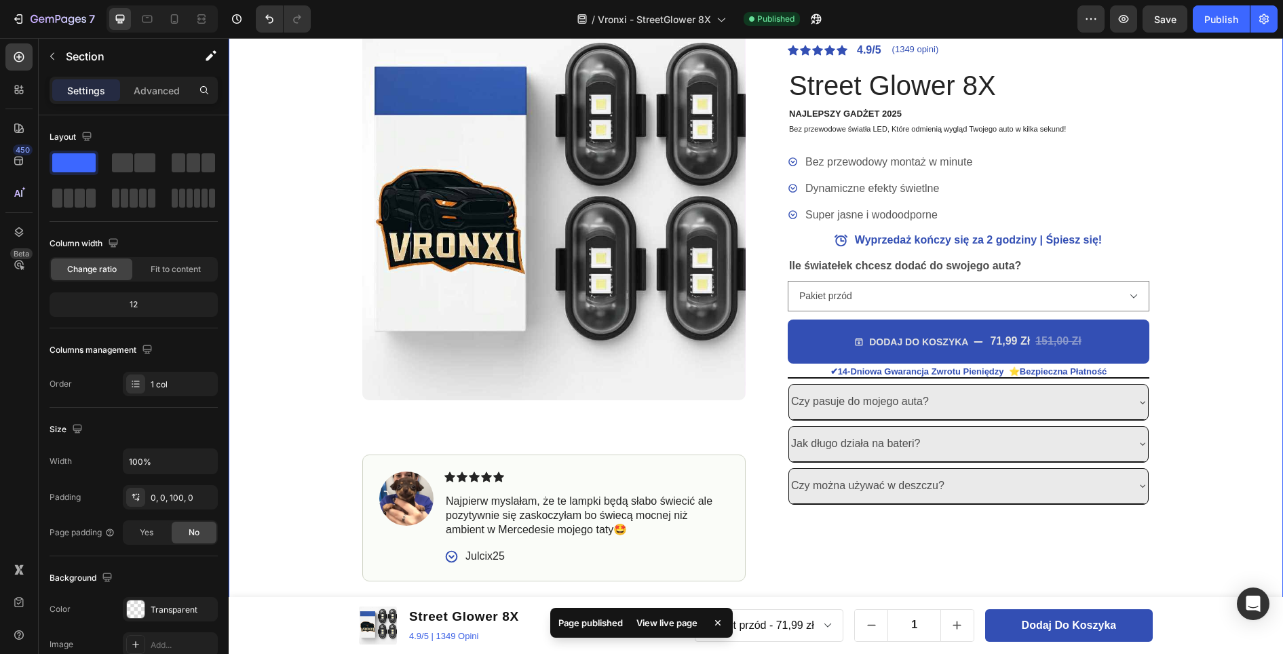
click at [1201, 235] on div "OSTATNIE SZTUKI DOSTĘPNE - ZAMÓW, ZANIM ZNIKNĄ. Text Block OSTATNIE SZTUKI DOST…" at bounding box center [756, 250] width 1054 height 662
click at [1230, 24] on div "Publish" at bounding box center [1221, 19] width 34 height 14
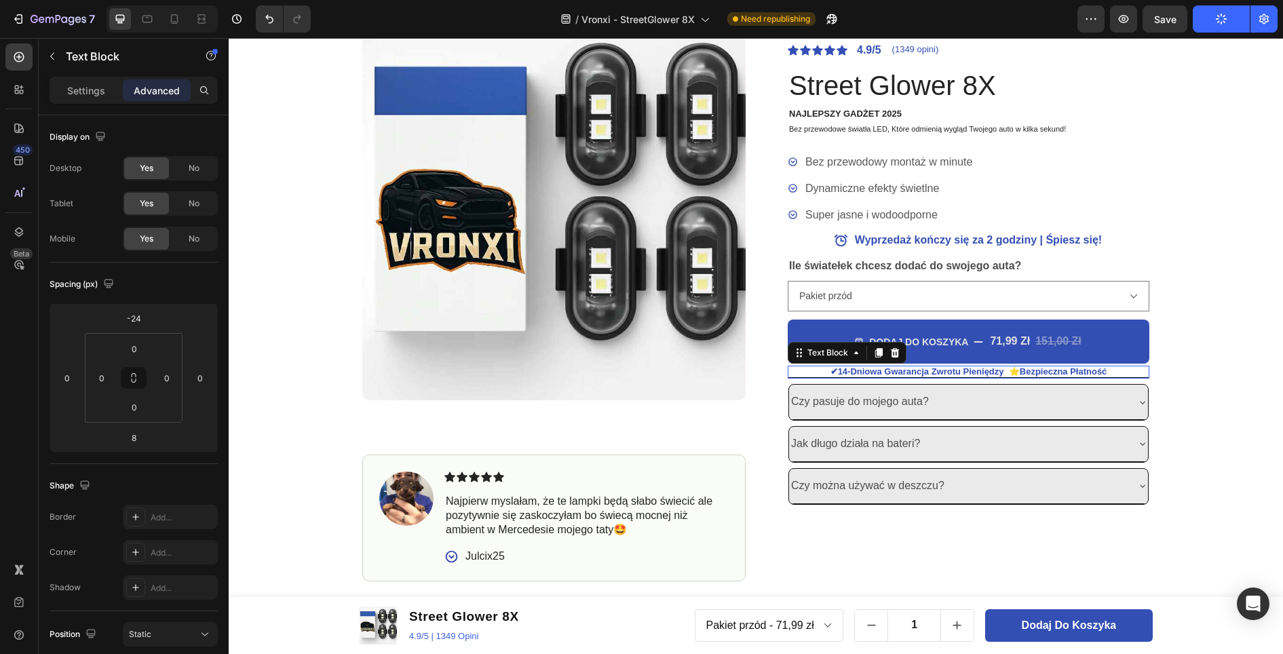
click at [1125, 373] on p "✔14-Dniowa Gwarancja Zwrotu Pieniędzy ⭐Bezpieczna Płatność" at bounding box center [968, 371] width 359 height 9
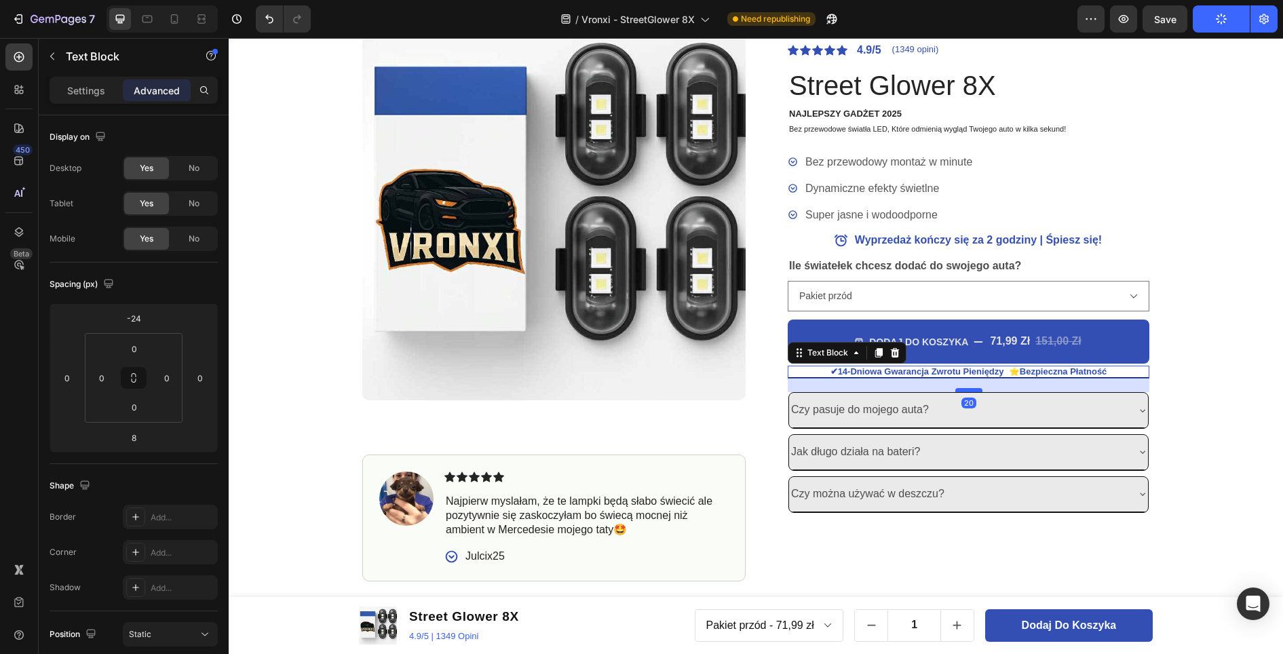
drag, startPoint x: 964, startPoint y: 382, endPoint x: 961, endPoint y: 390, distance: 8.6
click at [961, 390] on div at bounding box center [968, 390] width 27 height 4
type input "20"
click at [1235, 229] on div "OSTATNIE SZTUKI DOSTĘPNE - ZAMÓW, ZANIM ZNIKNĄ. Text Block OSTATNIE SZTUKI DOST…" at bounding box center [756, 250] width 1054 height 662
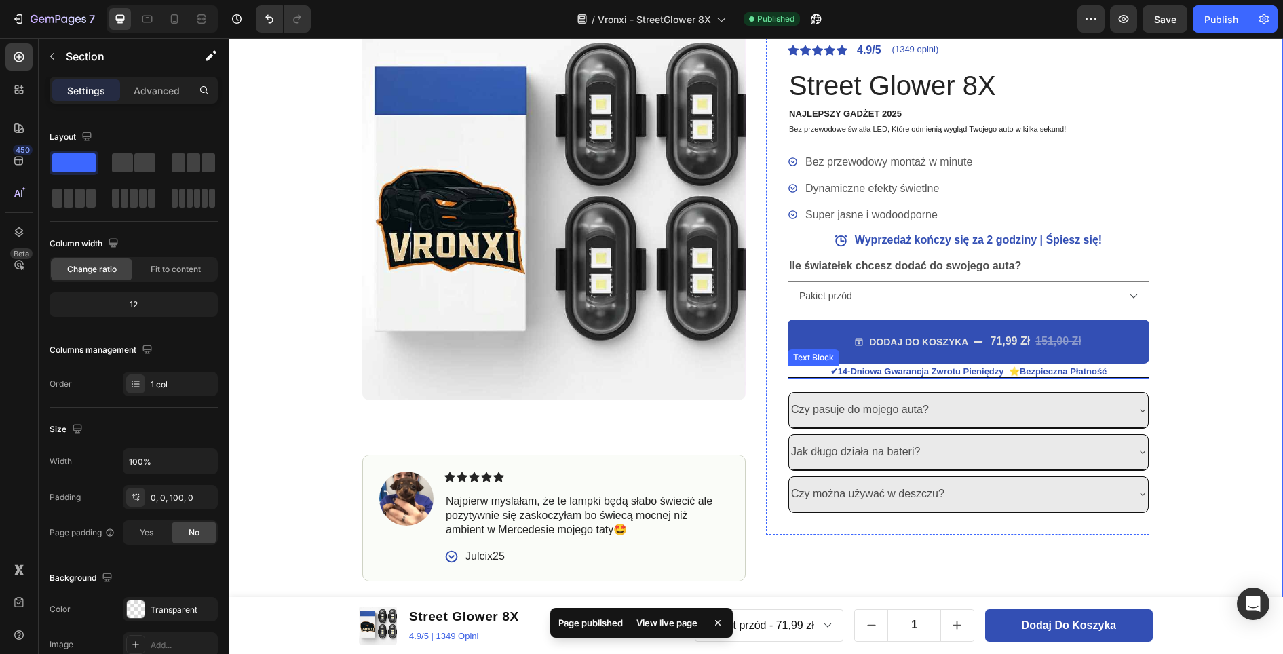
click at [1110, 370] on p "✔14-Dniowa Gwarancja Zwrotu Pieniędzy ⭐Bezpieczna Płatność" at bounding box center [968, 371] width 359 height 9
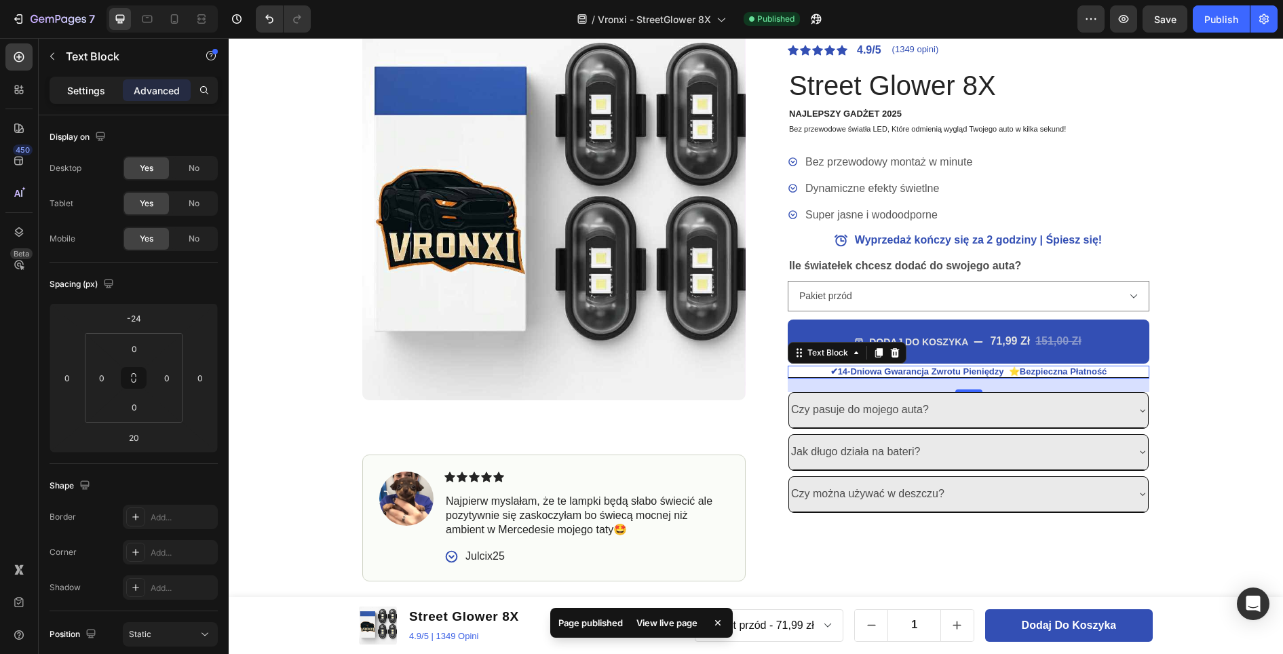
click at [87, 92] on p "Settings" at bounding box center [86, 90] width 38 height 14
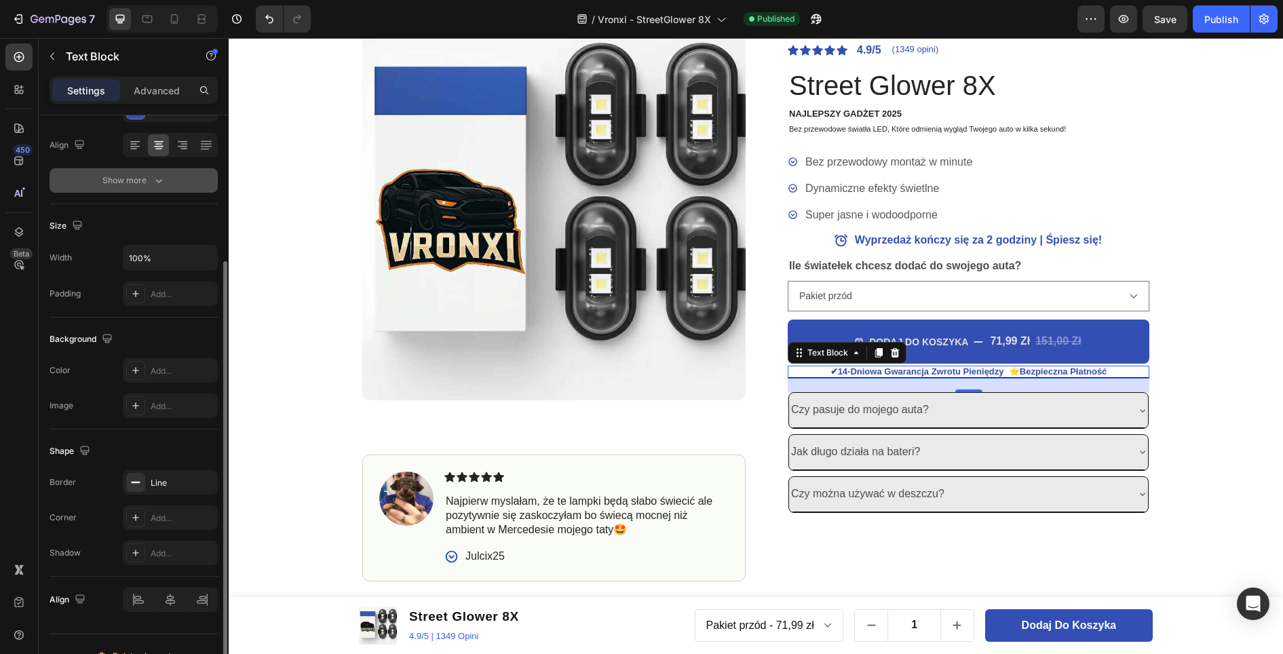
scroll to position [227, 0]
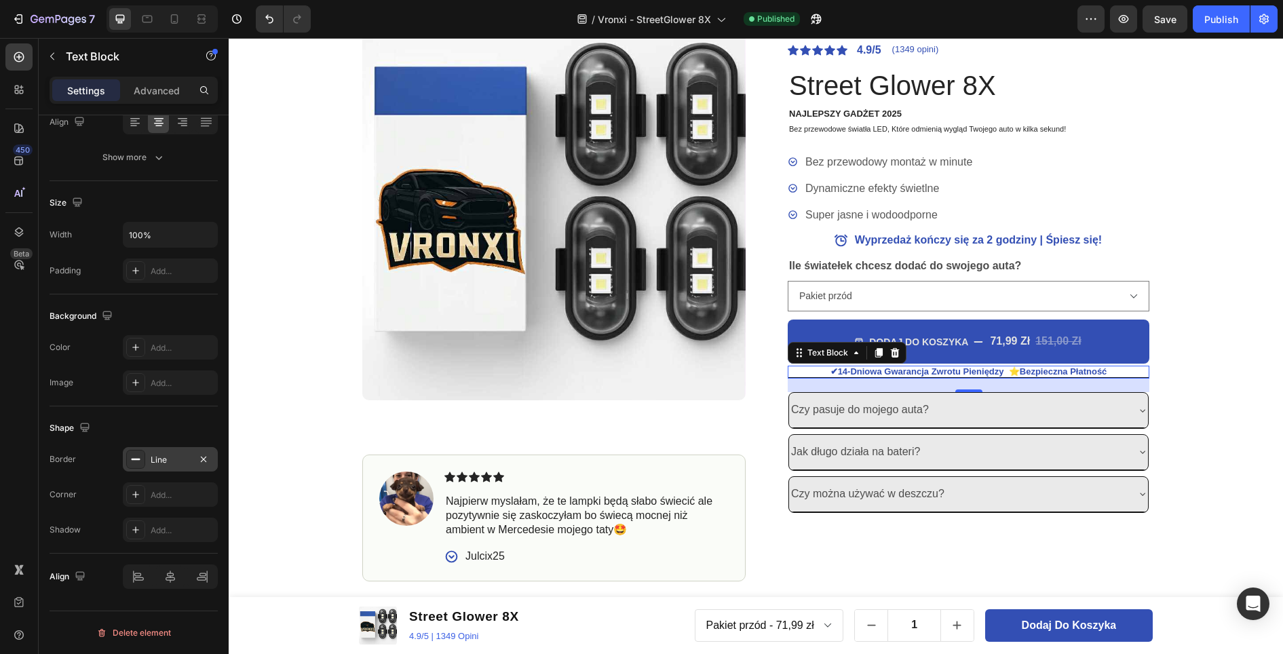
click at [168, 463] on div "Line" at bounding box center [170, 460] width 39 height 12
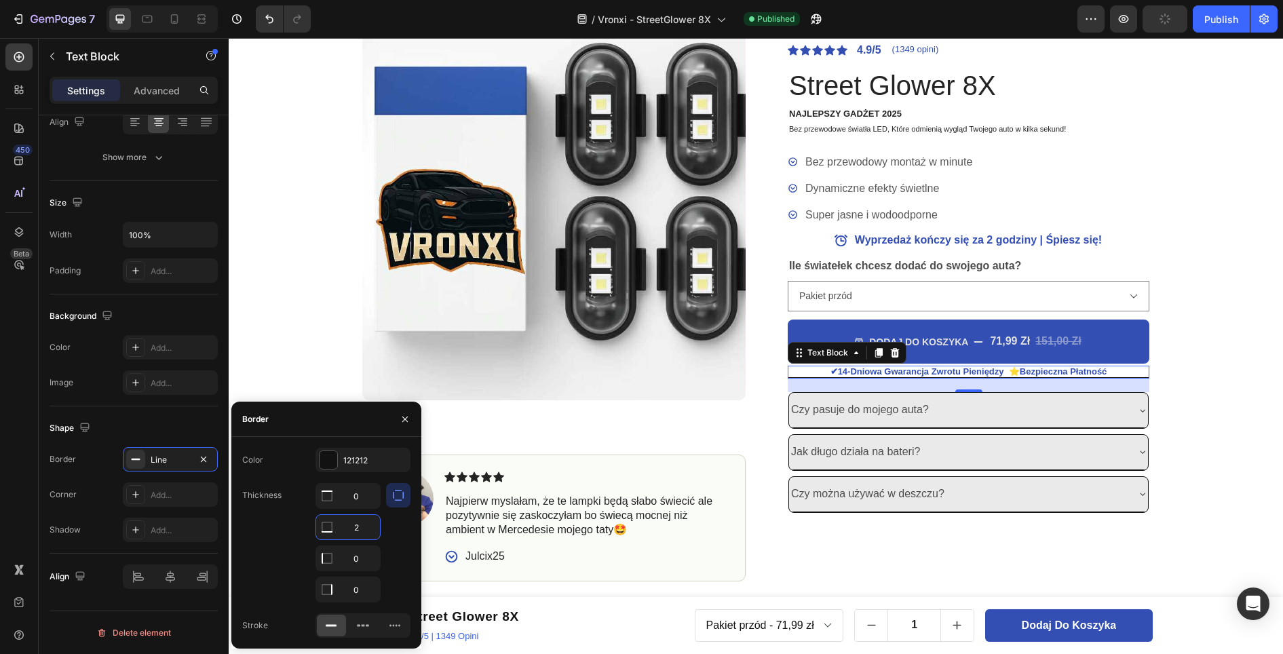
type input "1"
click at [1205, 360] on div "OSTATNIE SZTUKI DOSTĘPNE - ZAMÓW, ZANIM ZNIKNĄ. Text Block OSTATNIE SZTUKI DOST…" at bounding box center [756, 250] width 1054 height 662
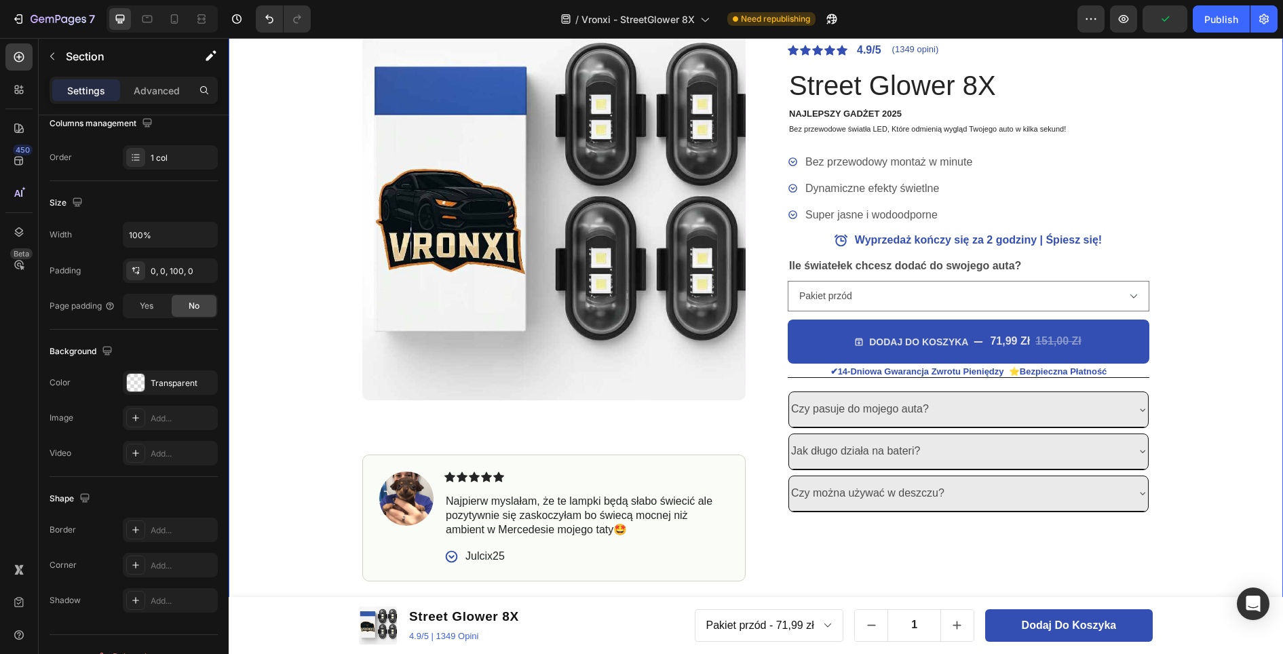
scroll to position [0, 0]
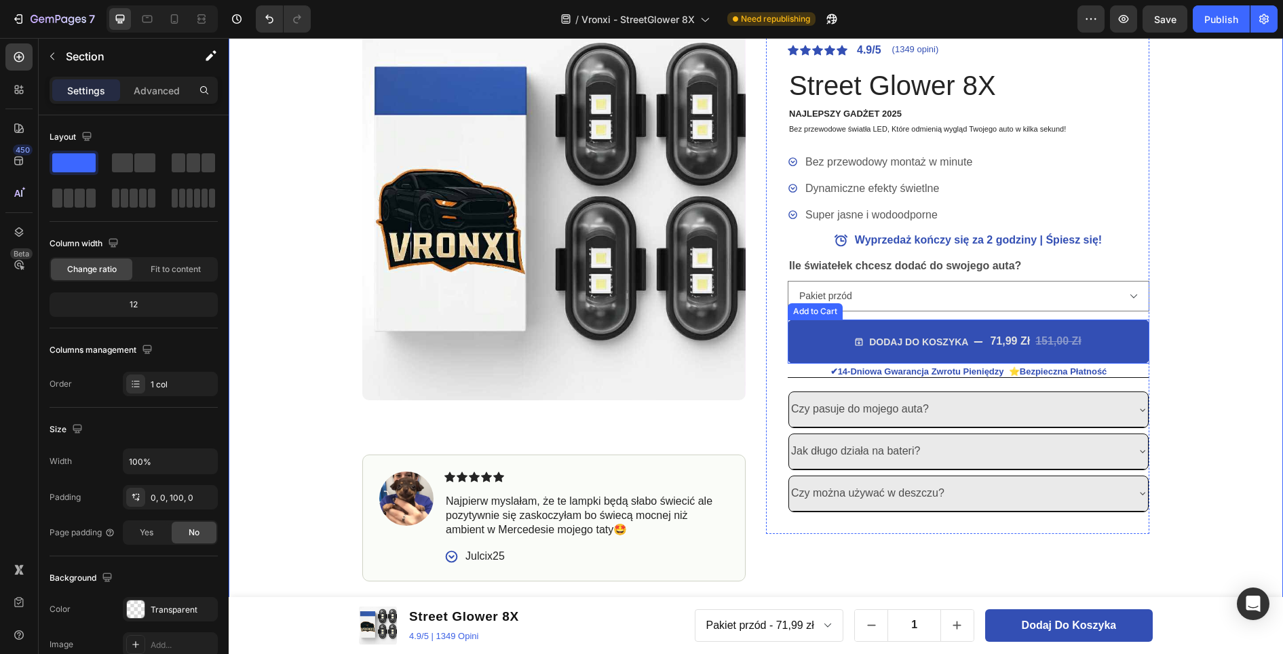
click at [1060, 351] on button "DODAJ DO KOSZYKA 71,99 zł 151,00 zł" at bounding box center [968, 341] width 362 height 44
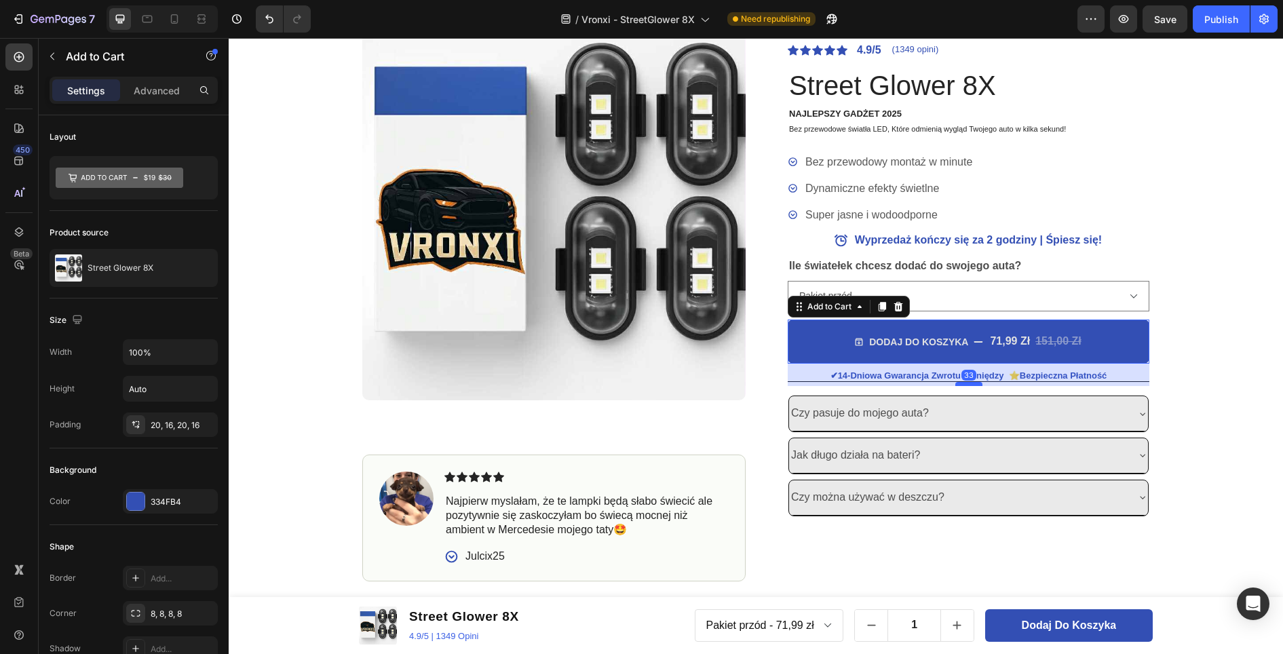
click at [967, 385] on div at bounding box center [968, 384] width 27 height 4
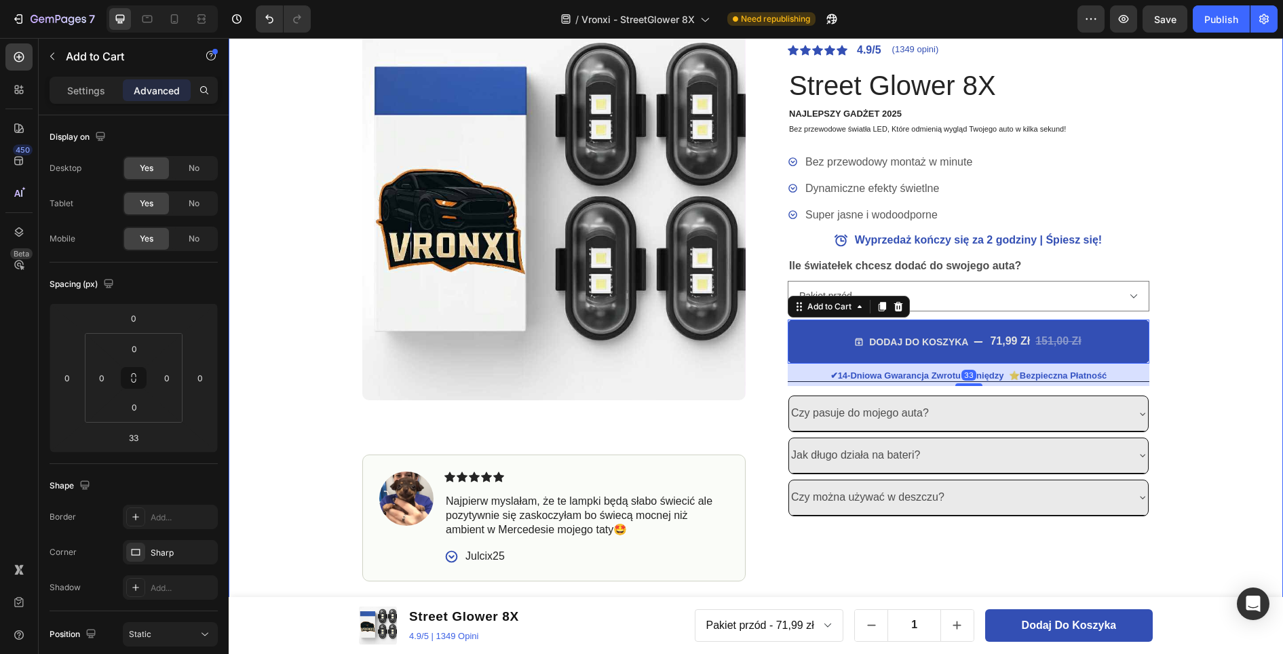
click at [1213, 333] on div "OSTATNIE SZTUKI DOSTĘPNE - ZAMÓW, ZANIM ZNIKNĄ. Text Block OSTATNIE SZTUKI DOST…" at bounding box center [756, 250] width 1054 height 662
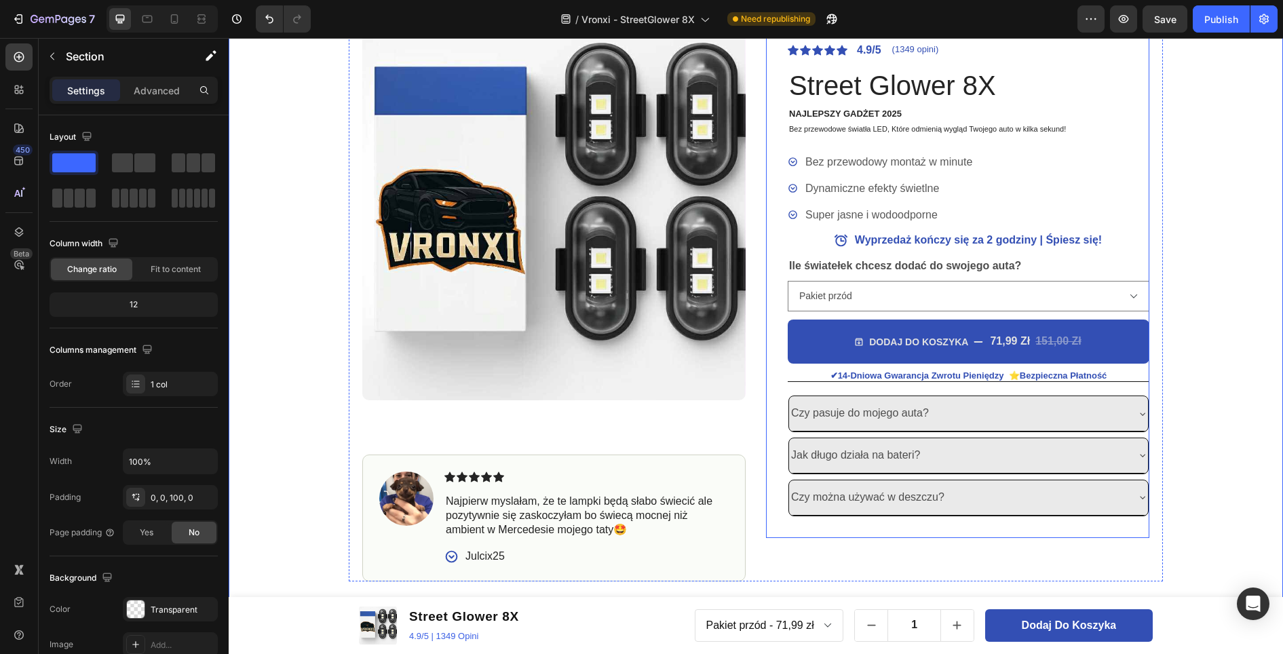
scroll to position [11, 0]
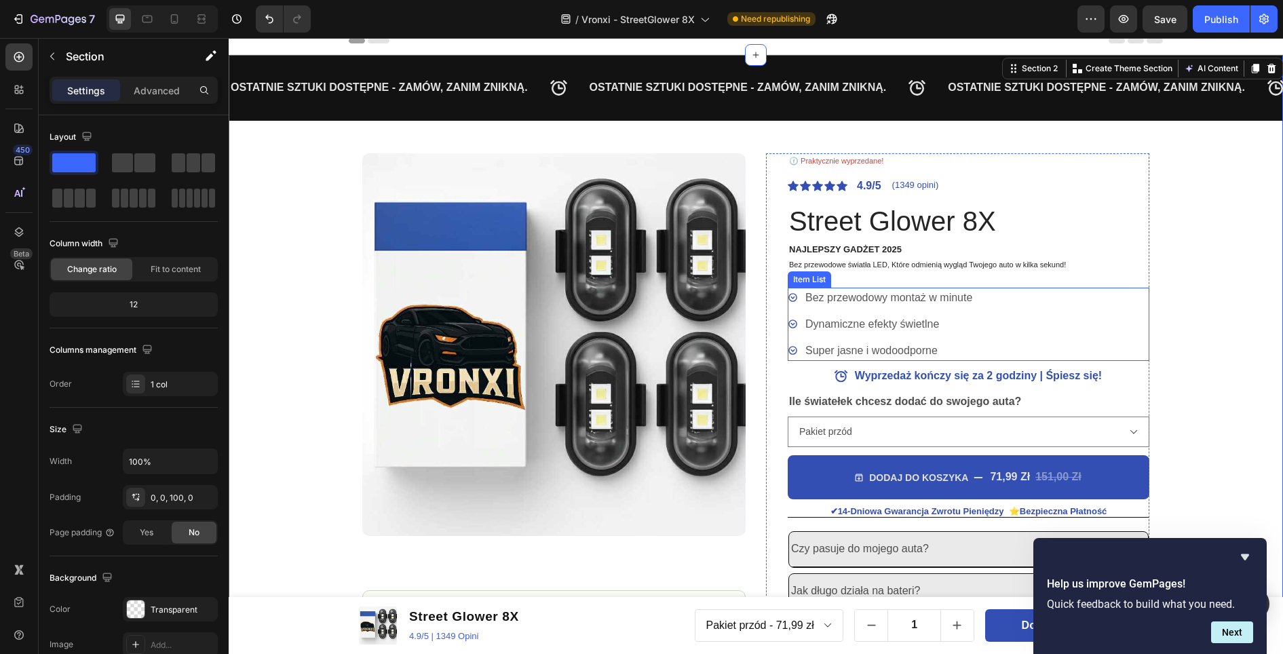
click at [874, 294] on p "Bez przewodowy montaż w minute" at bounding box center [888, 298] width 167 height 16
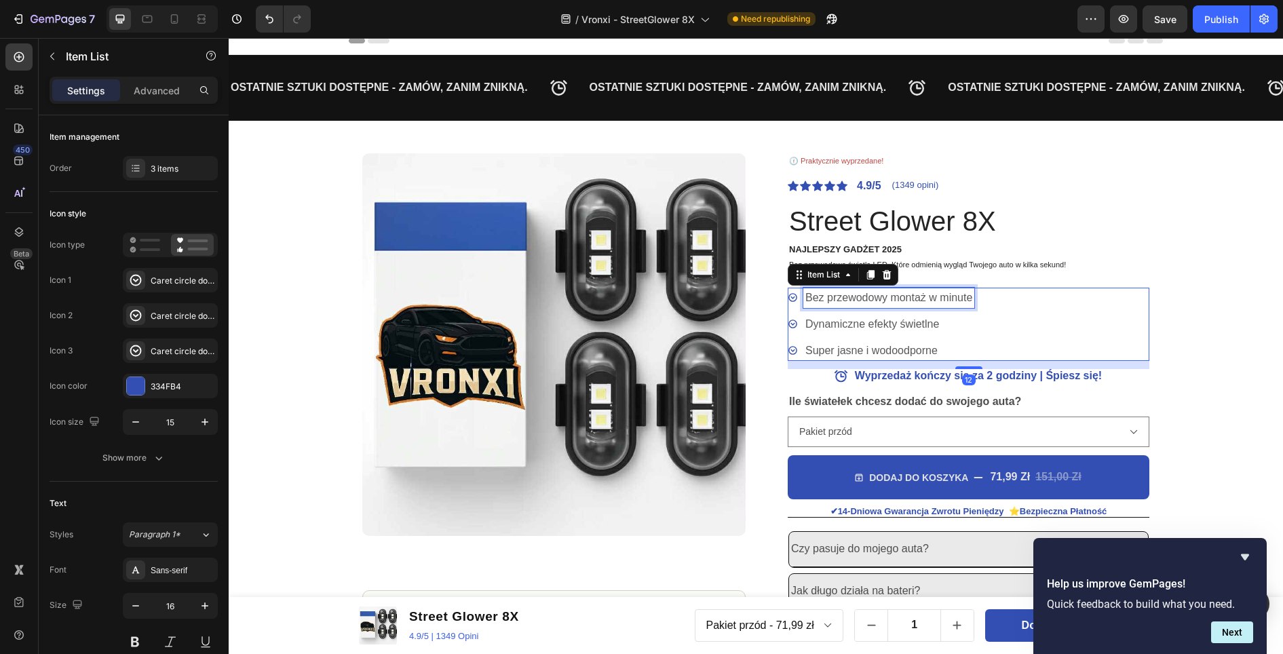
click at [866, 298] on p "Bez przewodowy montaż w minute" at bounding box center [888, 298] width 167 height 16
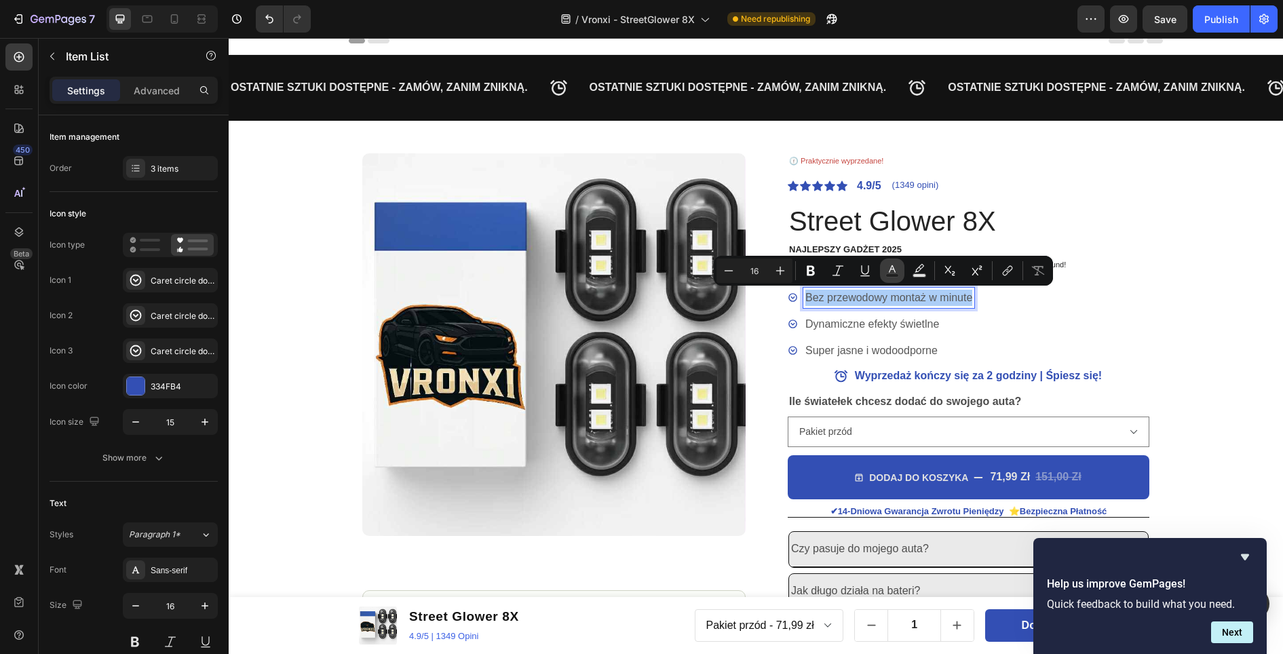
click at [893, 272] on icon "Editor contextual toolbar" at bounding box center [892, 271] width 14 height 14
type input "575757"
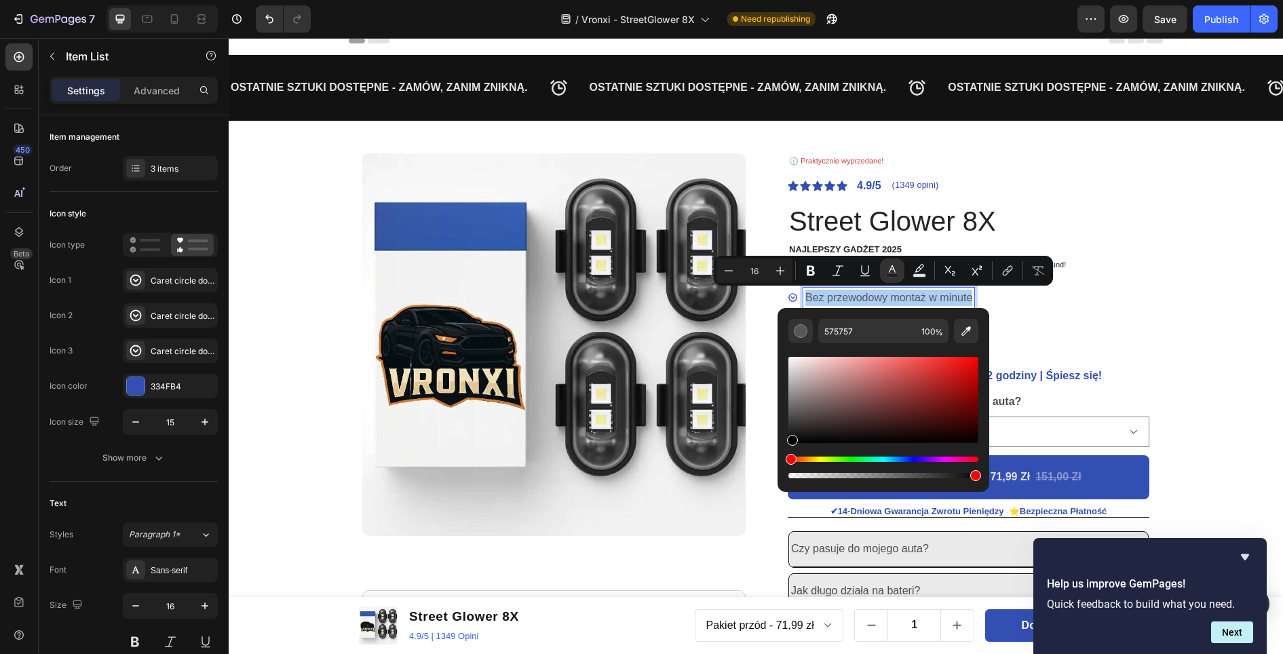
drag, startPoint x: 794, startPoint y: 419, endPoint x: 791, endPoint y: 442, distance: 22.5
click at [791, 442] on div "Editor contextual toolbar" at bounding box center [792, 440] width 11 height 11
type input "020202"
click at [808, 273] on icon "Editor contextual toolbar" at bounding box center [810, 271] width 8 height 10
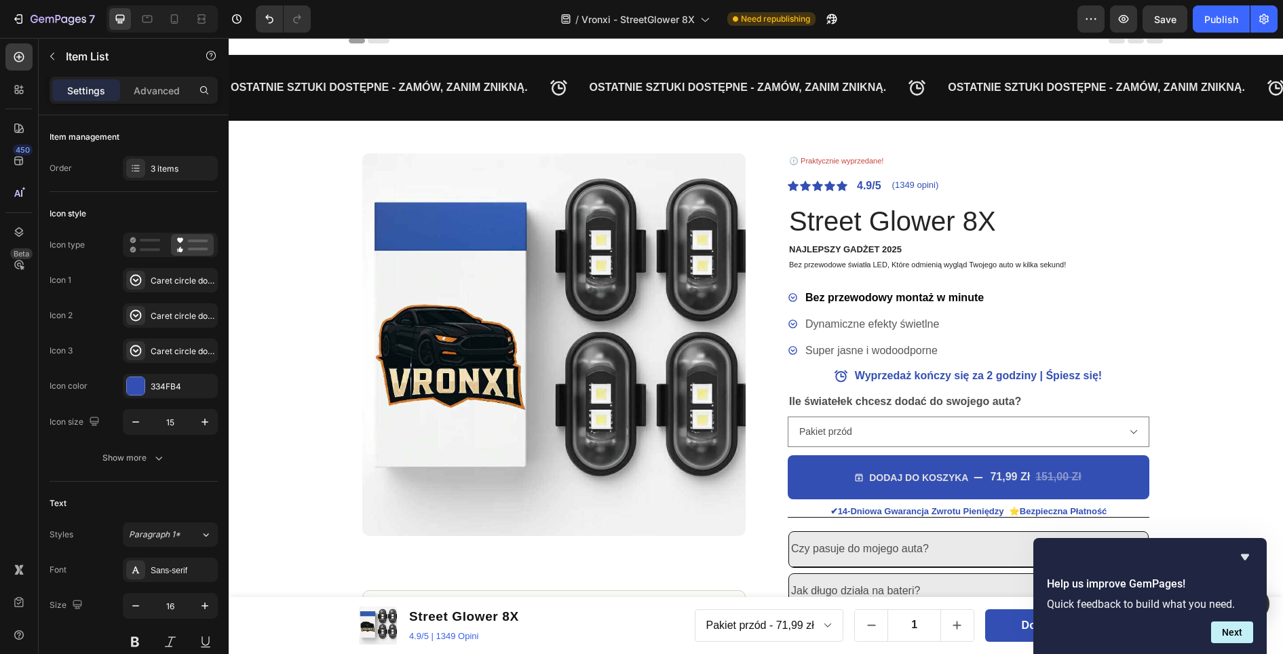
click at [916, 321] on p "Dynamiczne efekty świetlne" at bounding box center [894, 324] width 178 height 16
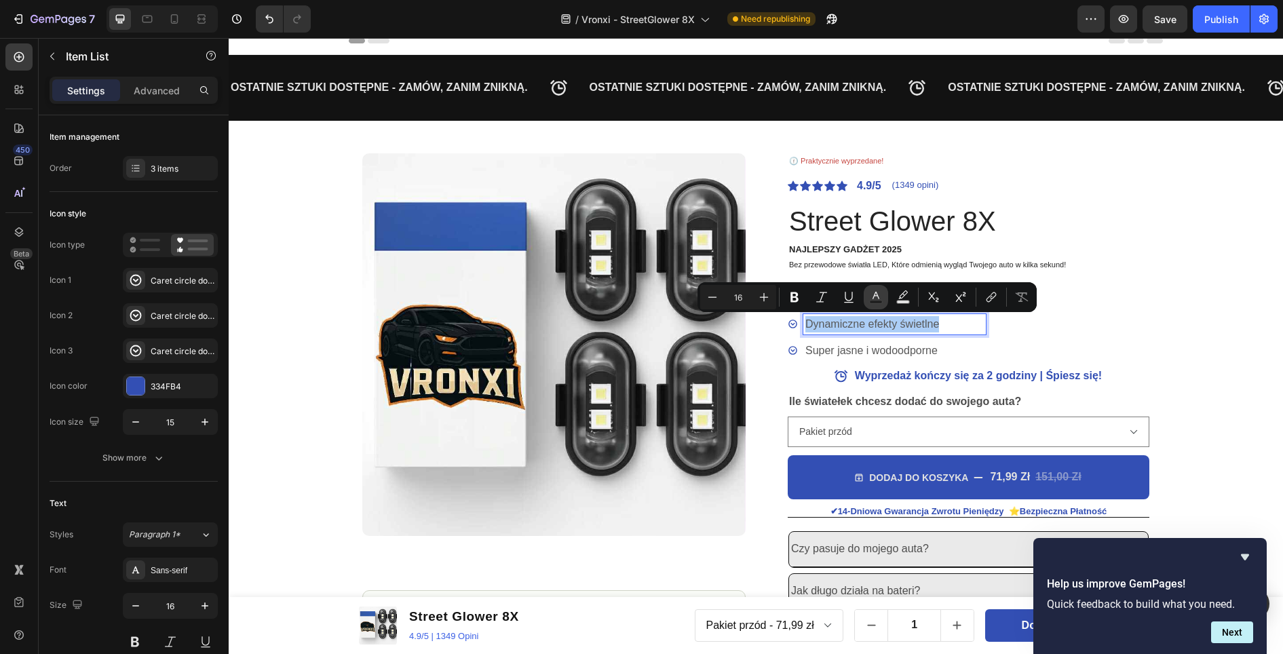
click at [877, 299] on icon "Editor contextual toolbar" at bounding box center [876, 297] width 14 height 14
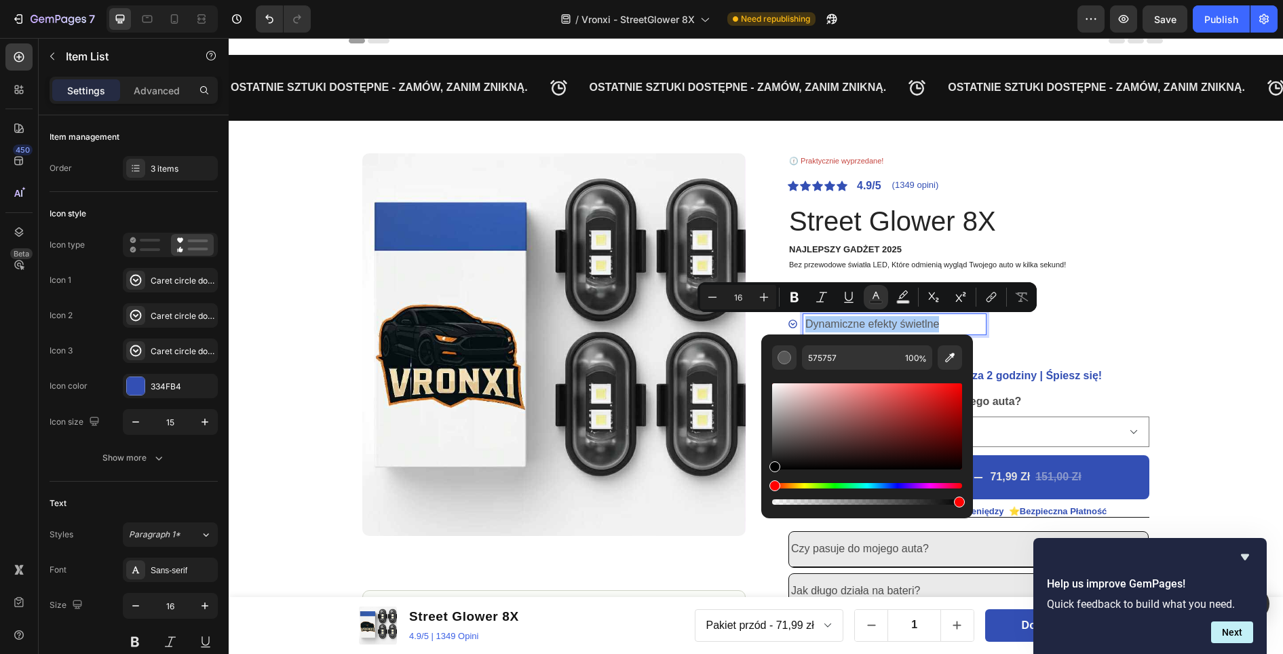
drag, startPoint x: 778, startPoint y: 441, endPoint x: 771, endPoint y: 471, distance: 31.3
click at [771, 471] on div "575757 100 %" at bounding box center [867, 420] width 212 height 173
type input "000000"
click at [799, 300] on icon "Editor contextual toolbar" at bounding box center [794, 297] width 14 height 14
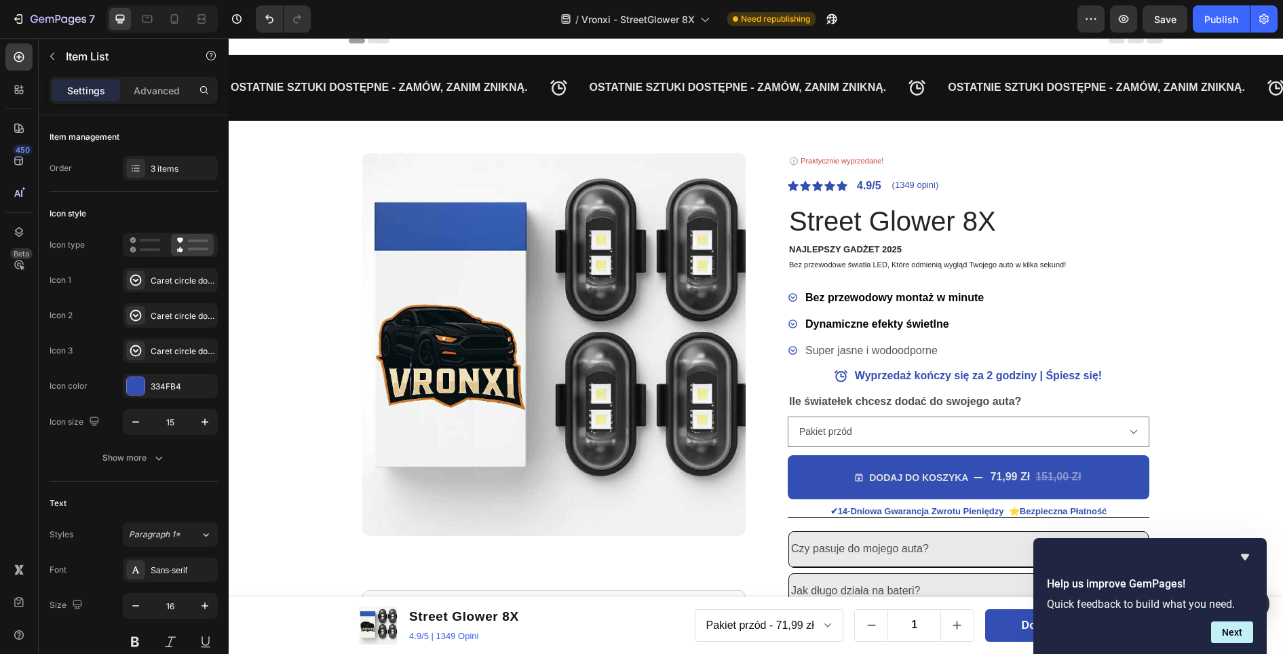
click at [1124, 322] on div "Bez przewodowy montaż w minute Dynamiczne efekty świetlne Super jasne i wodoodp…" at bounding box center [968, 324] width 362 height 73
click at [890, 349] on p "Super jasne i wodoodporne" at bounding box center [894, 351] width 178 height 16
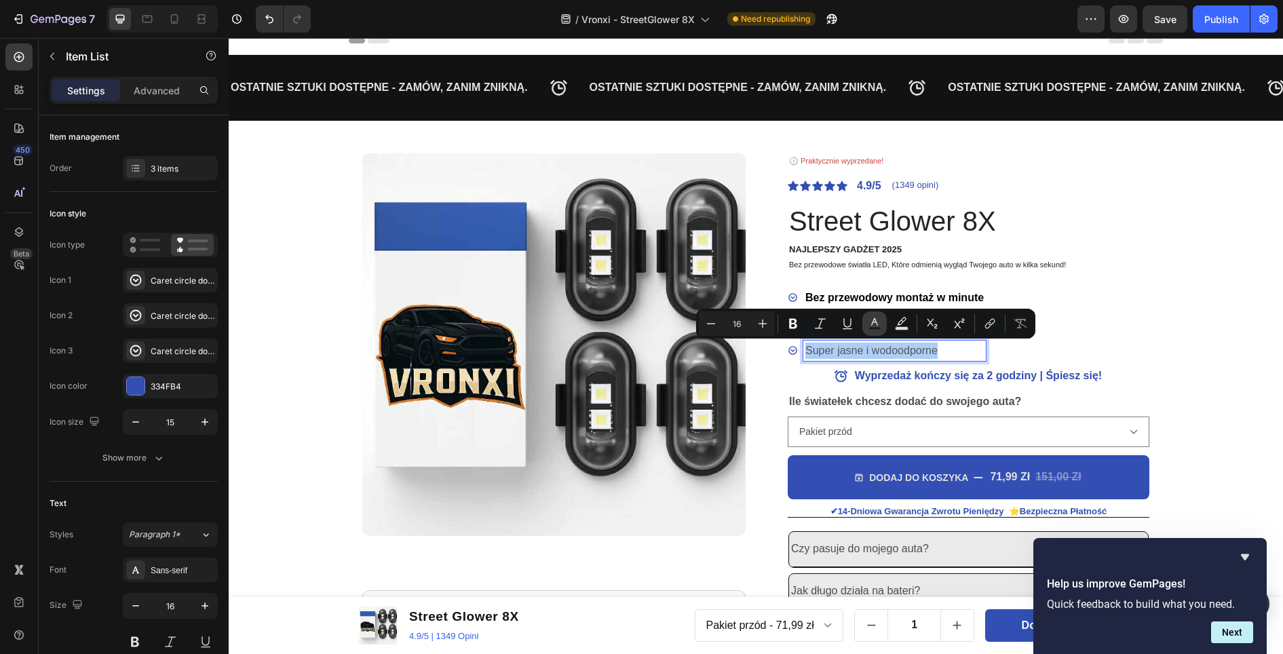
click at [878, 326] on icon "Editor contextual toolbar" at bounding box center [874, 324] width 14 height 14
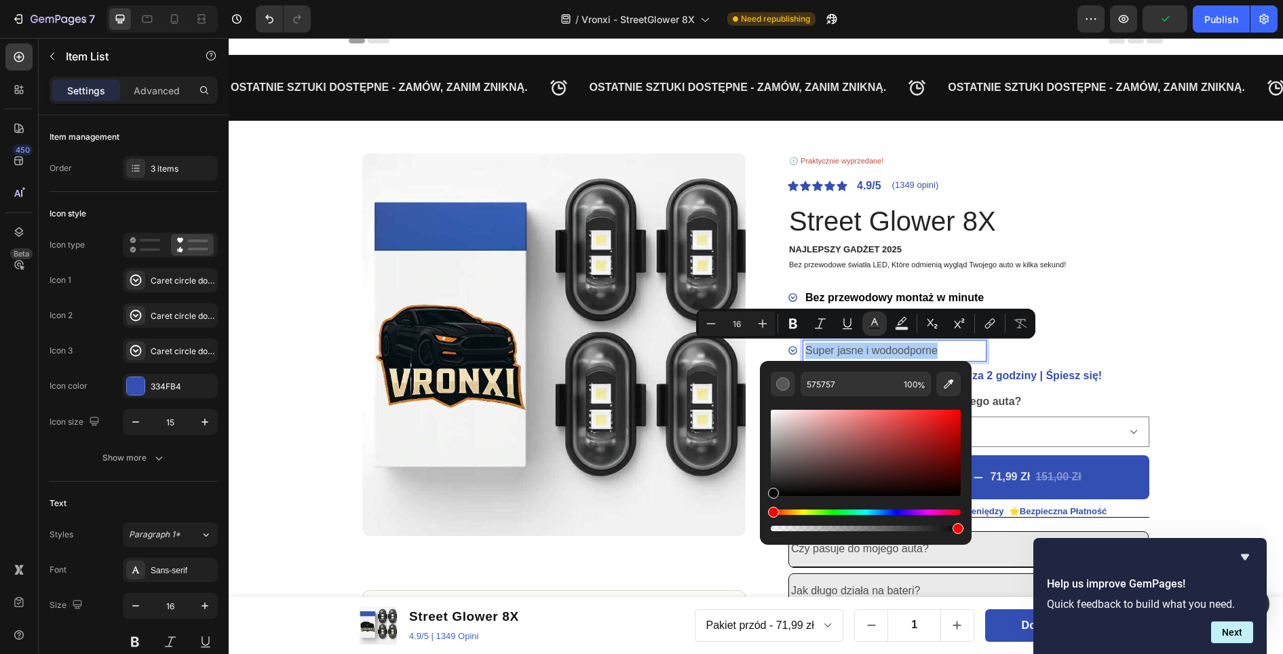
drag, startPoint x: 775, startPoint y: 469, endPoint x: 770, endPoint y: 496, distance: 27.5
click at [770, 496] on div "Editor contextual toolbar" at bounding box center [773, 493] width 11 height 11
type input "000000"
click at [797, 324] on icon "Editor contextual toolbar" at bounding box center [793, 324] width 14 height 14
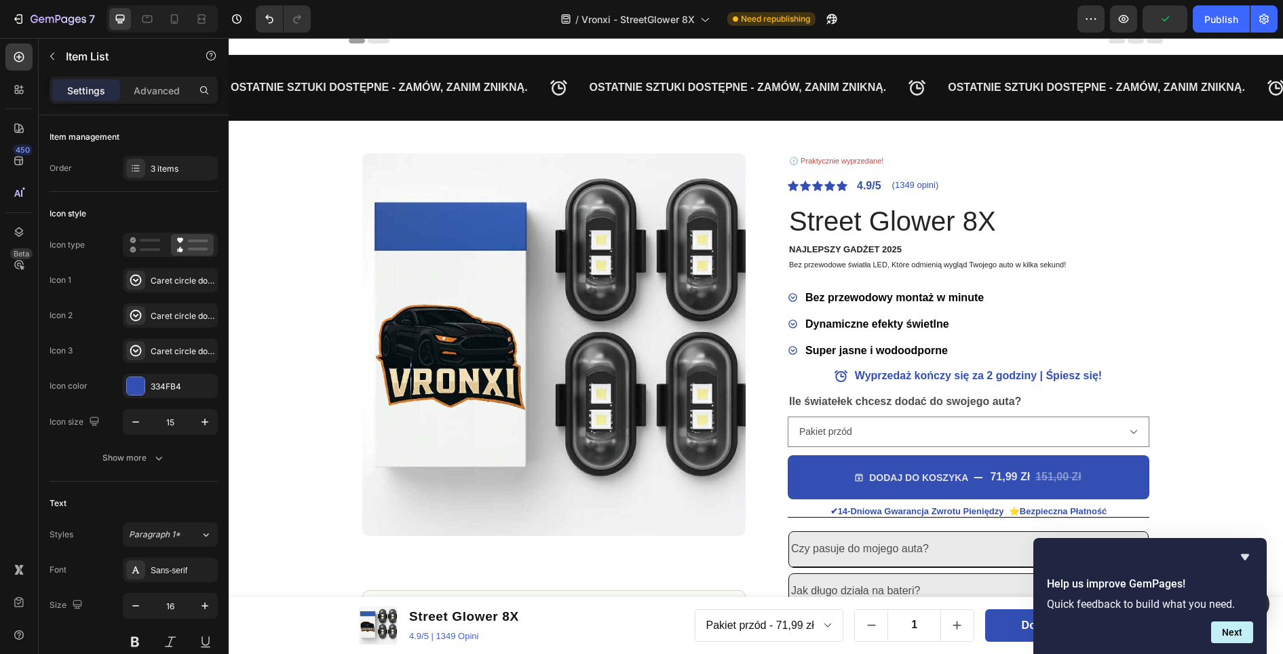
click at [1148, 317] on div "Product Images Image Icon Icon Icon Icon Icon Icon List Najpierw myslałam, że t…" at bounding box center [756, 419] width 814 height 597
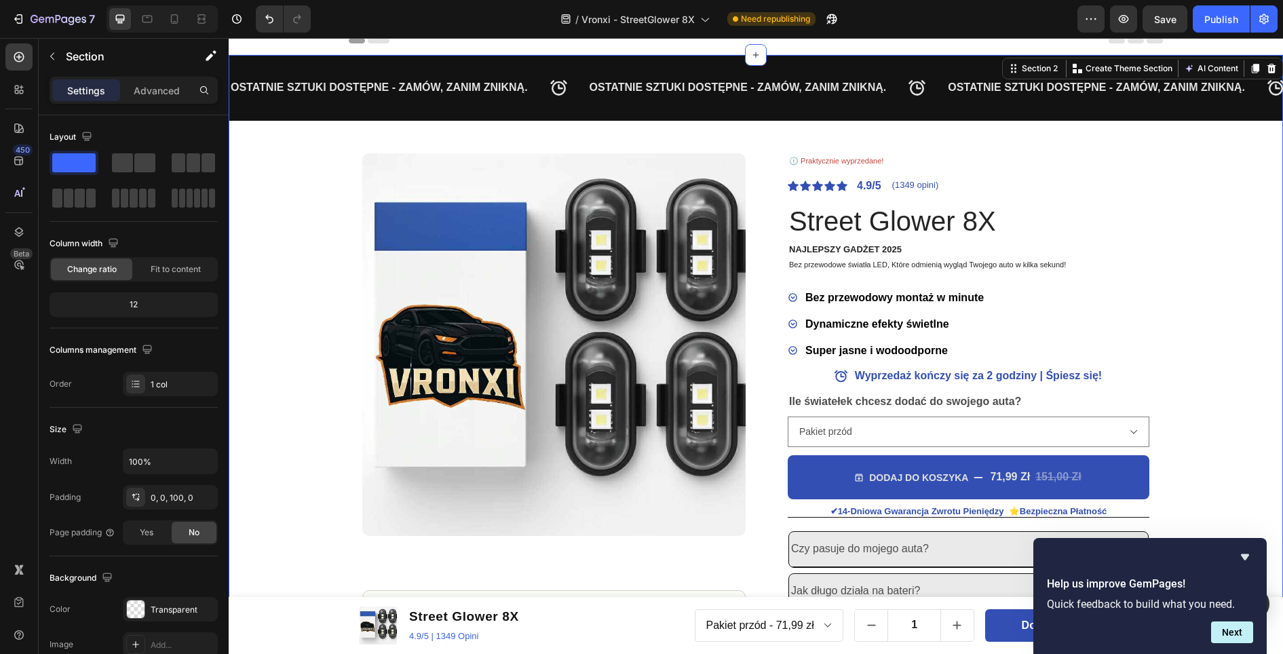
click at [1205, 273] on div "OSTATNIE SZTUKI DOSTĘPNE - ZAMÓW, ZANIM ZNIKNĄ. Text Block OSTATNIE SZTUKI DOST…" at bounding box center [756, 386] width 1054 height 662
click at [19, 92] on icon at bounding box center [19, 90] width 14 height 14
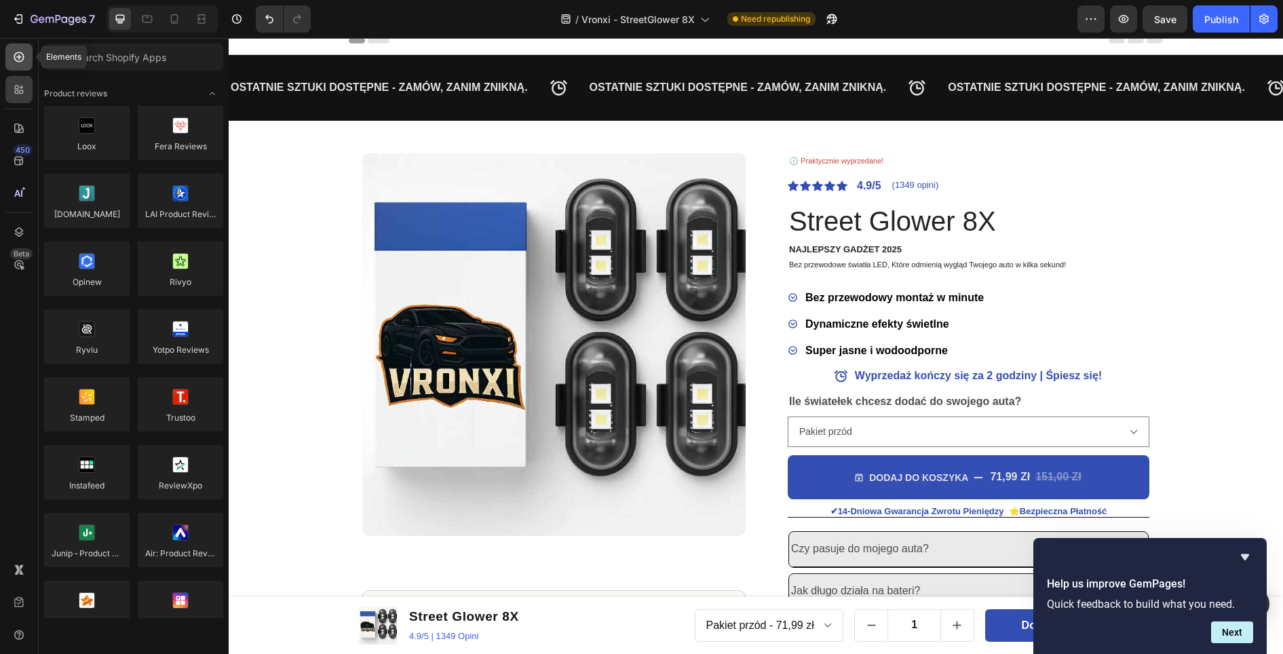
click at [21, 61] on icon at bounding box center [19, 57] width 10 height 10
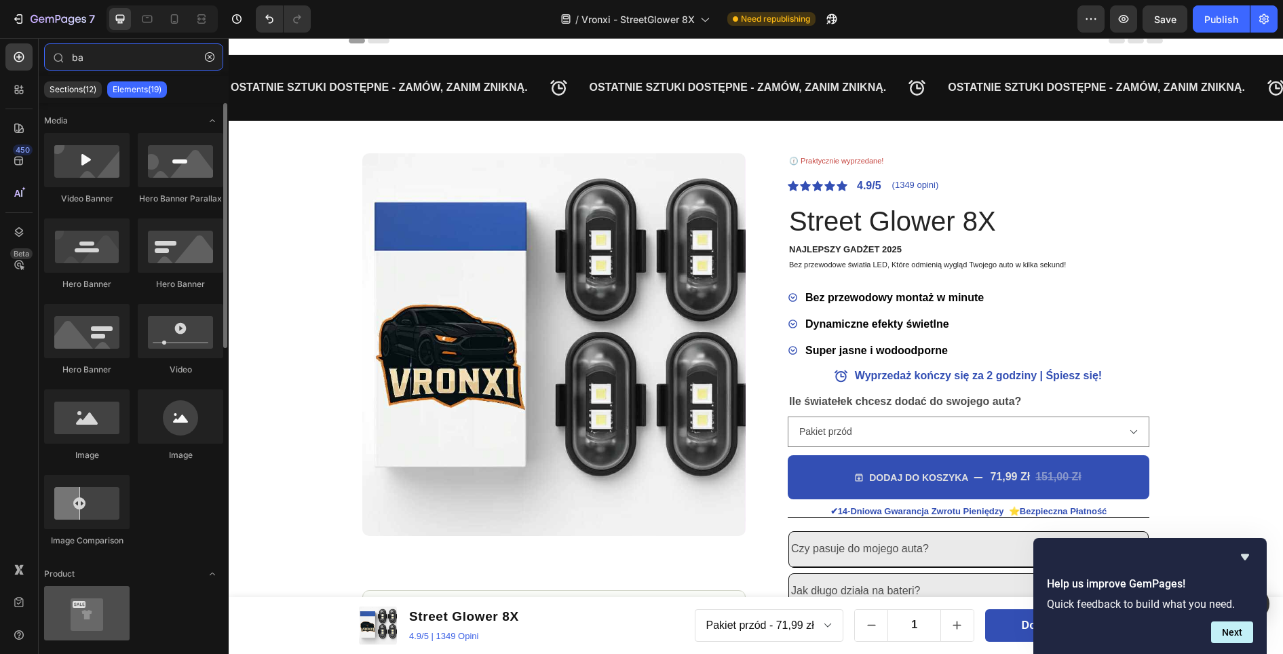
type input "b"
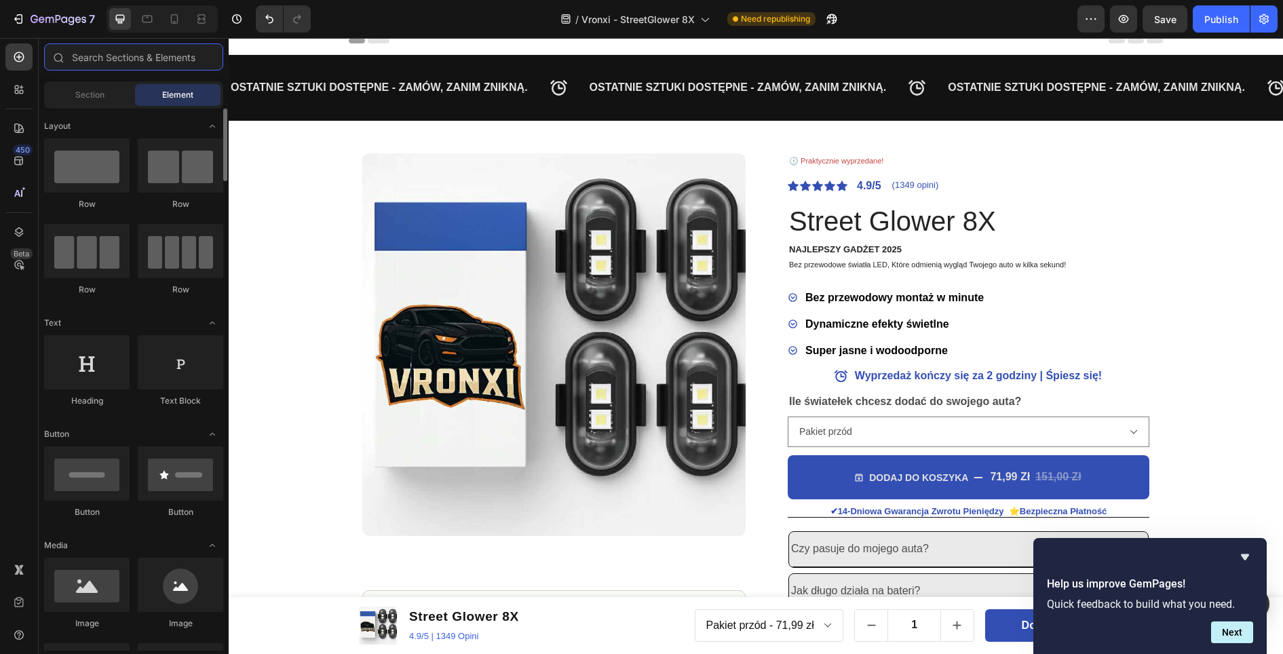
scroll to position [68, 0]
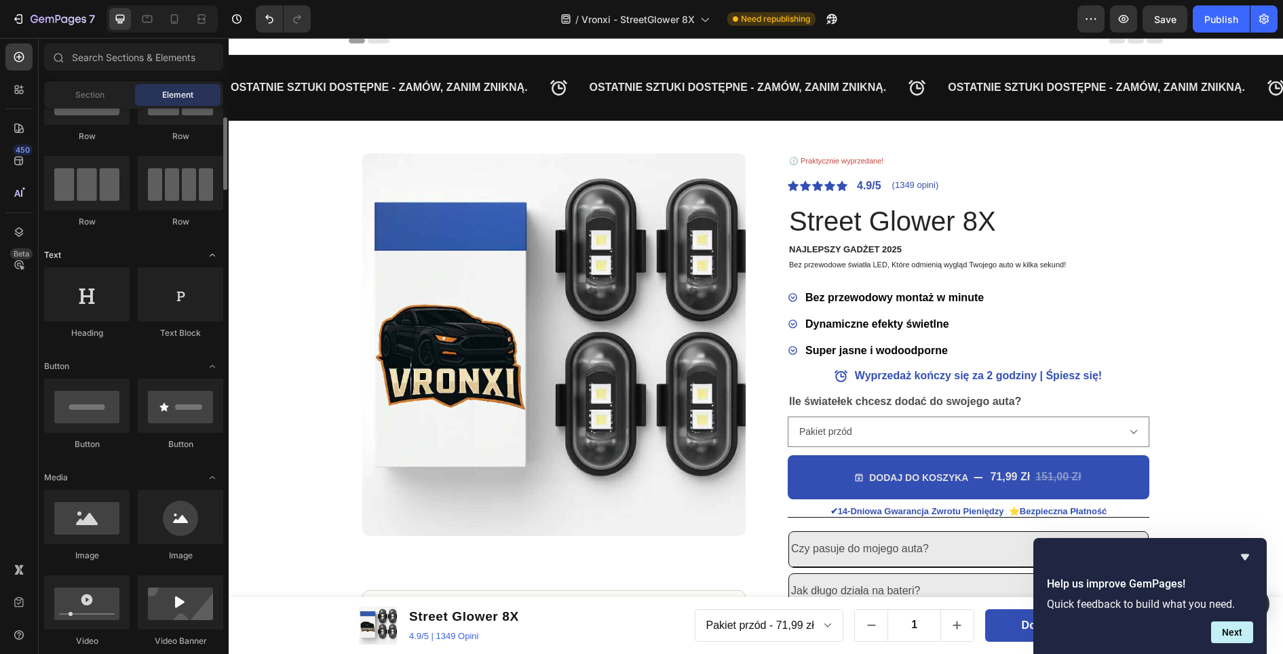
click at [208, 258] on icon "Toggle open" at bounding box center [212, 255] width 11 height 11
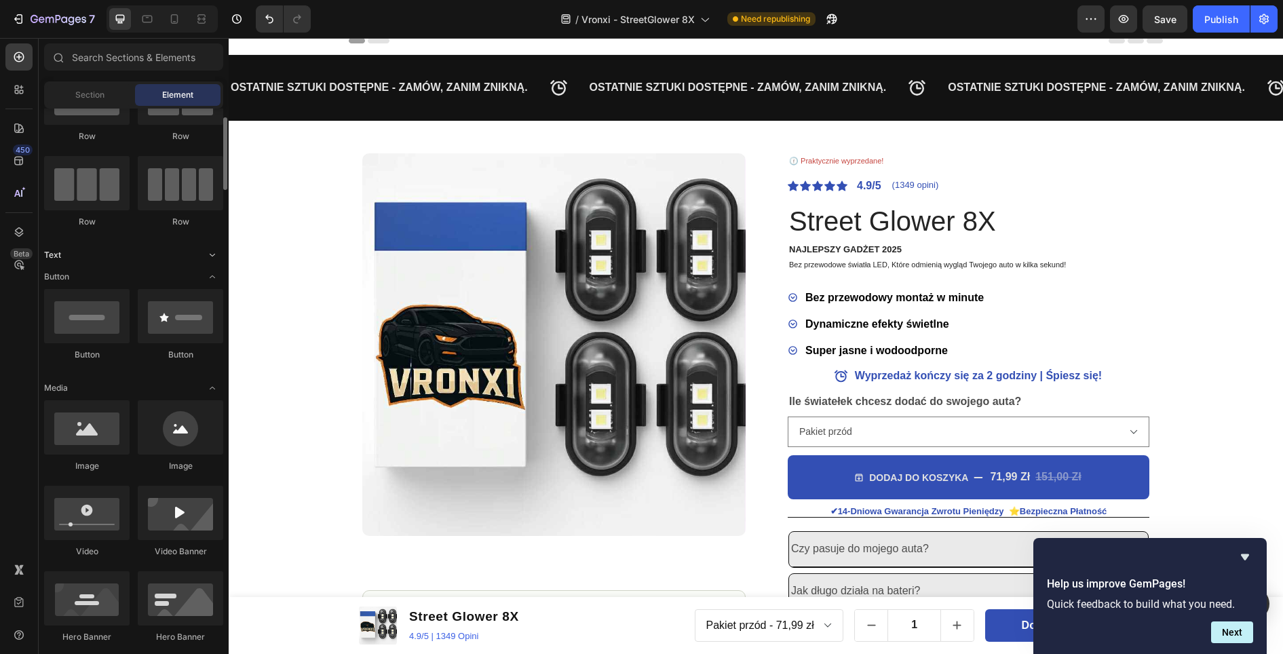
click at [211, 255] on icon "Toggle open" at bounding box center [212, 255] width 5 height 3
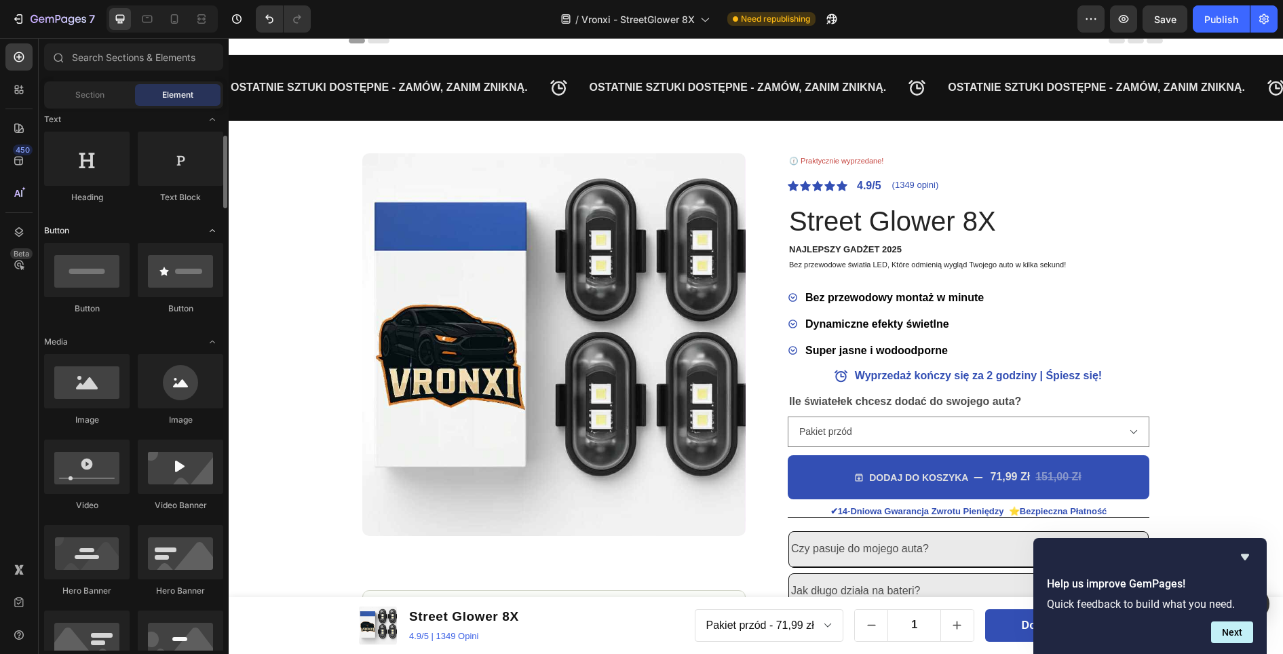
scroll to position [407, 0]
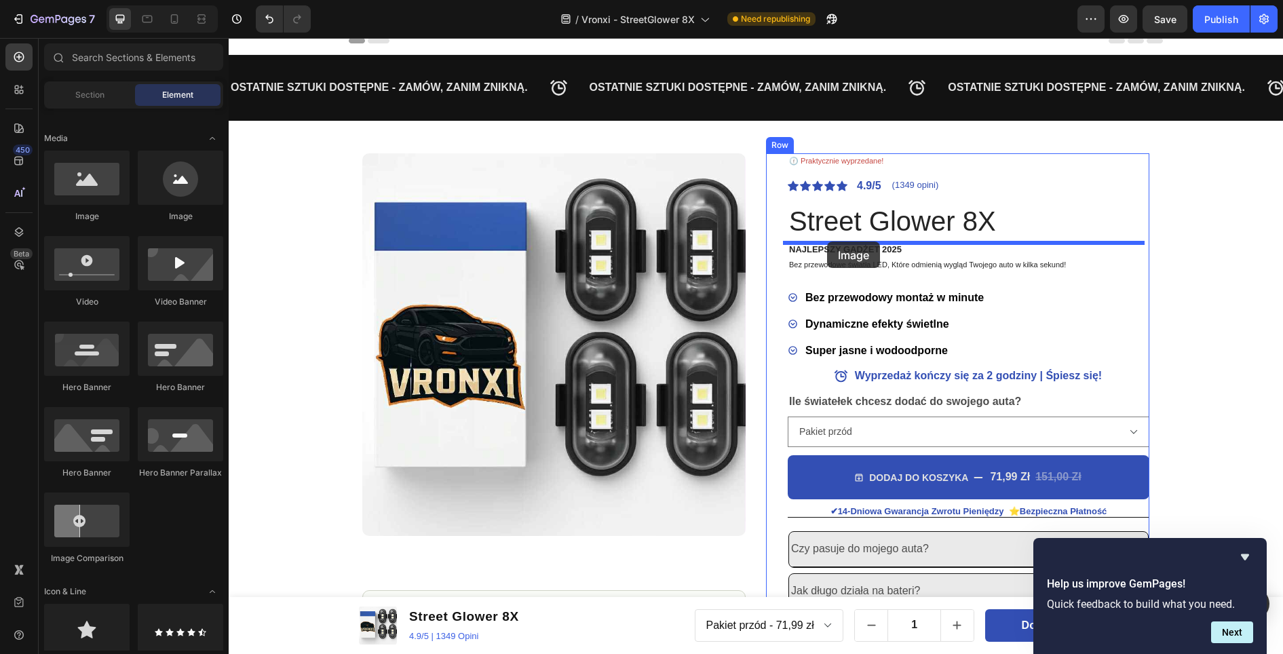
drag, startPoint x: 324, startPoint y: 226, endPoint x: 827, endPoint y: 241, distance: 502.8
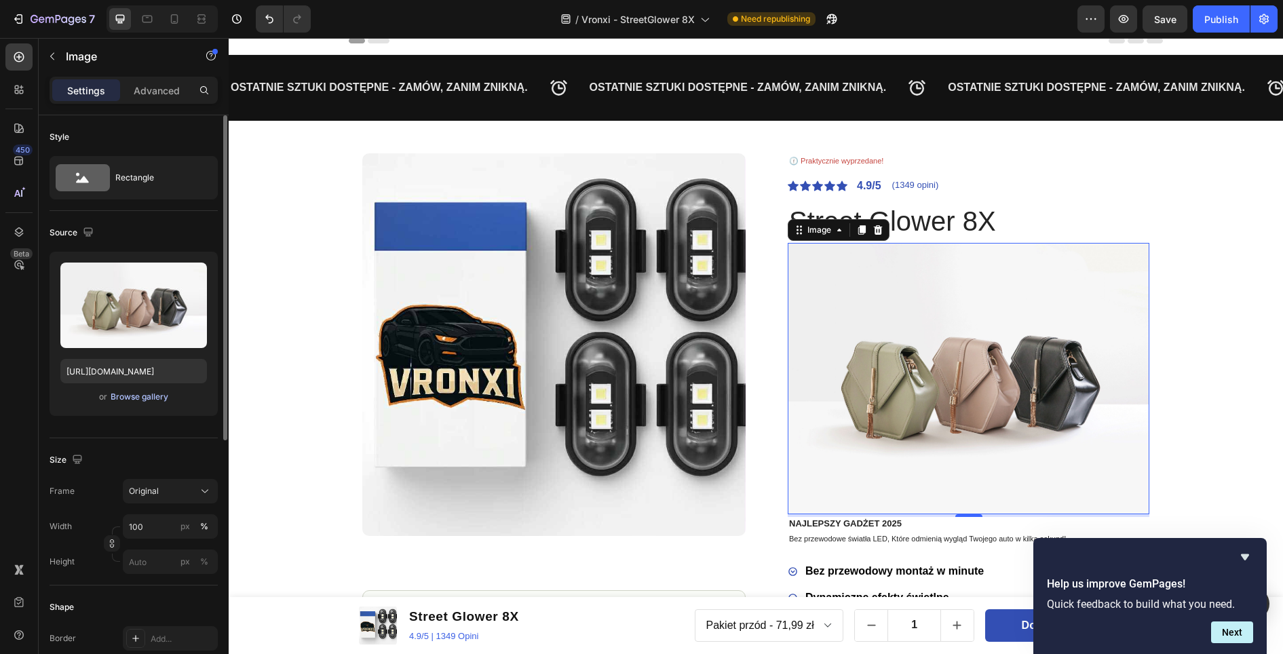
click at [115, 395] on div "Browse gallery" at bounding box center [140, 397] width 58 height 12
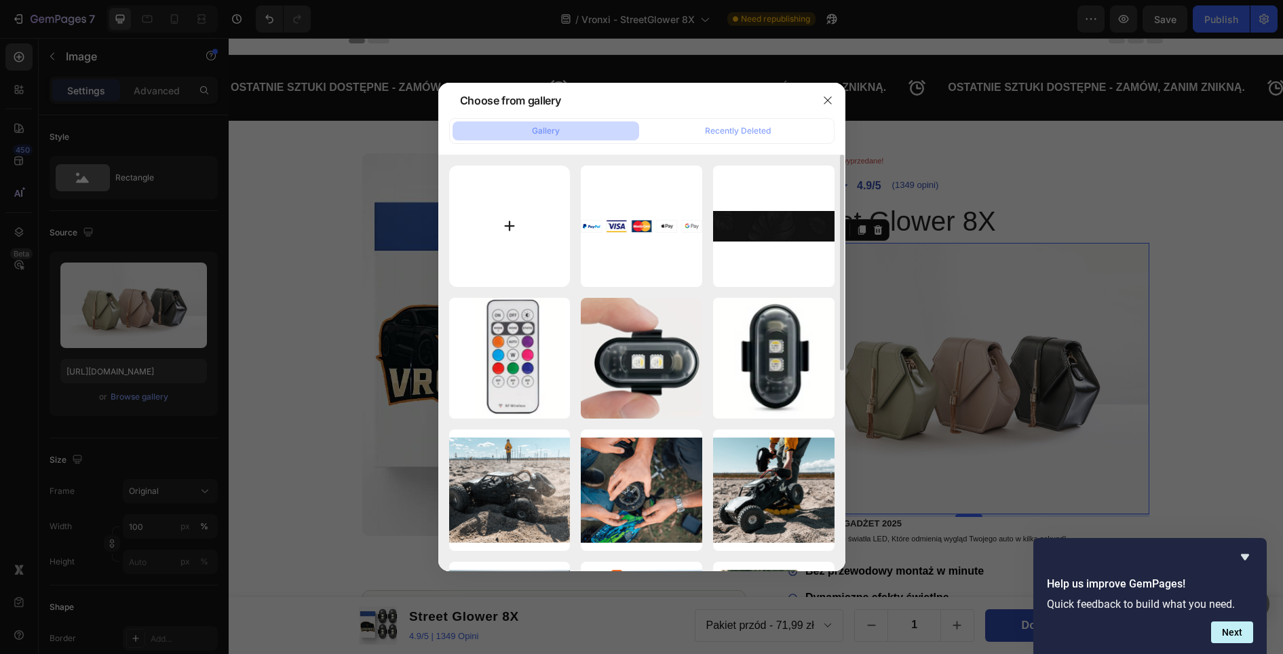
click at [522, 230] on input "file" at bounding box center [509, 225] width 121 height 121
type input "C:\fakepath\obraz_2025-09-26_142847709.png"
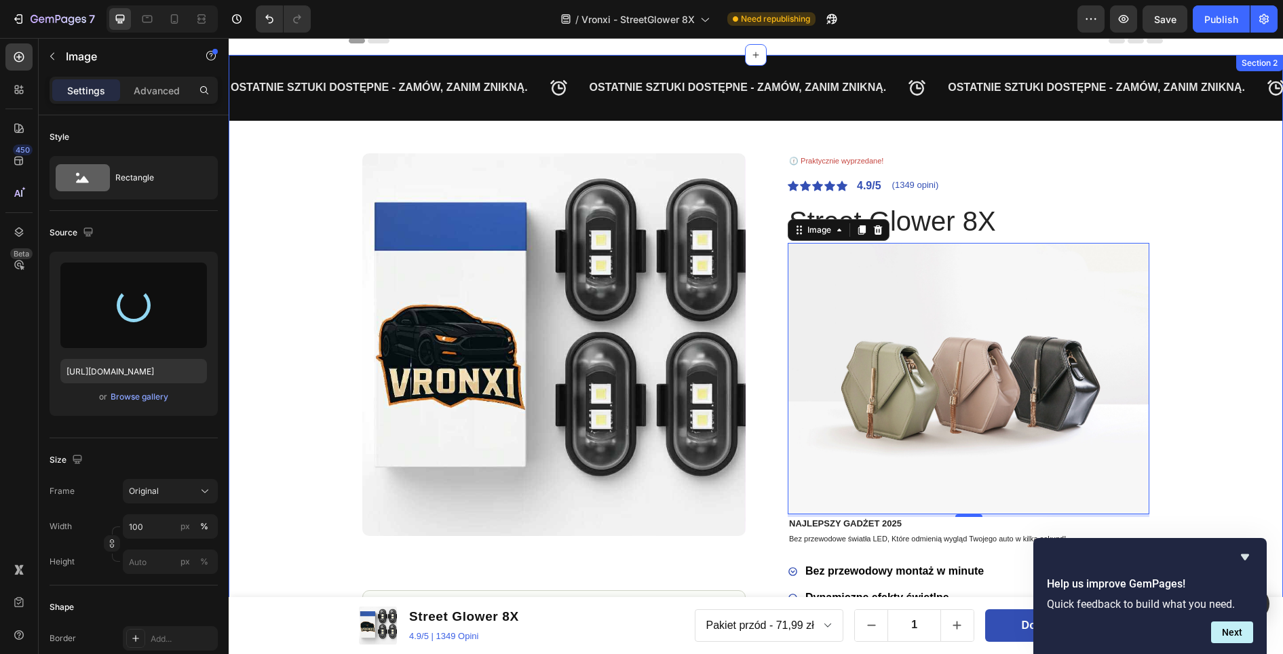
type input "https://cdn.shopify.com/s/files/1/0918/2586/5089/files/gempages_585675699663143…"
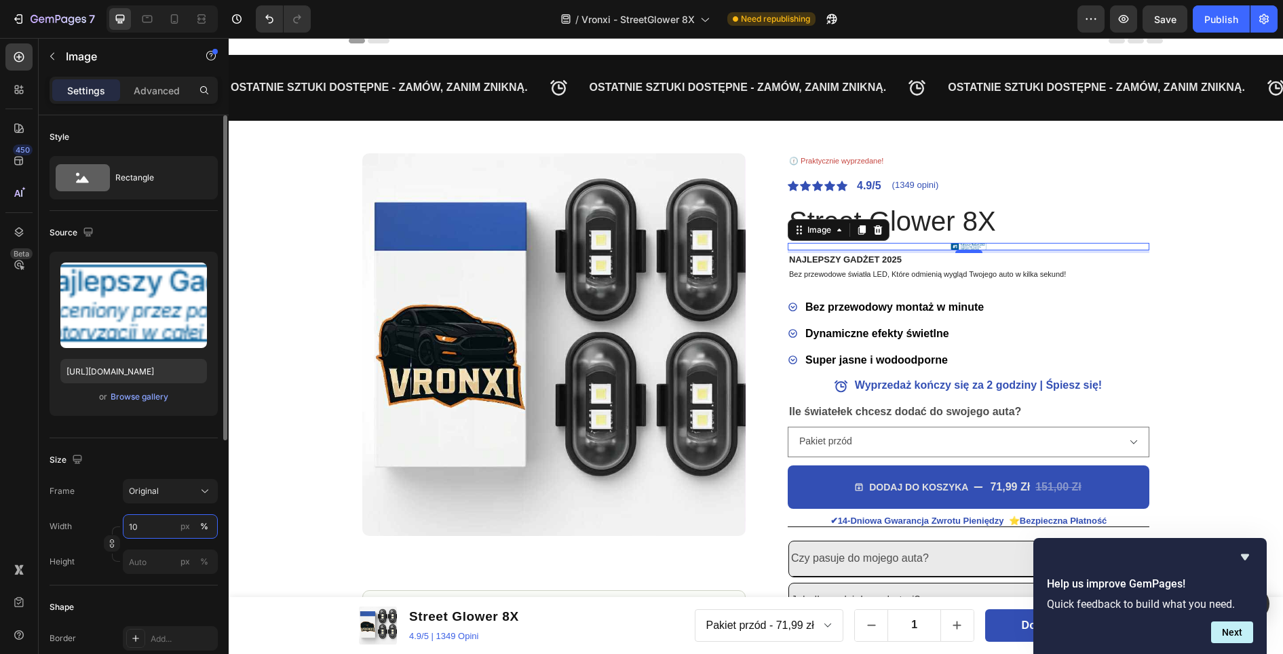
type input "1"
type input "5"
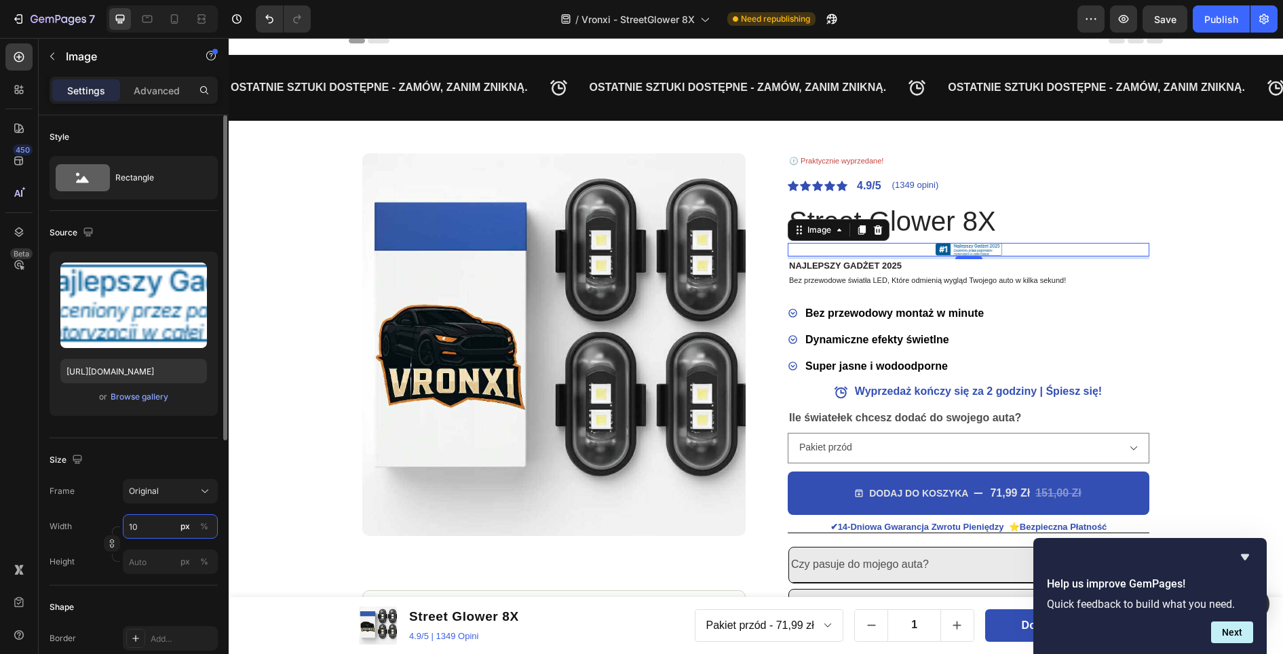
type input "1"
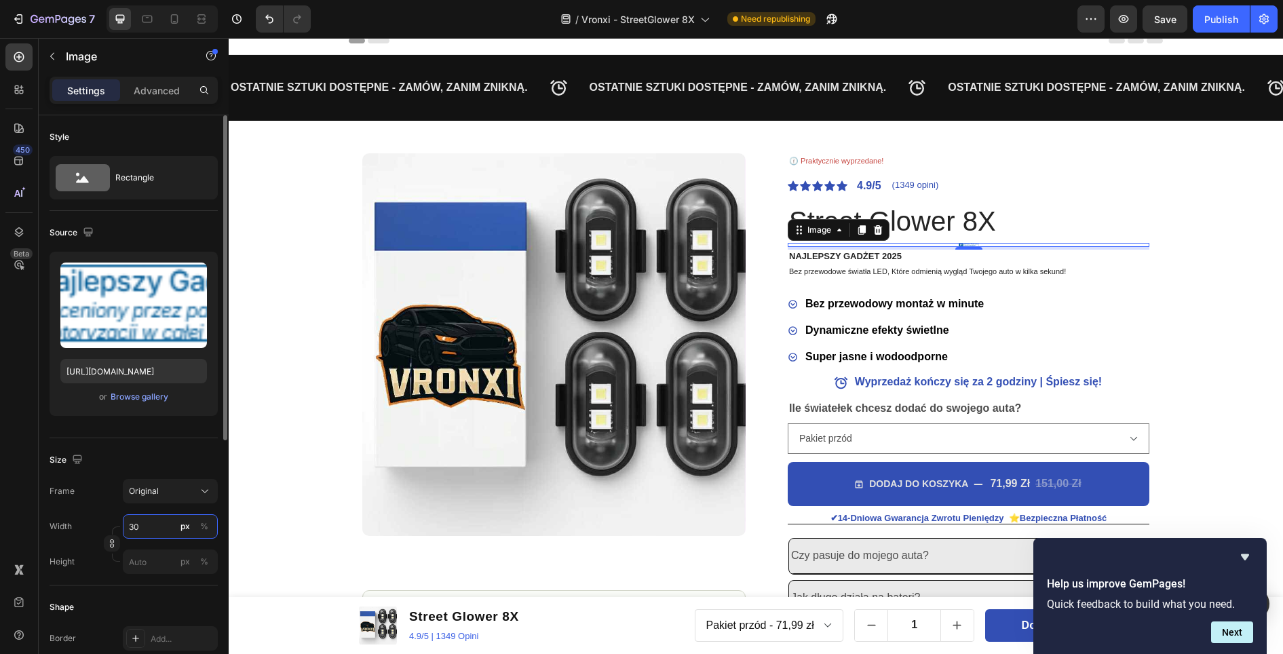
type input "3"
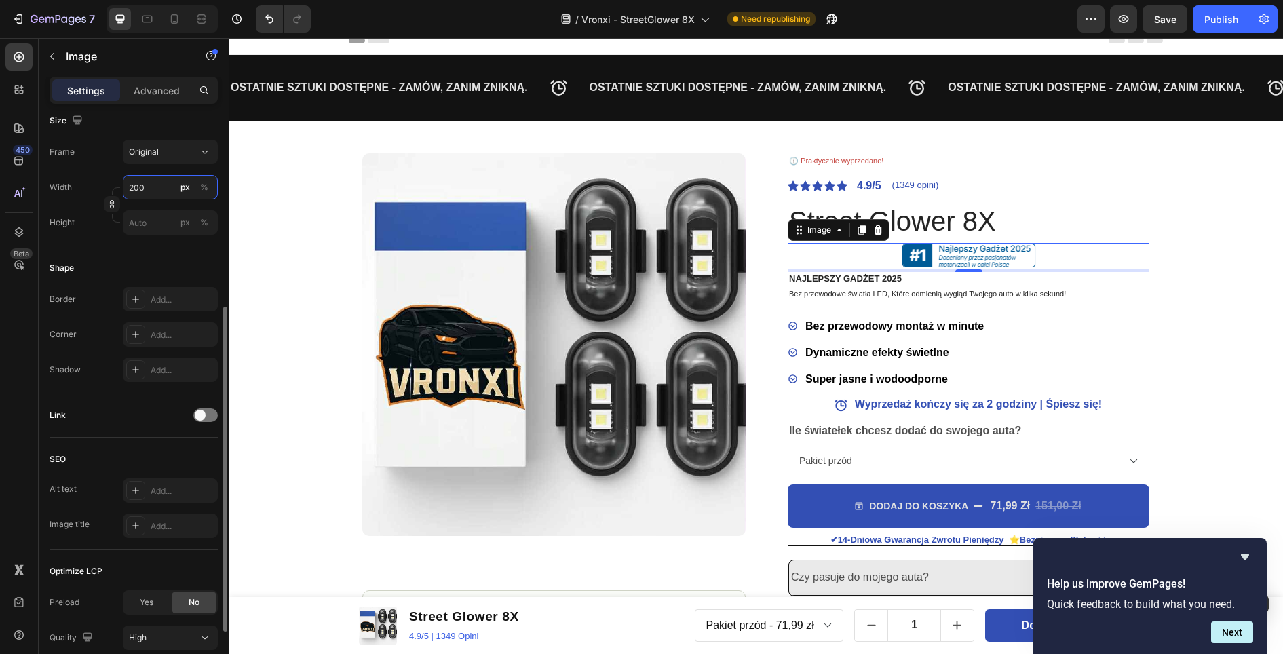
scroll to position [0, 0]
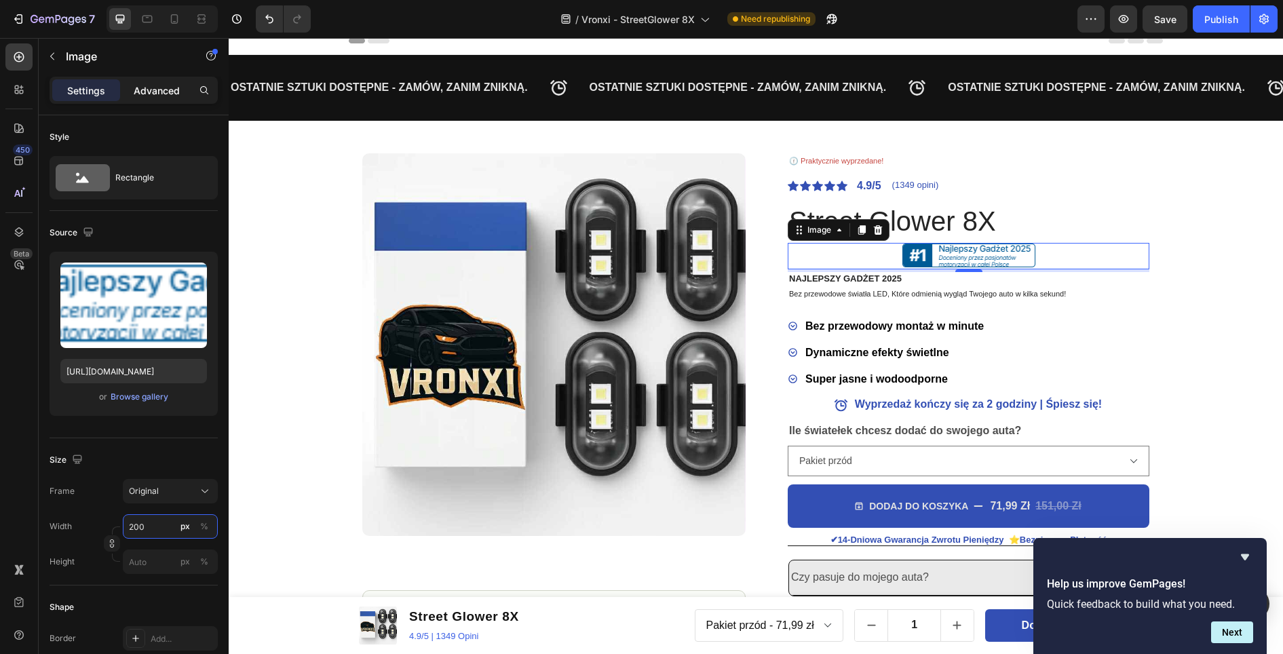
type input "200"
click at [151, 89] on p "Advanced" at bounding box center [157, 90] width 46 height 14
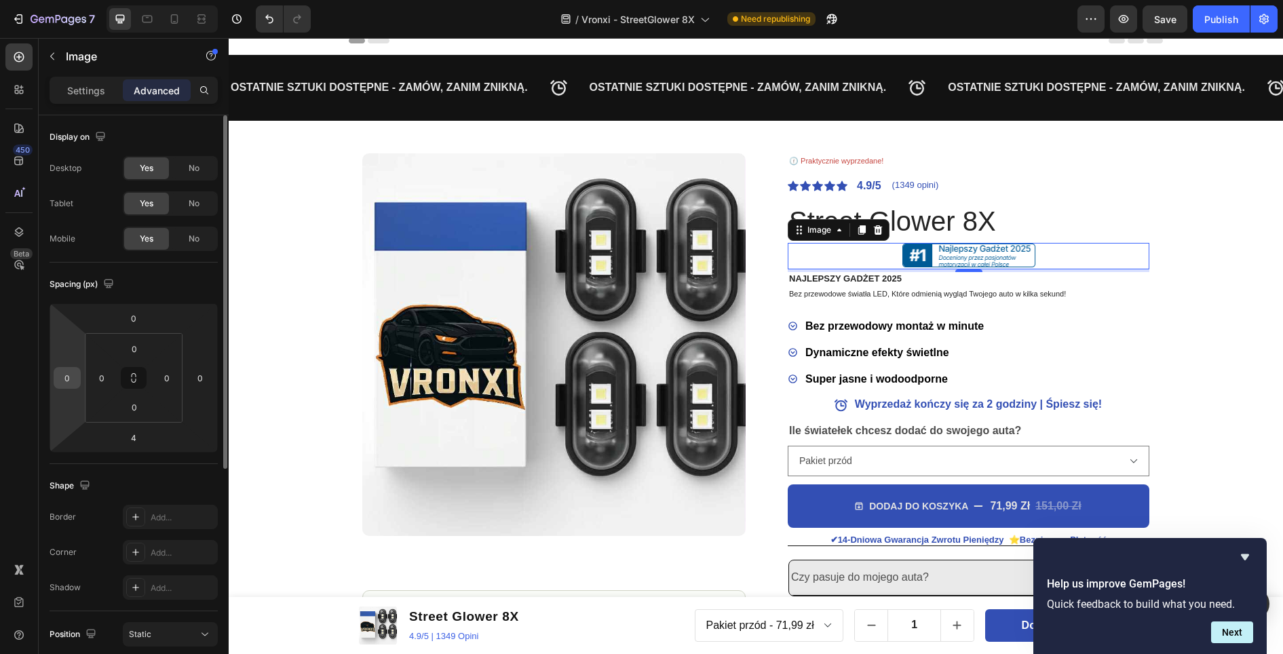
click at [70, 380] on input "0" at bounding box center [67, 378] width 20 height 20
type input "1"
type input "-2"
type input "-165"
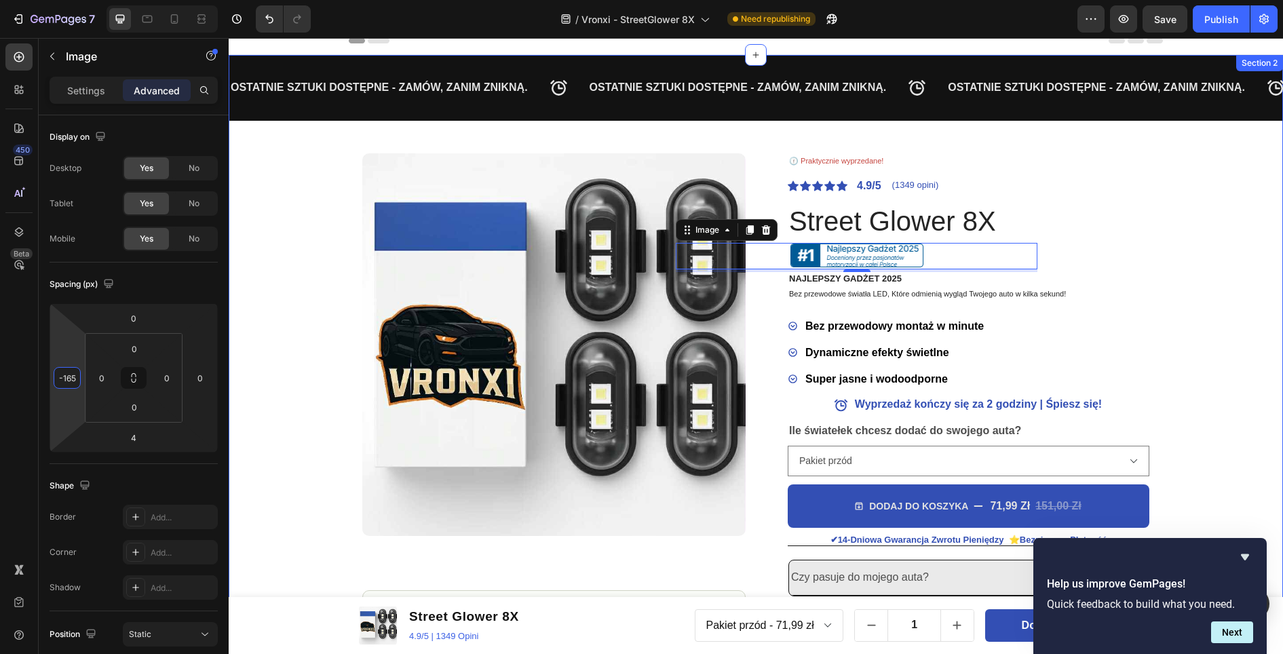
click at [1203, 241] on div "OSTATNIE SZTUKI DOSTĘPNE - ZAMÓW, ZANIM ZNIKNĄ. Text Block OSTATNIE SZTUKI DOST…" at bounding box center [756, 386] width 1054 height 662
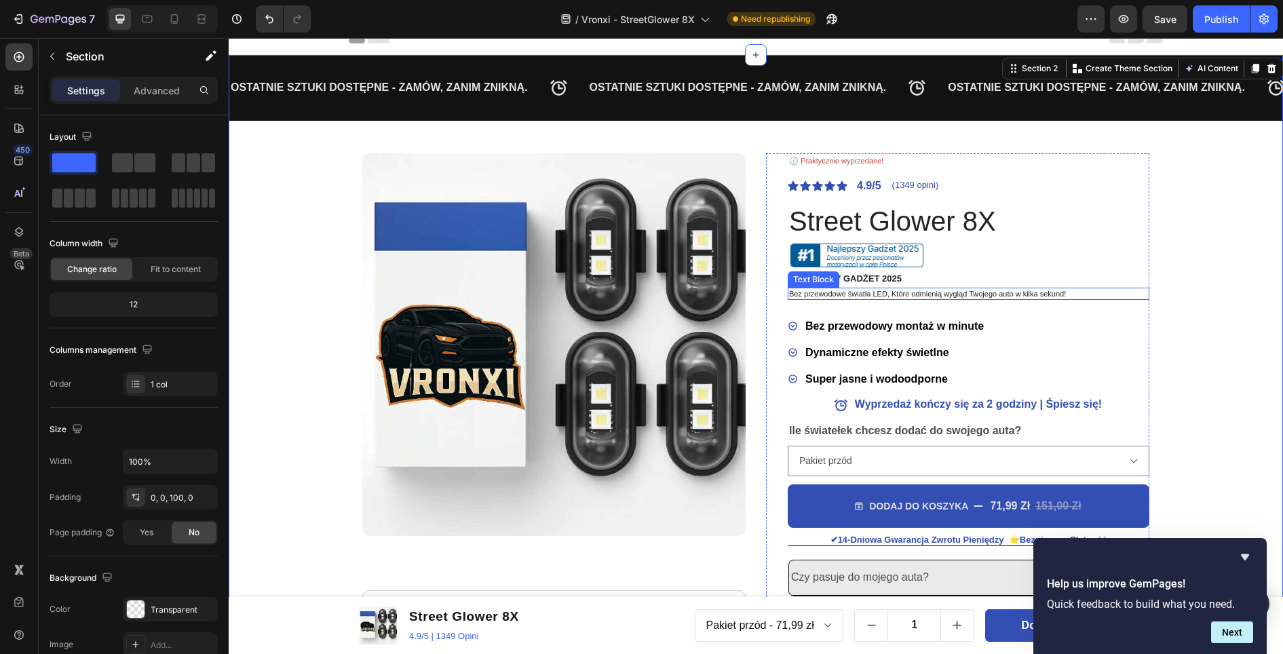
click at [1005, 296] on p "Bez przewodowe światła LED, Które odmienią wygląd Twojego auto w kilka sekund!" at bounding box center [968, 293] width 359 height 9
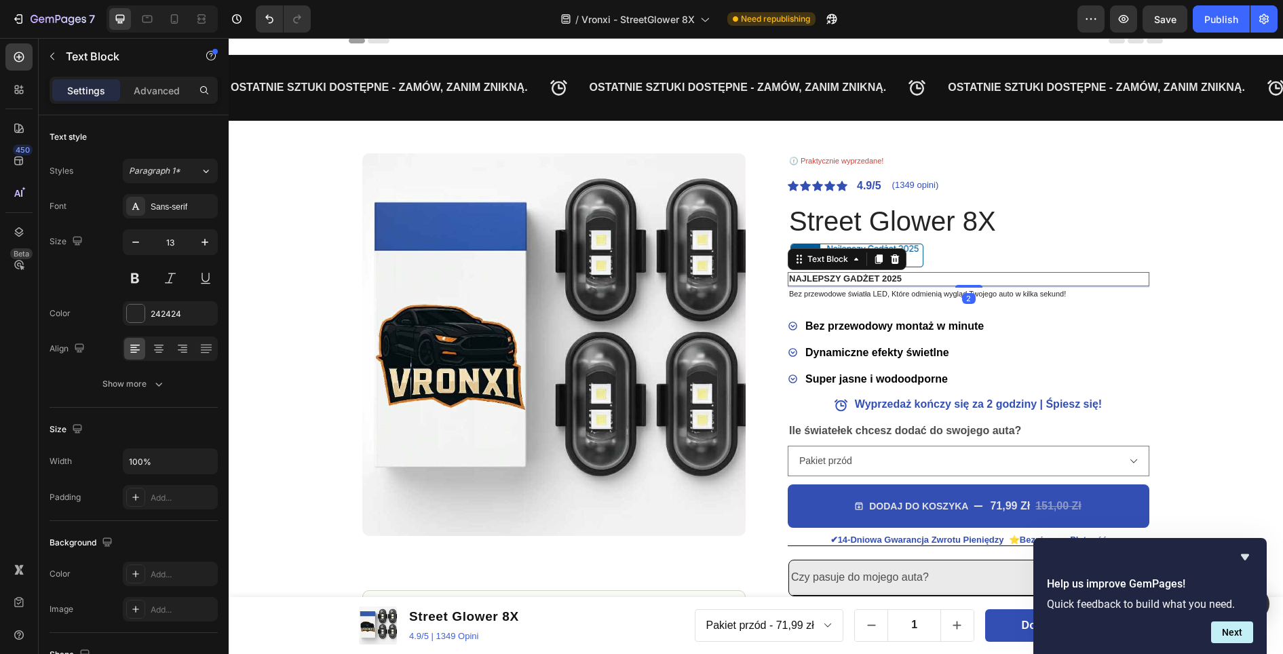
click at [964, 277] on p "NAJLEPSZY GADŻET 2025" at bounding box center [968, 279] width 359 height 12
click at [891, 260] on icon at bounding box center [894, 259] width 11 height 11
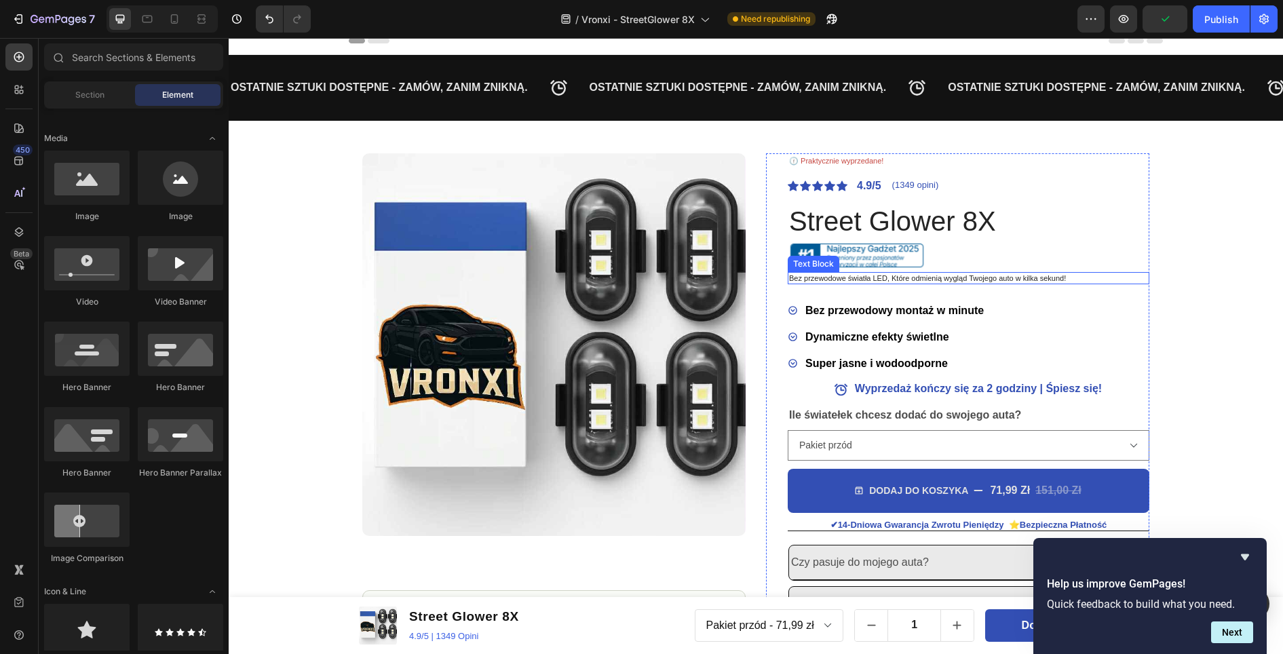
click at [976, 277] on p "Bez przewodowe światła LED, Które odmienią wygląd Twojego auto w kilka sekund!" at bounding box center [968, 277] width 359 height 9
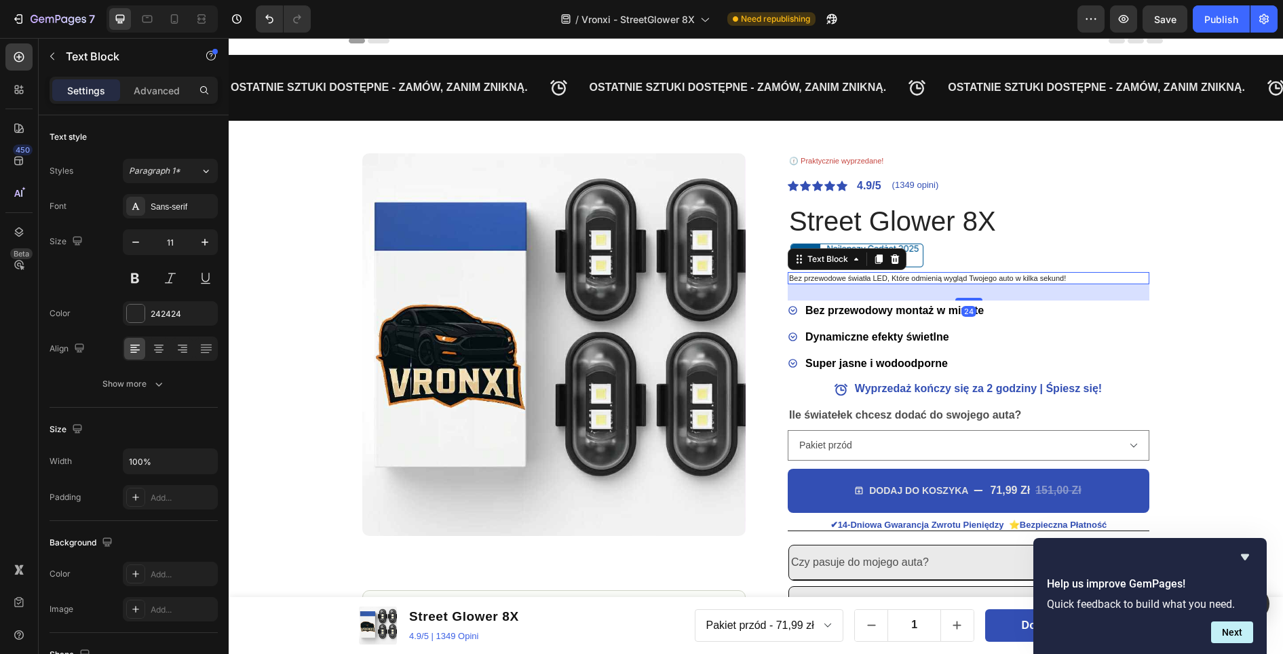
click at [884, 277] on p "Bez przewodowe światła LED, Które odmienią wygląd Twojego auto w kilka sekund!" at bounding box center [968, 277] width 359 height 9
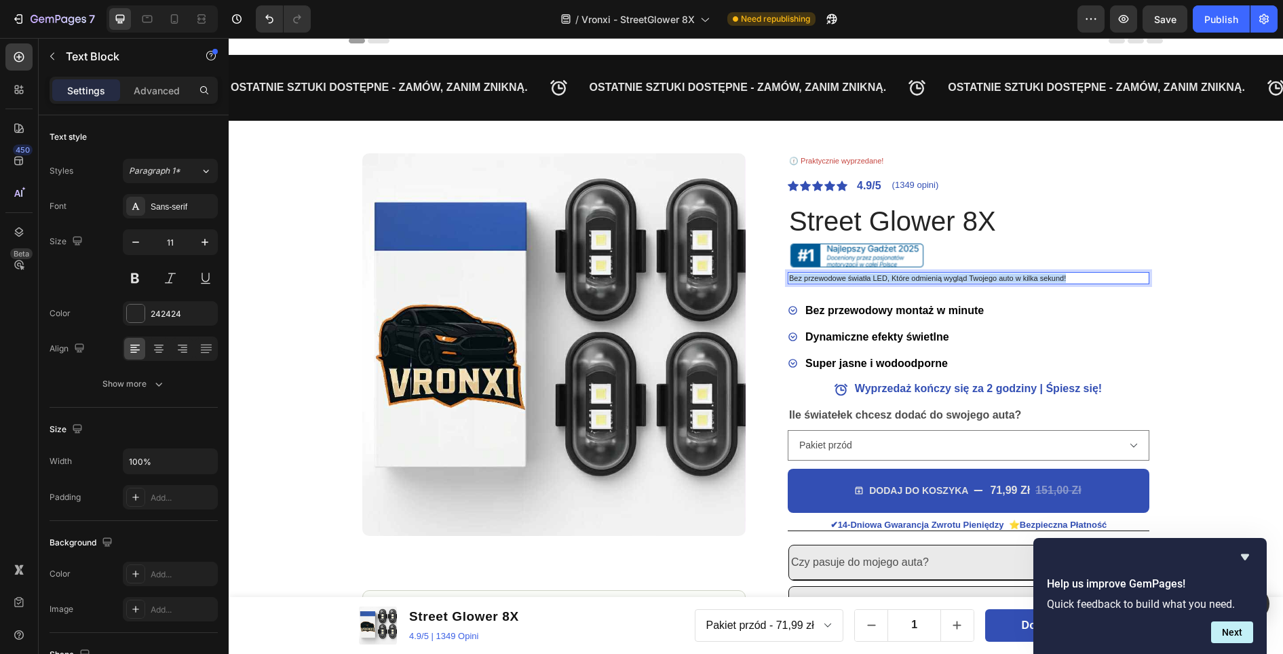
click at [884, 277] on p "Bez przewodowe światła LED, Które odmienią wygląd Twojego auto w kilka sekund!" at bounding box center [968, 277] width 359 height 9
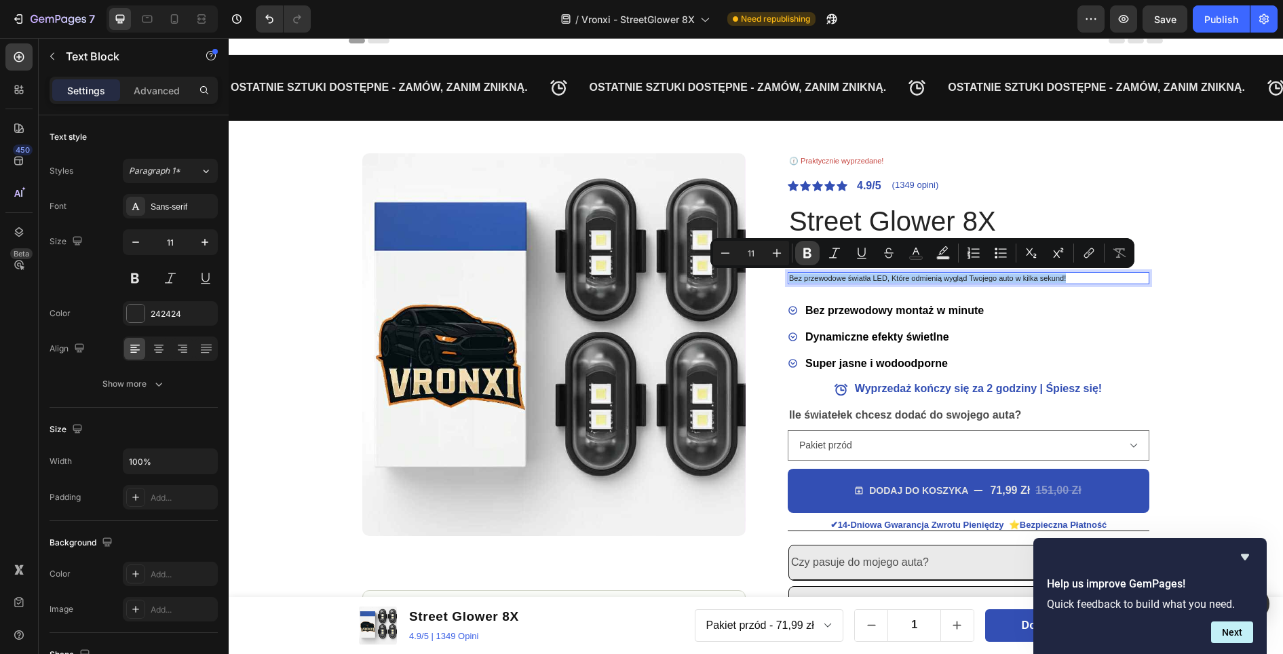
click at [816, 256] on button "Bold" at bounding box center [807, 253] width 24 height 24
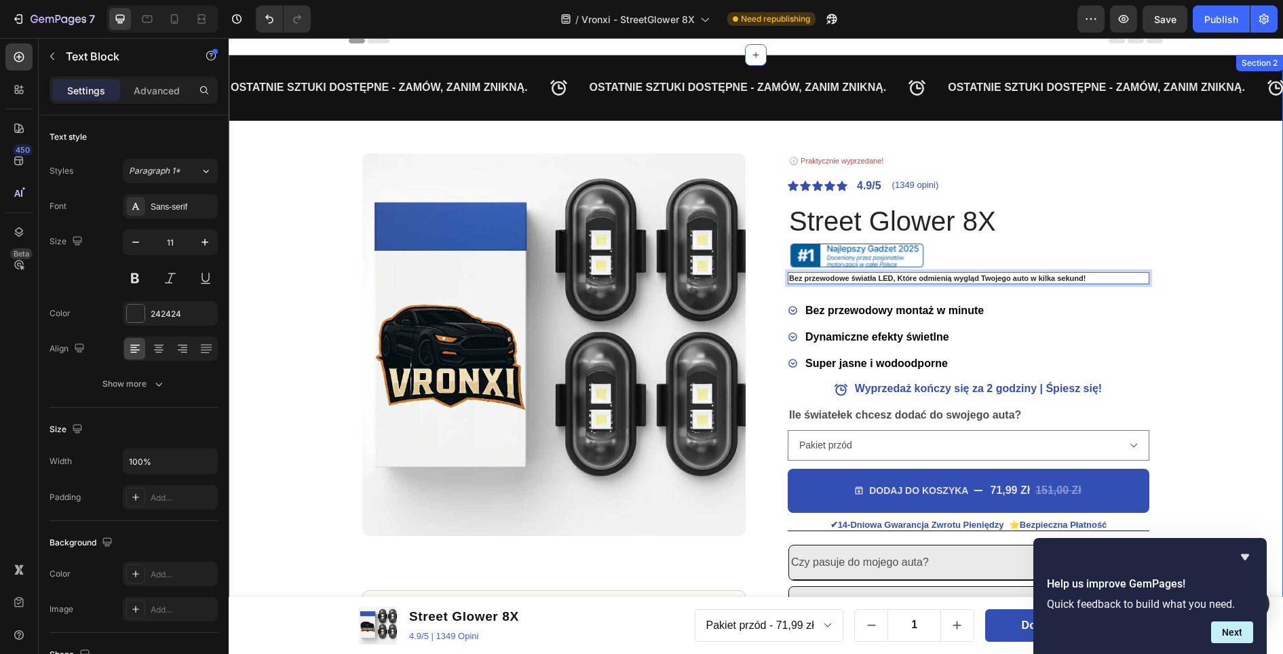
click at [1196, 208] on div "OSTATNIE SZTUKI DOSTĘPNE - ZAMÓW, ZANIM ZNIKNĄ. Text Block OSTATNIE SZTUKI DOST…" at bounding box center [756, 386] width 1054 height 662
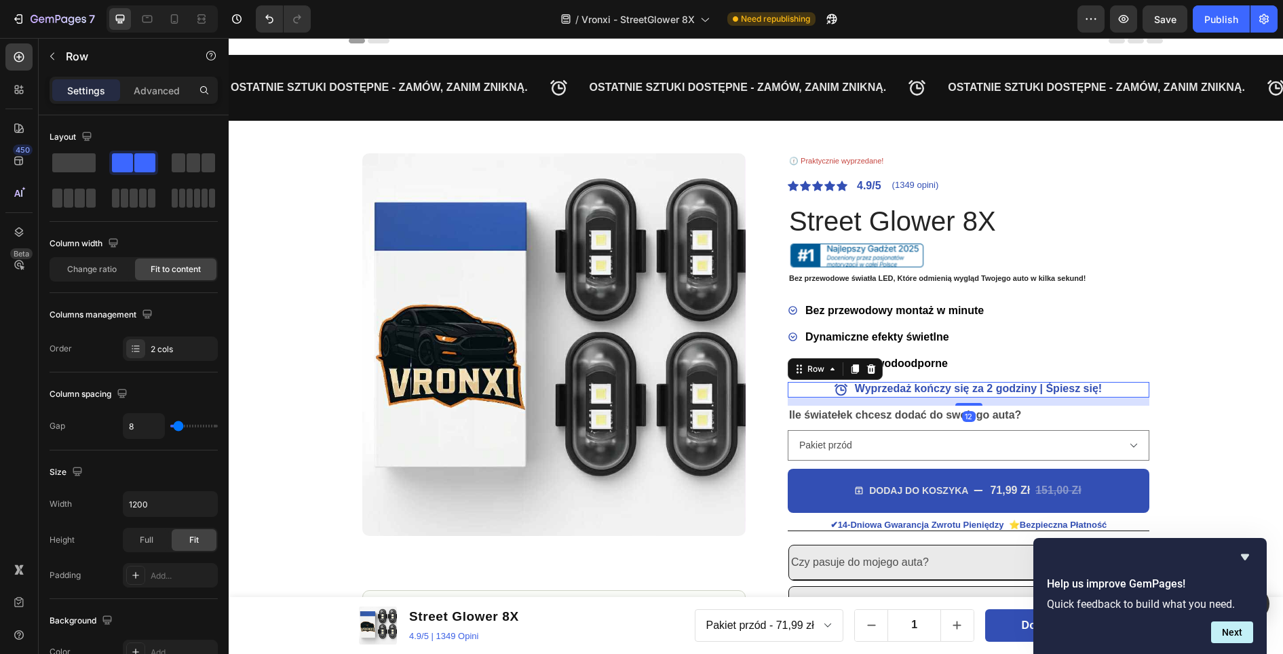
click at [804, 391] on div "Icon Wyprzedaż kończy się za 2 godziny | Śpiesz się! Text Block Row 12" at bounding box center [968, 390] width 362 height 16
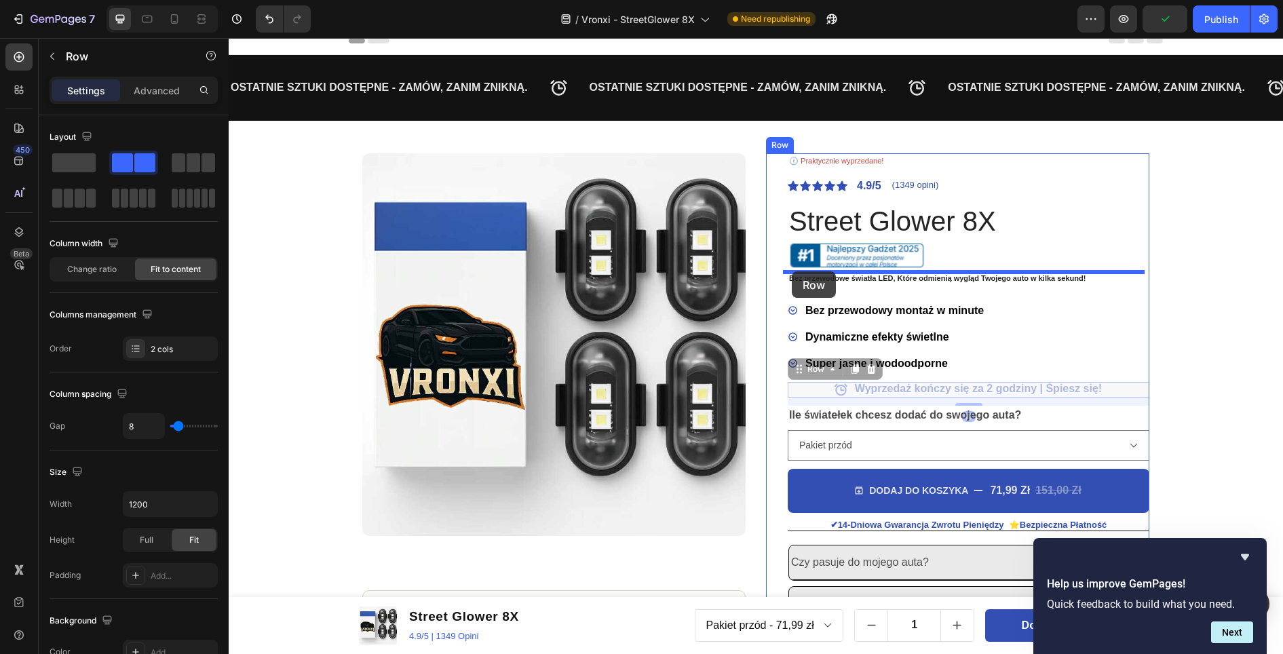
drag, startPoint x: 796, startPoint y: 373, endPoint x: 792, endPoint y: 271, distance: 102.5
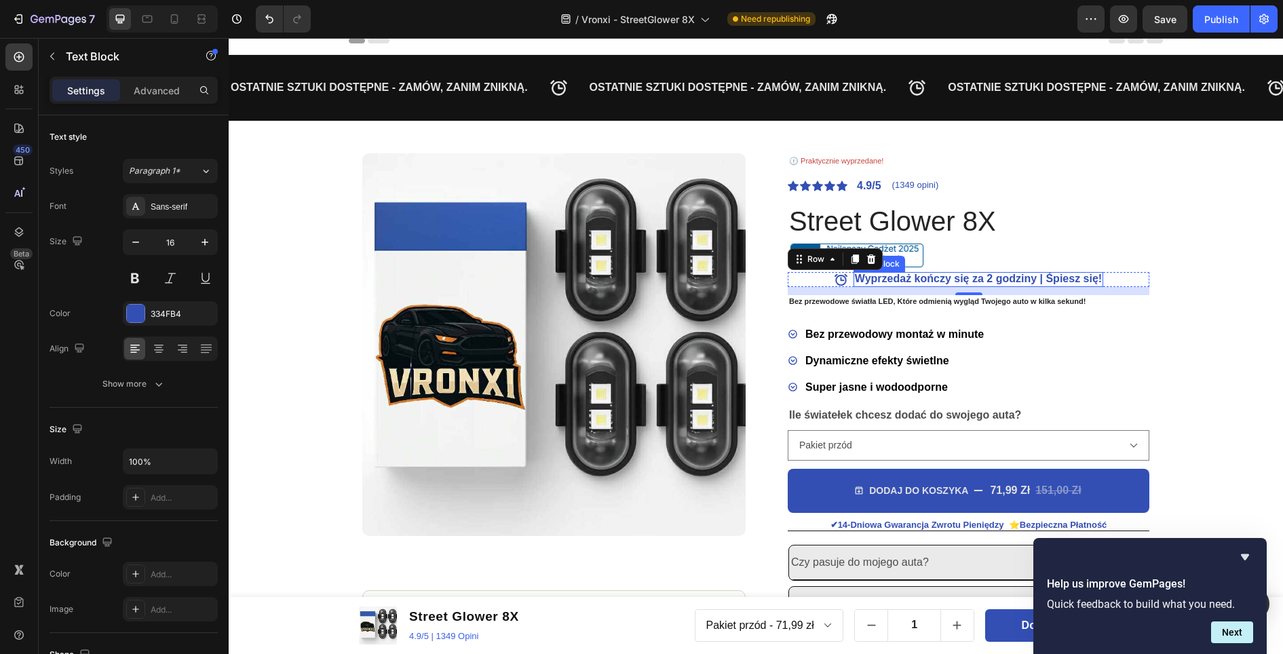
click at [1060, 278] on p "Wyprzedaż kończy się za 2 godziny | Śpiesz się!" at bounding box center [978, 279] width 247 height 14
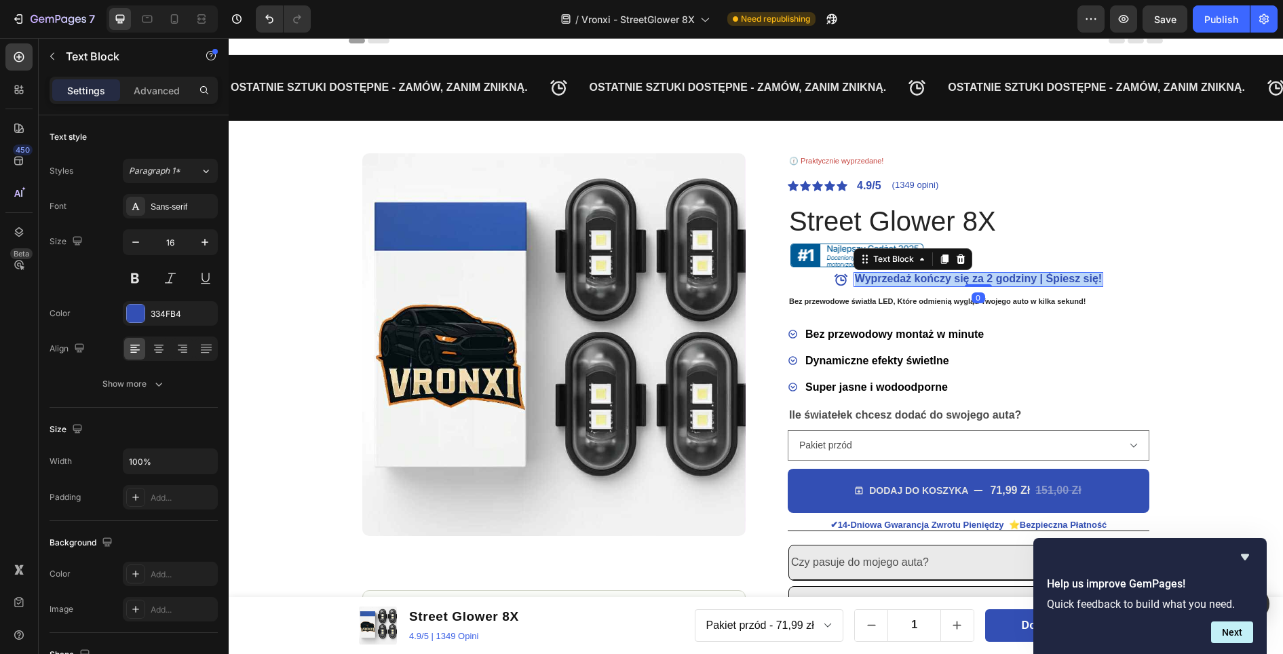
click at [1060, 278] on p "Wyprzedaż kończy się za 2 godziny | Śpiesz się!" at bounding box center [978, 279] width 247 height 14
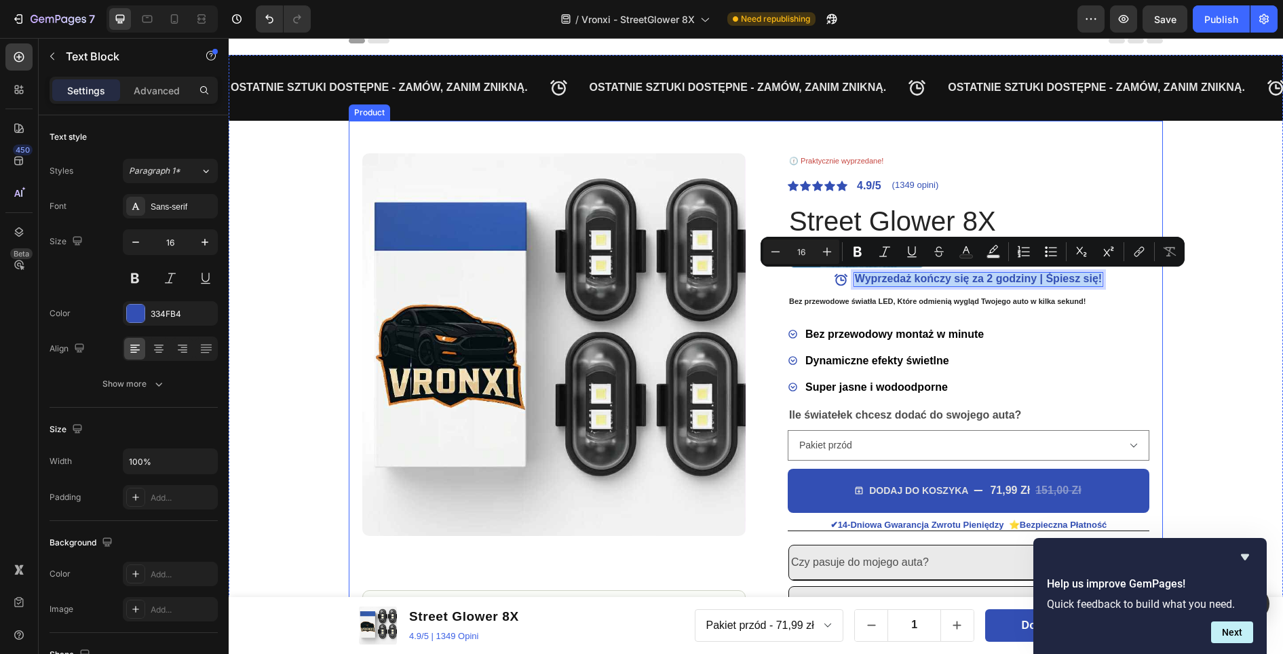
click at [1150, 285] on div "Product Images Image Icon Icon Icon Icon Icon Icon List Najpierw myslałam, że t…" at bounding box center [756, 419] width 814 height 597
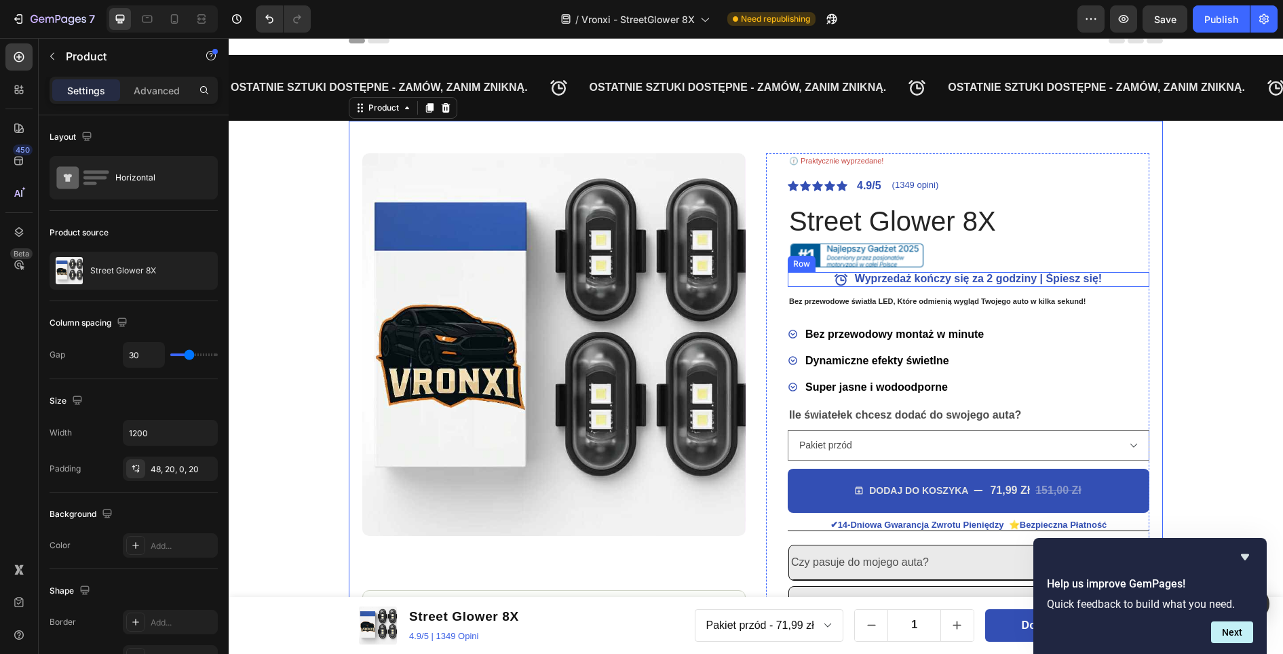
click at [1110, 280] on div "Icon Wyprzedaż kończy się za 2 godziny | Śpiesz się! Text Block Row" at bounding box center [968, 280] width 362 height 16
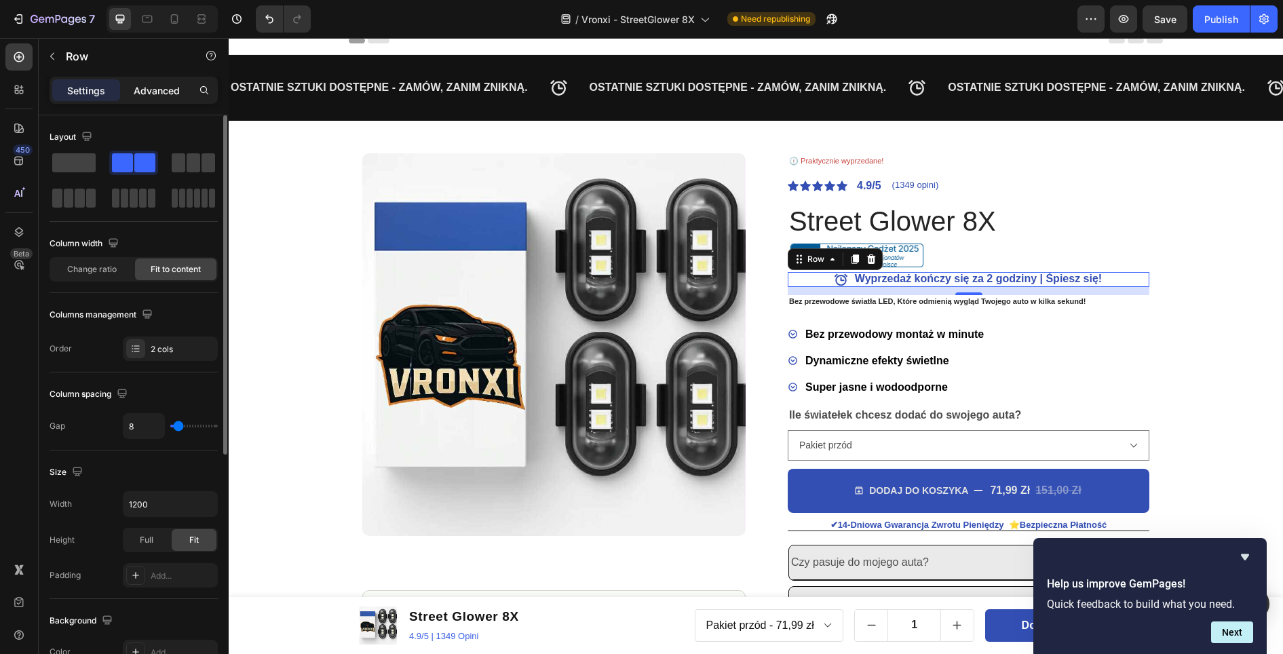
click at [157, 91] on p "Advanced" at bounding box center [157, 90] width 46 height 14
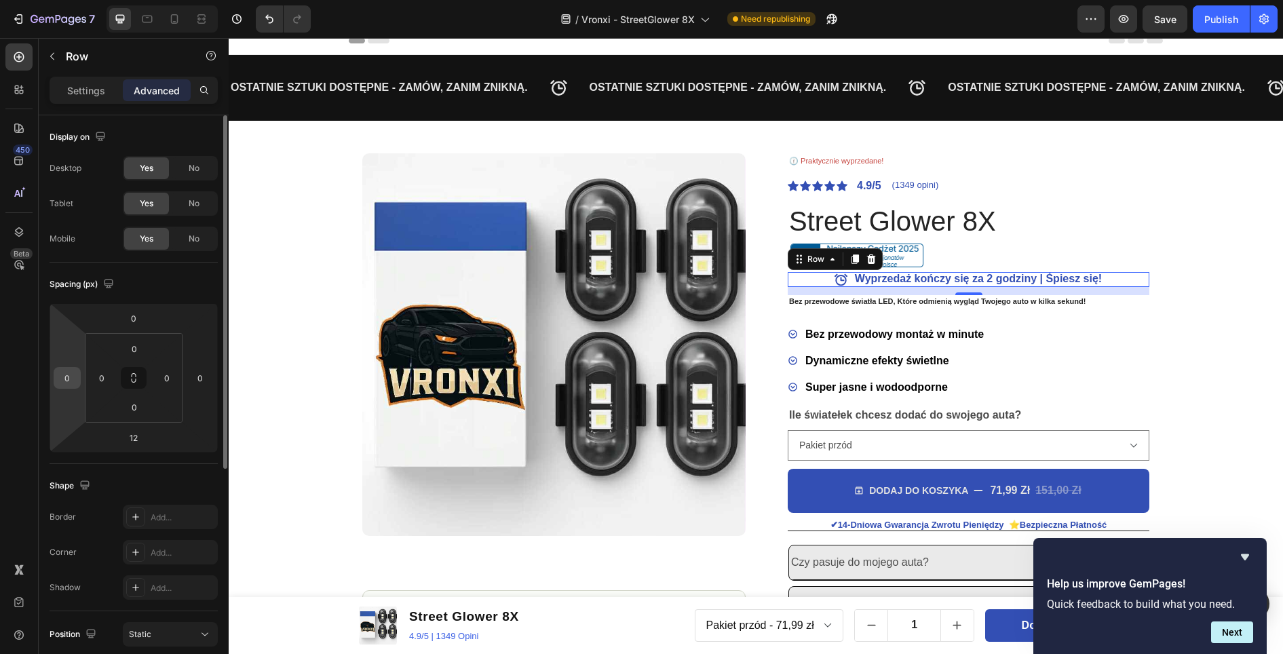
click at [71, 378] on input "0" at bounding box center [67, 378] width 20 height 20
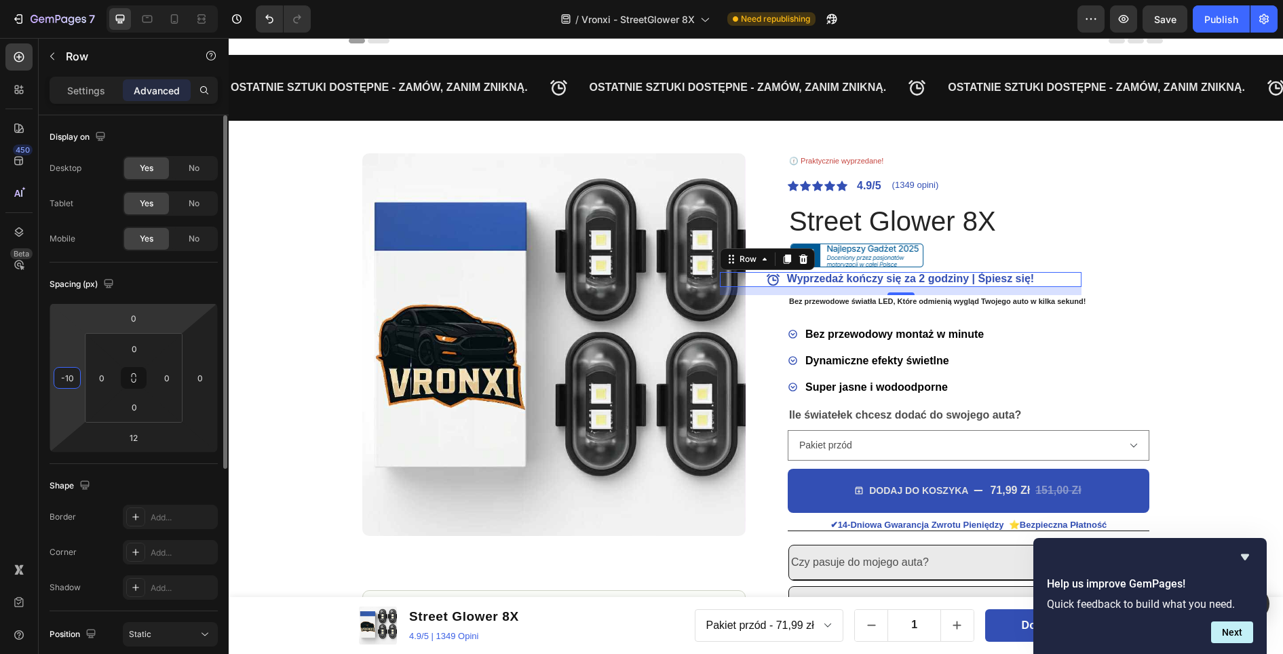
type input "-1"
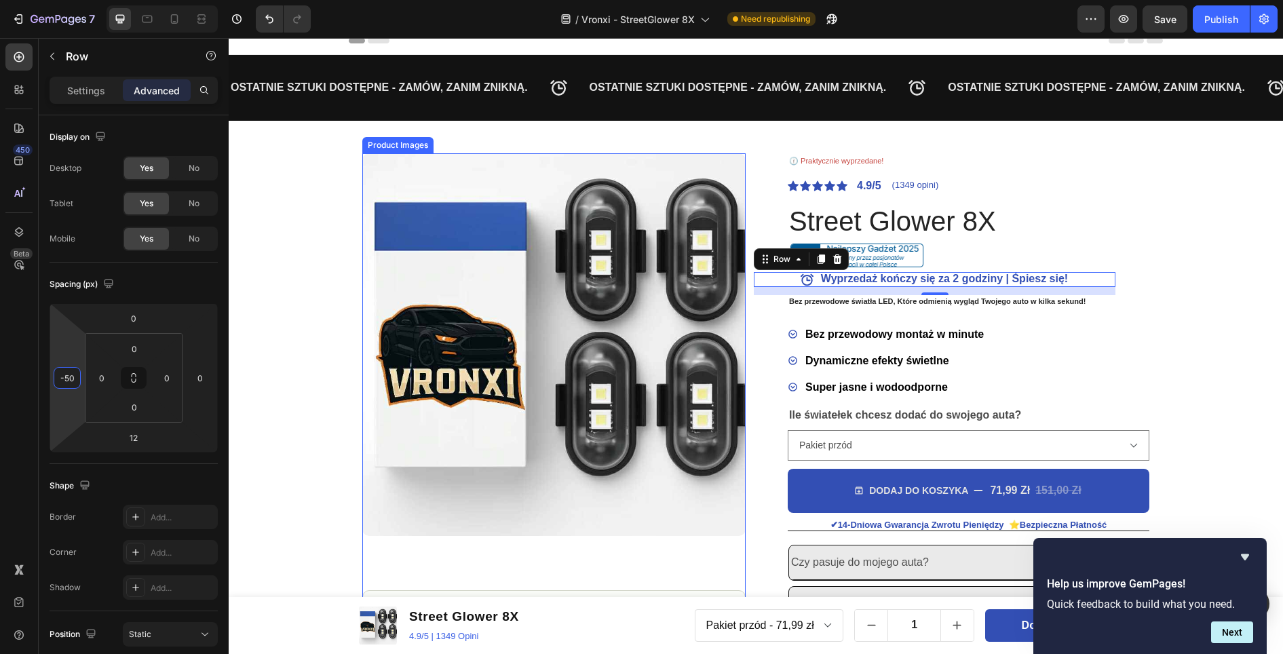
type input "-5"
type input "-6"
type input "-70"
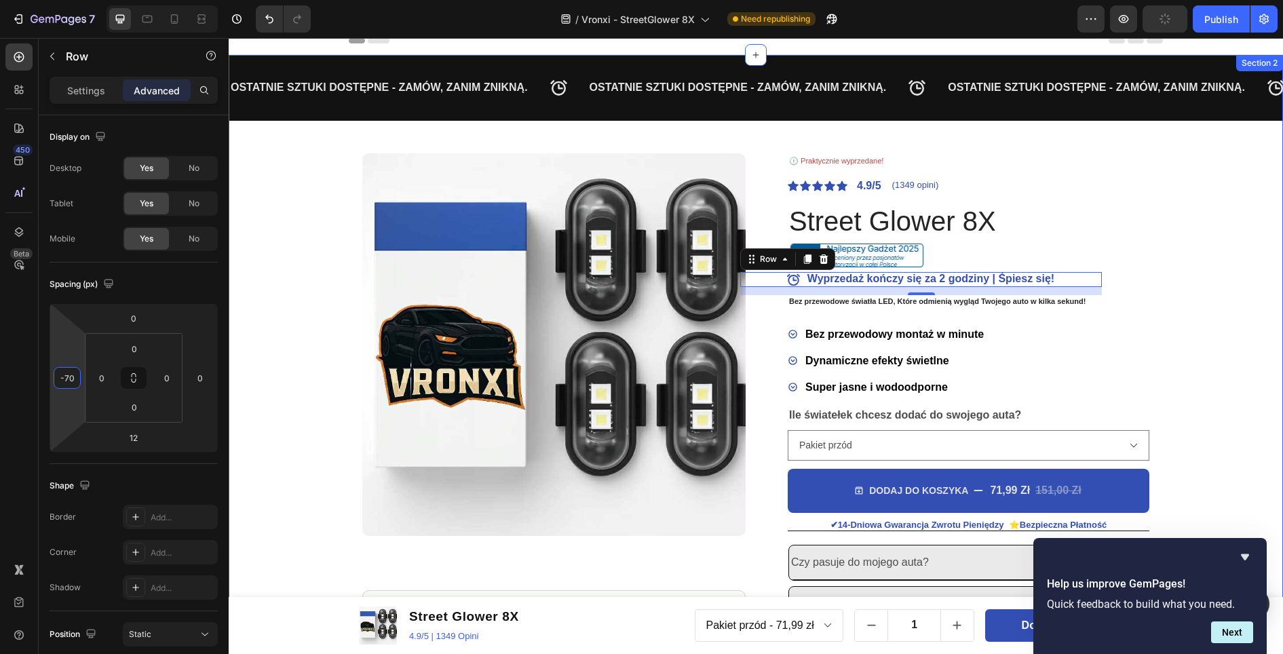
click at [1194, 243] on div "OSTATNIE SZTUKI DOSTĘPNE - ZAMÓW, ZANIM ZNIKNĄ. Text Block OSTATNIE SZTUKI DOST…" at bounding box center [756, 386] width 1054 height 662
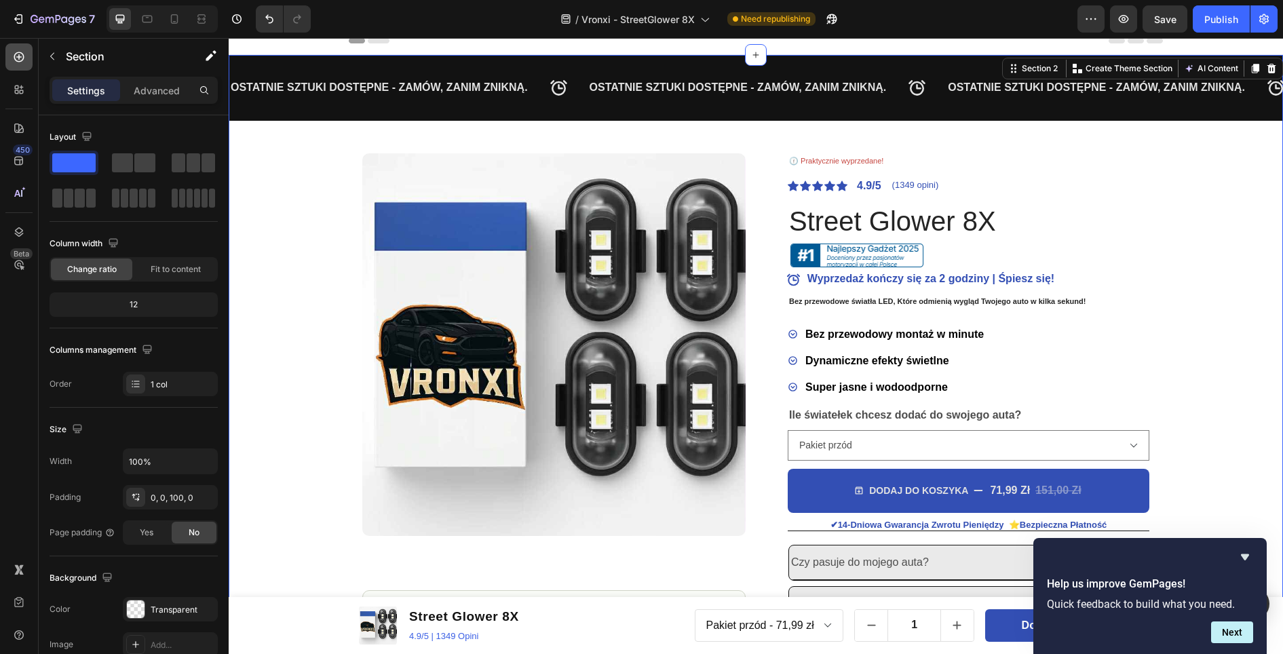
click at [18, 60] on icon at bounding box center [19, 57] width 14 height 14
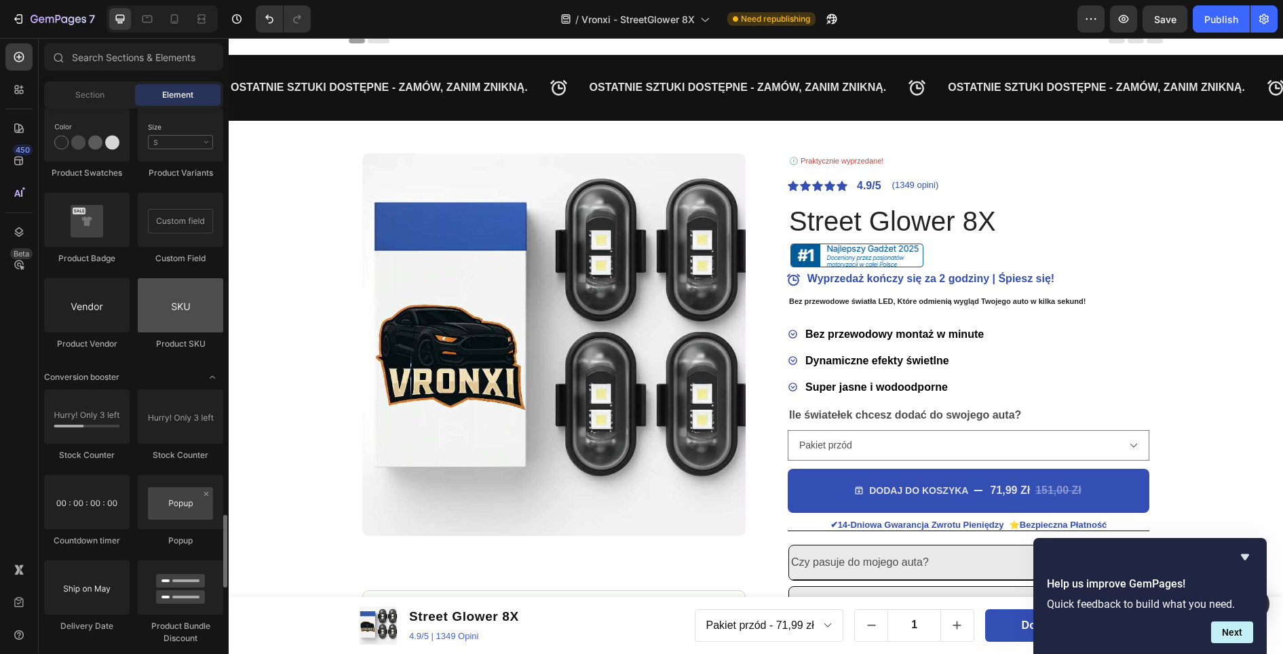
scroll to position [2510, 0]
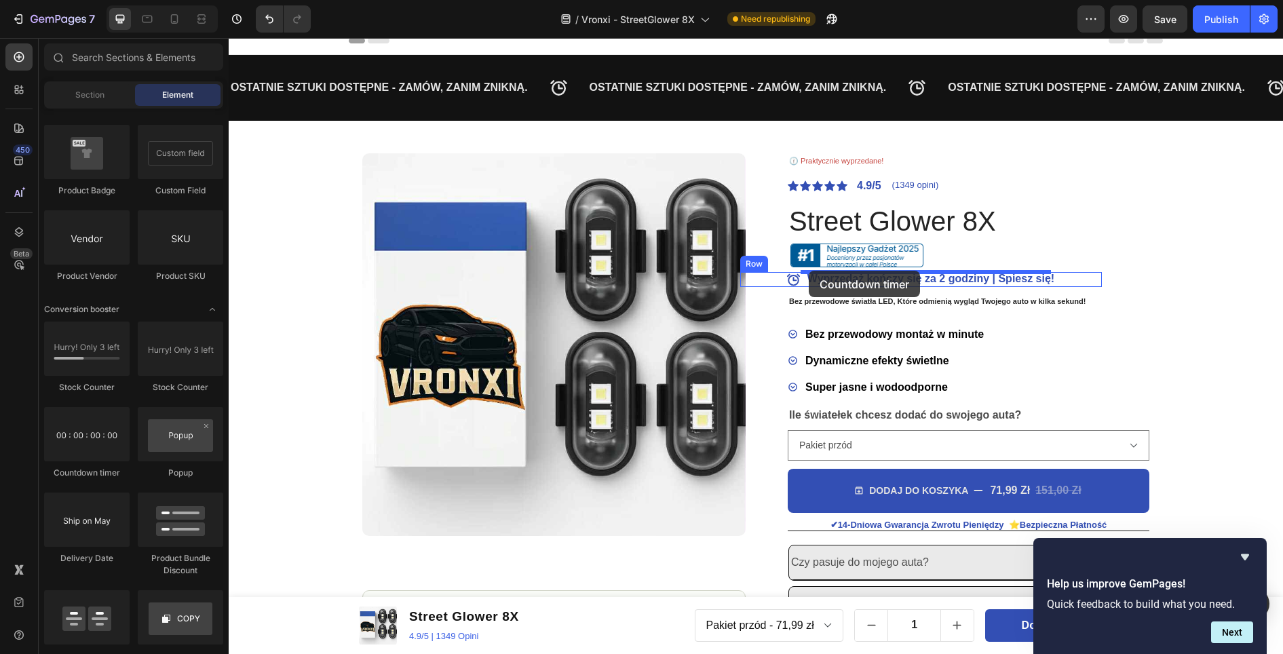
drag, startPoint x: 310, startPoint y: 477, endPoint x: 808, endPoint y: 271, distance: 539.7
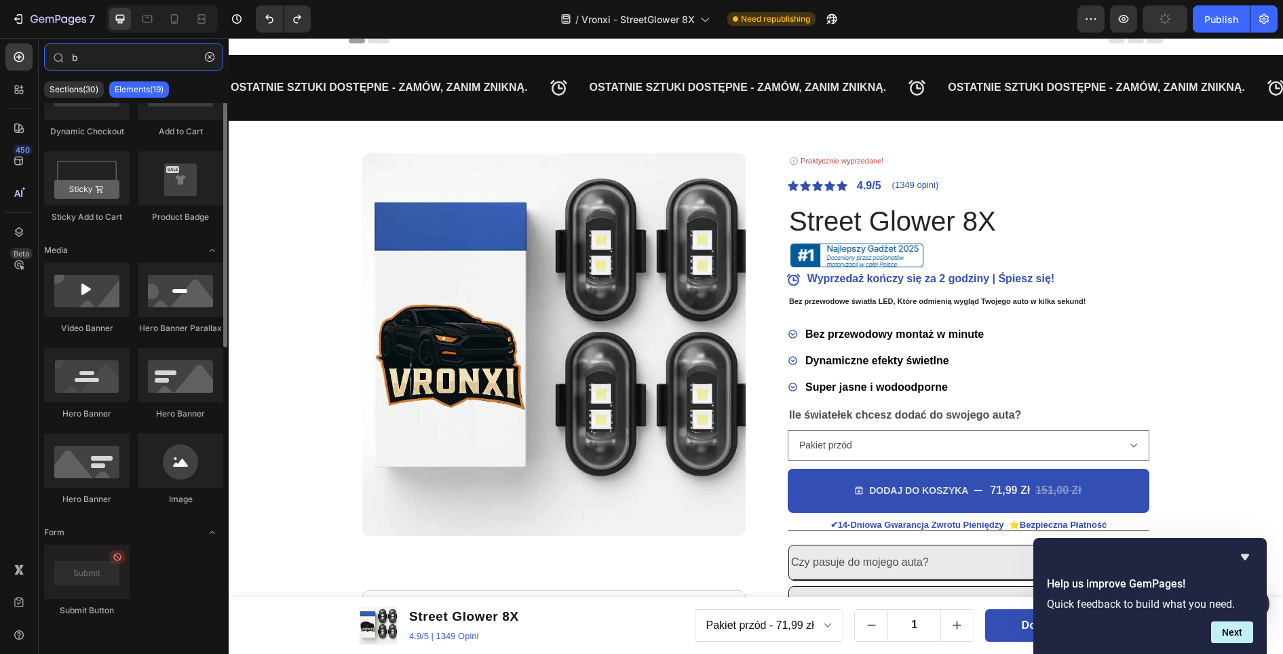
scroll to position [432, 0]
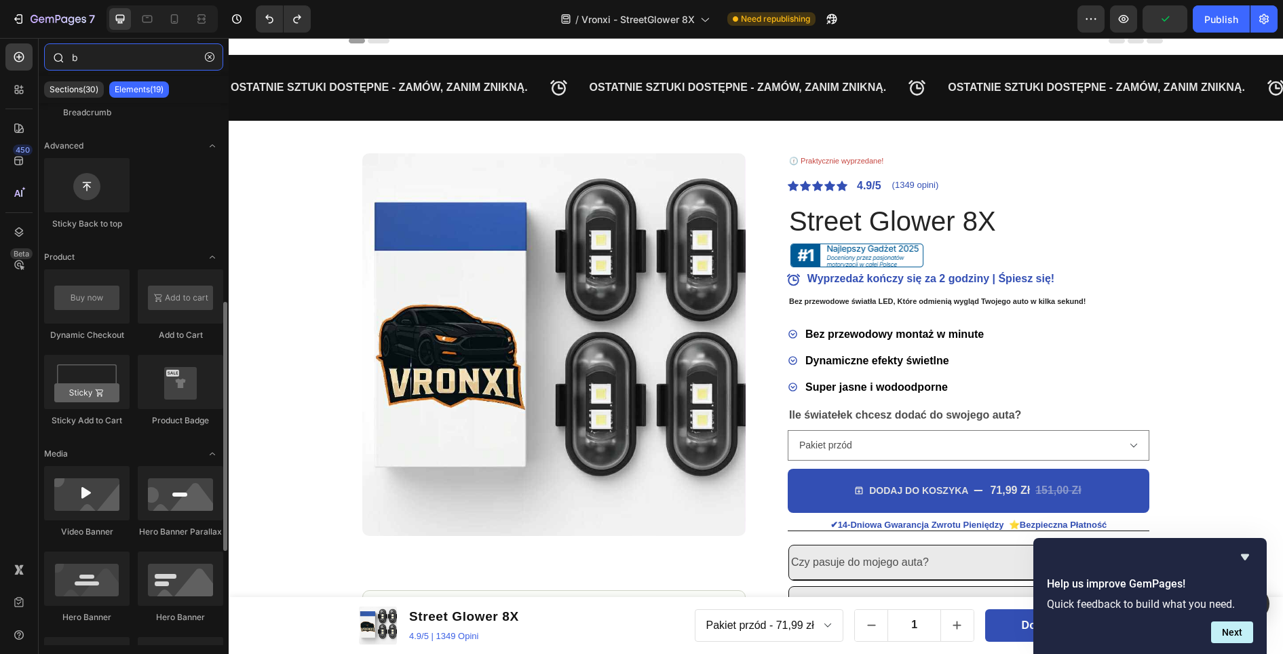
click at [114, 58] on input "b" at bounding box center [133, 56] width 179 height 27
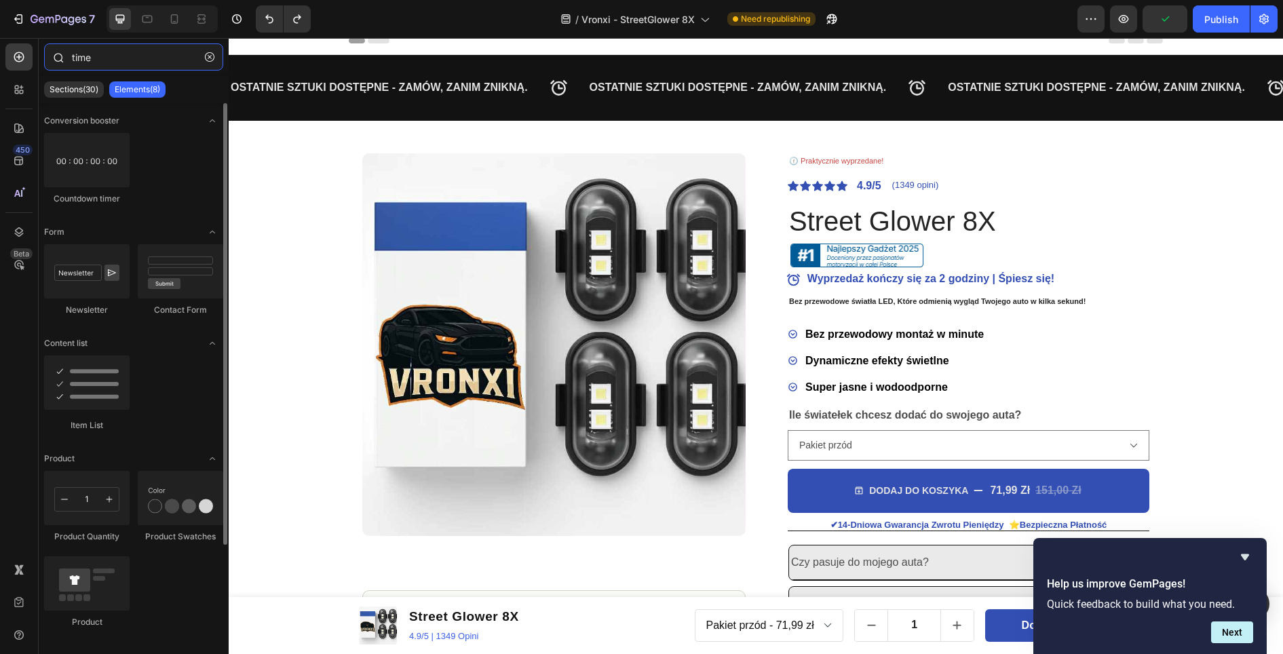
type input "timer"
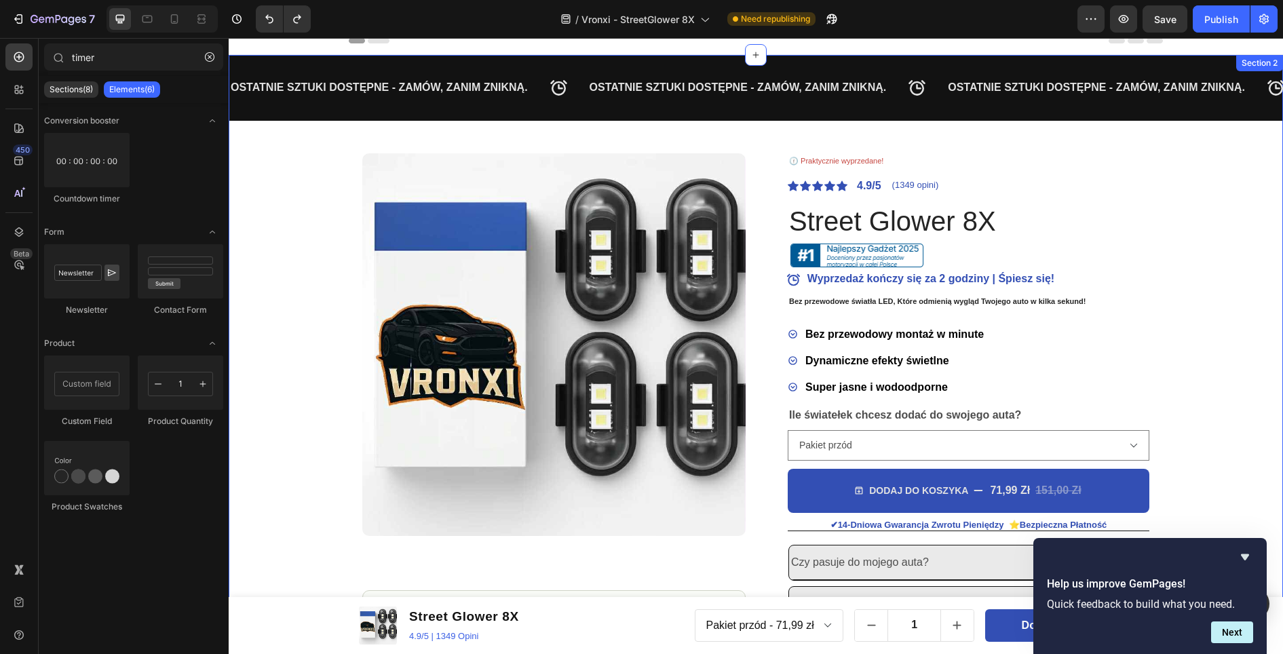
click at [1175, 170] on div "OSTATNIE SZTUKI DOSTĘPNE - ZAMÓW, ZANIM ZNIKNĄ. Text Block OSTATNIE SZTUKI DOST…" at bounding box center [756, 386] width 1054 height 662
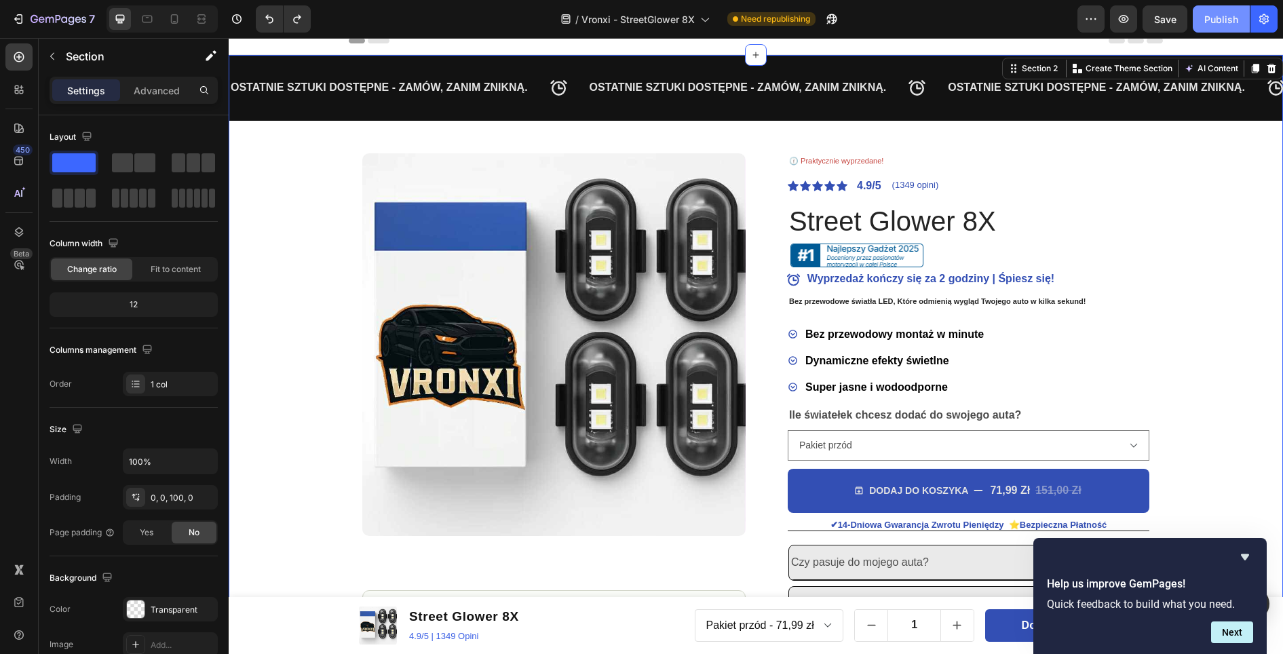
click at [1226, 19] on div "Publish" at bounding box center [1221, 19] width 34 height 14
click at [981, 412] on legend "Ile światełek chcesz dodać do swojego auta?" at bounding box center [904, 415] width 235 height 19
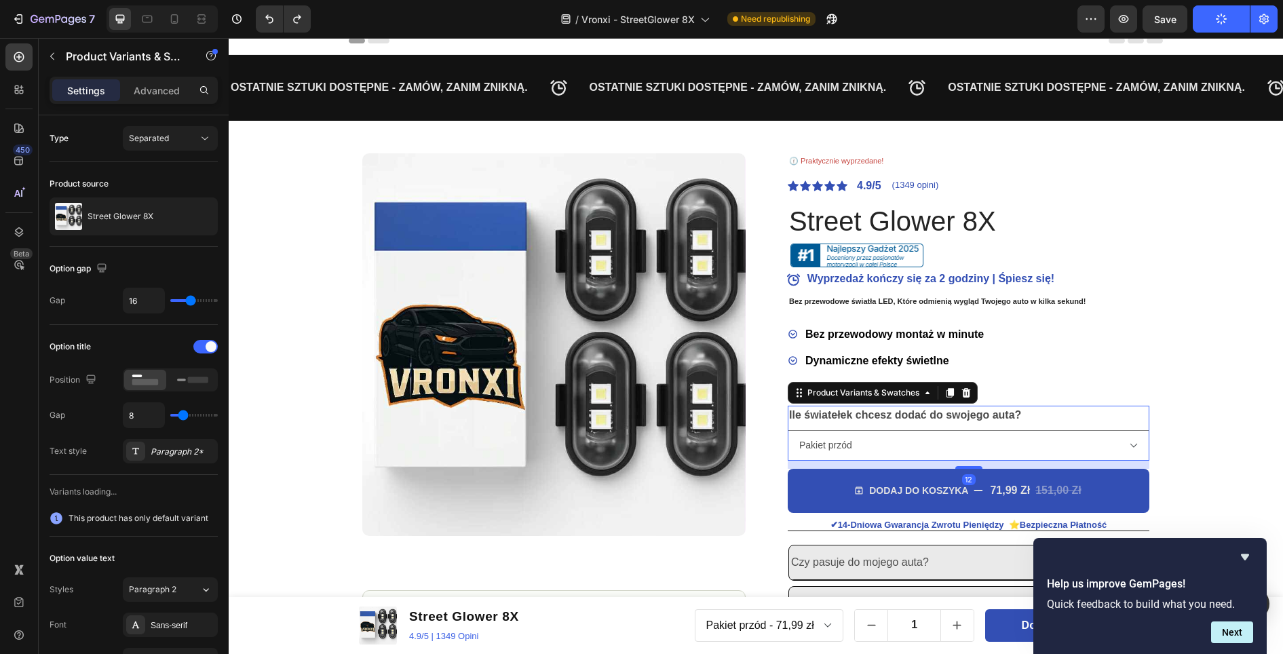
click at [981, 412] on legend "Ile światełek chcesz dodać do swojego auta?" at bounding box center [904, 415] width 235 height 19
click at [794, 414] on legend "Ile światełek chcesz dodać do swojego auta?" at bounding box center [904, 415] width 235 height 19
click at [787, 416] on legend "Ile światełek chcesz dodać do swojego auta?" at bounding box center [904, 415] width 235 height 19
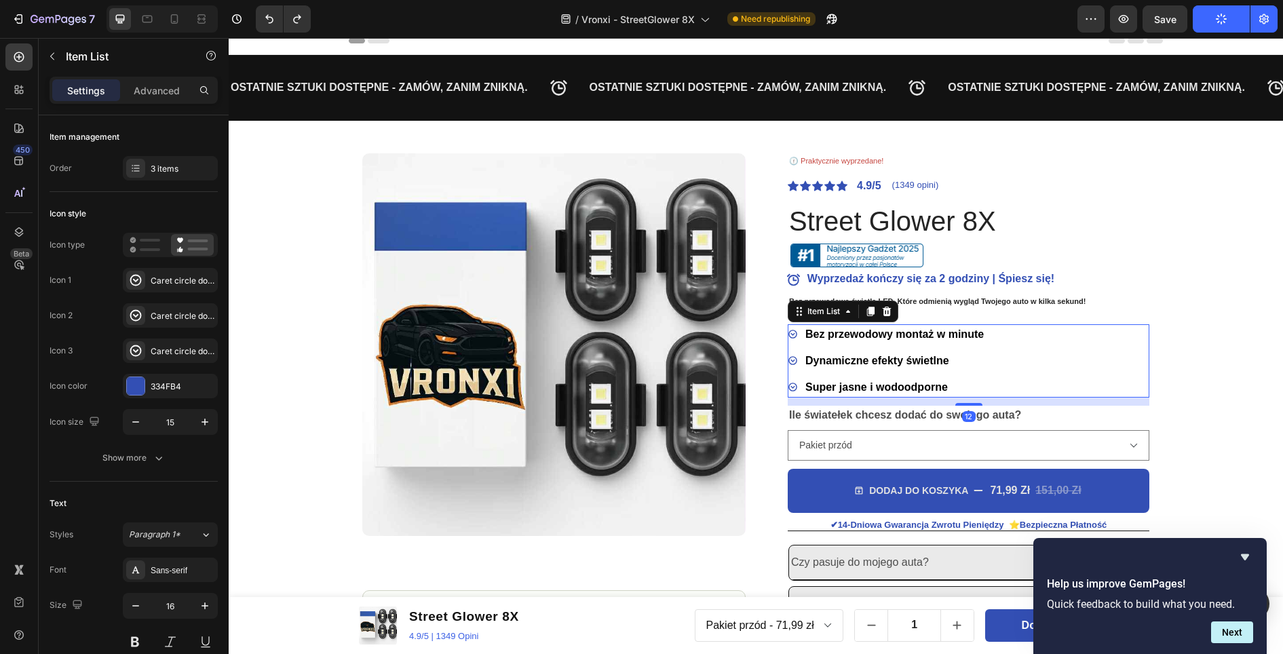
click at [1097, 351] on div "Bez przewodowy montaż w minute Dynamiczne efekty świetlne Super jasne i wodoodp…" at bounding box center [968, 360] width 362 height 73
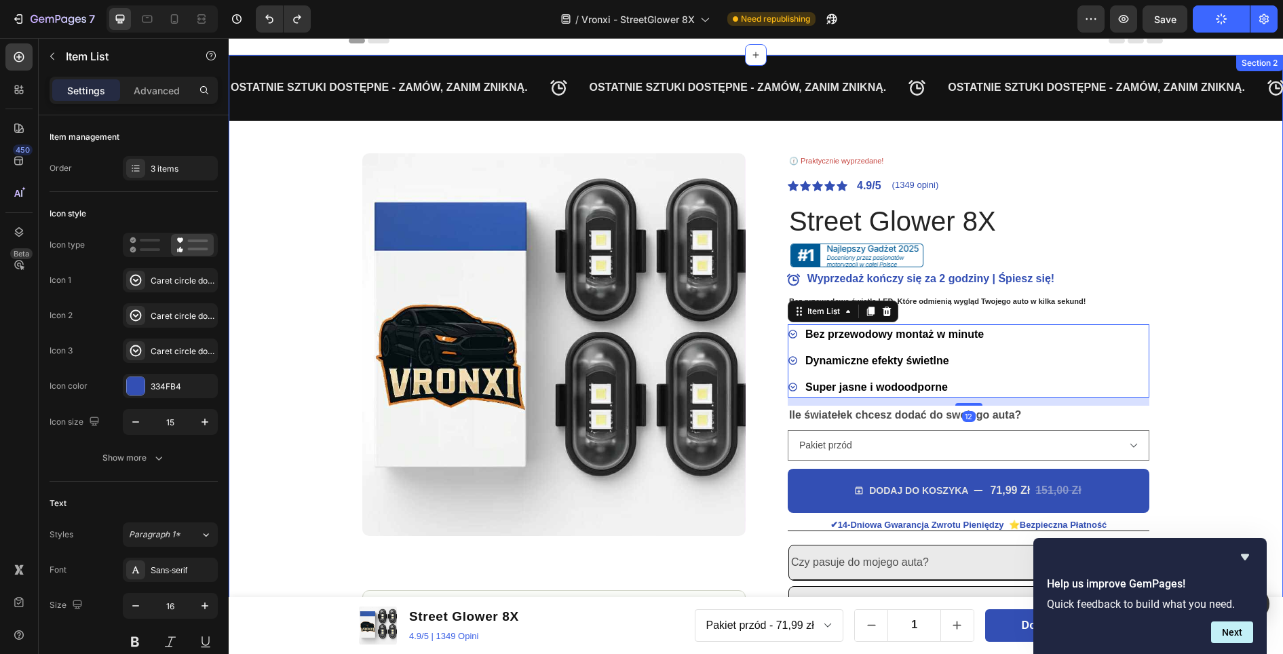
click at [1205, 328] on div "OSTATNIE SZTUKI DOSTĘPNE - ZAMÓW, ZANIM ZNIKNĄ. Text Block OSTATNIE SZTUKI DOST…" at bounding box center [756, 386] width 1054 height 662
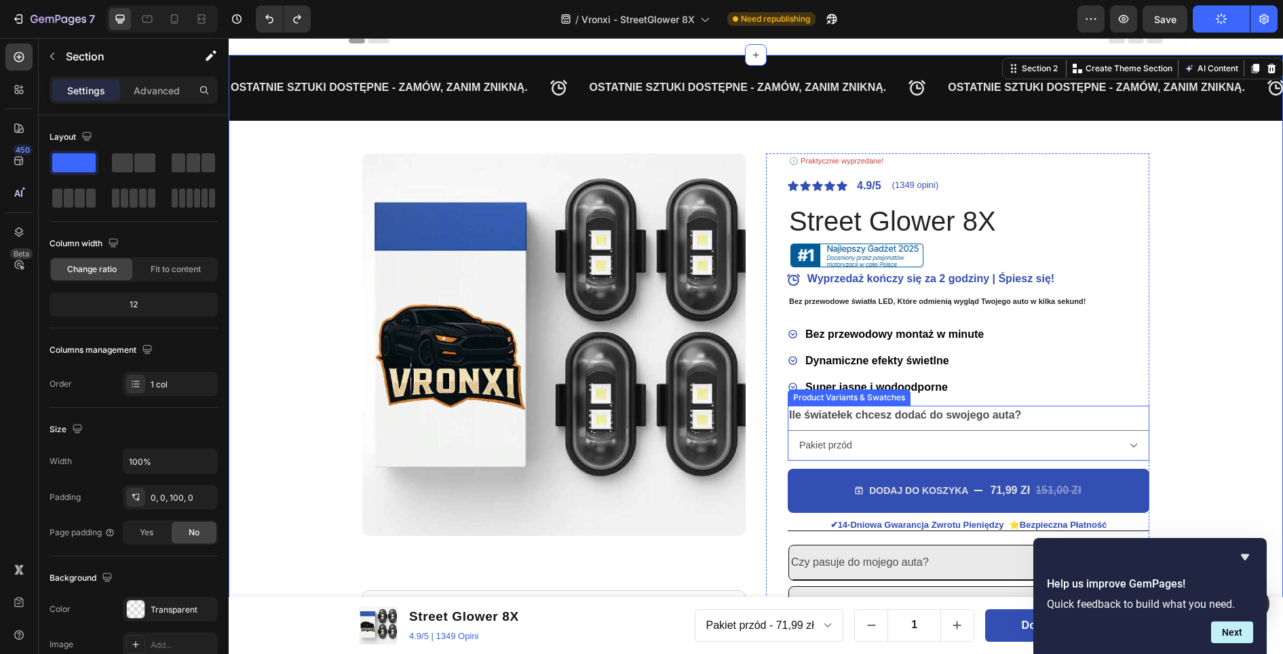
click at [1034, 412] on div "Ile światełek chcesz dodać do swojego auta? Pakiet przód Pakiet przód + tył Pak…" at bounding box center [968, 433] width 362 height 55
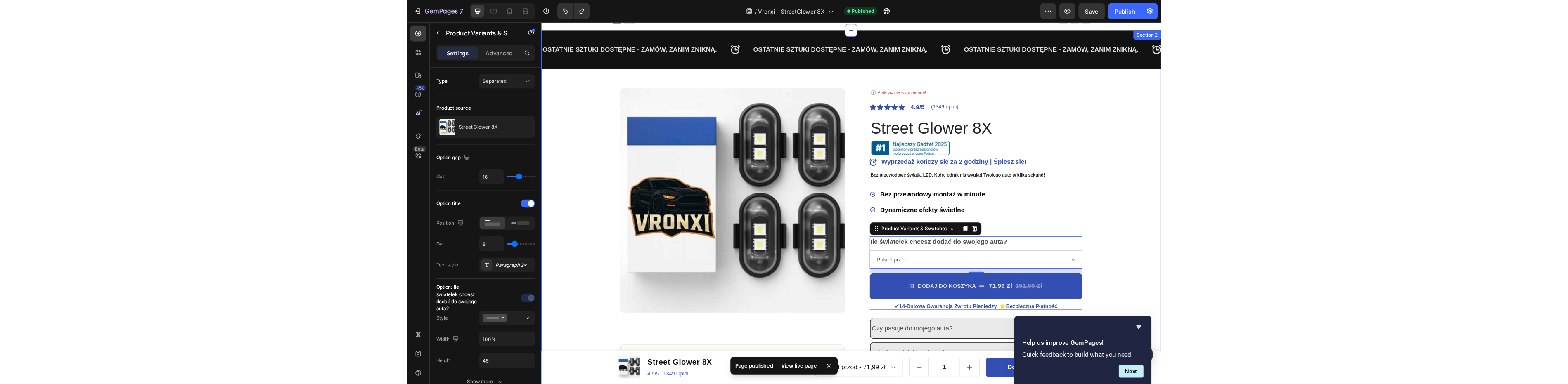
scroll to position [7, 0]
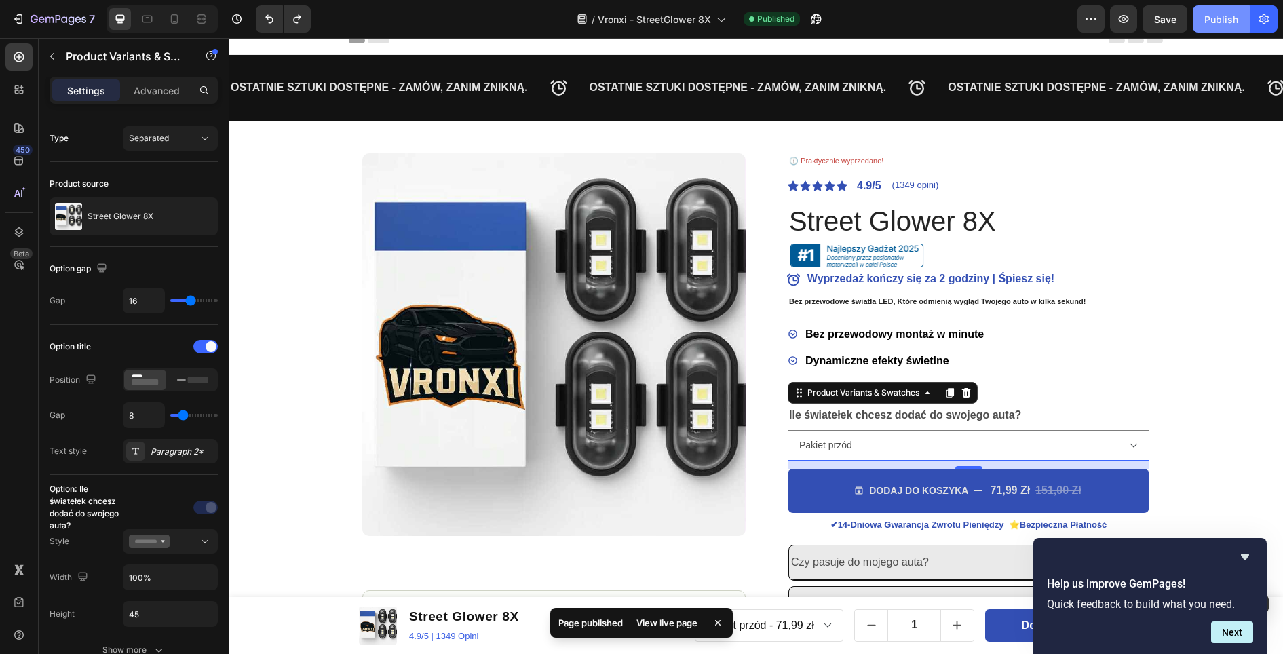
click at [1219, 20] on div "Publish" at bounding box center [1221, 19] width 34 height 14
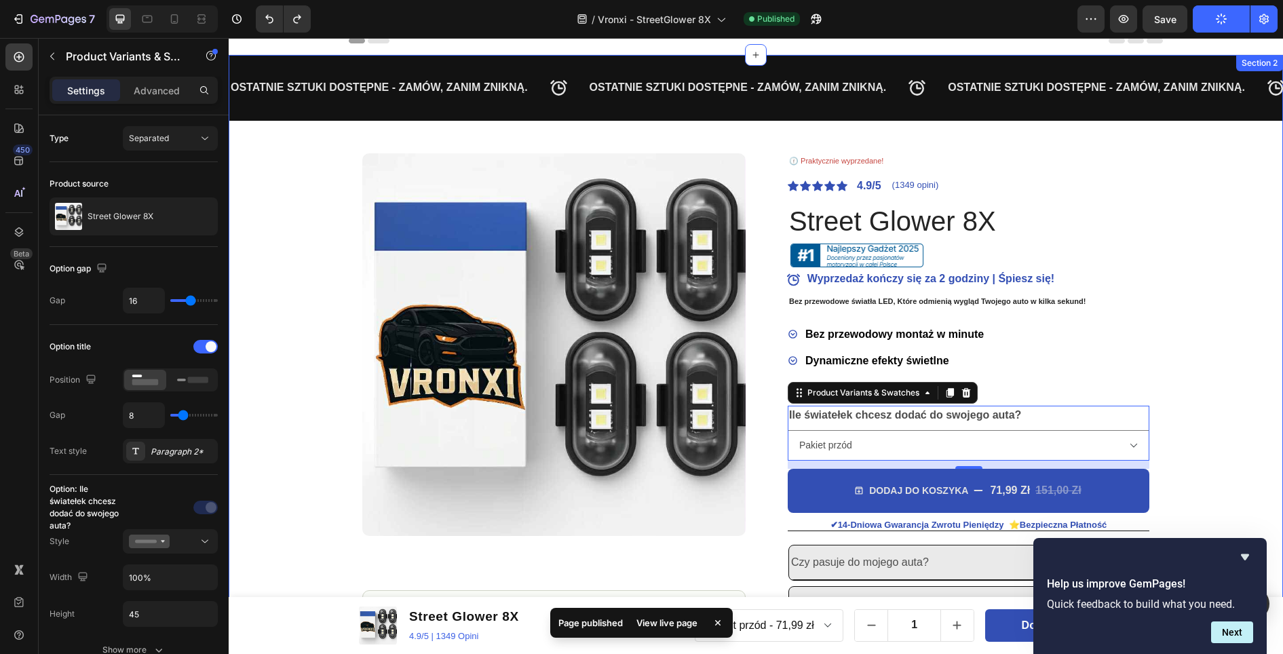
click at [1198, 208] on div "OSTATNIE SZTUKI DOSTĘPNE - ZAMÓW, ZANIM ZNIKNĄ. Text Block OSTATNIE SZTUKI DOST…" at bounding box center [756, 386] width 1054 height 662
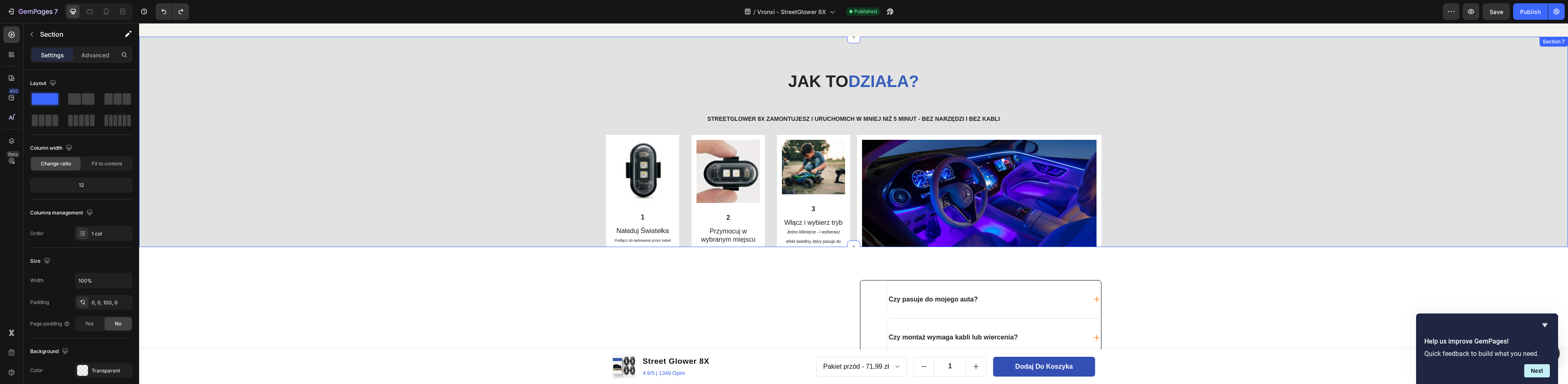
scroll to position [1245, 0]
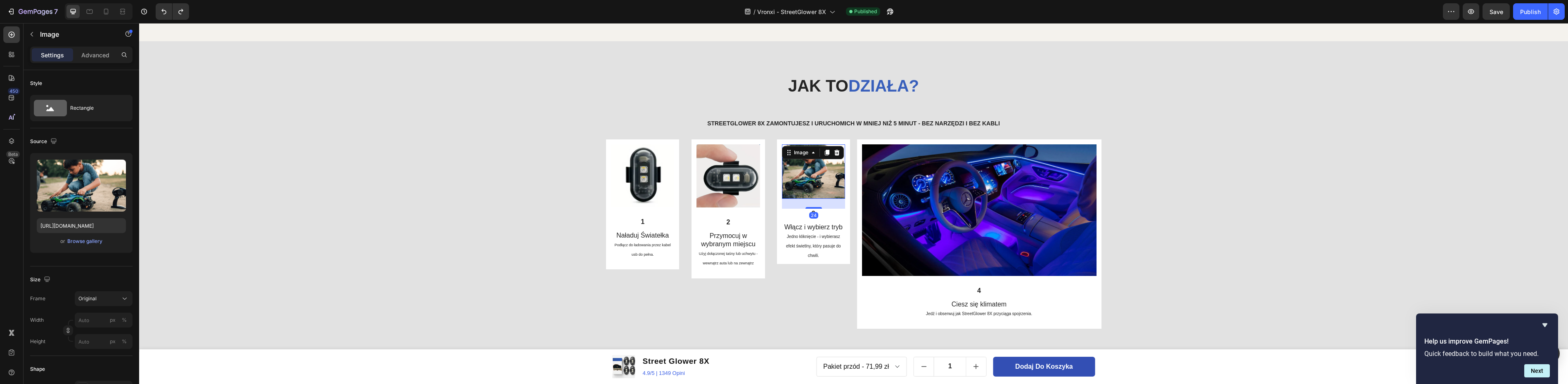
click at [807, 182] on img at bounding box center [814, 172] width 63 height 55
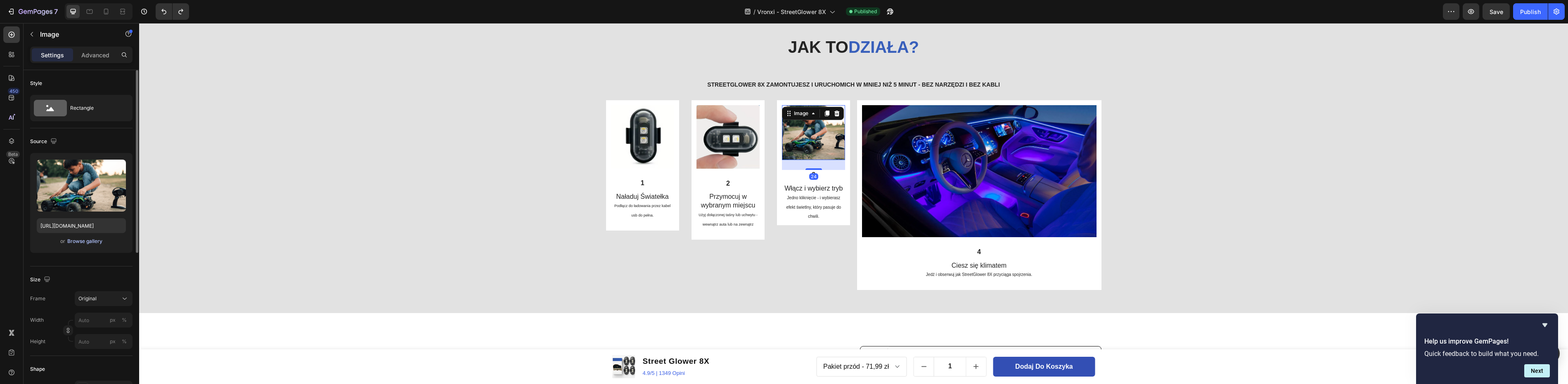
click at [82, 243] on div "Browse gallery" at bounding box center [85, 242] width 35 height 7
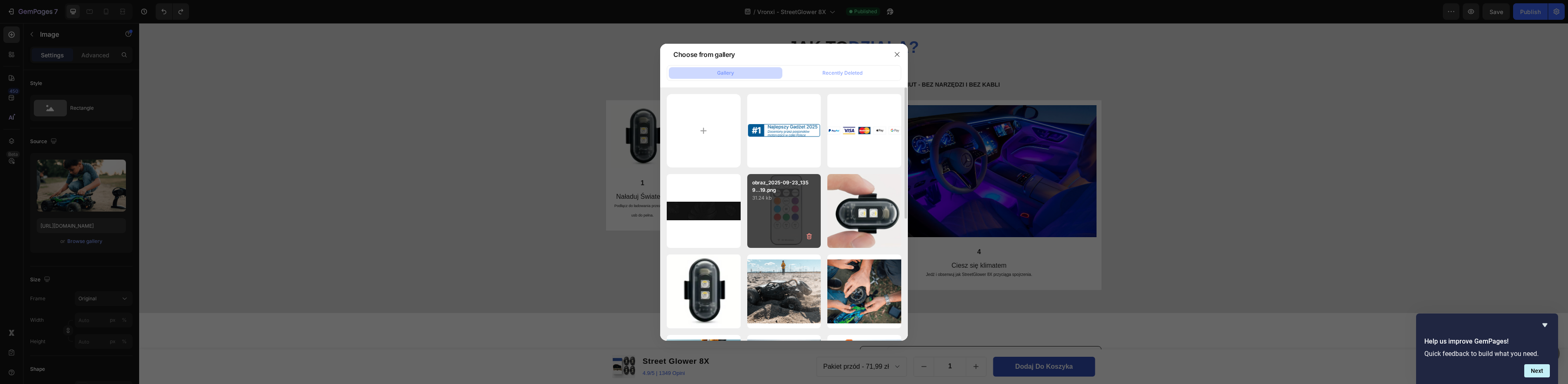
click at [779, 203] on div "obraz_2025-09-23_1359...19.png 31.24 kb" at bounding box center [784, 211] width 74 height 74
type input "https://cdn.shopify.com/s/files/1/0918/2586/5089/files/obraz_2025-09-23_1359251…"
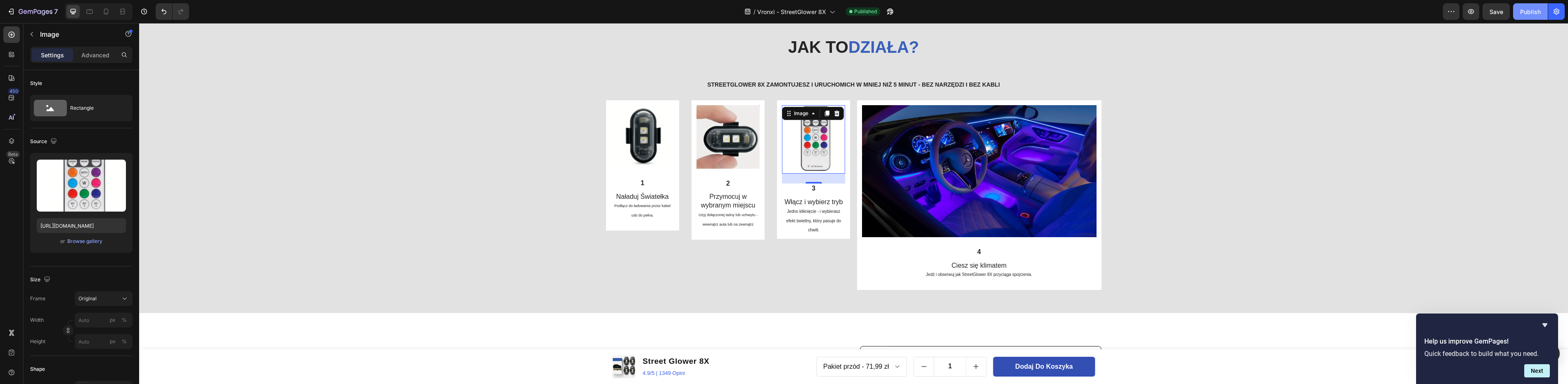
click at [1535, 16] on button "Publish" at bounding box center [1530, 11] width 35 height 16
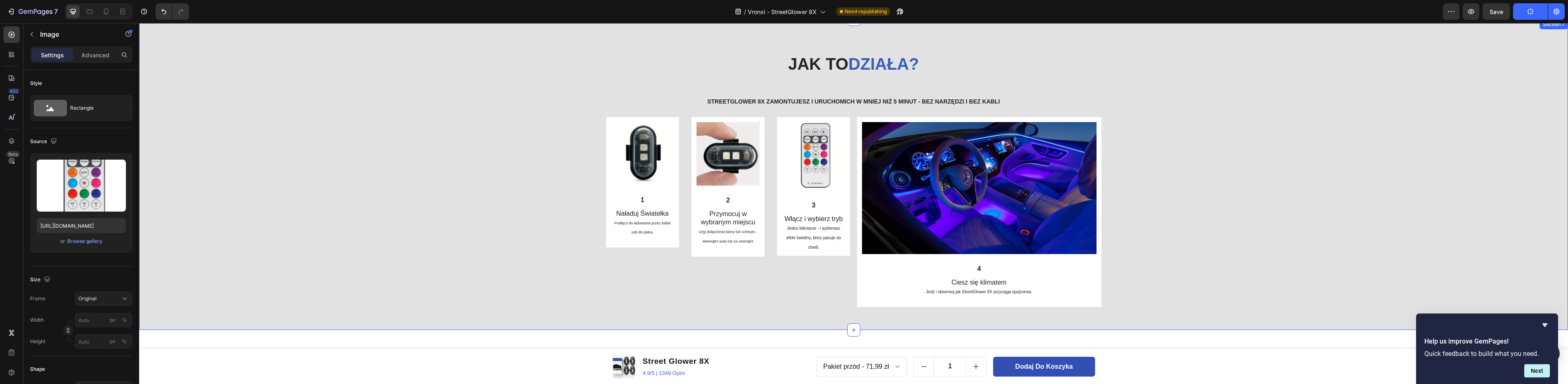
scroll to position [1201, 0]
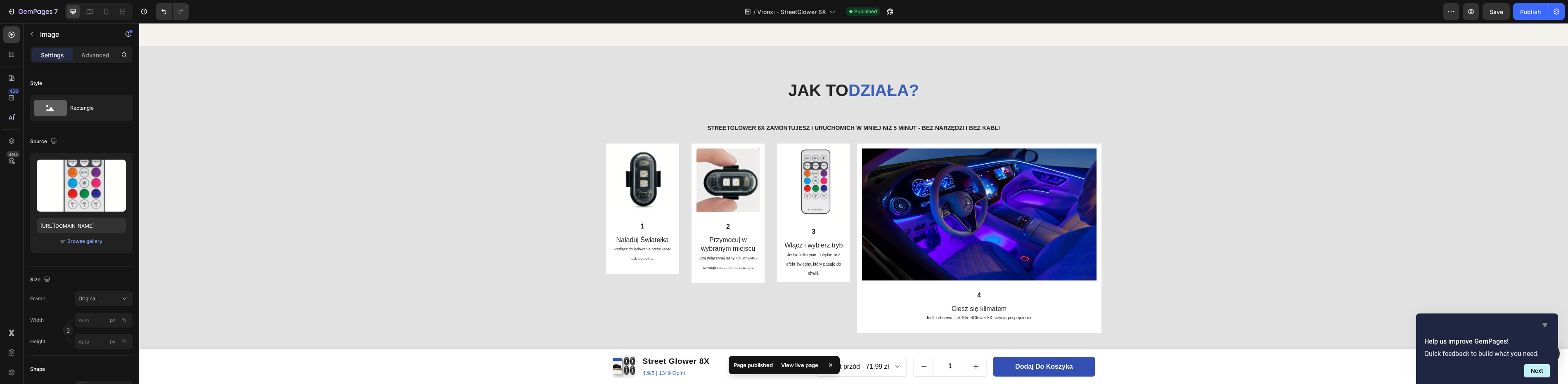
click at [1543, 324] on icon "Hide survey" at bounding box center [1545, 326] width 5 height 4
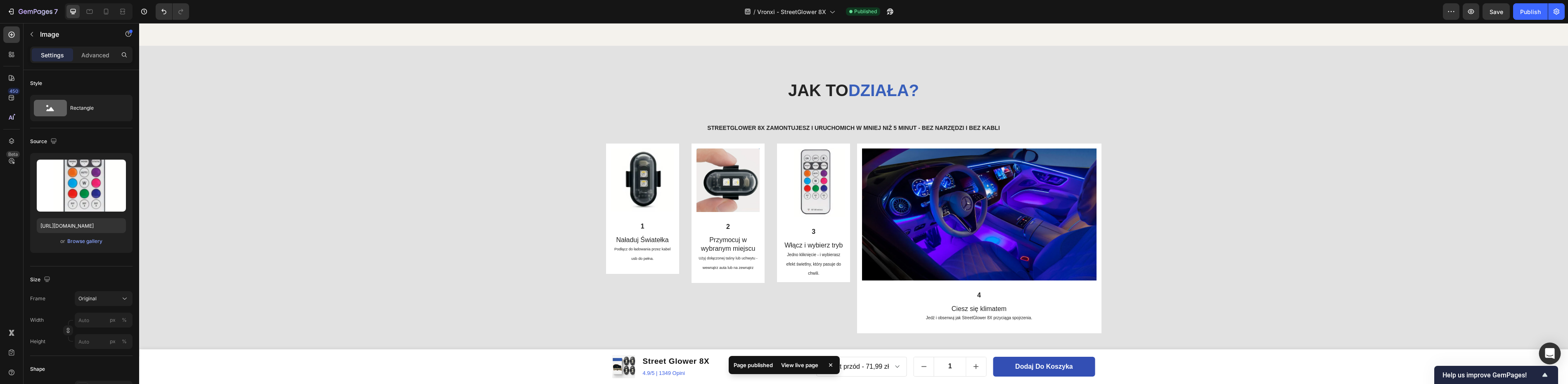
click at [1549, 354] on icon "Open Intercom Messenger" at bounding box center [1550, 354] width 10 height 11
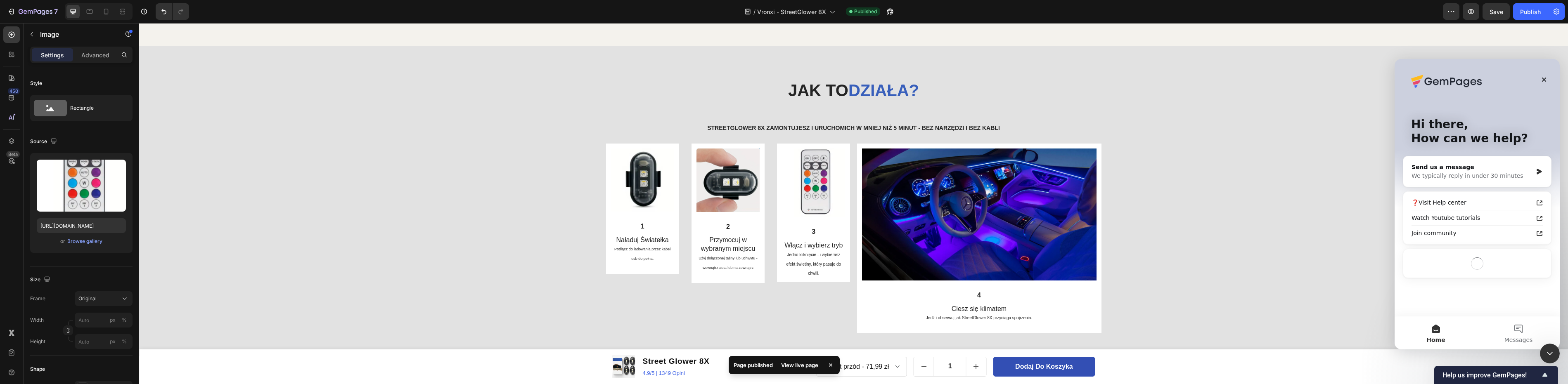
scroll to position [0, 0]
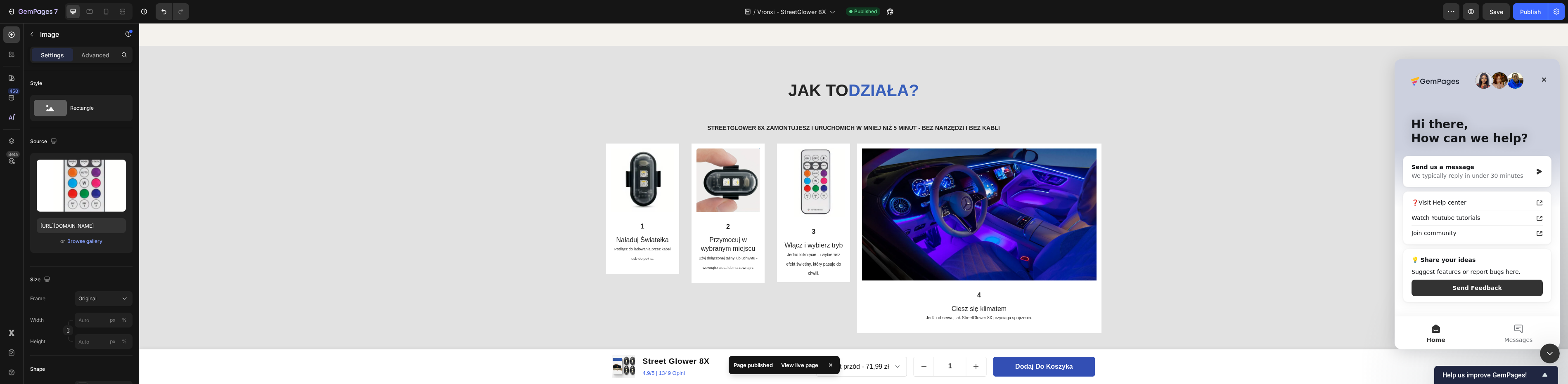
click at [1549, 354] on icon "Close Intercom Messenger" at bounding box center [1549, 354] width 5 height 3
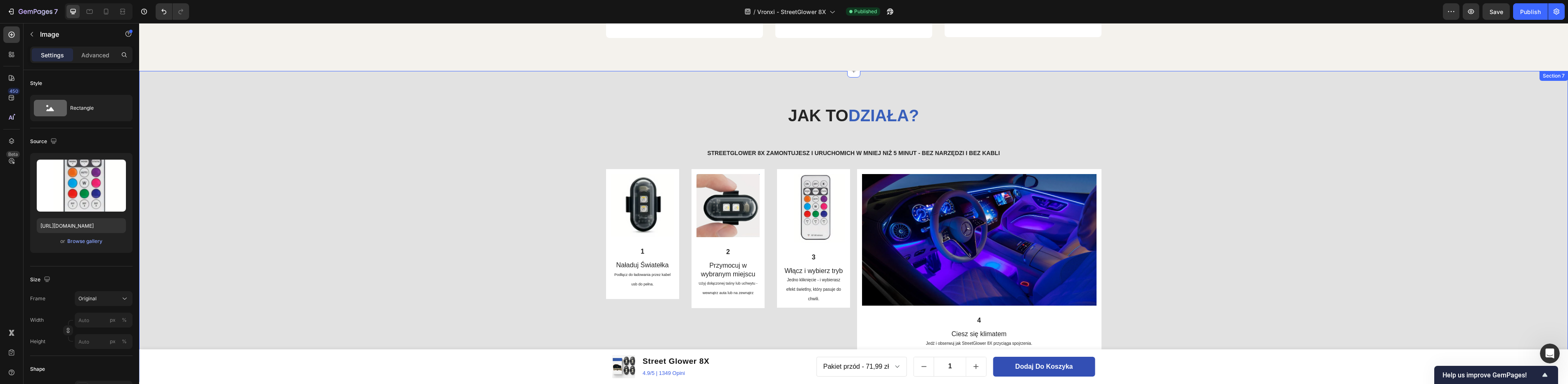
scroll to position [1972, 0]
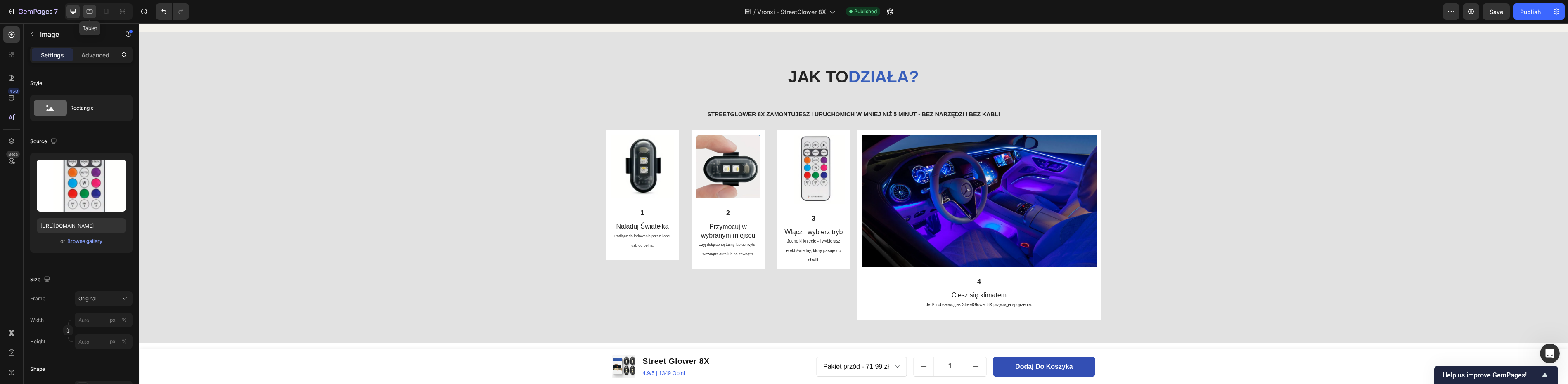
click at [91, 10] on icon at bounding box center [89, 12] width 6 height 4
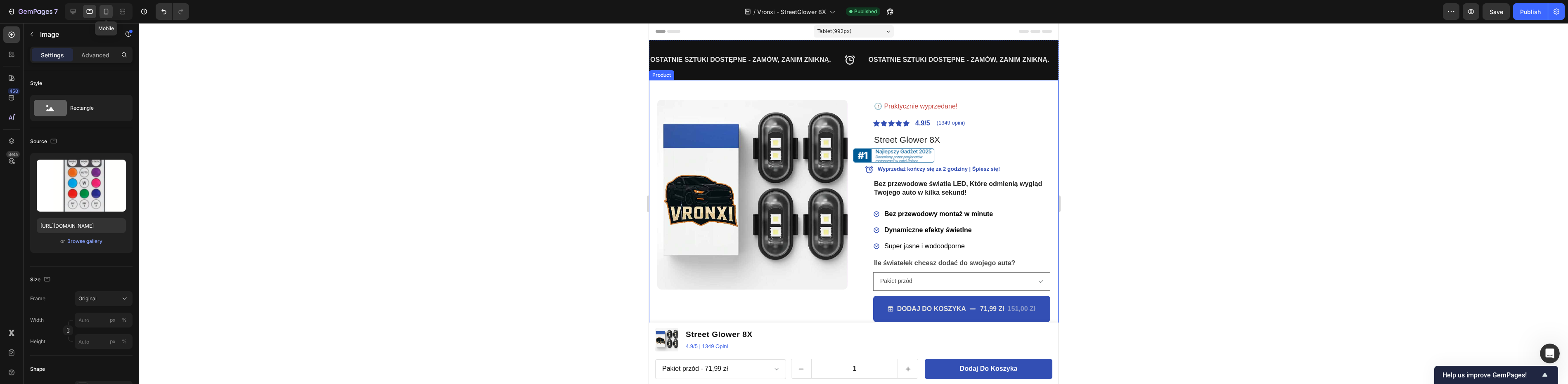
click at [106, 9] on icon at bounding box center [106, 11] width 4 height 5
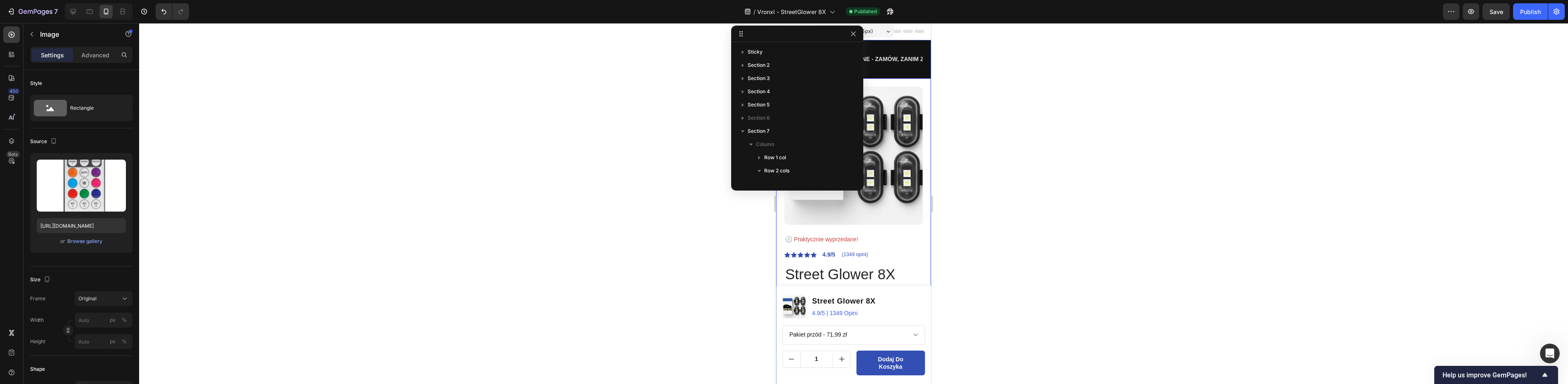
scroll to position [196, 0]
click at [1026, 87] on div at bounding box center [853, 203] width 1429 height 361
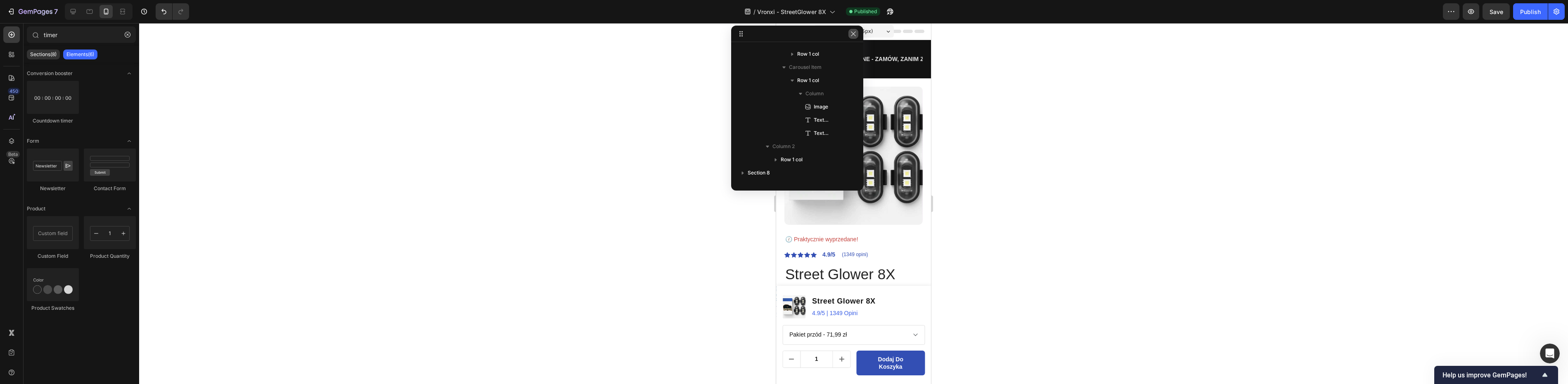
click at [851, 32] on icon "button" at bounding box center [853, 33] width 7 height 7
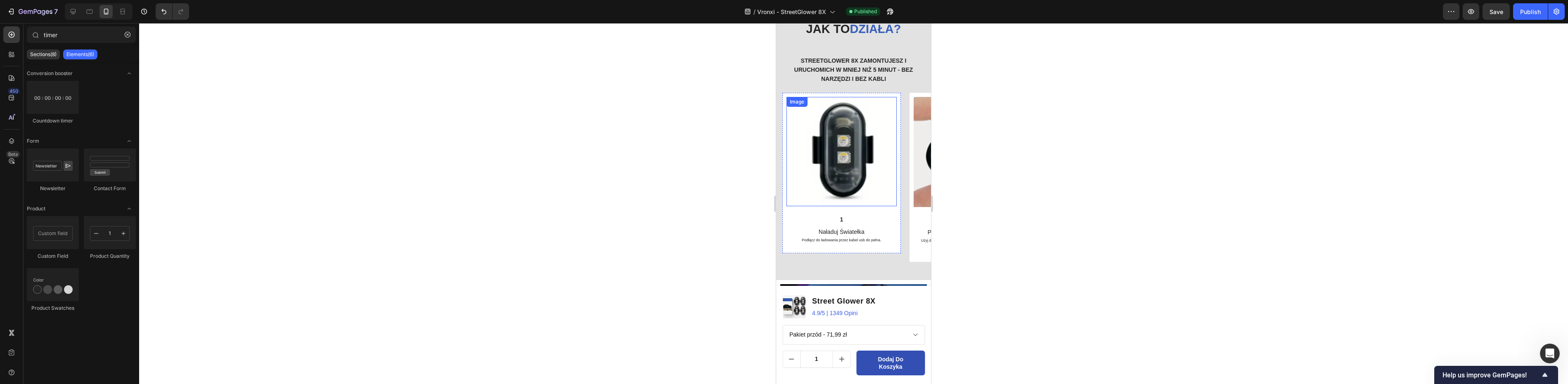
scroll to position [1651, 0]
click at [904, 86] on div "Jak to działa? Heading StreetGlower 8X zamontujesz i uruchomich w mniej niż 5 m…" at bounding box center [853, 56] width 142 height 69
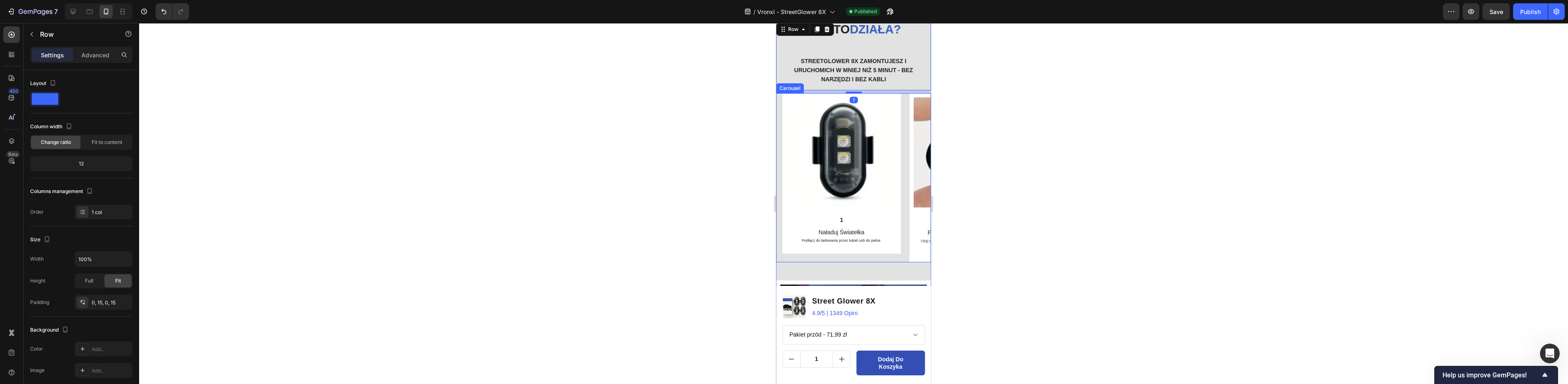
click at [904, 96] on div "Image 1 Text Block Naładuj Światełka Podłącz do ładowania przez kabel usb do pe…" at bounding box center [856, 178] width 149 height 169
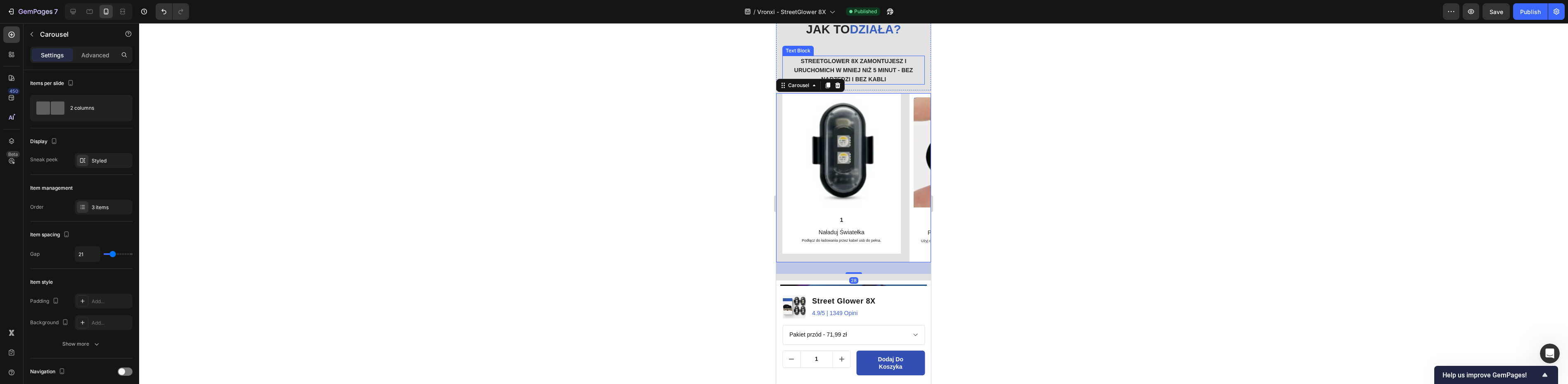
click at [896, 75] on p "StreetGlower 8X zamontujesz i uruchomich w mniej niż 5 minut - bez narzędzi i b…" at bounding box center [853, 70] width 141 height 27
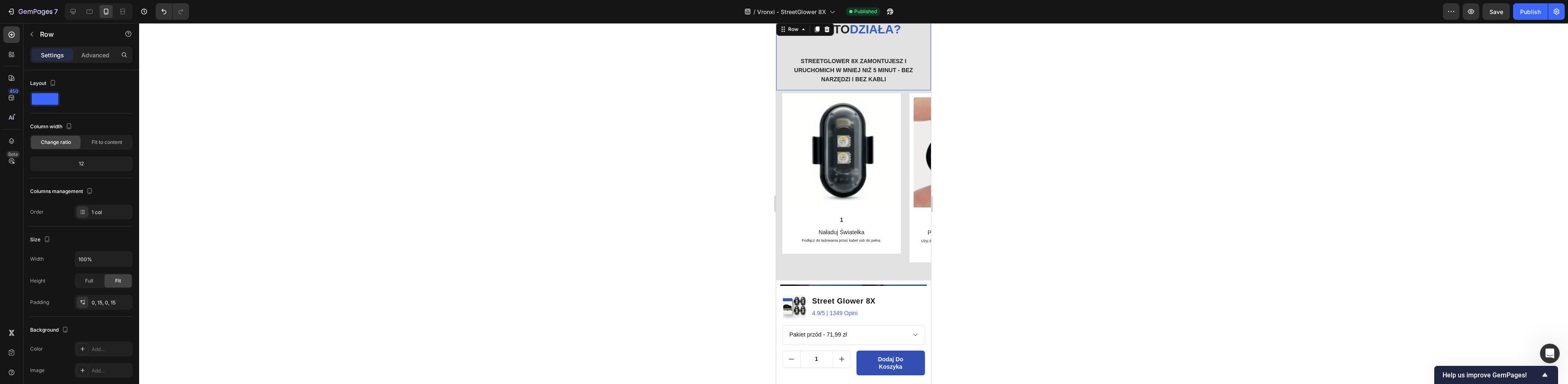
click at [903, 48] on div "Jak to działa? Heading StreetGlower 8X zamontujesz i uruchomich w mniej niż 5 m…" at bounding box center [853, 56] width 142 height 69
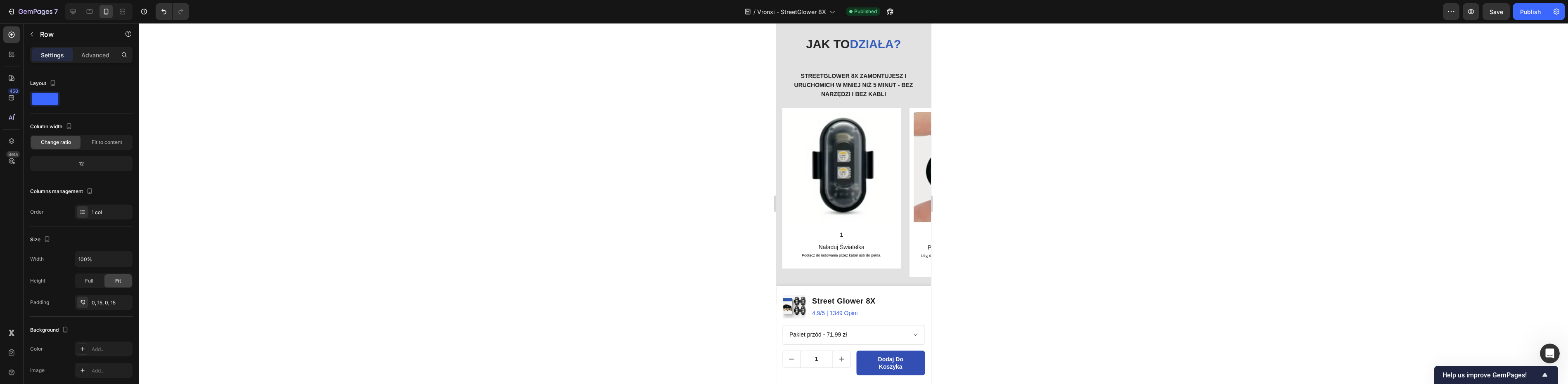
scroll to position [1610, 0]
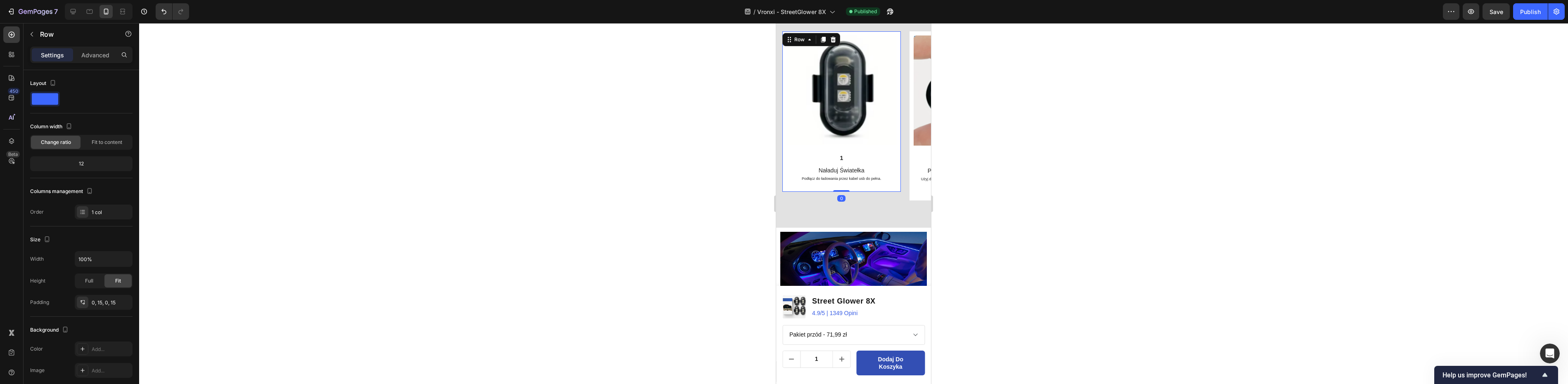
click at [892, 137] on div "Image 1 Text Block Naładuj Światełka Podłącz do ładowania przez kabel usb do pe…" at bounding box center [841, 112] width 119 height 161
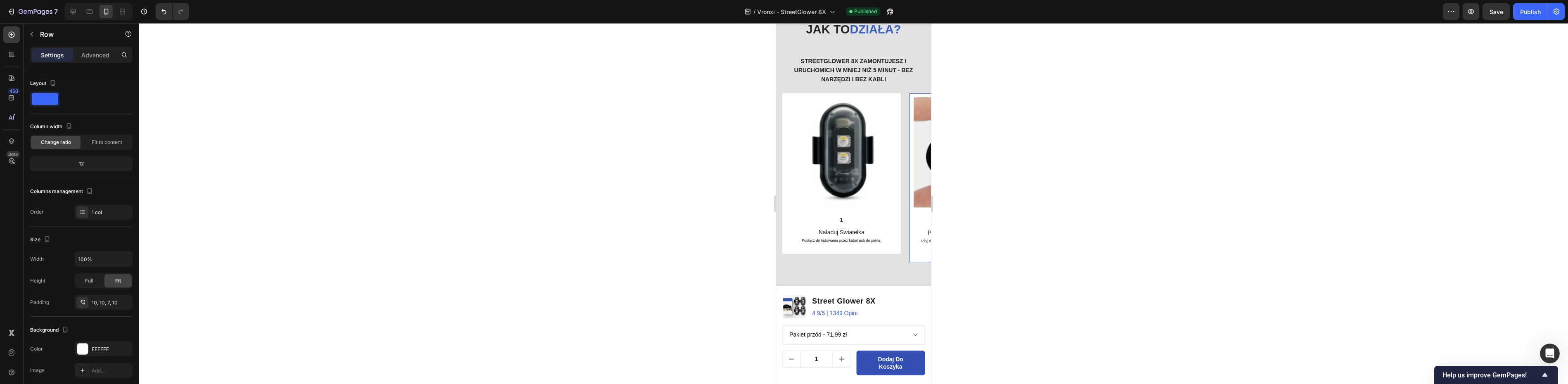
click at [913, 122] on div "Image 2 Text Block Przymocuj w wybranym miejscu Użyj dołączonej taśny lub uchwy…" at bounding box center [968, 178] width 119 height 169
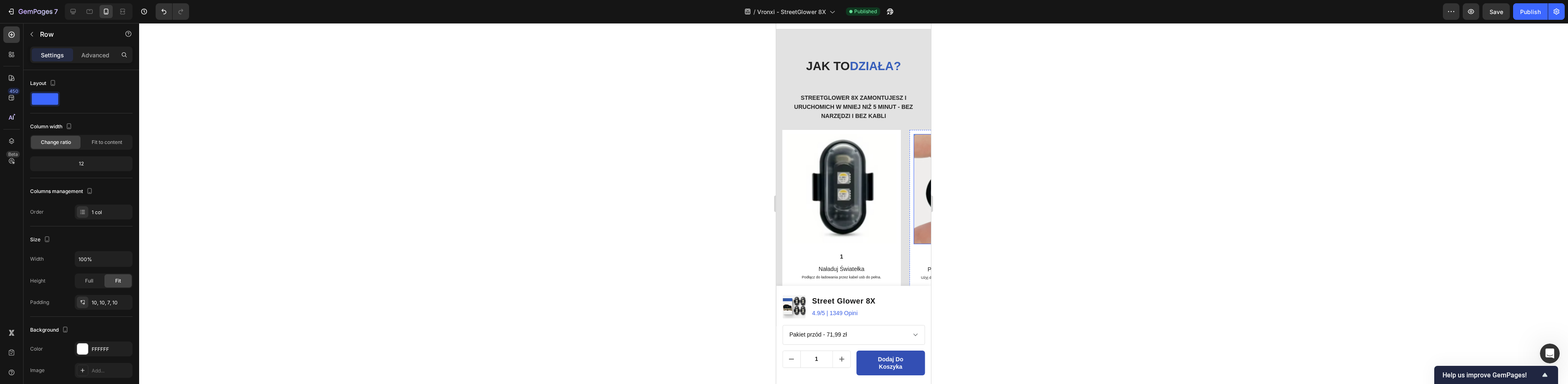
scroll to position [1610, 0]
click at [871, 134] on div "Jak to działa? Heading StreetGlower 8X zamontujesz i uruchomich w mniej niż 5 m…" at bounding box center [853, 259] width 155 height 406
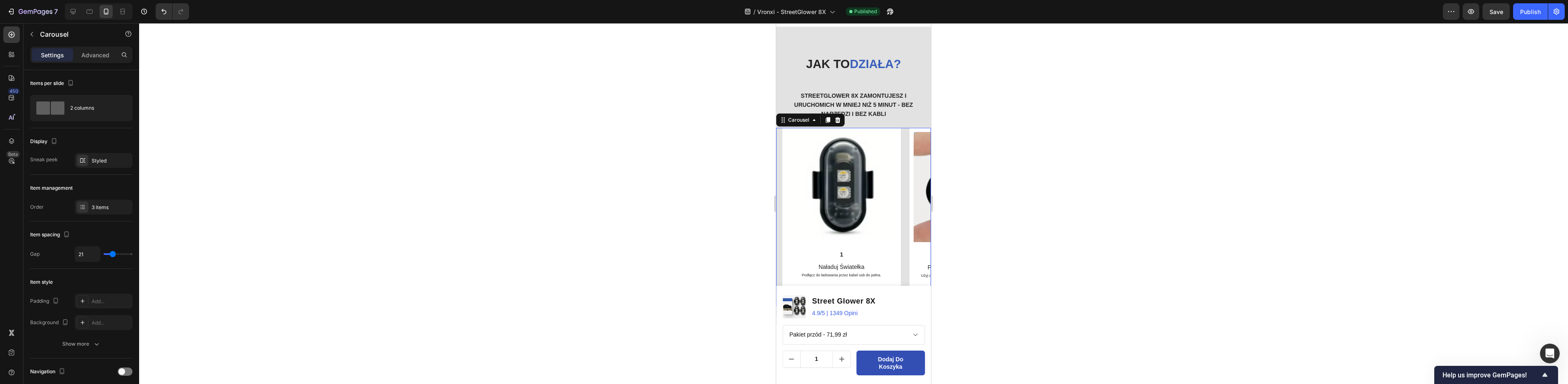
click at [781, 141] on div "Image 1 Text Block Naładuj Światełka Podłącz do ładowania przez kabel usb do pe…" at bounding box center [853, 217] width 155 height 178
click at [591, 129] on div at bounding box center [853, 203] width 1429 height 361
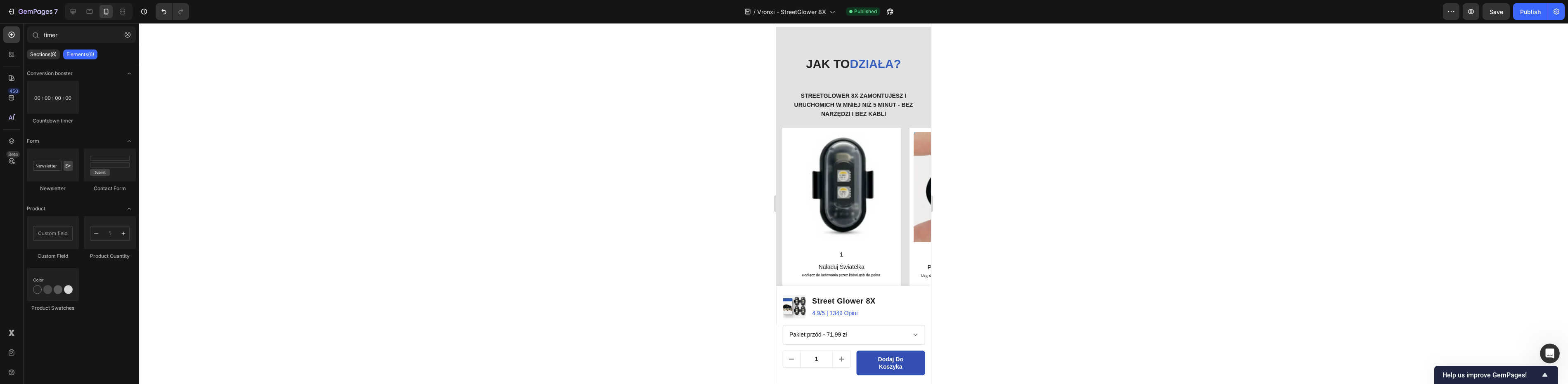
click at [590, 134] on div at bounding box center [853, 203] width 1429 height 361
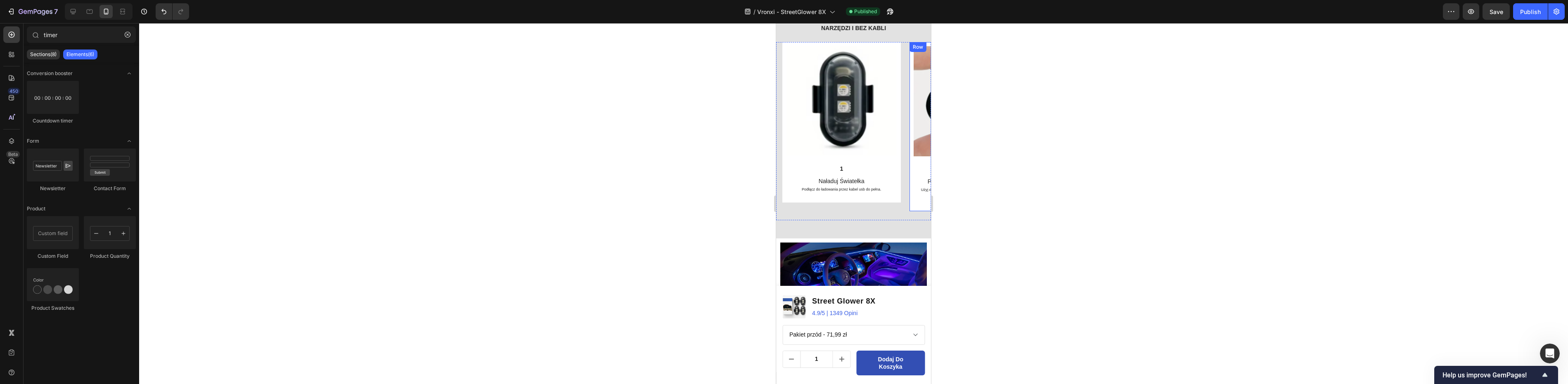
scroll to position [1527, 0]
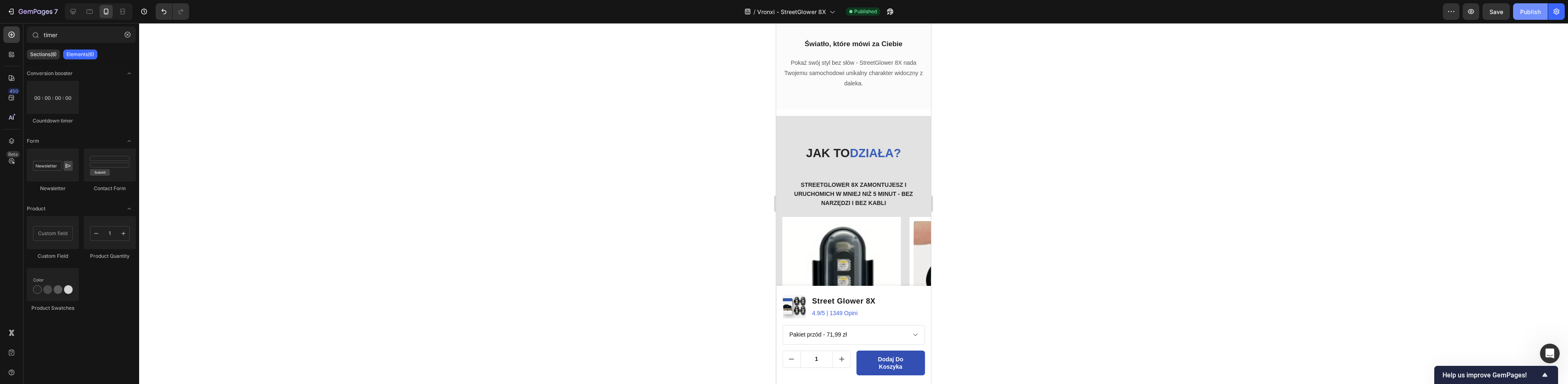
click at [1540, 9] on div "Publish" at bounding box center [1530, 12] width 21 height 9
